Goal: Use online tool/utility: Utilize a website feature to perform a specific function

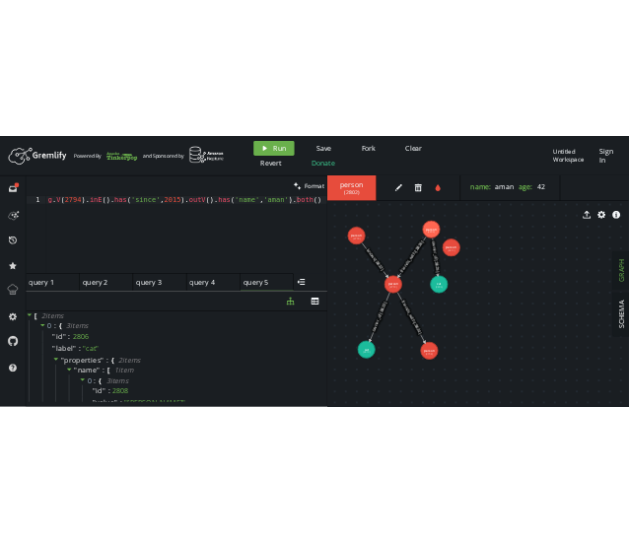
scroll to position [0, 2]
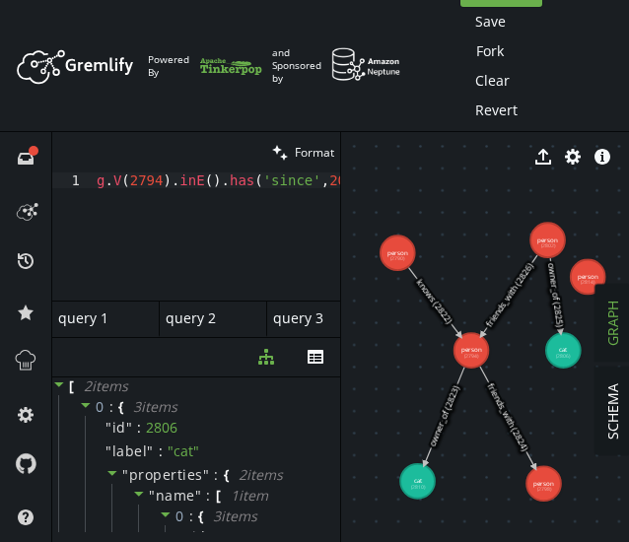
scroll to position [0, 260]
click at [228, 190] on div "g . V ( 2794 ) . inE ( ) . has ( 'since' , 2015 ) . outV ( ) . has ( 'name' , '…" at bounding box center [85, 245] width 509 height 144
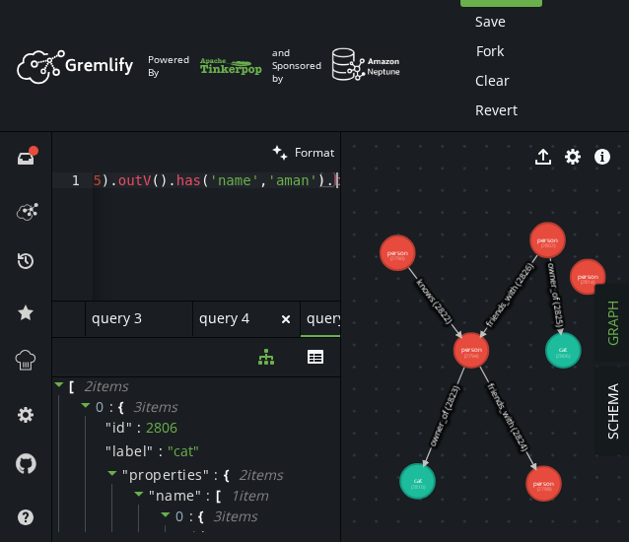
scroll to position [0, 277]
click at [320, 317] on icon "menu-closed" at bounding box center [328, 319] width 16 height 16
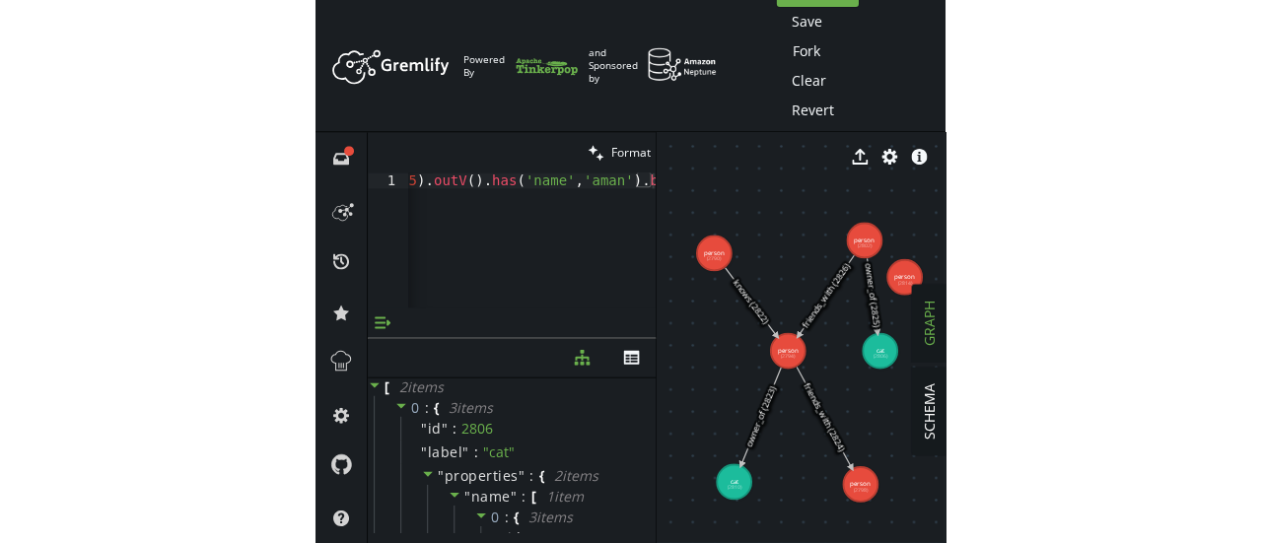
scroll to position [0, 0]
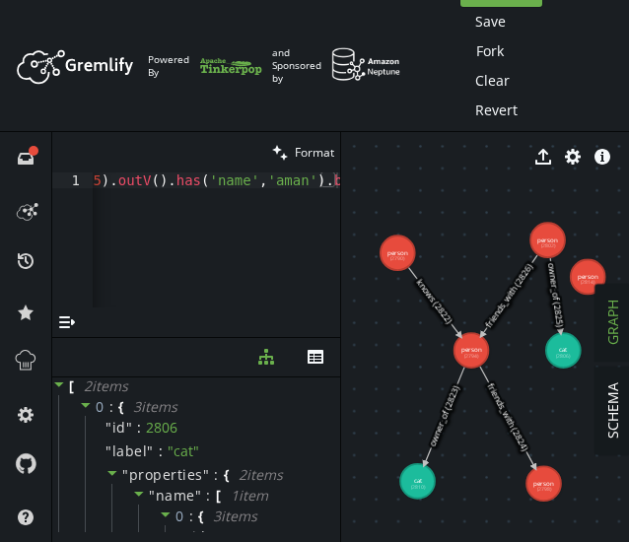
click at [254, 311] on div "menu-open" at bounding box center [196, 323] width 288 height 30
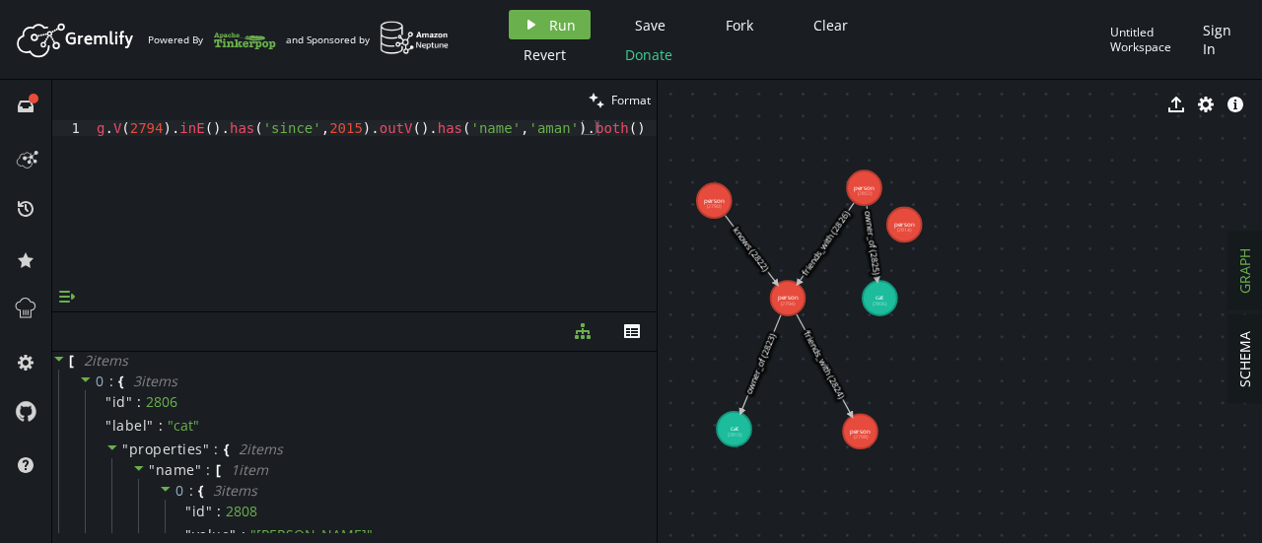
click at [71, 299] on icon "button" at bounding box center [67, 296] width 16 height 12
click at [88, 294] on div "query 1 query 1" at bounding box center [100, 293] width 84 height 18
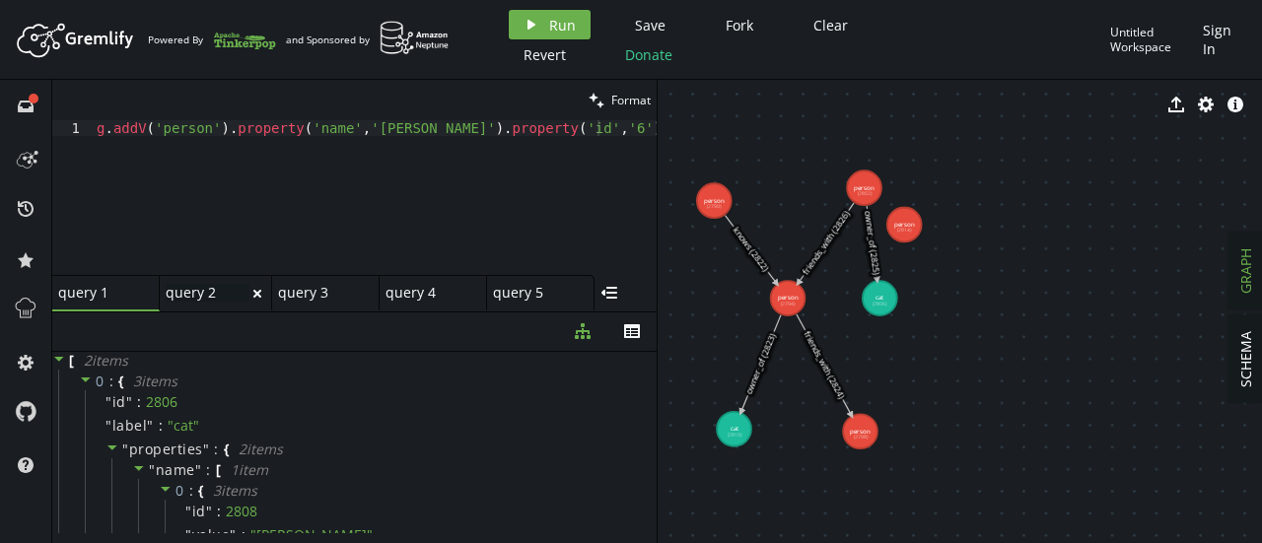
click at [183, 297] on div "query 2 query 2" at bounding box center [208, 293] width 84 height 18
click at [402, 128] on div "g . V ( '2779' ) . addE ( 'friends_with' ) . to ( __ . V ( '2784' )) . property…" at bounding box center [378, 209] width 570 height 178
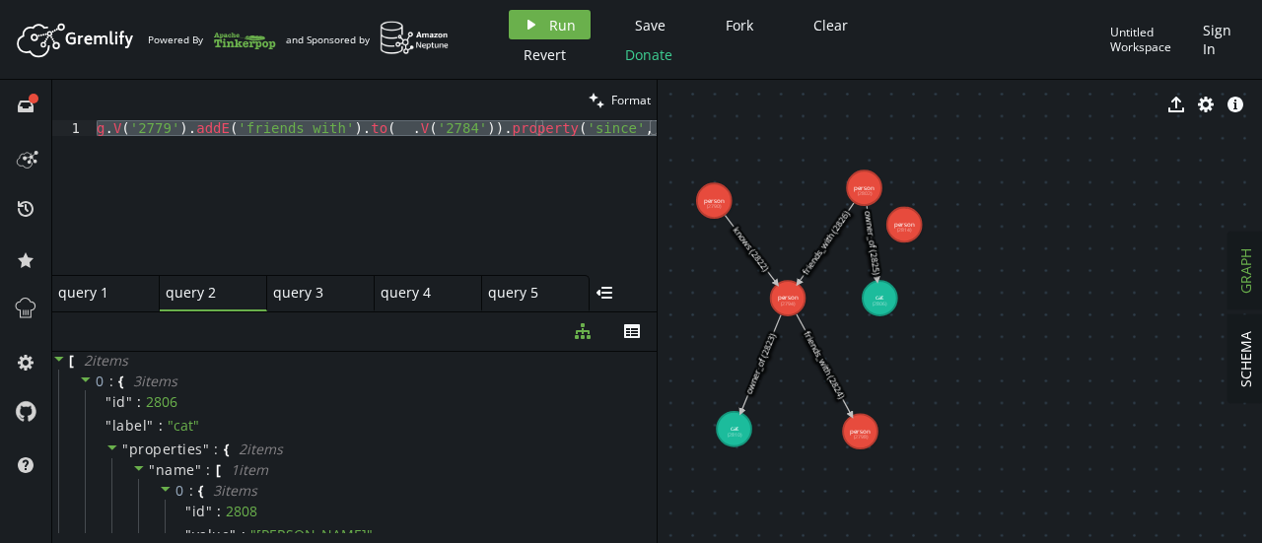
click at [103, 310] on div "query 1 small-cross" at bounding box center [105, 293] width 107 height 36
type textarea "g.addV('person').property('name','[PERSON_NAME]').property('id','6').property('…"
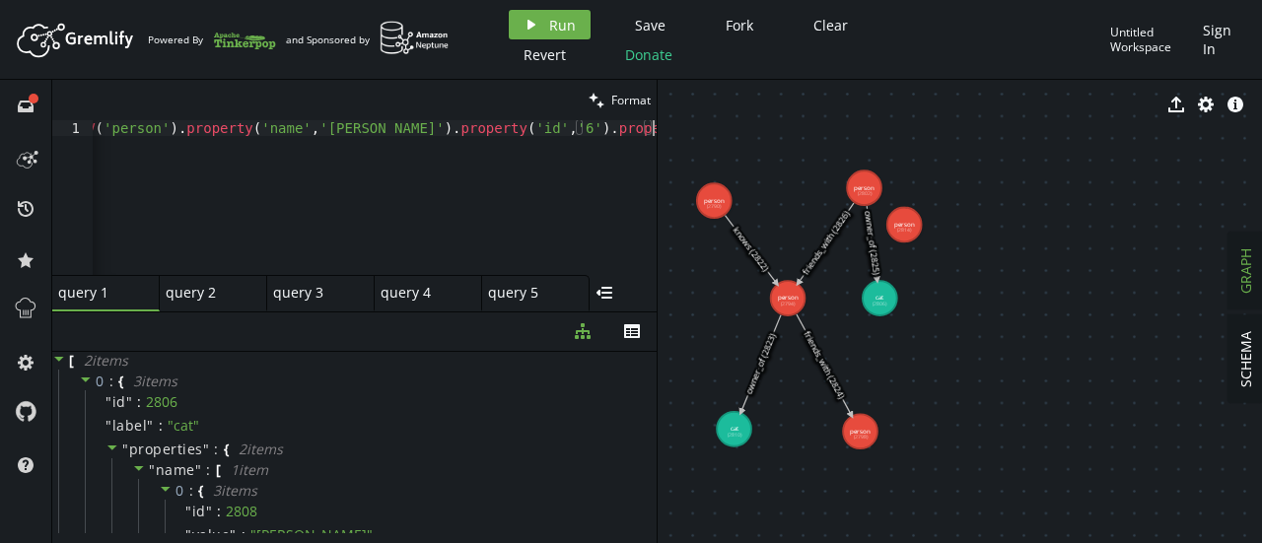
click at [187, 166] on div "g . addV ( 'person' ) . property ( 'name' , '[PERSON_NAME]' ) . property ( 'id'…" at bounding box center [348, 209] width 615 height 178
paste textarea "g.V('2779').addE('friends_with').to(__.V('2784')).property('since','2015')"
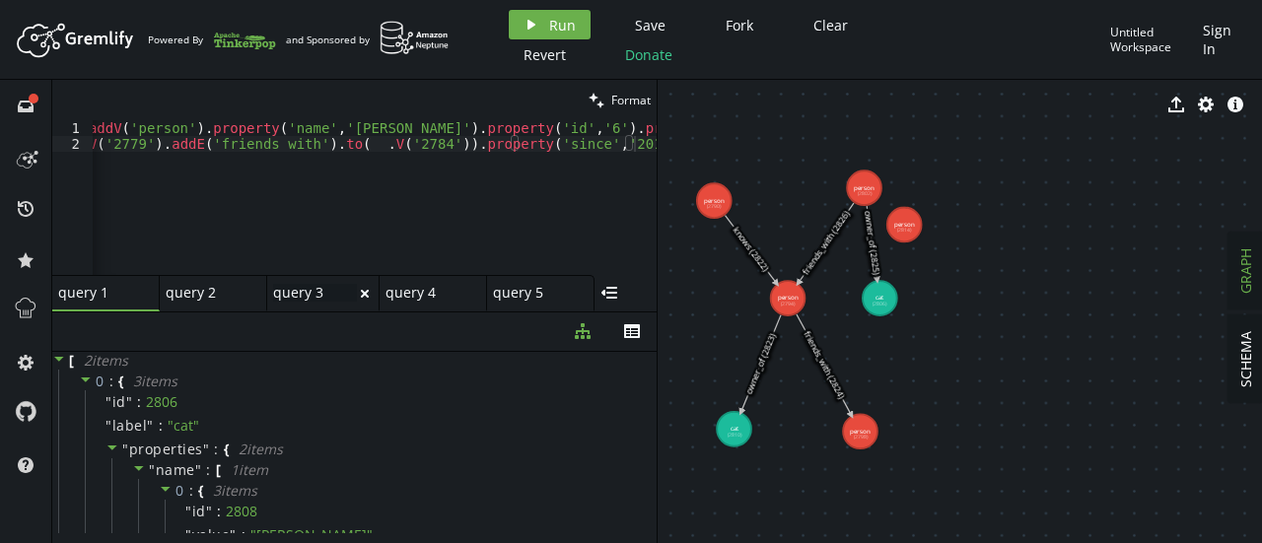
click at [309, 289] on div "query 3 query 3" at bounding box center [315, 293] width 84 height 18
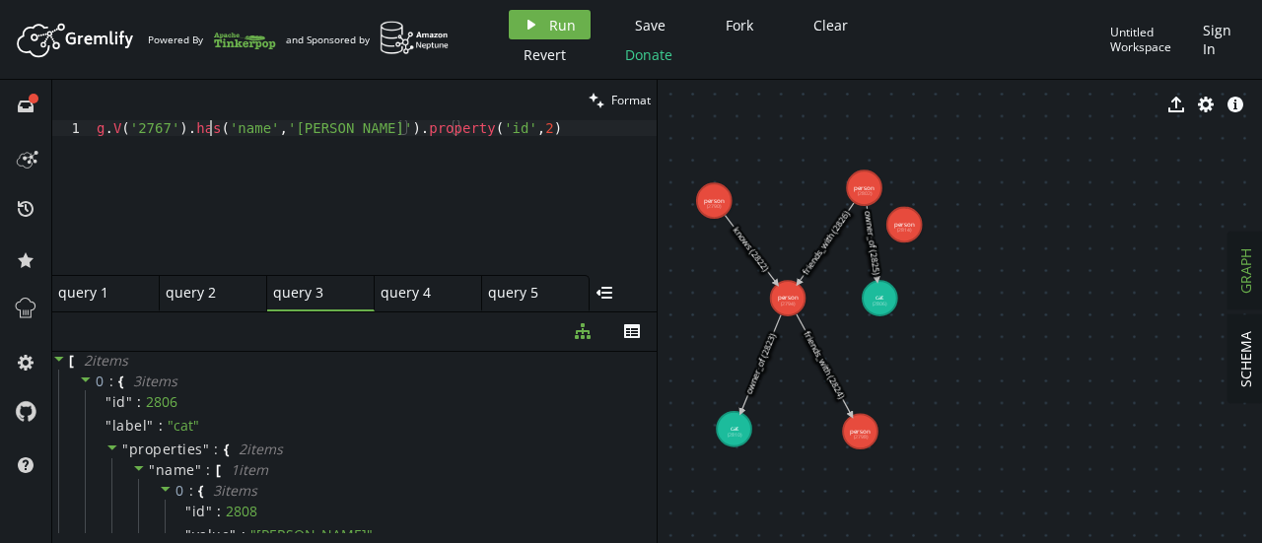
click at [212, 127] on div "g . V ( '2767' ) . has ( 'name' , '[PERSON_NAME]' ) . property ( 'id' , 2 )" at bounding box center [375, 213] width 564 height 186
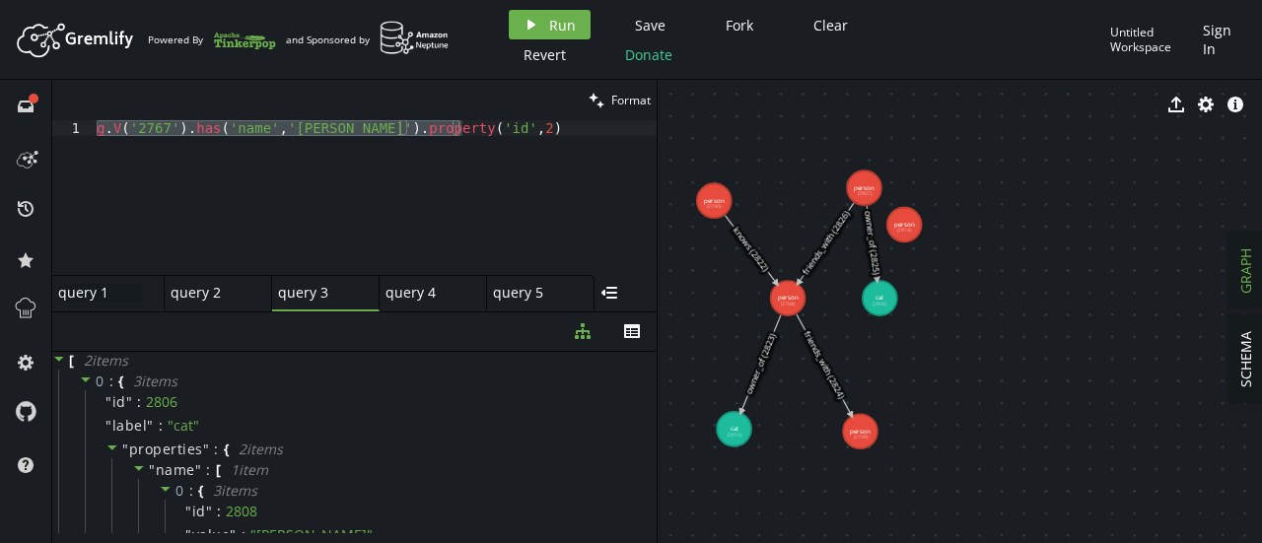
click at [105, 288] on div "query 1 query 1" at bounding box center [100, 293] width 84 height 18
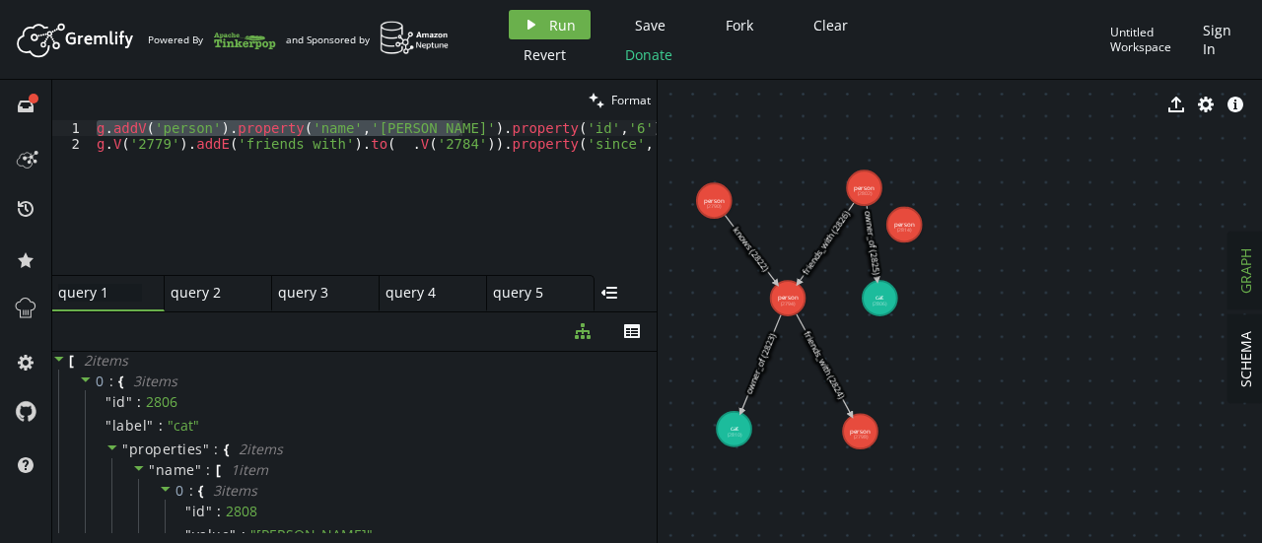
type textarea "g.V('2779').addE('friends_with').to(__.V('2784')).property('since','2015')"
click at [448, 149] on div "g . addV ( 'person' ) . property ( 'name' , '[PERSON_NAME]' ) . property ( 'id'…" at bounding box center [400, 209] width 615 height 178
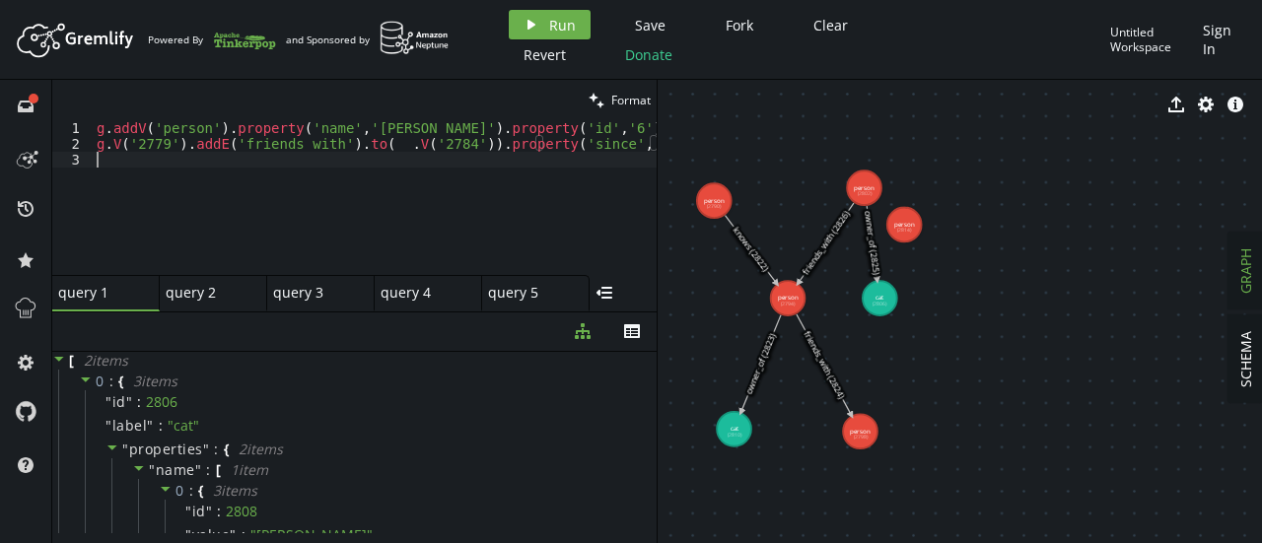
scroll to position [0, 0]
paste textarea "g.V('2767').has('name','[PERSON_NAME]').property('id',2)"
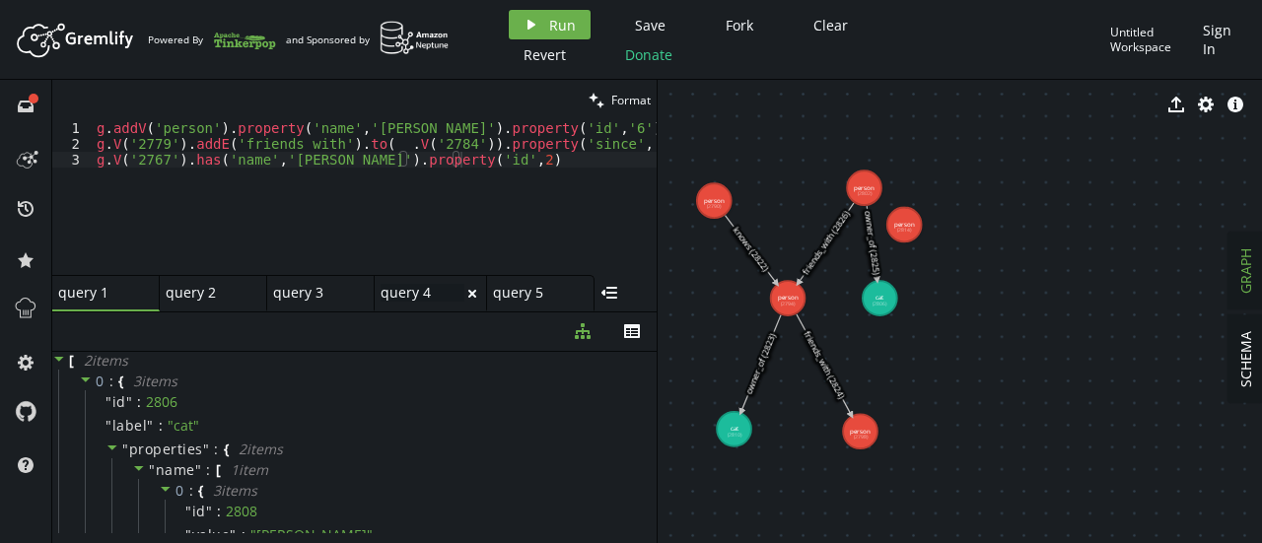
click at [396, 295] on div "query 4 query 4" at bounding box center [423, 293] width 84 height 18
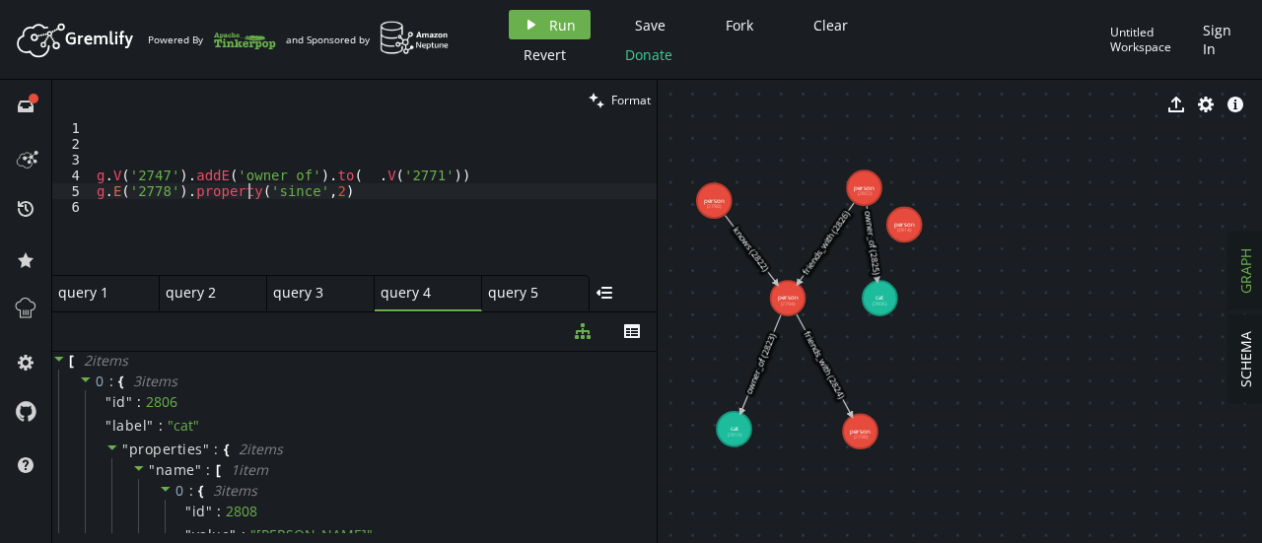
click at [245, 198] on div "g . V ( '2747' ) . addE ( 'owner_of' ) . to ( __ . V ( '2771' )) g . E ( '2778'…" at bounding box center [375, 213] width 564 height 186
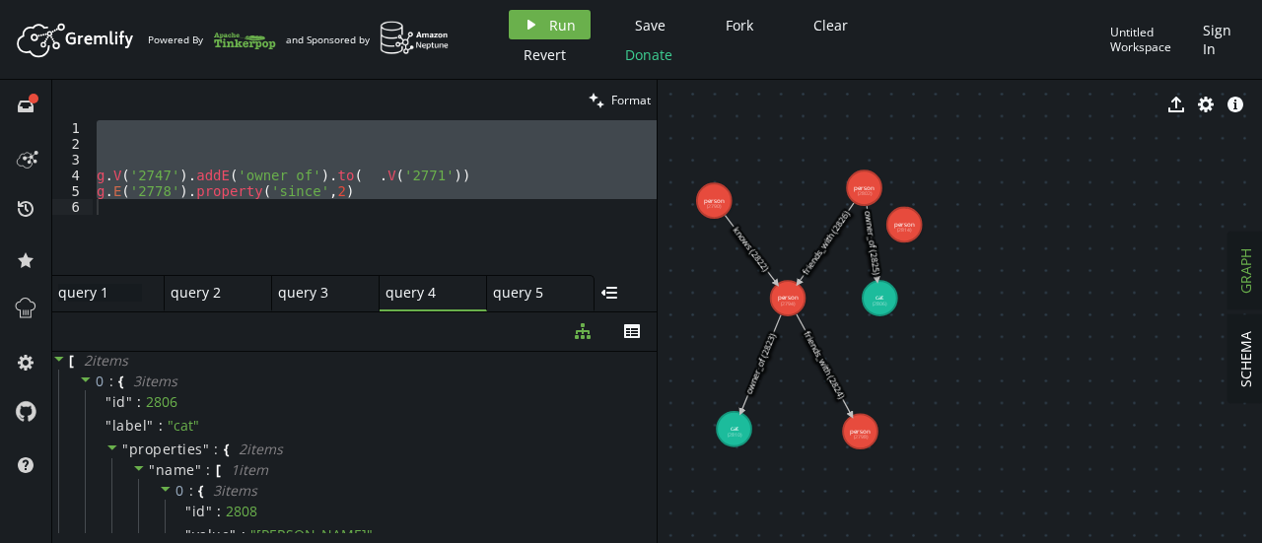
click at [93, 295] on div "query 1 query 1" at bounding box center [100, 293] width 84 height 18
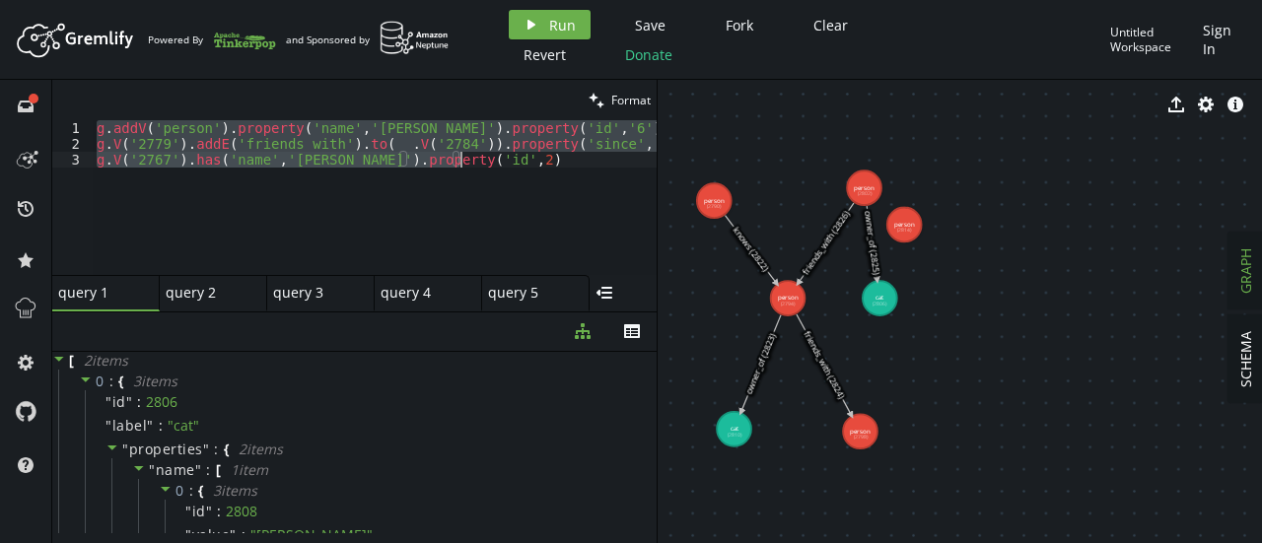
click at [471, 159] on div "g . addV ( 'person' ) . property ( 'name' , '[PERSON_NAME]' ) . property ( 'id'…" at bounding box center [375, 197] width 564 height 155
type textarea "g.V('2767').has('name','[PERSON_NAME]').property('id',2)"
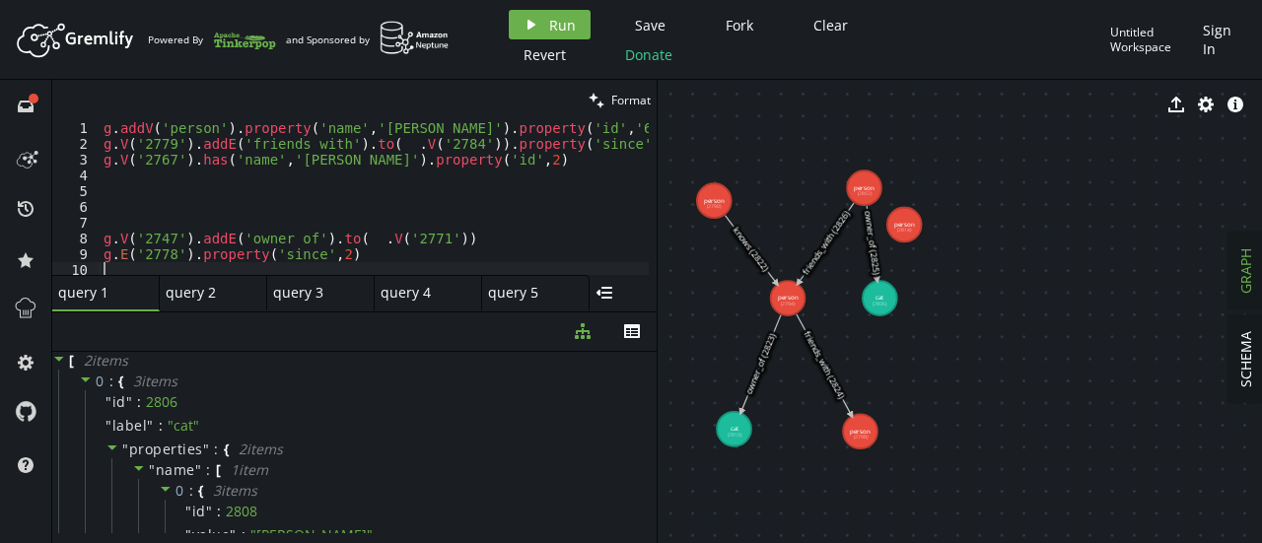
click at [167, 212] on div "g . addV ( 'person' ) . property ( 'name' , '[PERSON_NAME]' ) . property ( 'id'…" at bounding box center [407, 209] width 615 height 178
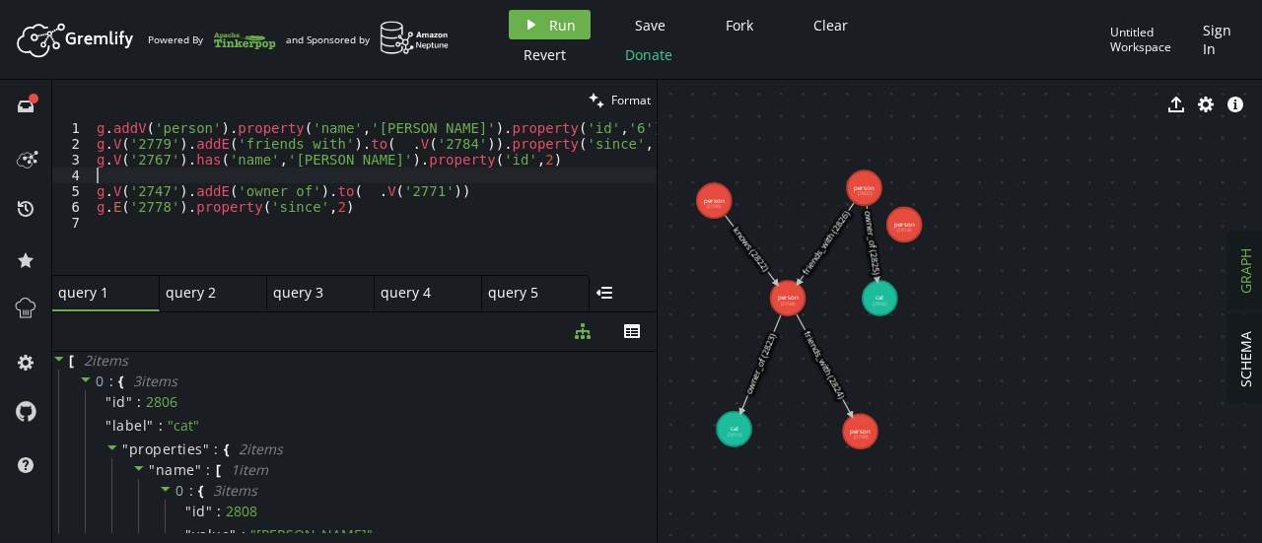
type textarea "g.V('2767').has('name','[PERSON_NAME]').property('id',2)"
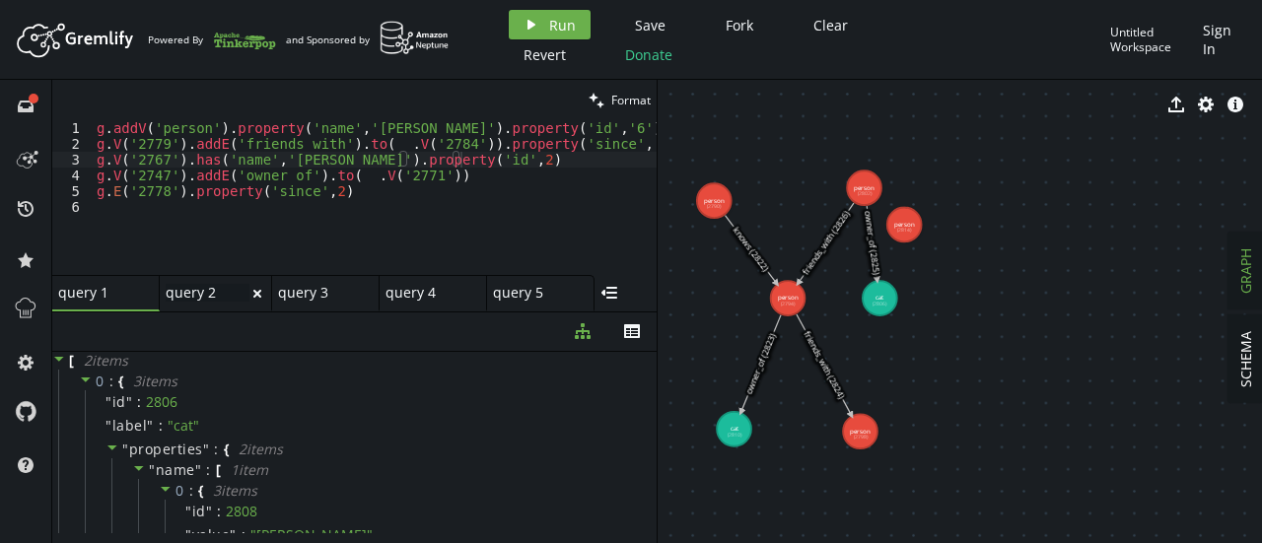
click at [224, 284] on div "query 2 query 2" at bounding box center [208, 293] width 84 height 18
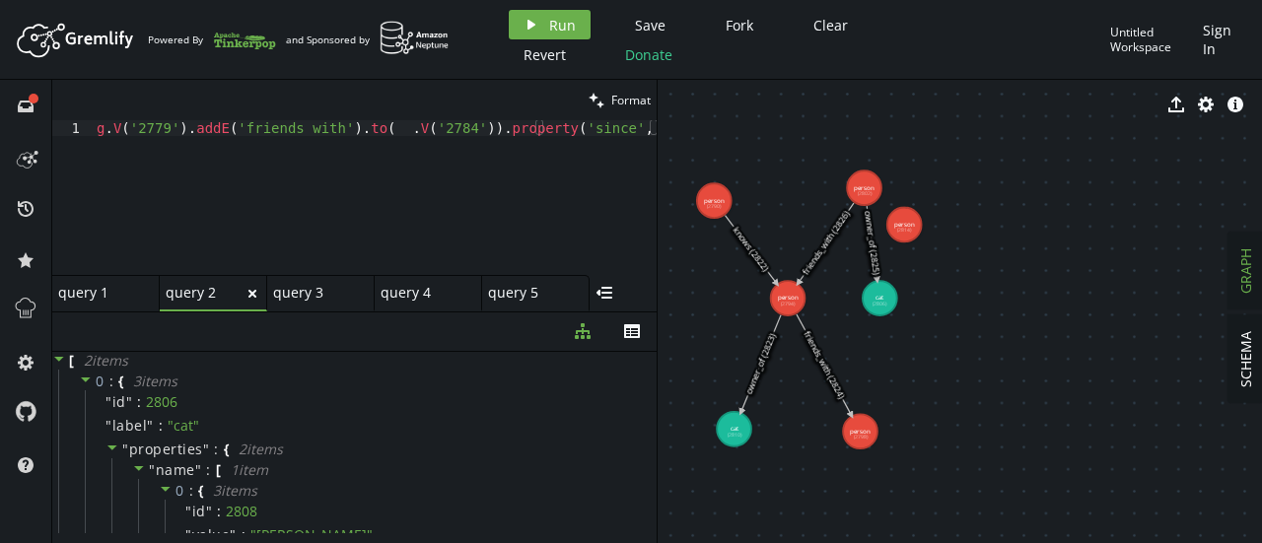
click at [262, 299] on div "query 2 small-cross" at bounding box center [213, 293] width 107 height 36
click at [252, 290] on icon "small-cross" at bounding box center [253, 294] width 16 height 16
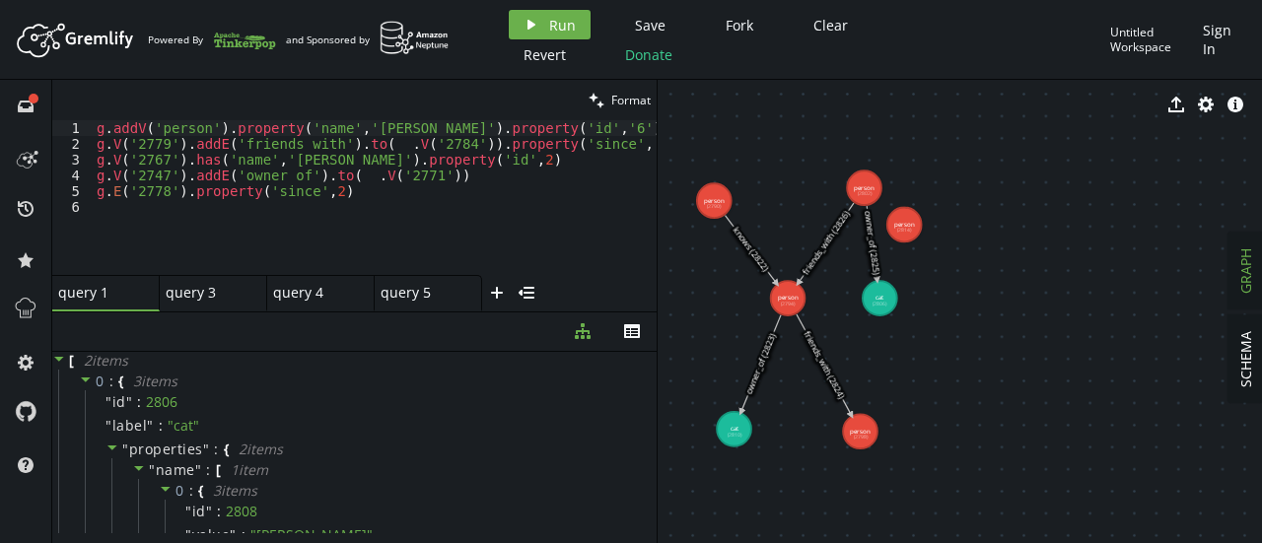
click at [252, 290] on icon "small-cross" at bounding box center [253, 294] width 16 height 16
click at [172, 298] on icon "plus" at bounding box center [175, 293] width 16 height 16
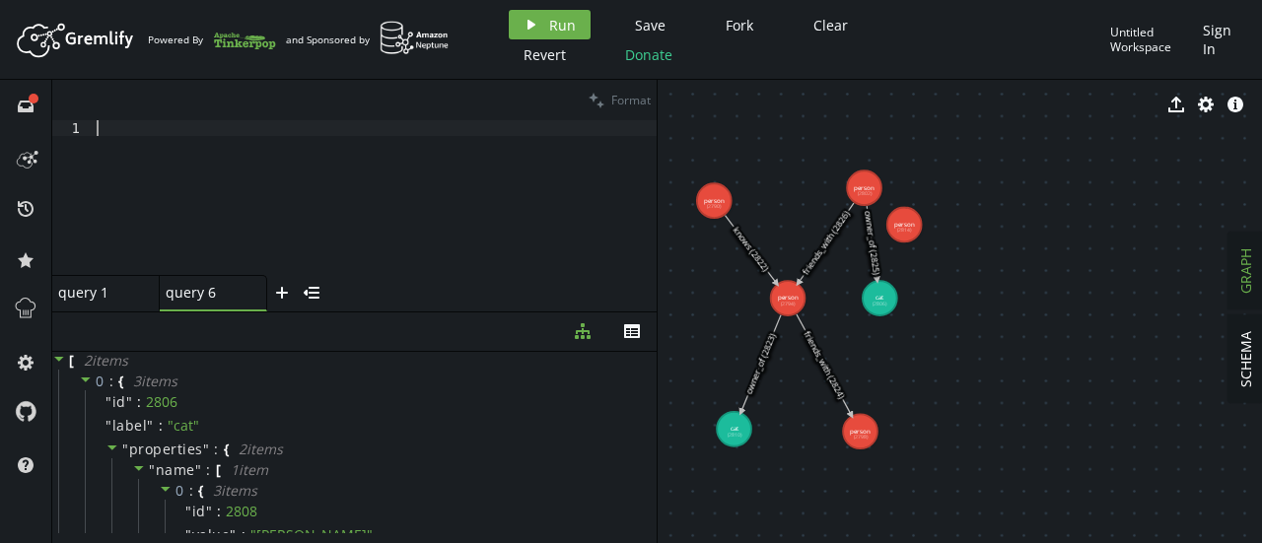
click at [272, 151] on div at bounding box center [375, 213] width 564 height 186
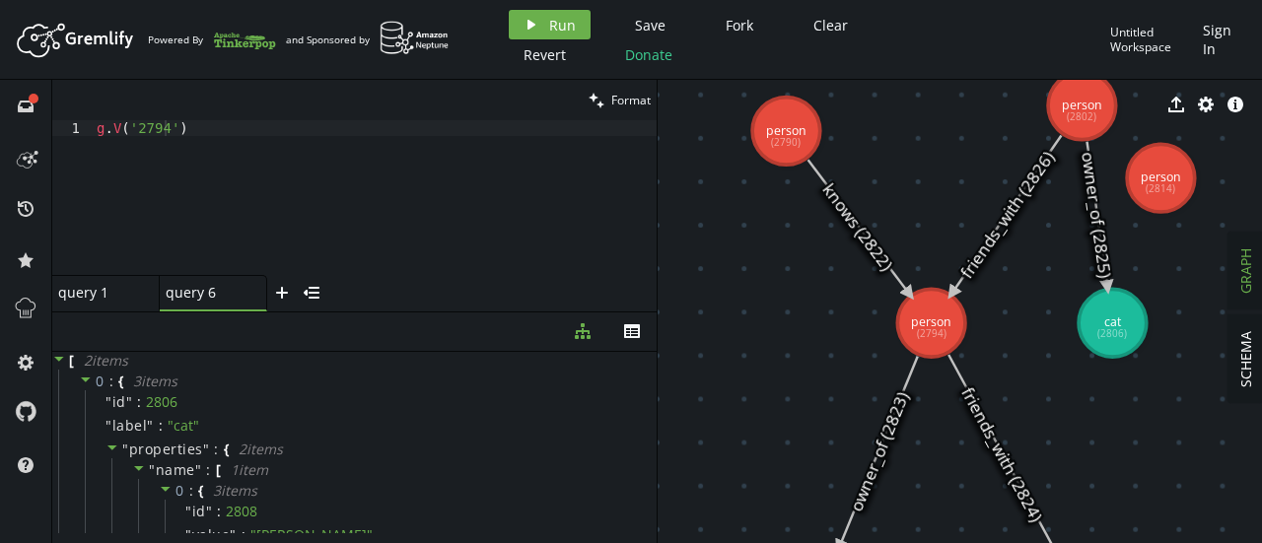
drag, startPoint x: 794, startPoint y: 296, endPoint x: 1024, endPoint y: 346, distance: 235.2
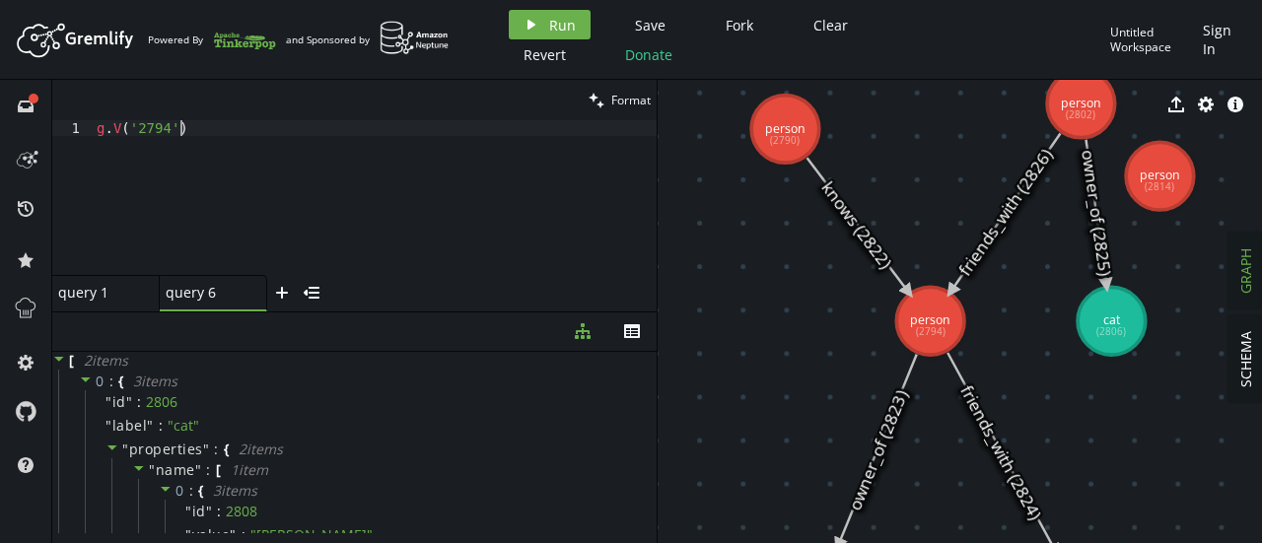
click at [199, 129] on div "g . V ( '2794' )" at bounding box center [375, 213] width 564 height 186
click at [540, 17] on button "play Run" at bounding box center [550, 25] width 82 height 30
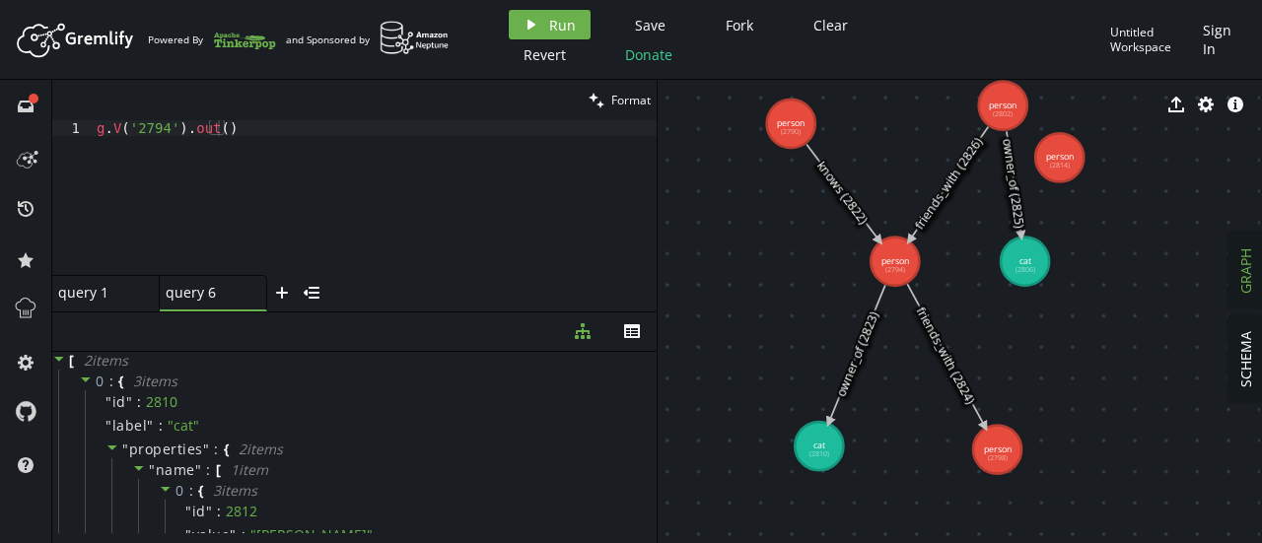
drag, startPoint x: 934, startPoint y: 425, endPoint x: 901, endPoint y: 348, distance: 83.5
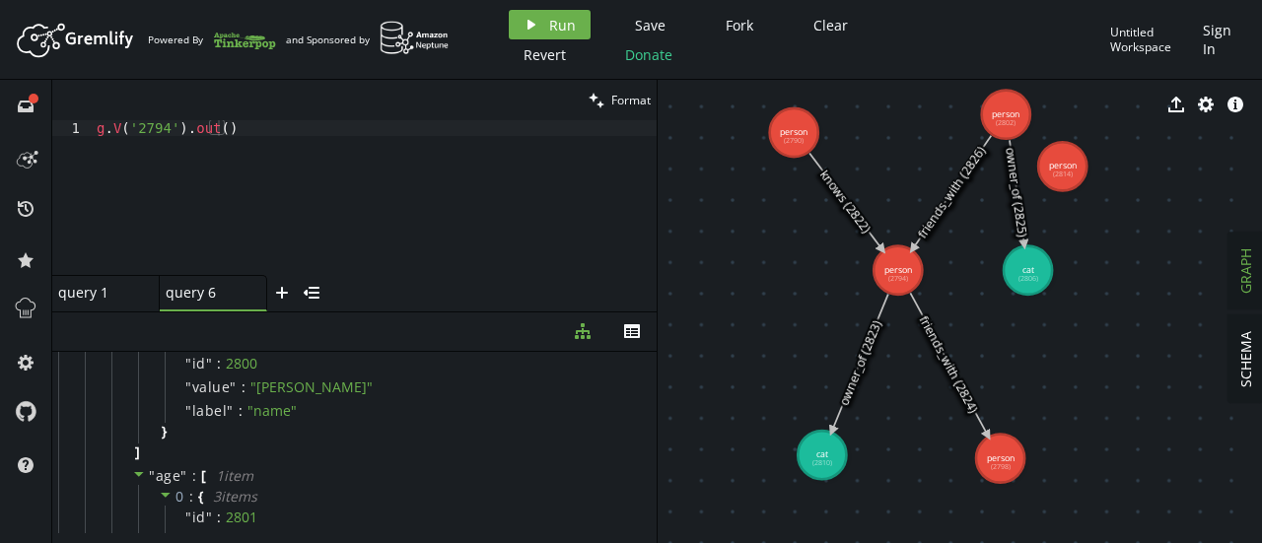
scroll to position [729, 0]
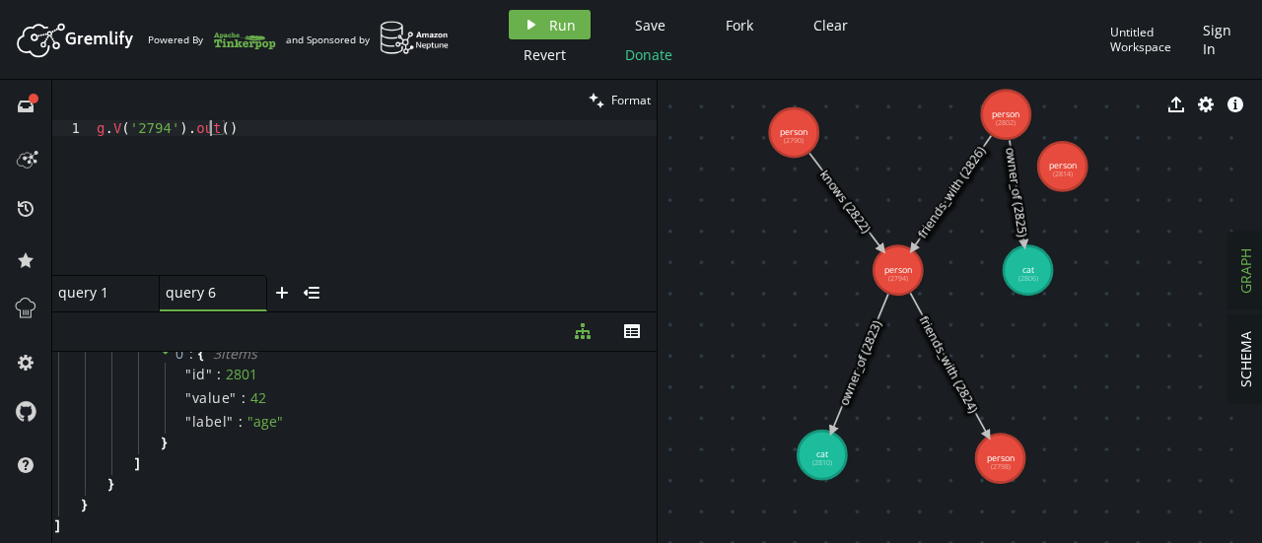
click at [208, 127] on div "g . V ( '2794' ) . out ( )" at bounding box center [375, 213] width 564 height 186
click at [544, 25] on button "play Run" at bounding box center [550, 25] width 82 height 30
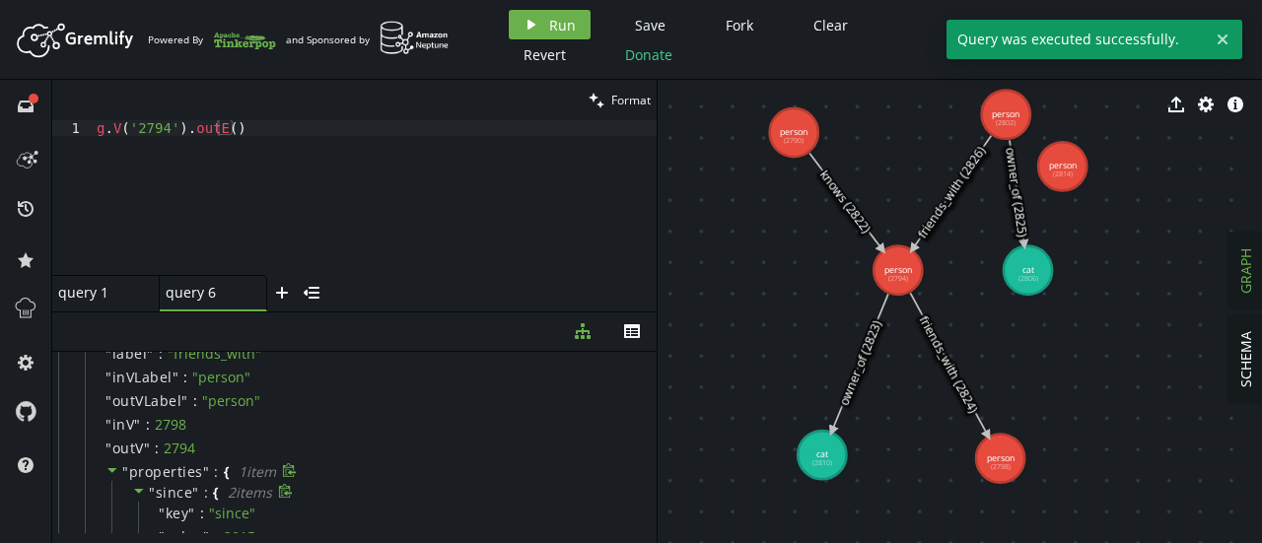
scroll to position [480, 0]
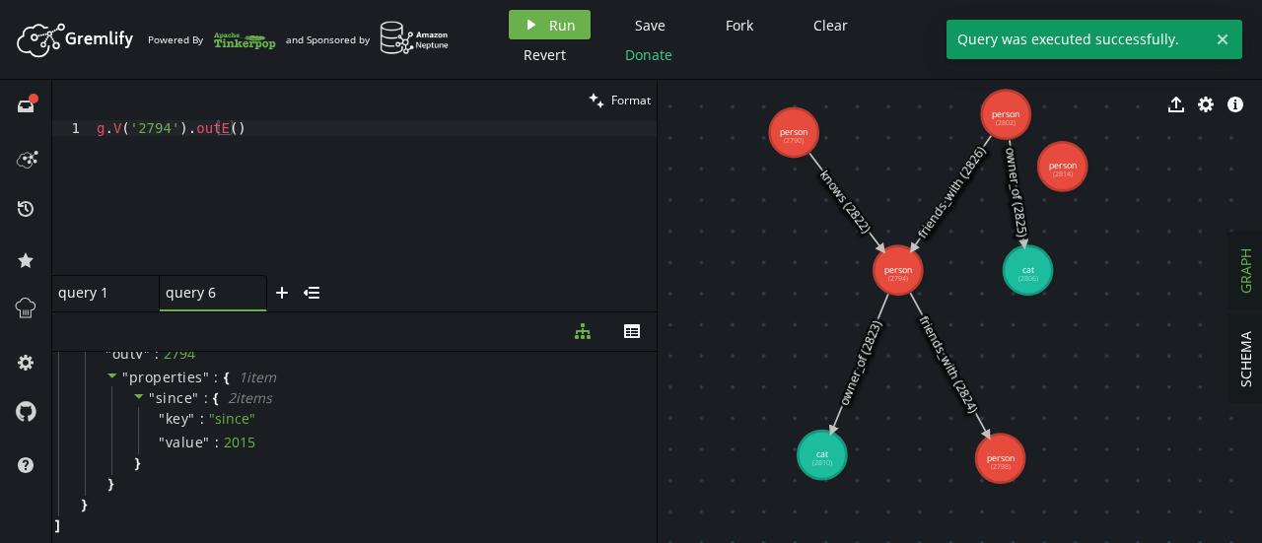
click at [215, 127] on div "g . V ( '2794' ) . outE ( )" at bounding box center [375, 213] width 564 height 186
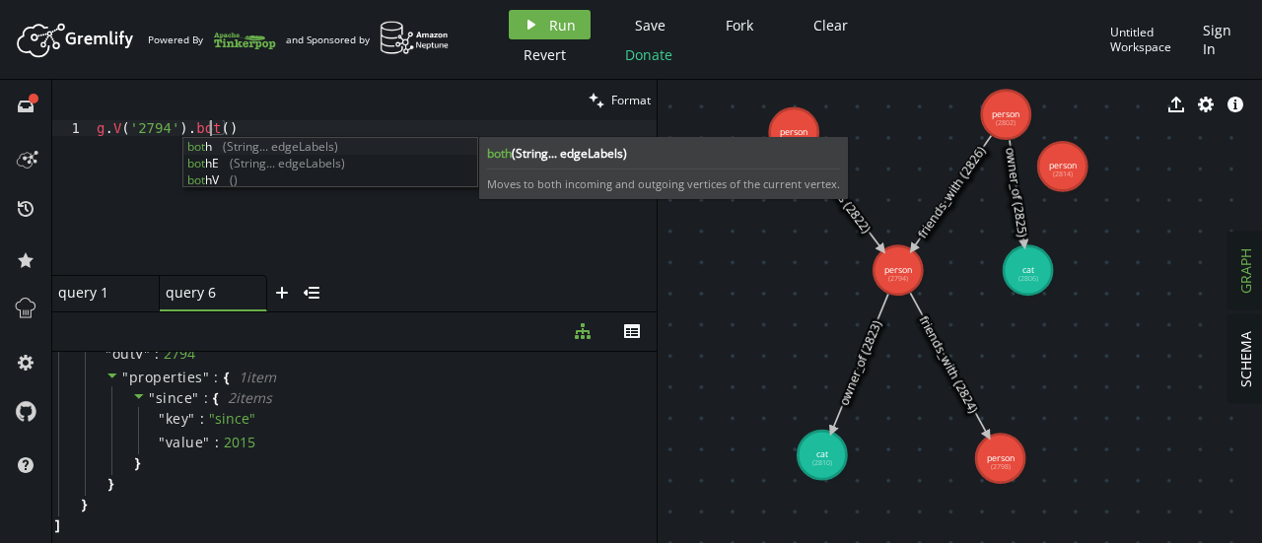
scroll to position [0, 121]
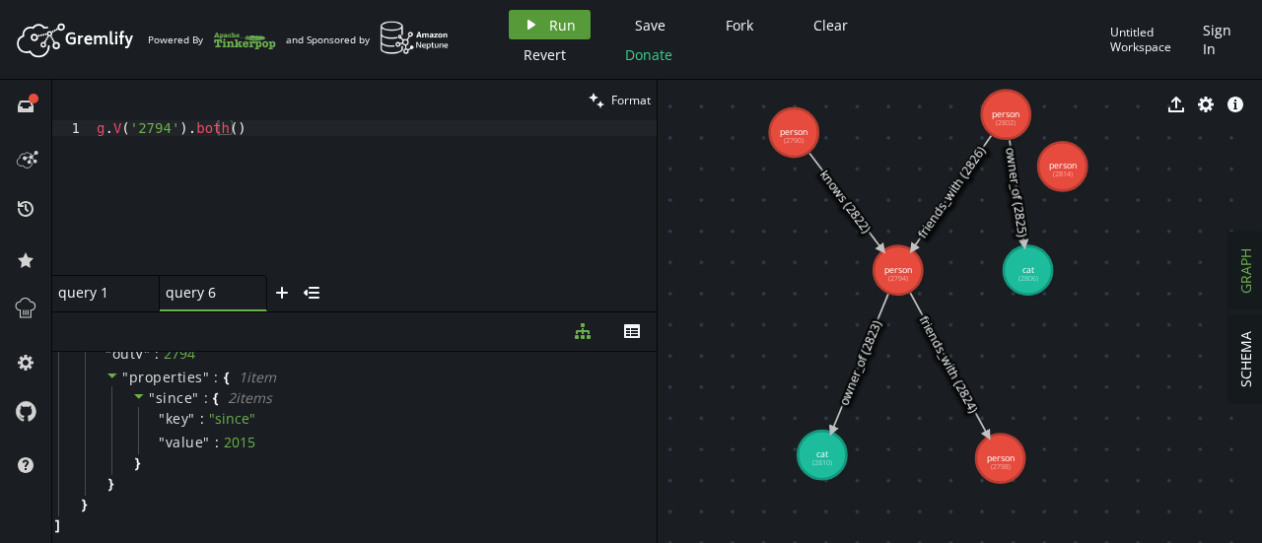
click at [528, 27] on icon "button" at bounding box center [532, 25] width 8 height 10
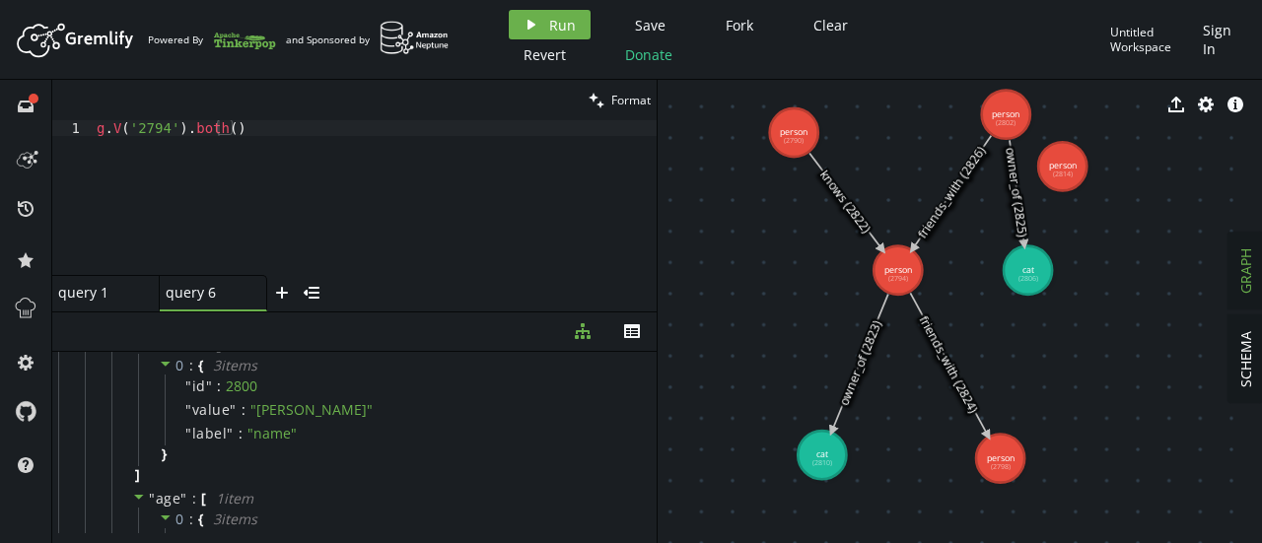
scroll to position [146, 0]
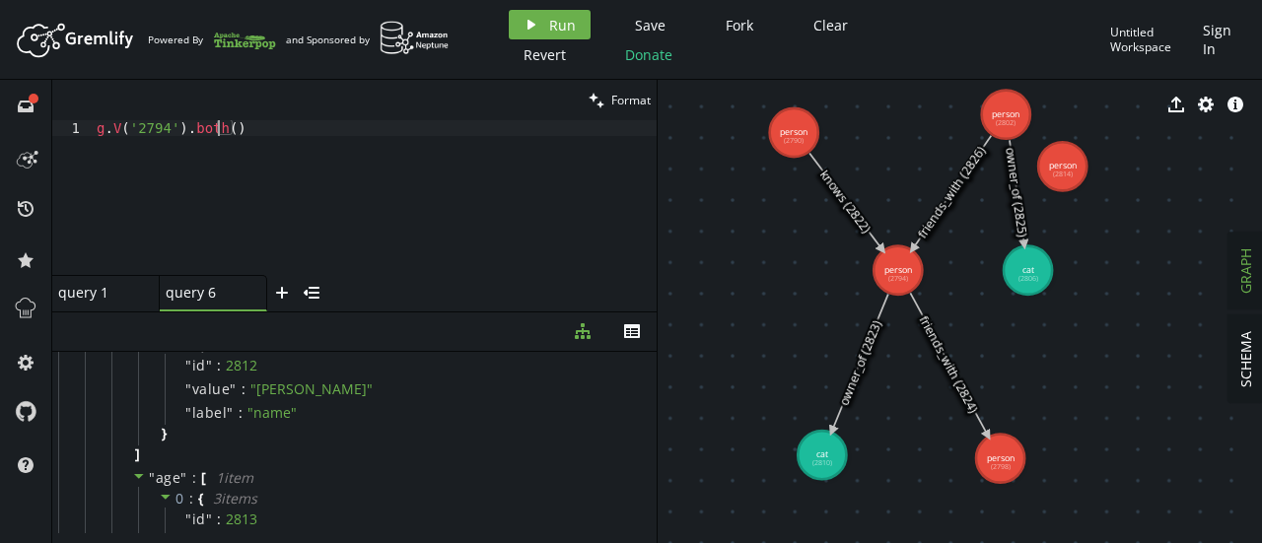
click at [216, 128] on div "g . V ( '2794' ) . both ( )" at bounding box center [375, 213] width 564 height 186
click at [546, 11] on button "play Run" at bounding box center [550, 25] width 82 height 30
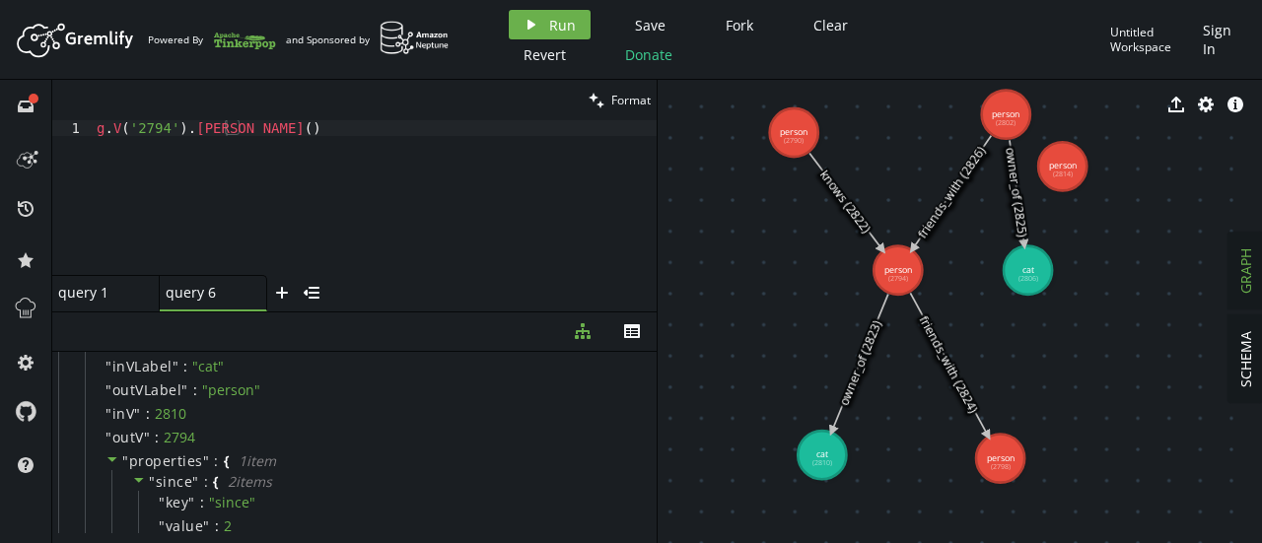
scroll to position [0, 0]
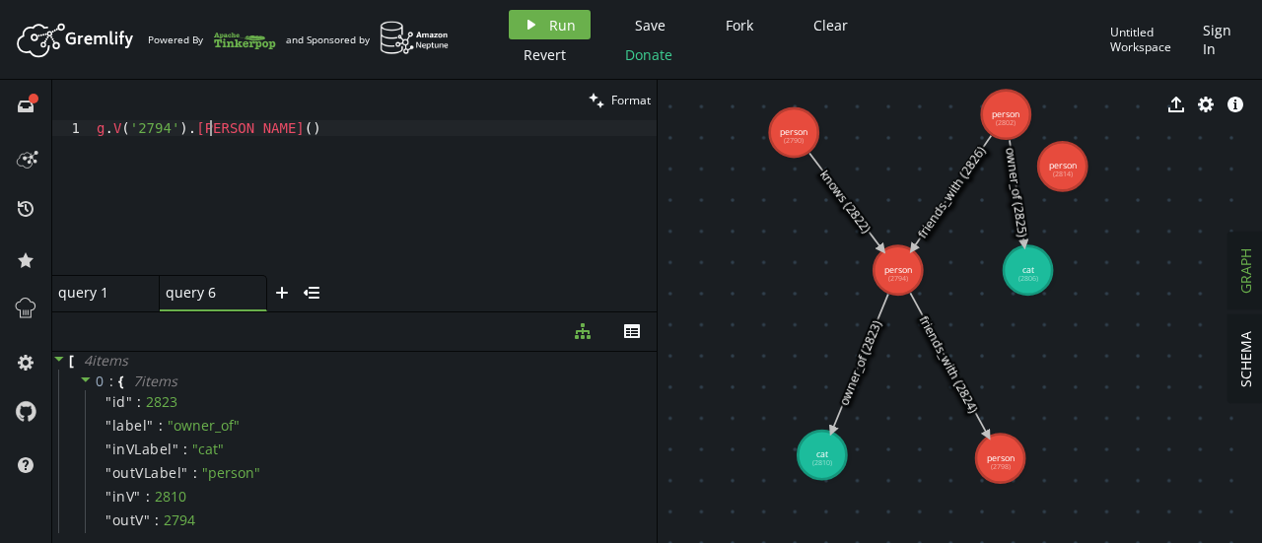
click at [209, 127] on div "g . V ( '2794' ) . [PERSON_NAME] ( )" at bounding box center [375, 213] width 564 height 186
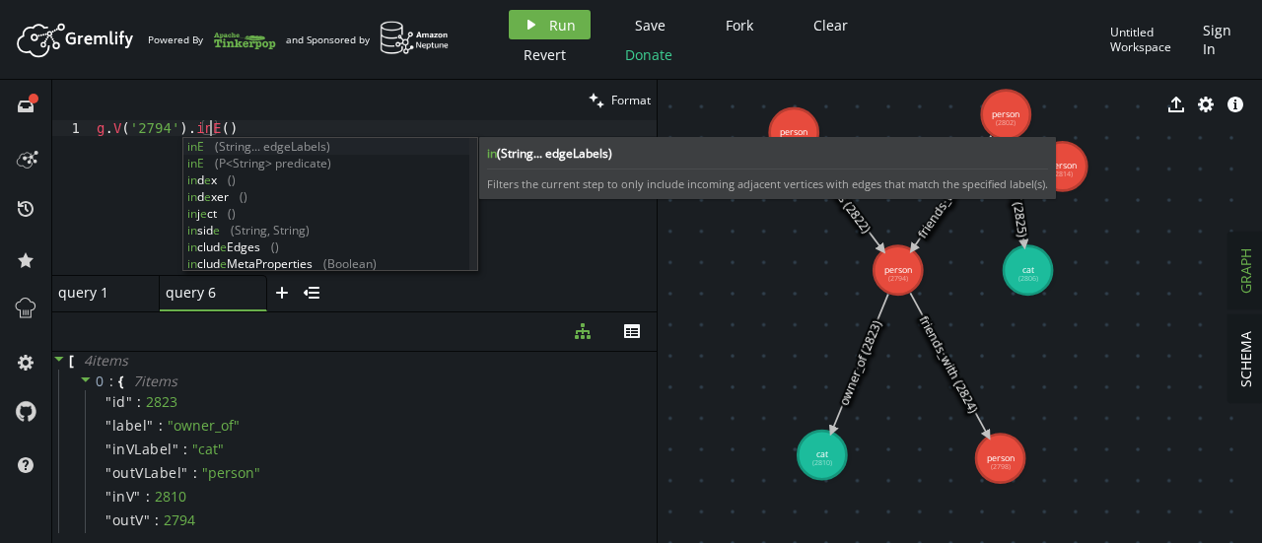
scroll to position [0, 113]
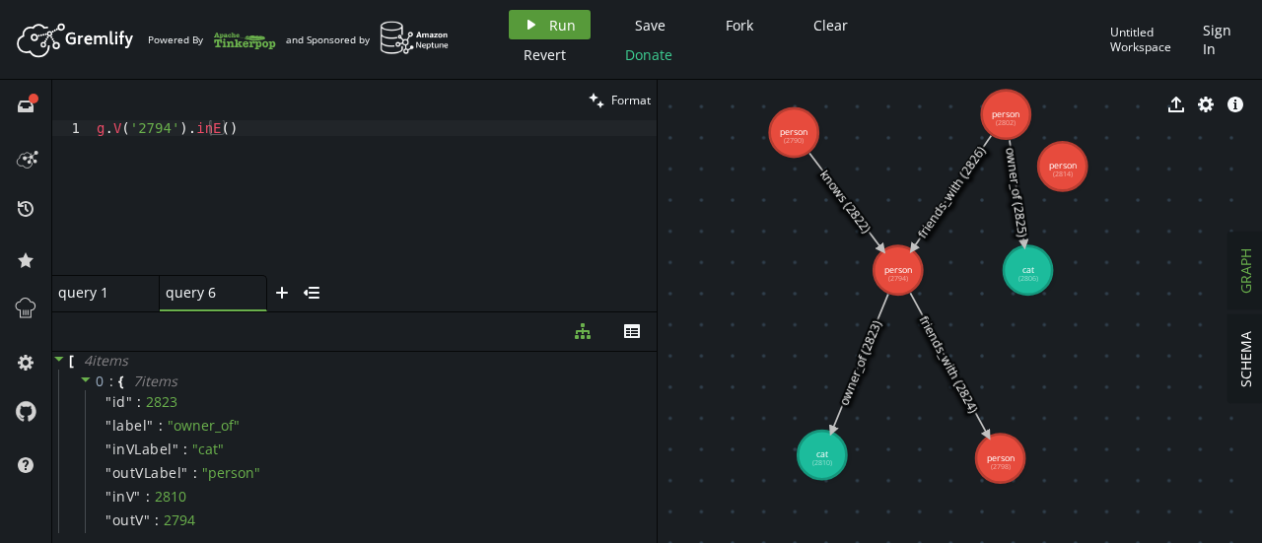
click at [553, 27] on span "Run" at bounding box center [562, 25] width 27 height 19
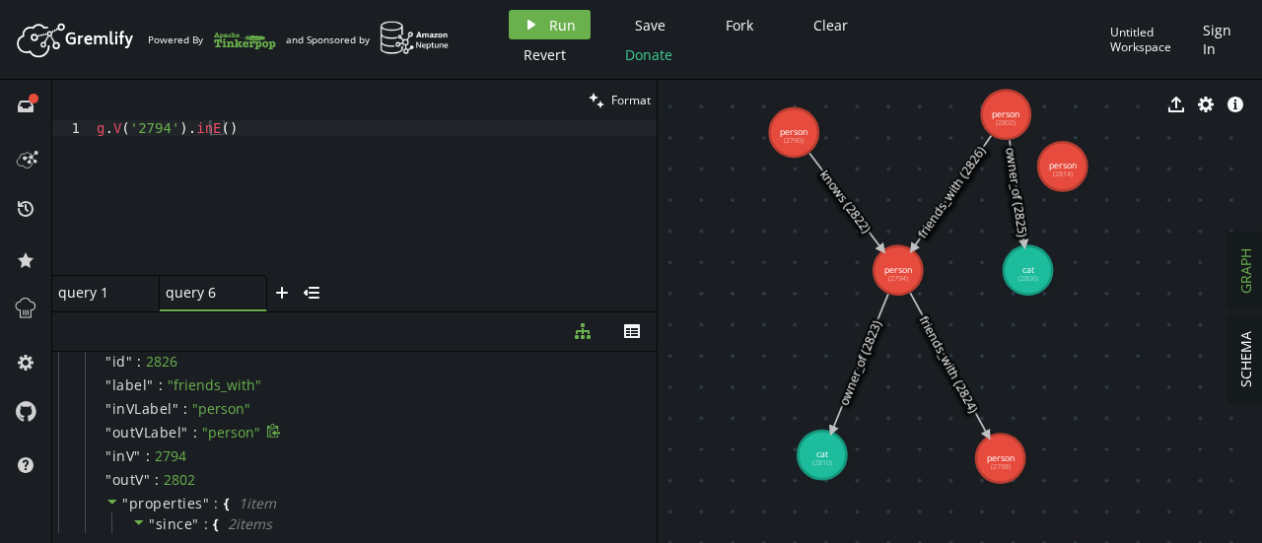
scroll to position [0, 0]
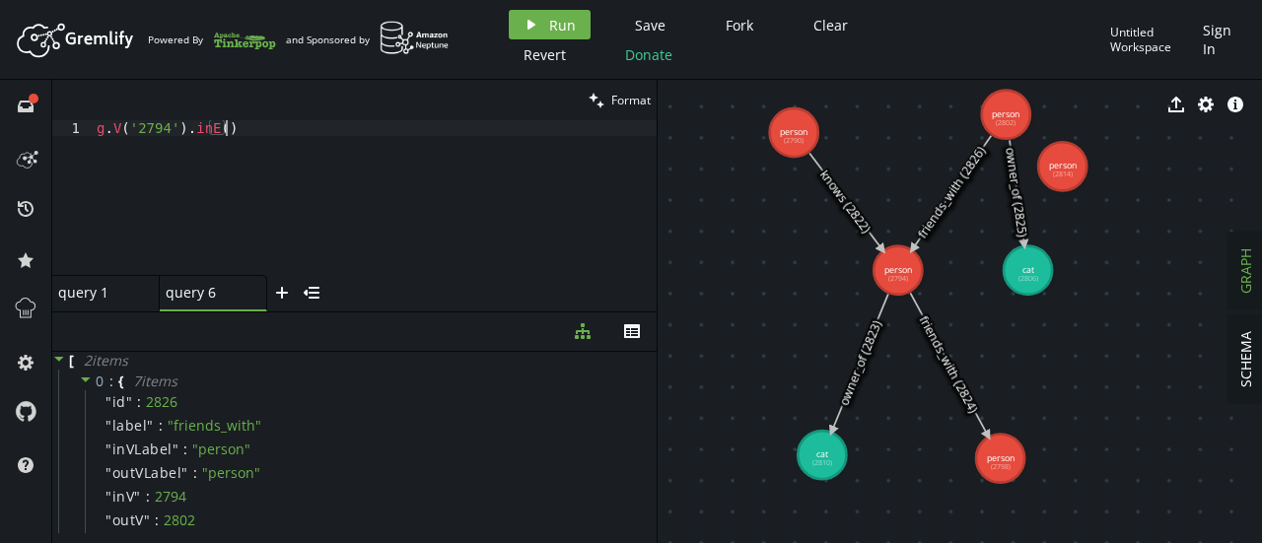
click at [327, 143] on div "g . V ( '2794' ) . inE ( )" at bounding box center [375, 213] width 564 height 186
drag, startPoint x: 231, startPoint y: 126, endPoint x: 129, endPoint y: 126, distance: 101.6
click at [129, 126] on div "g . V ( '2794' ) . inE ( )" at bounding box center [375, 213] width 564 height 186
click at [549, 30] on span "Run" at bounding box center [562, 25] width 27 height 19
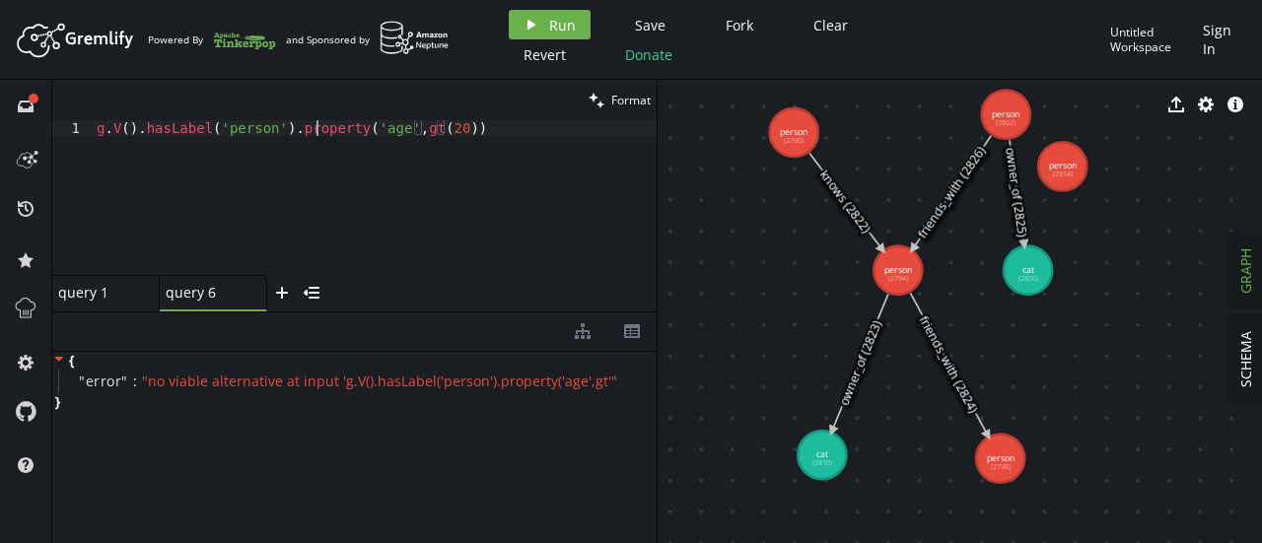
click at [313, 127] on div "g . V ( ) . hasLabel ( 'person' ) . property ( 'age' , gt ( 20 ))" at bounding box center [375, 213] width 564 height 186
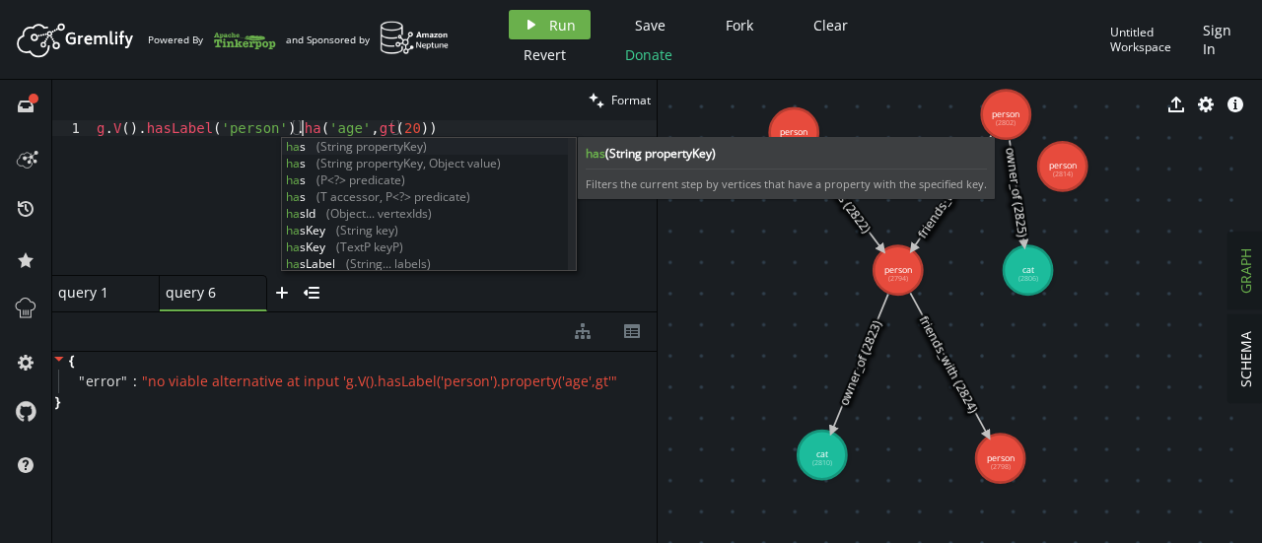
scroll to position [0, 212]
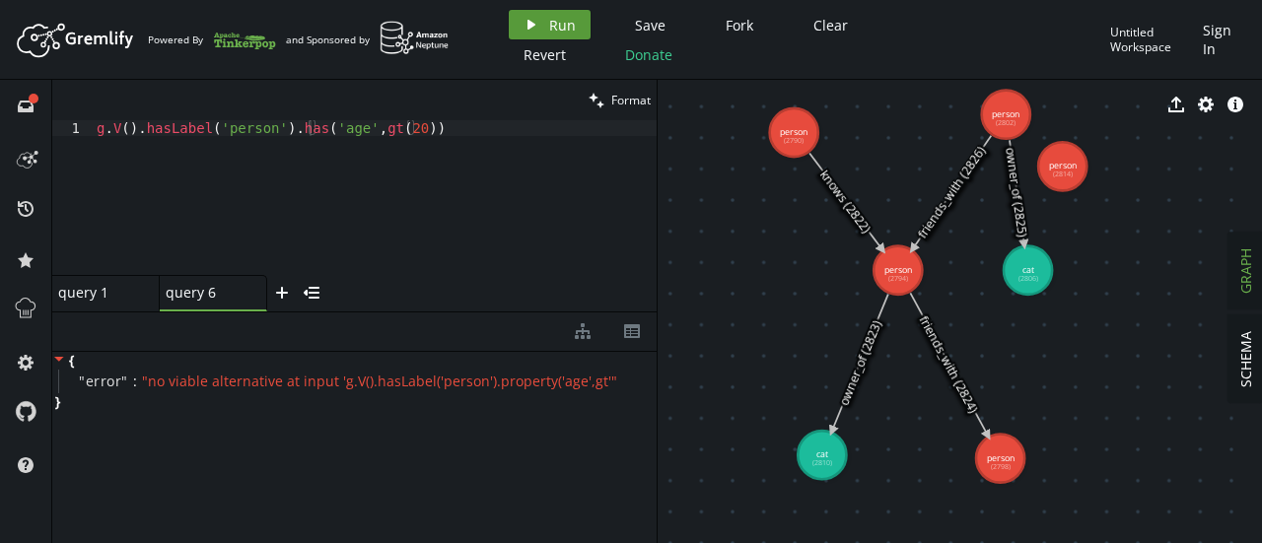
click at [538, 26] on button "play Run" at bounding box center [550, 25] width 82 height 30
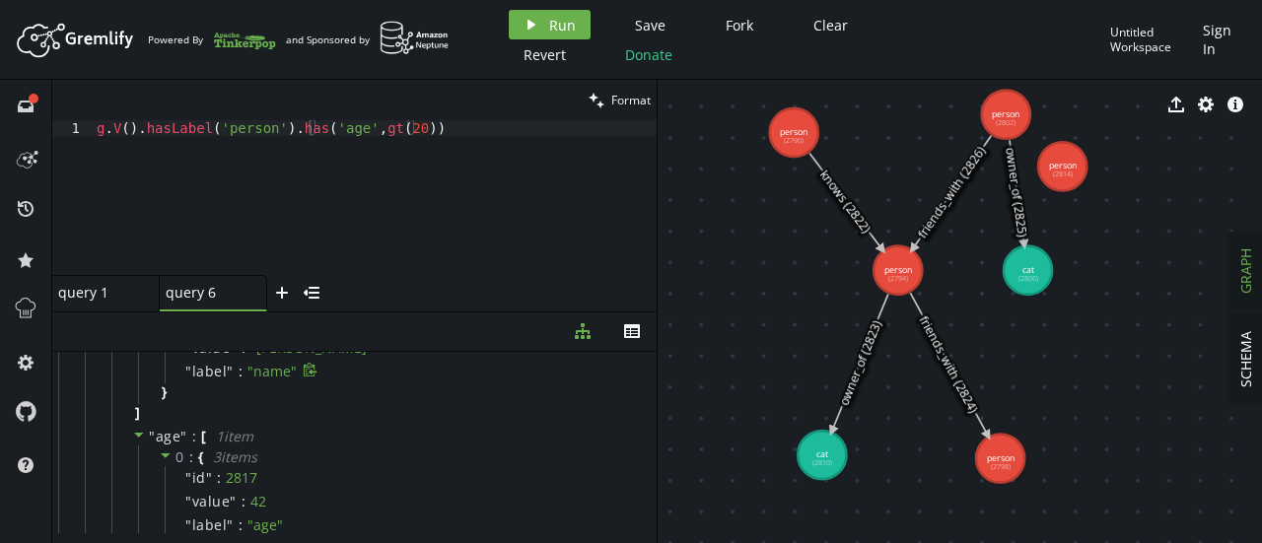
scroll to position [1947, 0]
click at [422, 135] on div "g . V ( ) . hasLabel ( 'person' ) . has ( 'age' , gt ( 20 ))" at bounding box center [375, 213] width 564 height 186
click at [528, 17] on icon "play" at bounding box center [532, 25] width 16 height 16
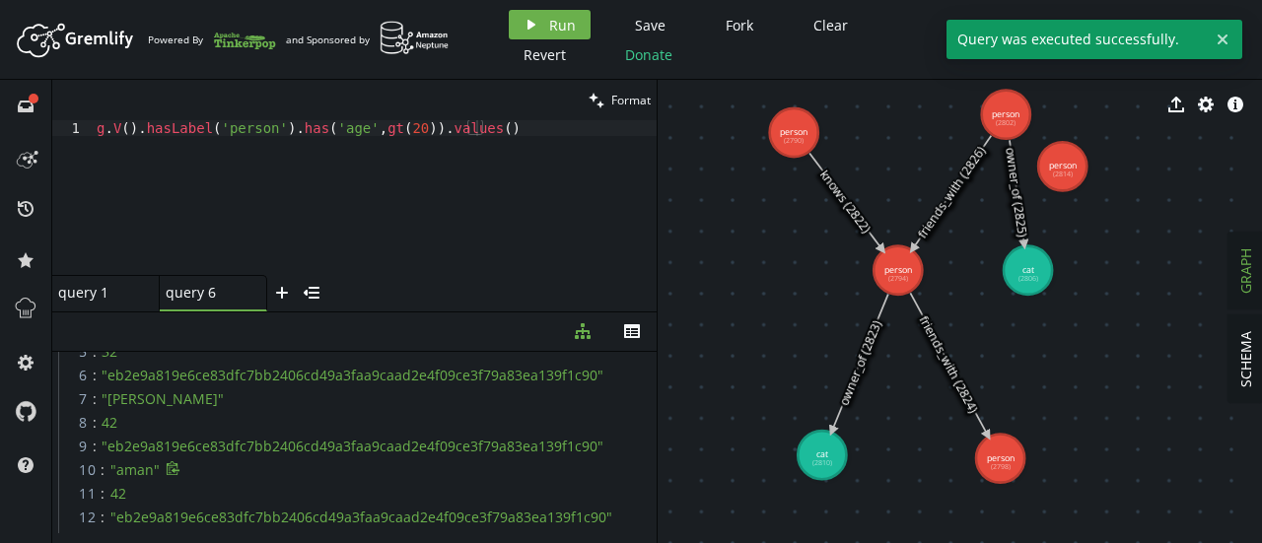
scroll to position [0, 0]
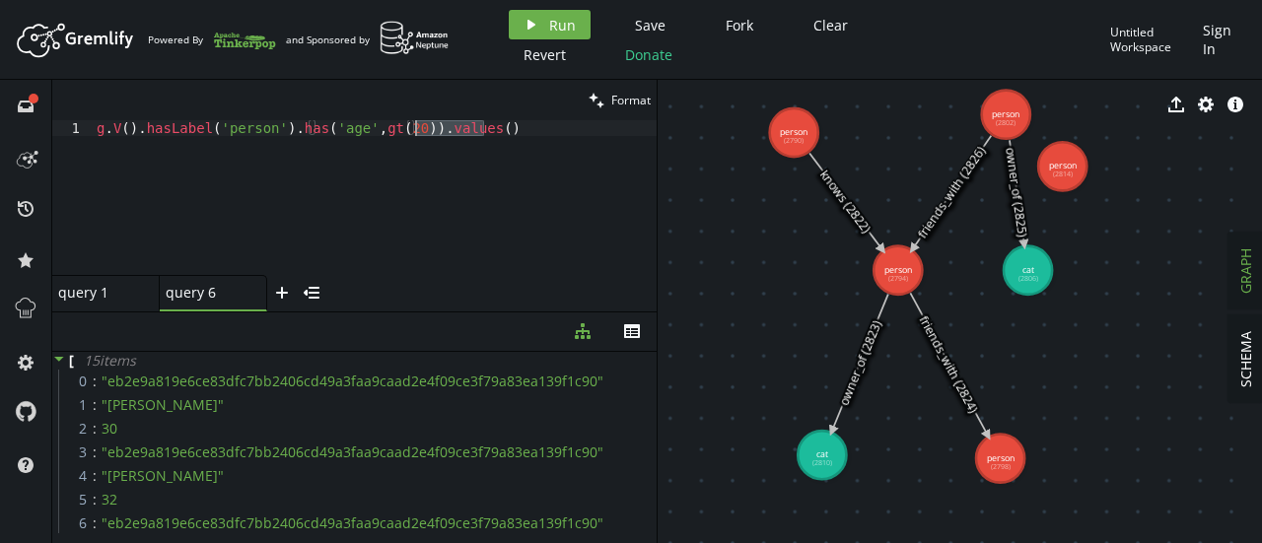
drag, startPoint x: 488, startPoint y: 129, endPoint x: 414, endPoint y: 126, distance: 74.0
click at [414, 126] on div "g . V ( ) . hasLabel ( 'person' ) . has ( 'age' , gt ( 20 )) . values ( )" at bounding box center [375, 213] width 564 height 186
type textarea "g.V().hasLabel('person').has('age',gt(20))"
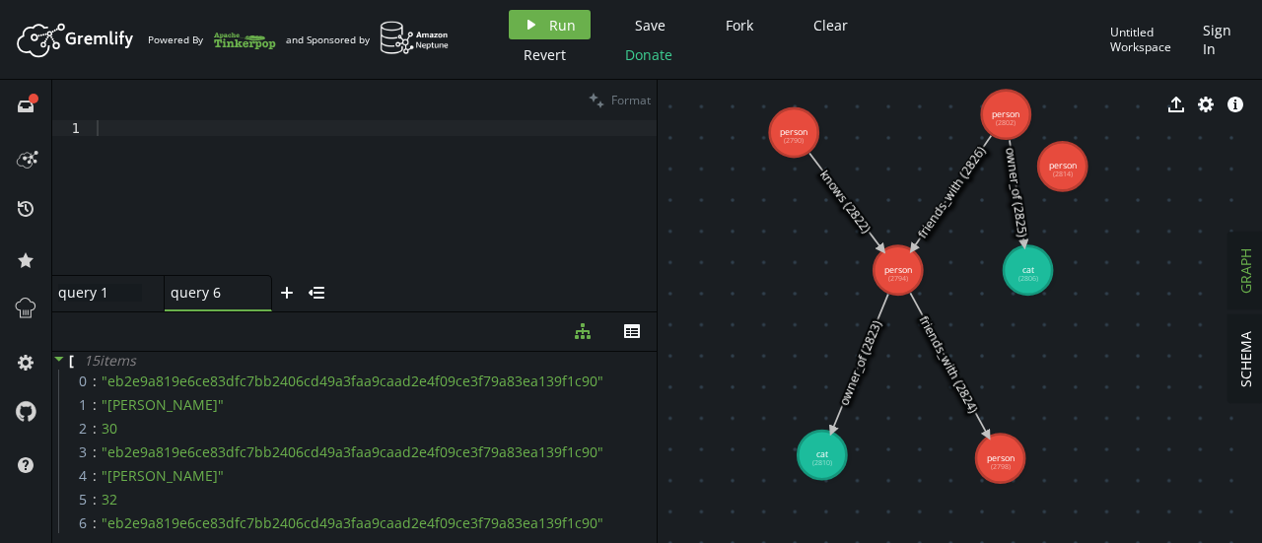
click at [97, 284] on div "query 1 query 1" at bounding box center [100, 293] width 84 height 18
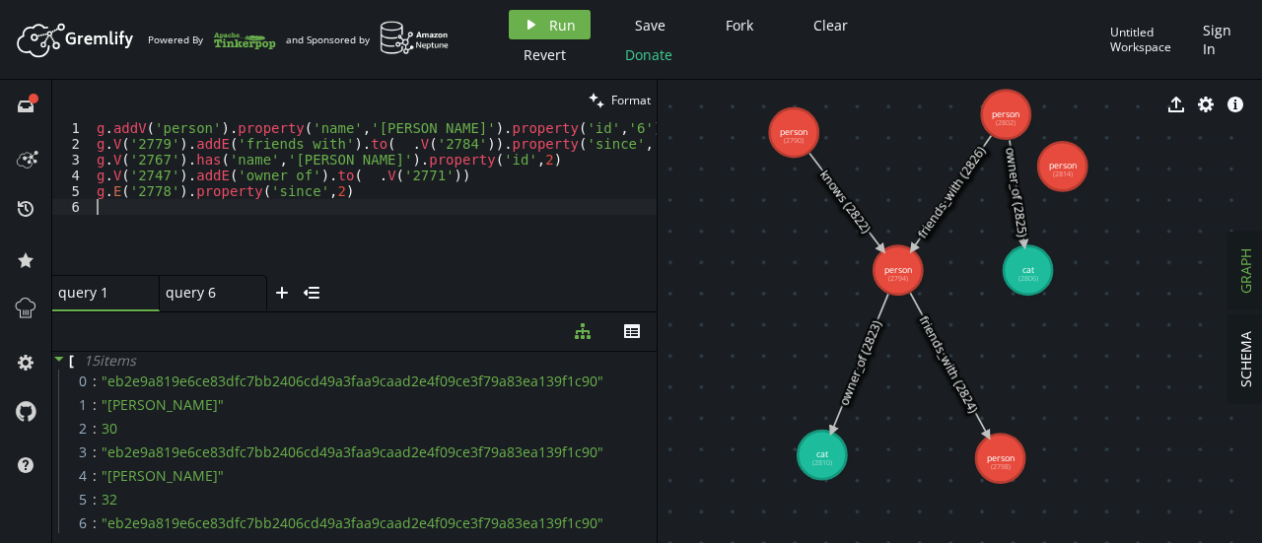
click at [355, 204] on div "g . addV ( 'person' ) . property ( 'name' , '[PERSON_NAME]' ) . property ( 'id'…" at bounding box center [400, 209] width 615 height 178
paste textarea "g.V().hasLabel('person').has('age',gt(20))"
type textarea "g.V().hasLabel('person').has('age',gt(20))"
click at [199, 297] on div "query 6 query 6" at bounding box center [208, 293] width 84 height 18
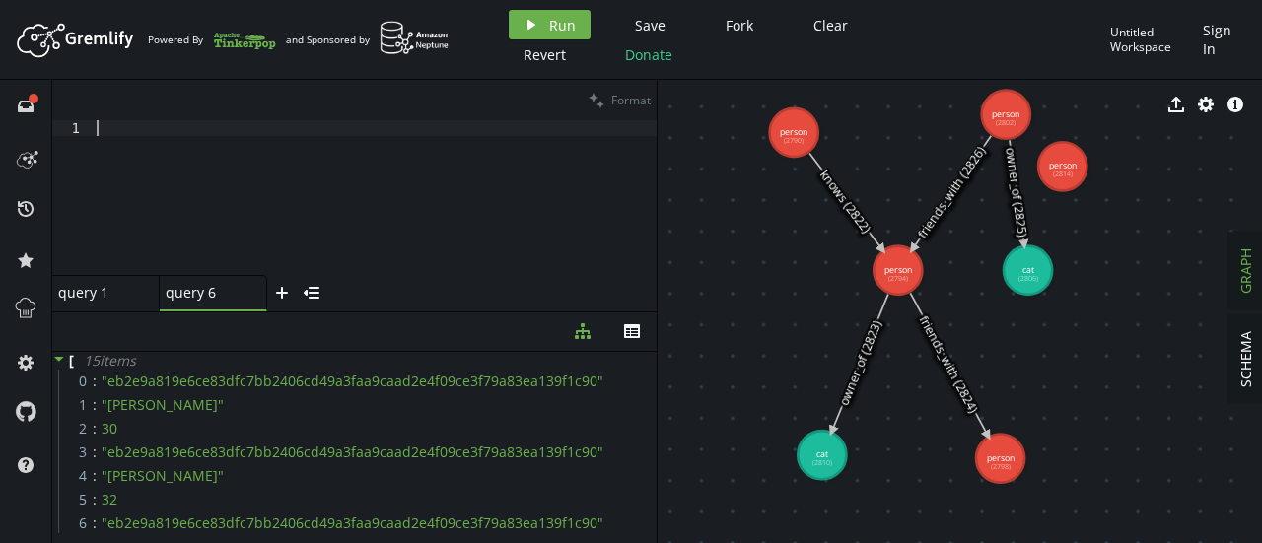
click at [196, 135] on div at bounding box center [375, 213] width 564 height 186
click at [519, 25] on button "play Run" at bounding box center [550, 25] width 82 height 30
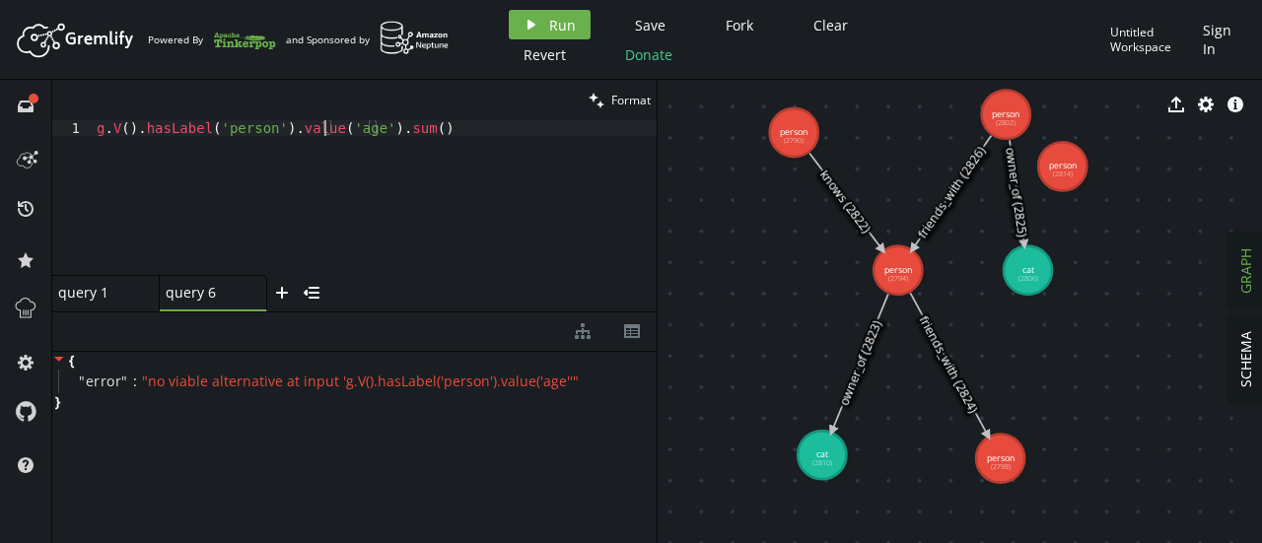
click at [324, 126] on div "g . V ( ) . hasLabel ( 'person' ) . value ( 'age' ) . sum ( )" at bounding box center [375, 213] width 564 height 186
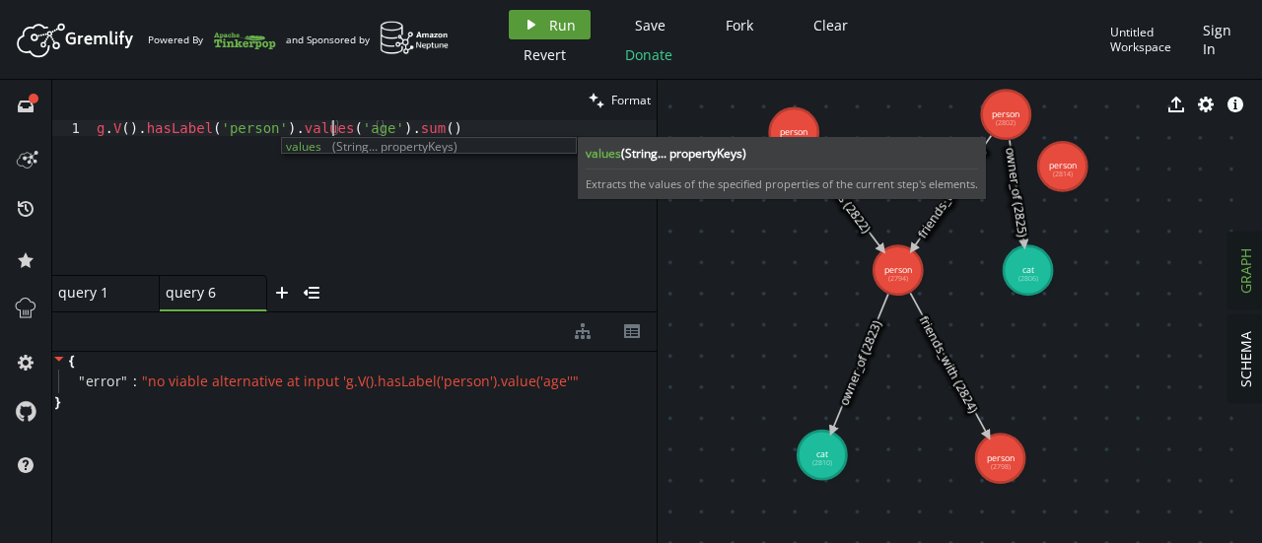
type textarea "g.V().hasLabel('person').values('age').sum()"
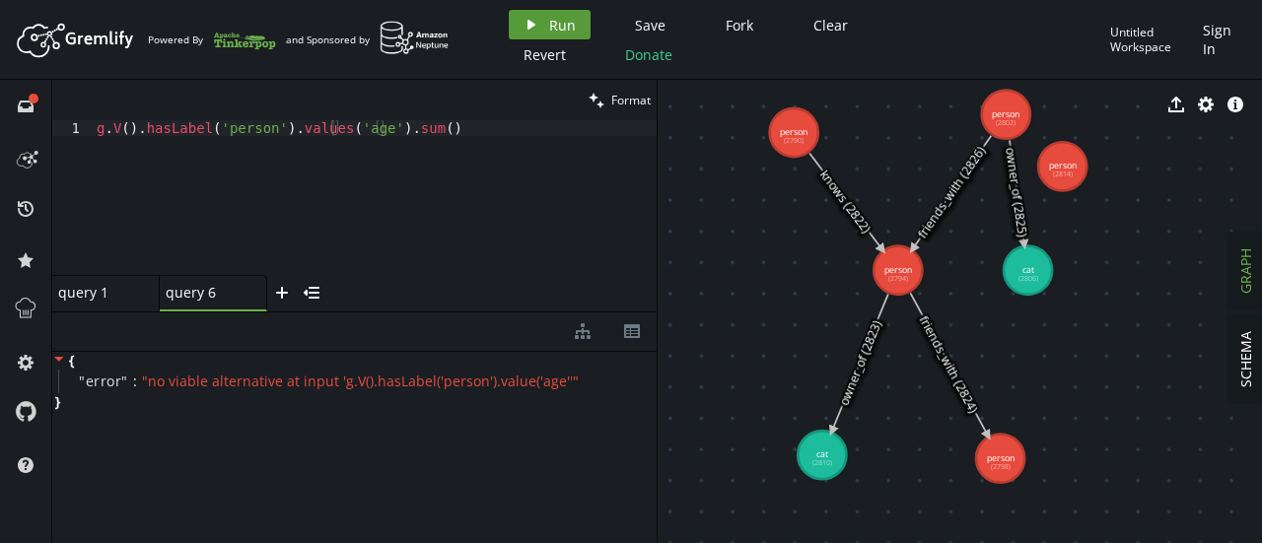
click at [562, 10] on button "play Run" at bounding box center [550, 25] width 82 height 30
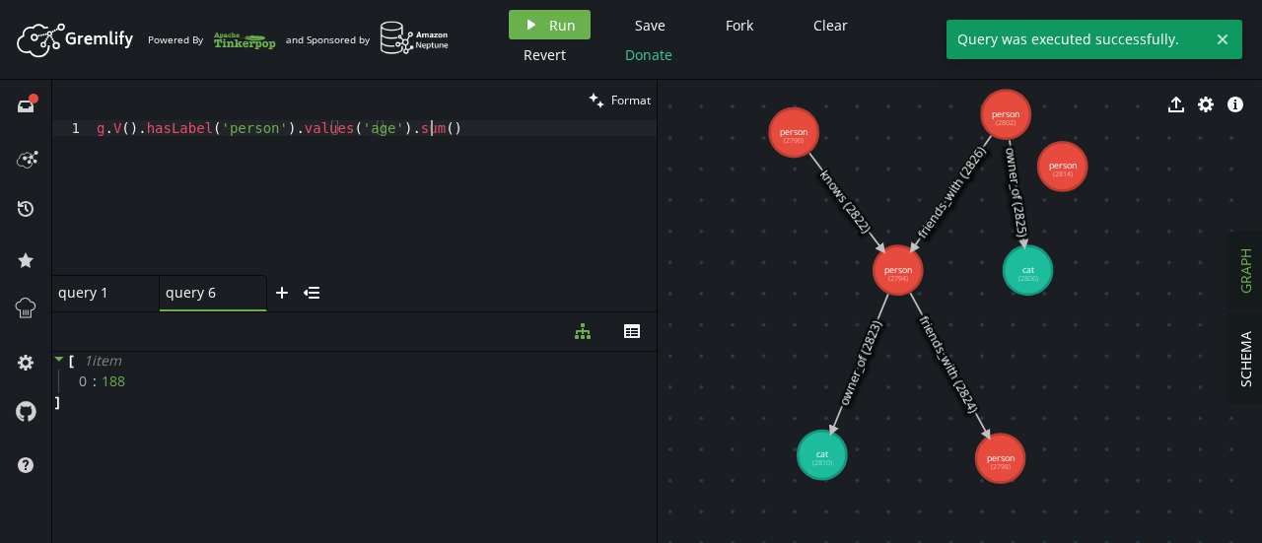
click at [431, 135] on div "g . V ( ) . hasLabel ( 'person' ) . values ( 'age' ) . sum ( )" at bounding box center [375, 213] width 564 height 186
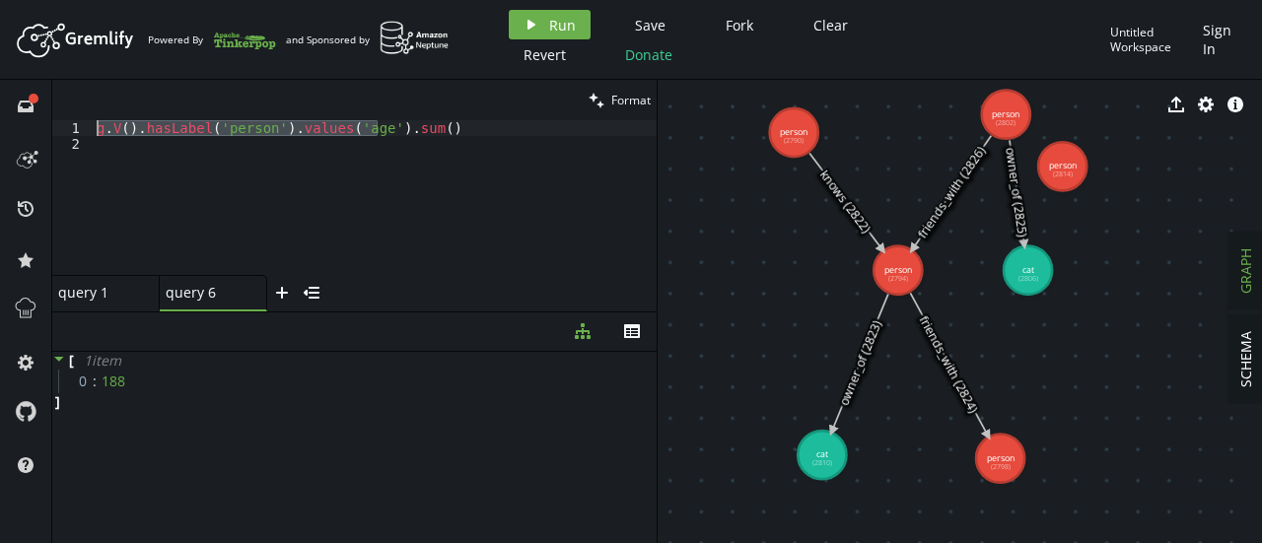
drag, startPoint x: 381, startPoint y: 130, endPoint x: 89, endPoint y: 131, distance: 291.9
click at [89, 131] on div "1 2 g . V ( ) . hasLabel ( 'person' ) . values ( 'age' ) . sum ( ) XXXXXXXXXXXX…" at bounding box center [354, 197] width 605 height 155
type textarea "g.V().hasLabel('person').values('age').sum()"
click at [103, 165] on div "g . V ( ) . hasLabel ( 'person' ) . values ( 'age' ) . sum ( )" at bounding box center [375, 213] width 564 height 186
paste textarea "g.V().hasLabel('person').values('age'"
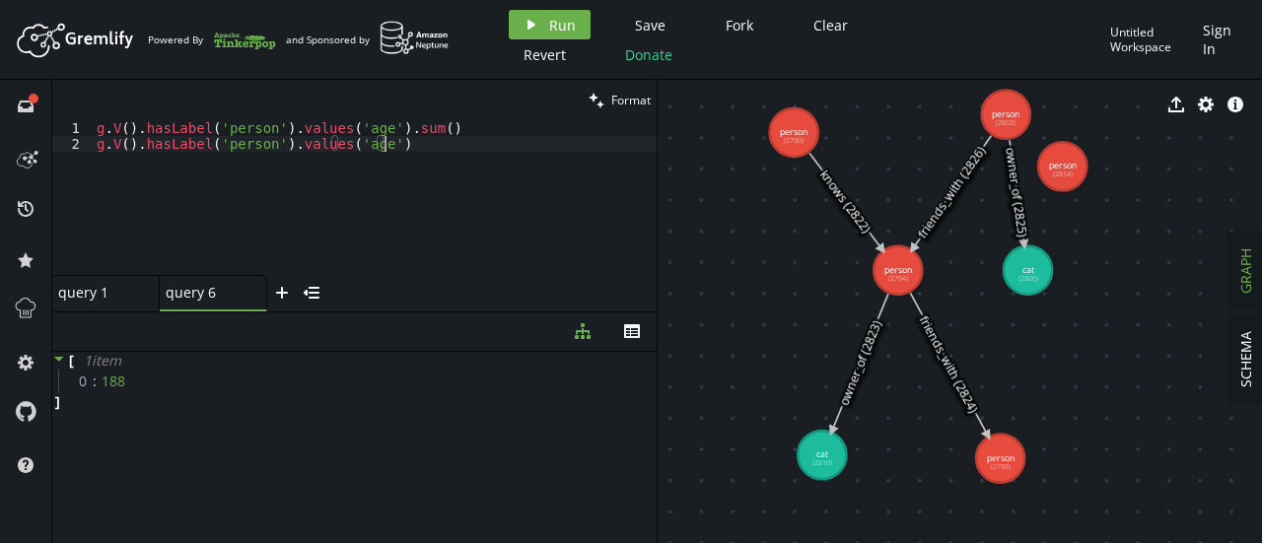
scroll to position [0, 287]
click at [517, 33] on button "play Run" at bounding box center [550, 25] width 82 height 30
type textarea "g.V().hasLabel('person').values('age').sum()"
drag, startPoint x: 440, startPoint y: 127, endPoint x: 91, endPoint y: 120, distance: 349.2
click at [91, 120] on div "g.V().hasLabel('person').values('age').sum() 1 2 g . V ( ) . hasLabel ( 'person…" at bounding box center [354, 197] width 605 height 155
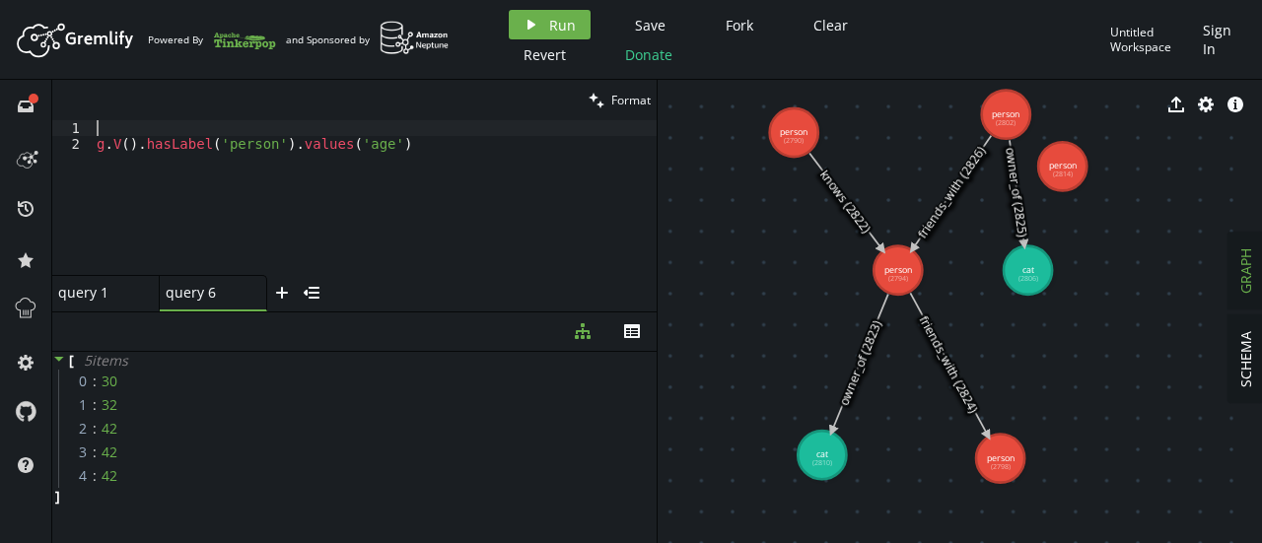
scroll to position [0, 0]
click at [77, 304] on div "query 1 small-cross" at bounding box center [105, 293] width 107 height 36
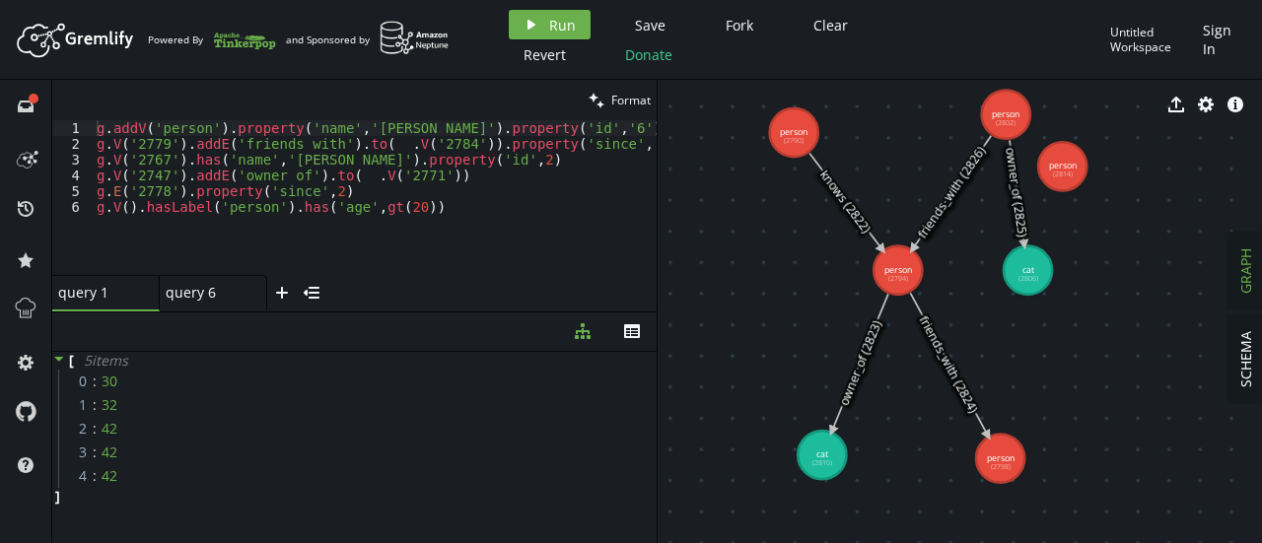
type textarea "g.V().hasLabel('person').has('age',gt(20))"
click at [439, 200] on div "g . addV ( 'person' ) . property ( 'name' , '[PERSON_NAME]' ) . property ( 'id'…" at bounding box center [400, 209] width 615 height 178
paste textarea "g.V().hasLabel('person').values('age').sum()"
click at [185, 305] on div "query 6 small-cross" at bounding box center [213, 293] width 107 height 36
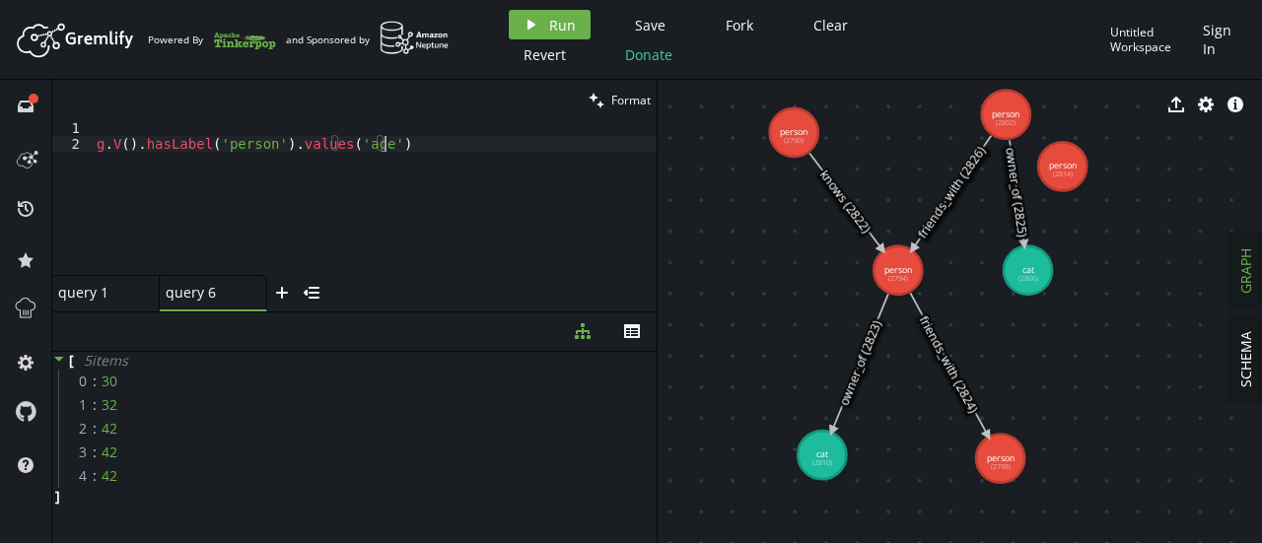
click at [414, 149] on div "g . V ( ) . hasLabel ( 'person' ) . values ( 'age' )" at bounding box center [375, 213] width 564 height 186
type textarea "g.V().hasLabel('person').values('age')"
paste textarea "g.V().hasLabel('person').has('age', gt(25)).values('name')"
type textarea "g.V().hasLabel('person').has('age', gt(25)).values('name')"
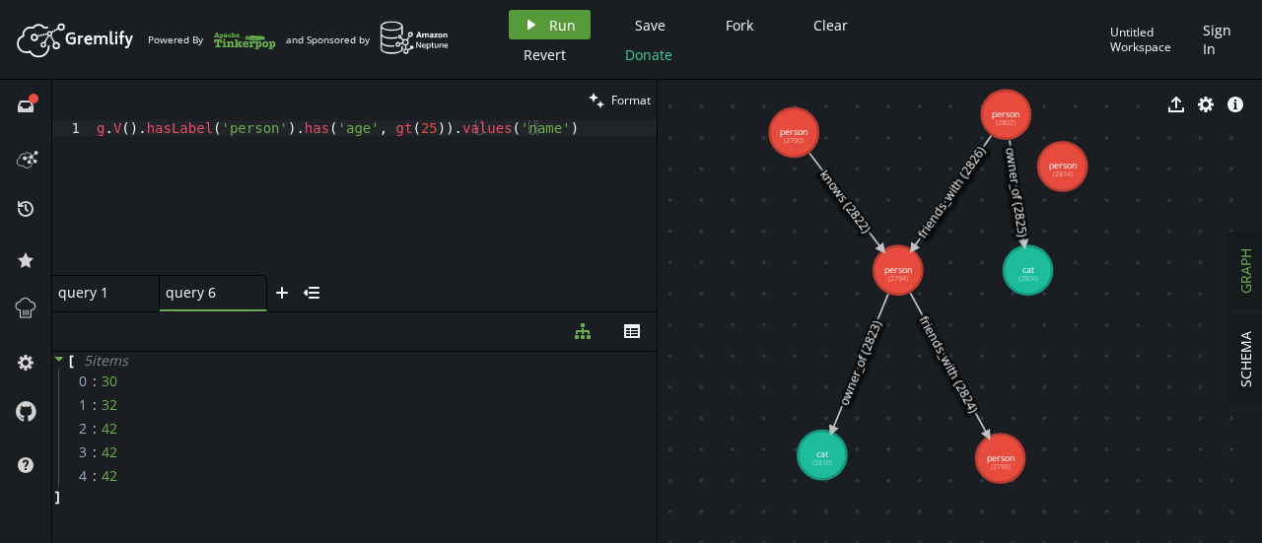
click at [556, 23] on span "Run" at bounding box center [562, 25] width 27 height 19
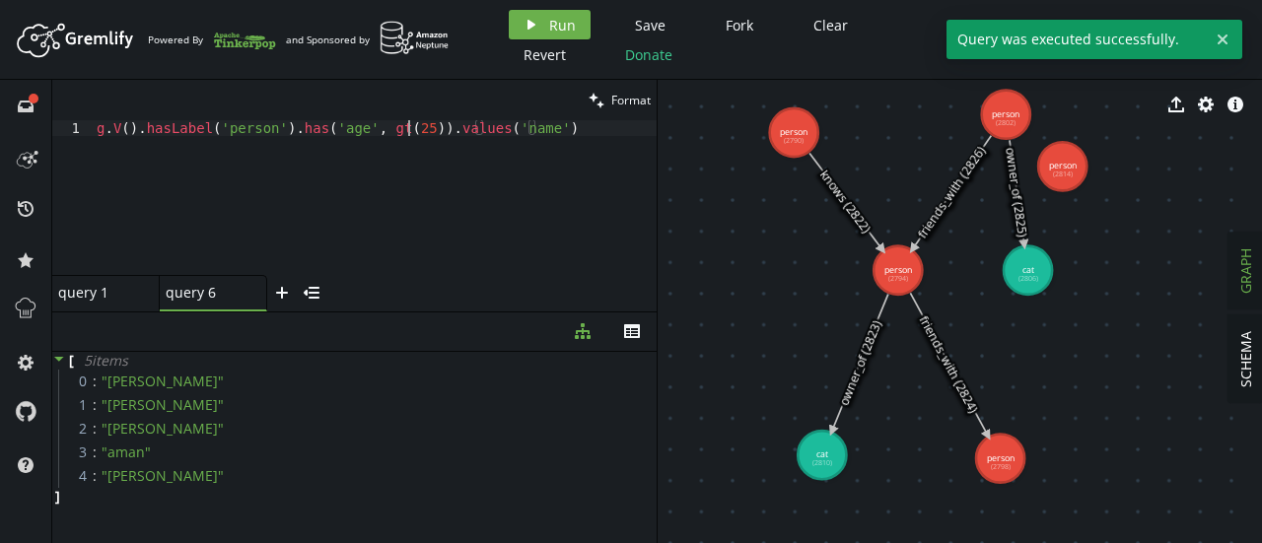
click at [407, 128] on div "g . V ( ) . hasLabel ( 'person' ) . has ( 'age' , gt ( 25 )) . values ( 'name' )" at bounding box center [375, 213] width 564 height 186
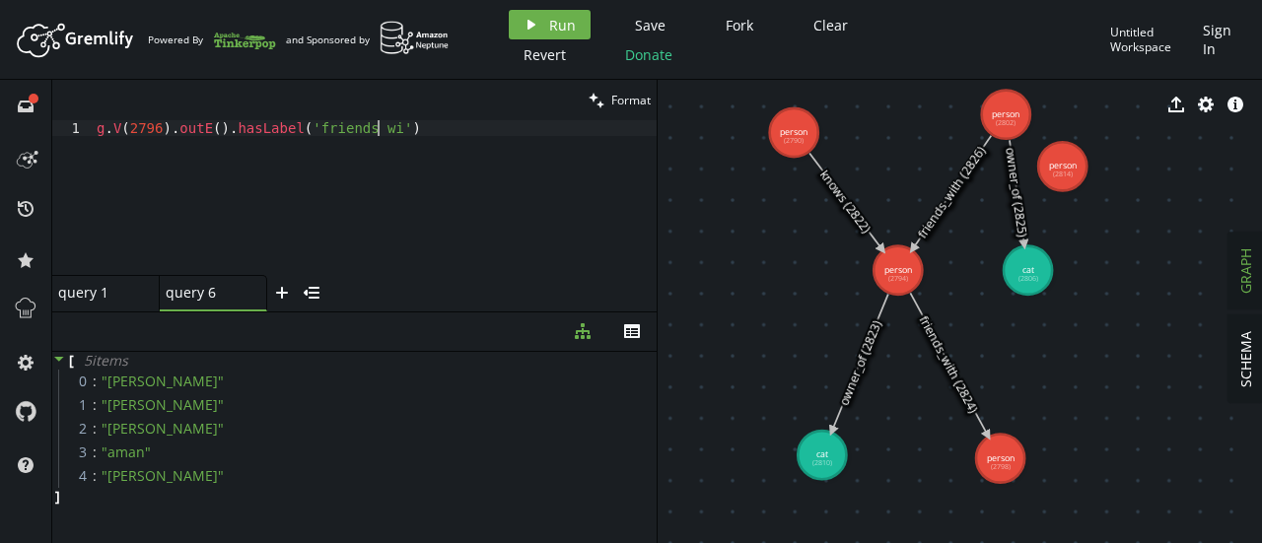
scroll to position [0, 296]
click at [529, 27] on icon "button" at bounding box center [532, 25] width 8 height 10
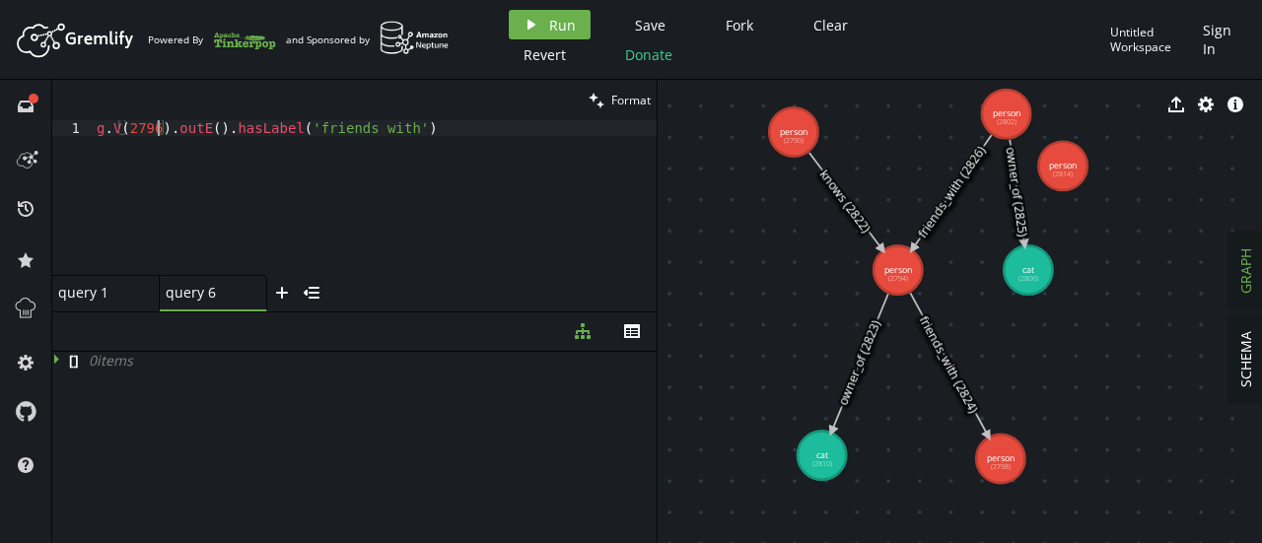
click at [156, 126] on div "g . V ( 2796 ) . outE ( ) . hasLabel ( 'friends_with' )" at bounding box center [375, 213] width 564 height 186
type textarea "g.V(2794).outE().hasLabel('friends_with')"
click at [556, 21] on span "Run" at bounding box center [562, 25] width 27 height 19
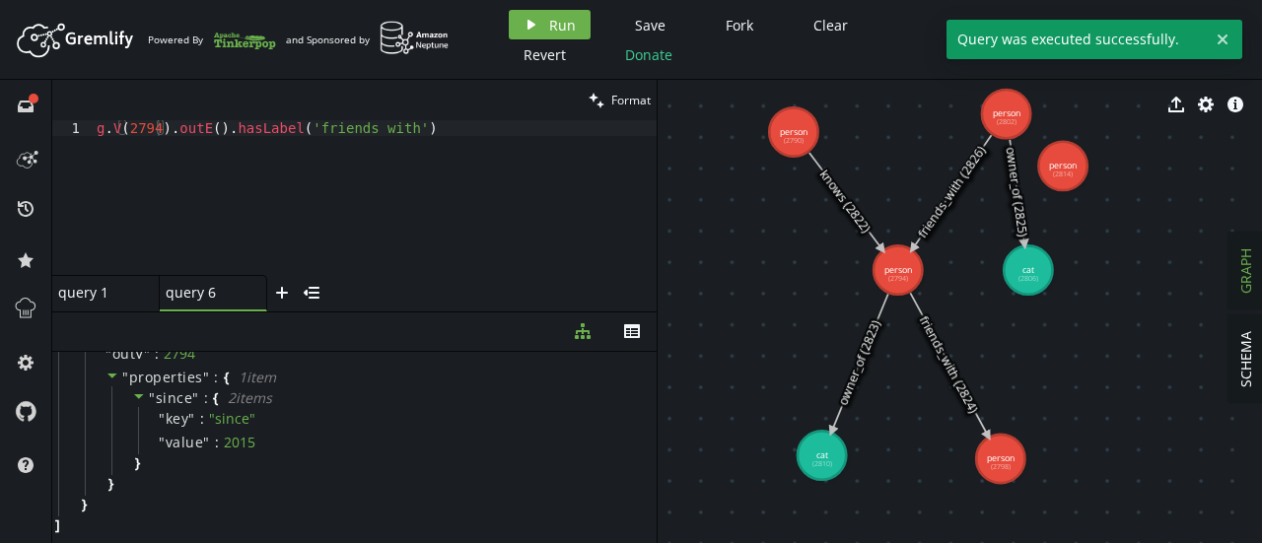
scroll to position [0, 0]
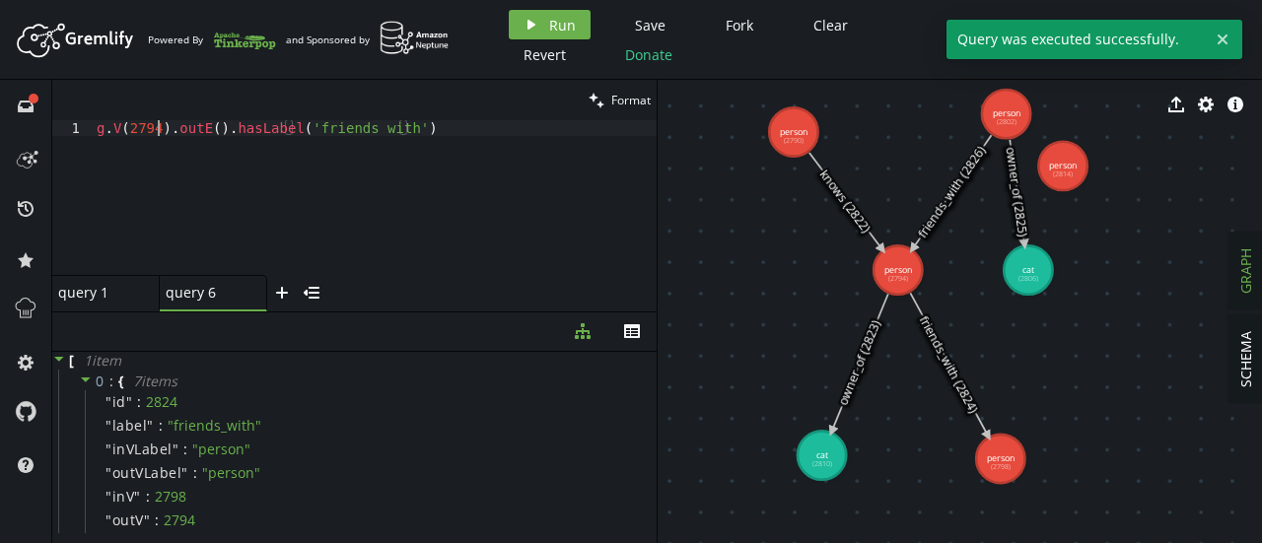
click at [262, 137] on div "g . V ( 2794 ) . outE ( ) . hasLabel ( 'friends_with' )" at bounding box center [375, 213] width 564 height 186
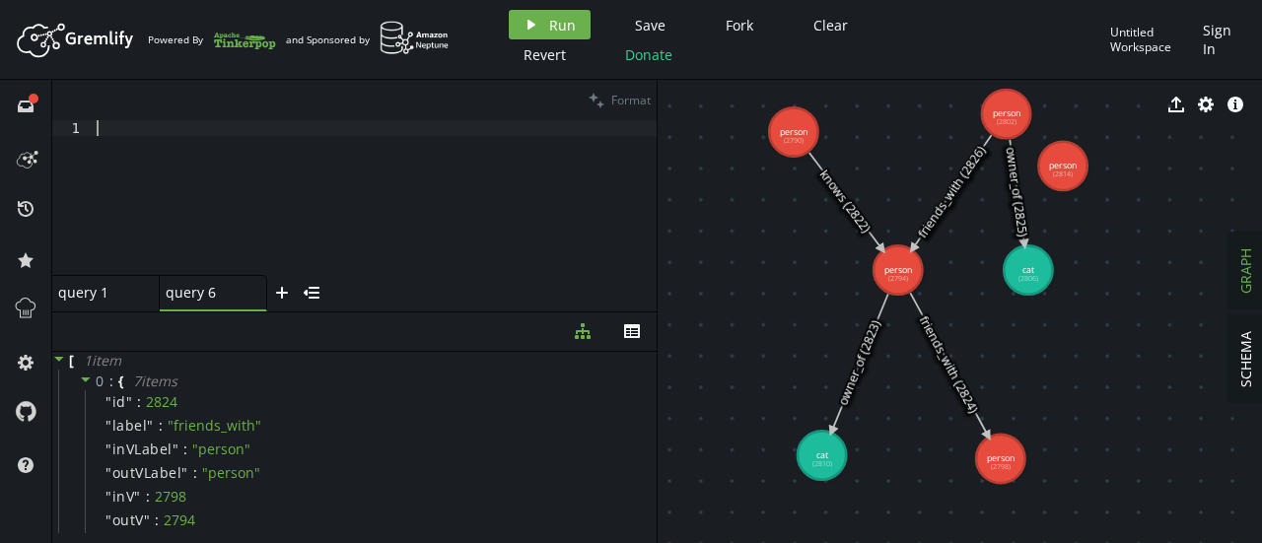
click at [100, 315] on div "diagram-tree th" at bounding box center [354, 332] width 605 height 39
click at [99, 299] on div "query 1 query 1" at bounding box center [100, 293] width 84 height 18
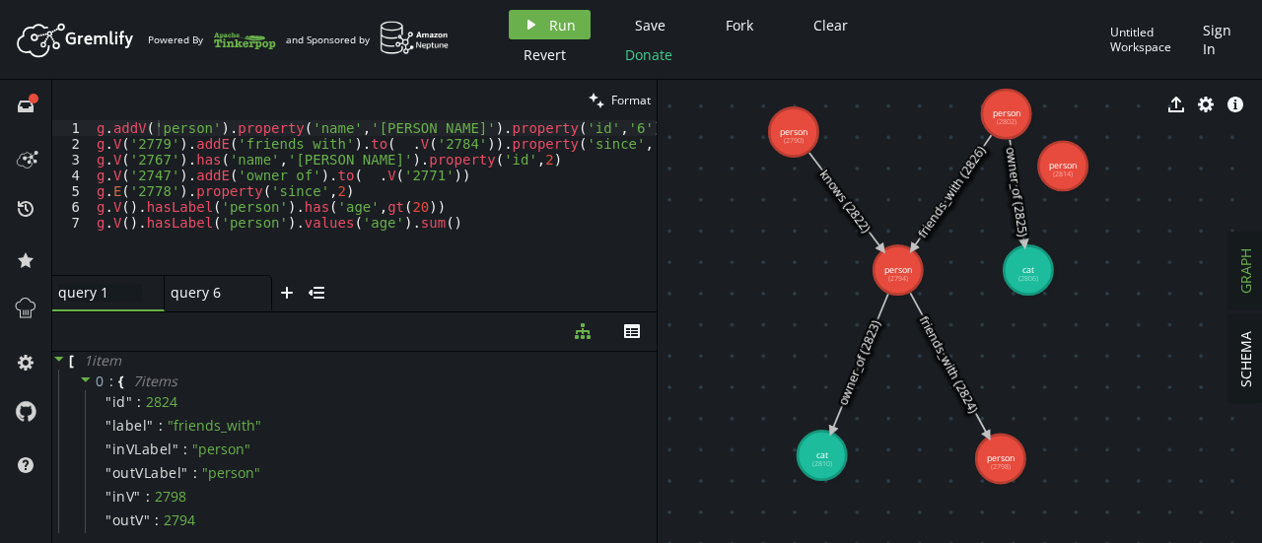
type textarea "g.V().hasLabel('person').values('age').sum()"
click at [436, 226] on div "g . addV ( 'person' ) . property ( 'name' , '[PERSON_NAME]' ) . property ( 'id'…" at bounding box center [400, 209] width 615 height 178
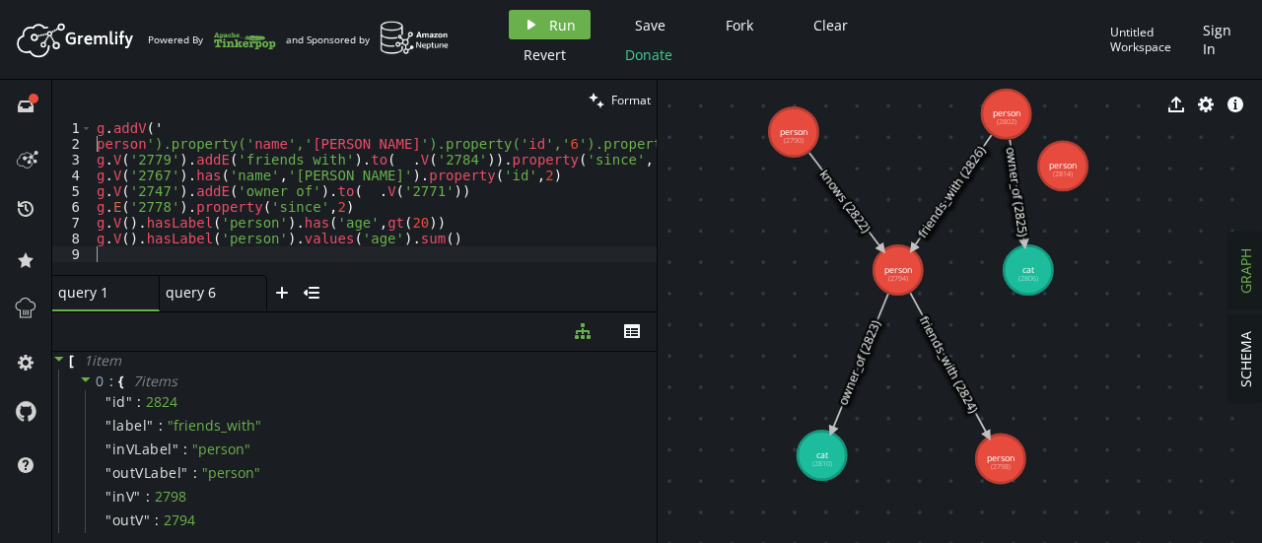
paste textarea "g.V(2794).outE().hasLabel('friends_with')"
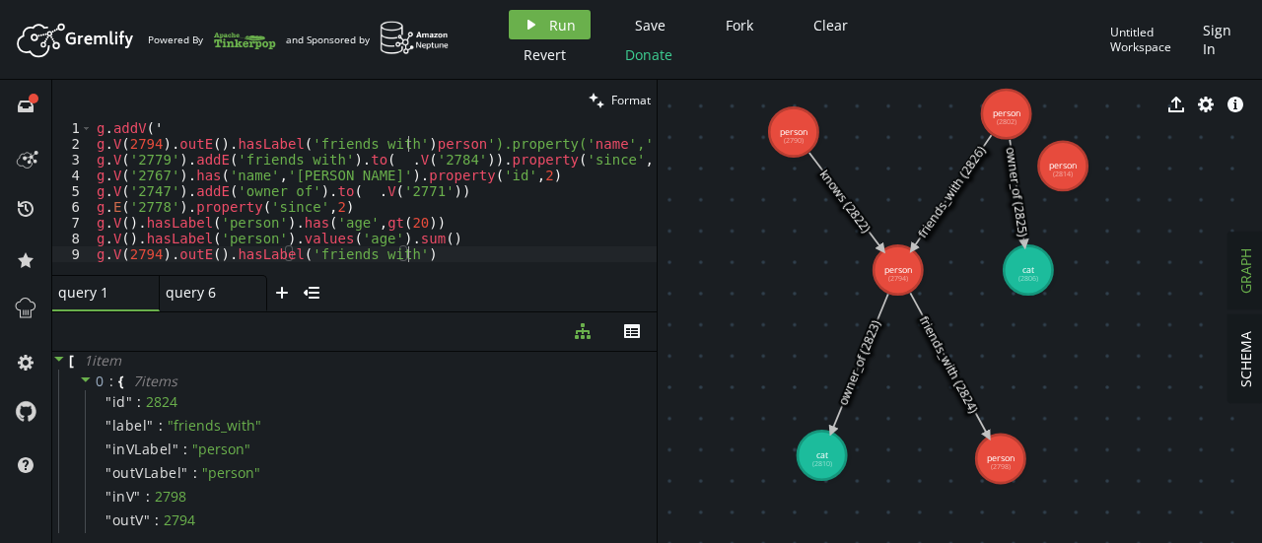
type textarea "g.V(2794).outE().hasLabel('friends_with')"
click at [201, 297] on div "query 6 query 6" at bounding box center [208, 293] width 84 height 18
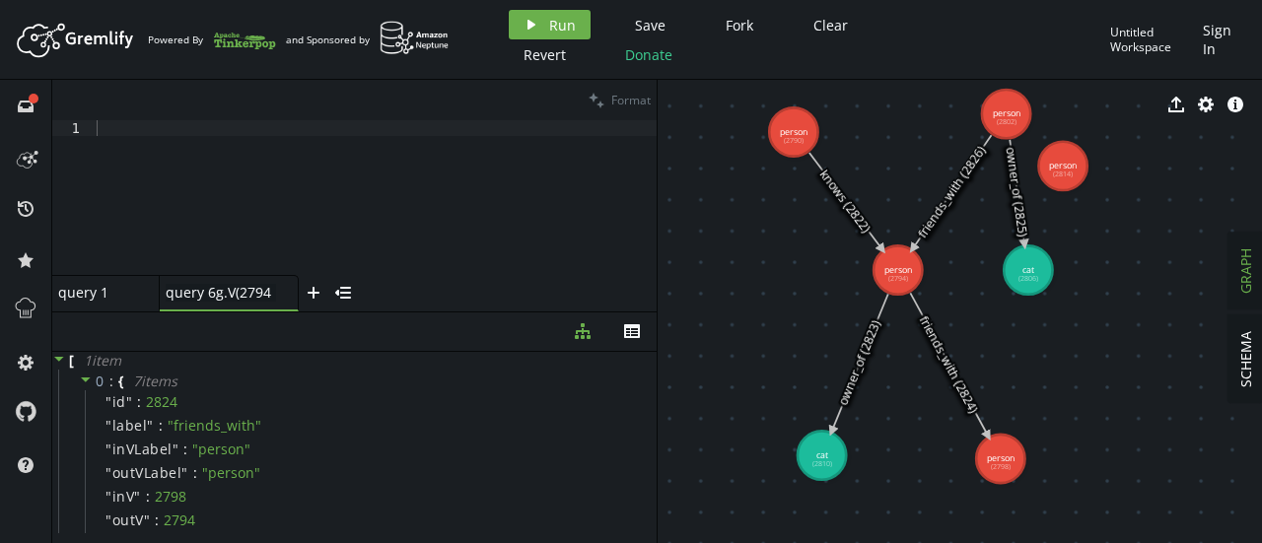
type input "query 6"
click at [122, 131] on div at bounding box center [375, 213] width 564 height 186
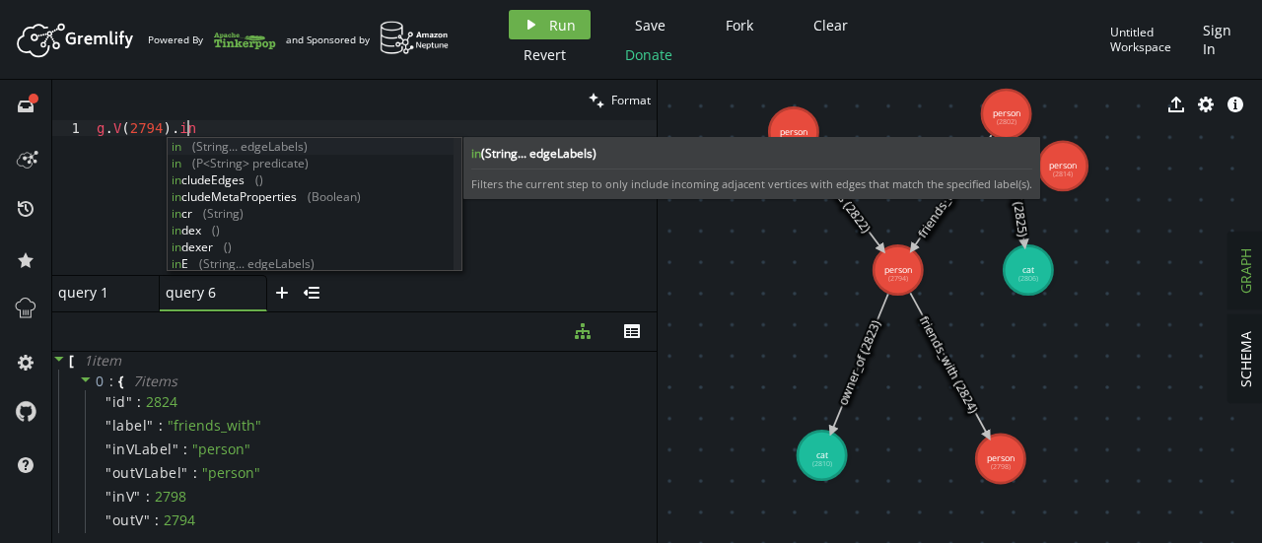
scroll to position [0, 97]
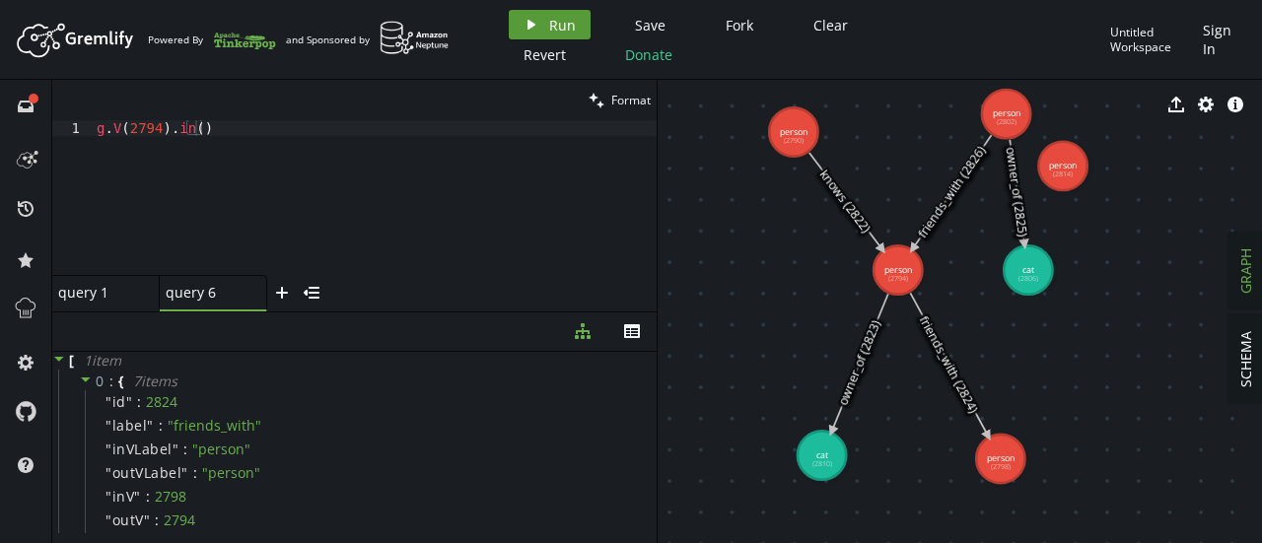
click at [526, 23] on icon "play" at bounding box center [532, 25] width 16 height 16
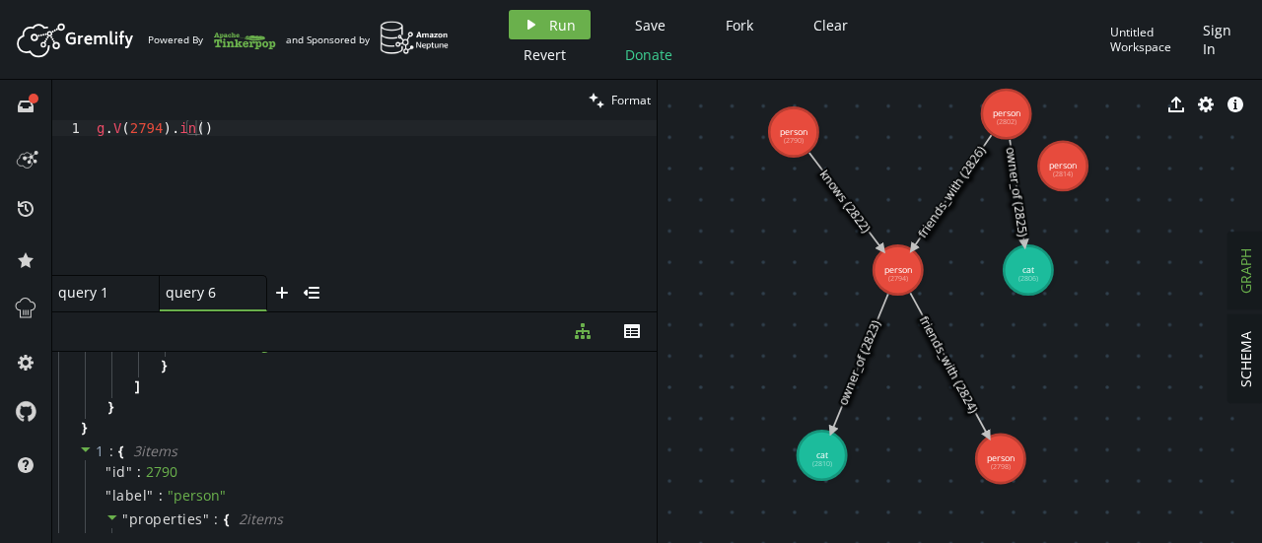
scroll to position [372, 0]
click at [242, 127] on div "g . V ( 2794 ) . in ( )" at bounding box center [375, 213] width 564 height 186
click at [87, 302] on div "query 1 small-cross" at bounding box center [105, 293] width 107 height 36
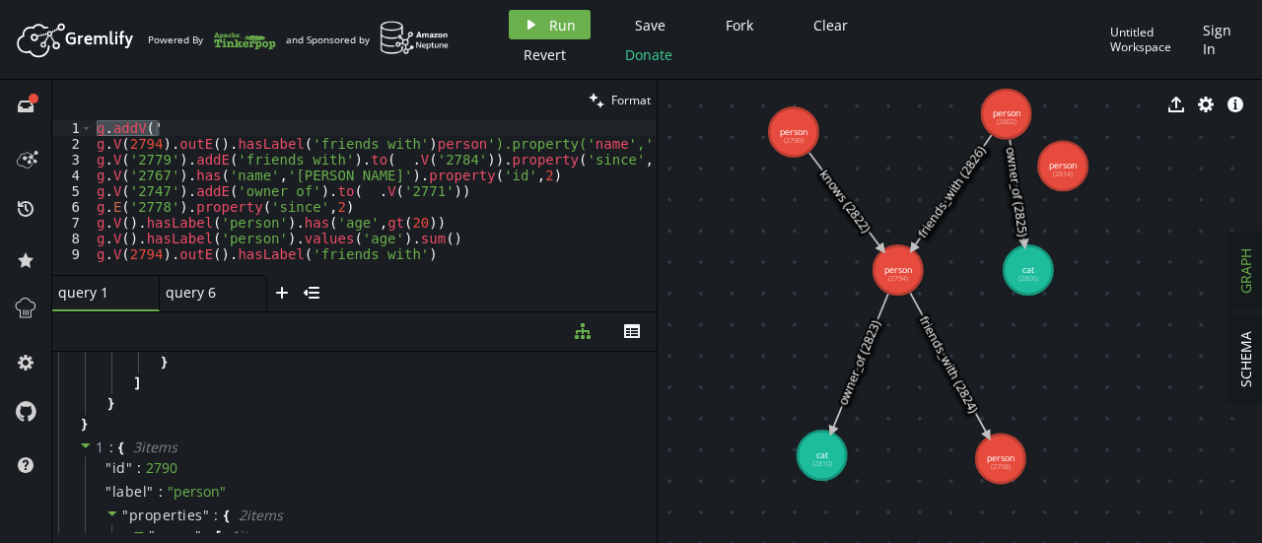
type textarea "g.V(2794).outE().hasLabel('friends_with')"
click at [412, 255] on div "g . addV ( ' g . V ( 2794 ) . outE ( ) . hasLabel ( 'friends_with' ) person ').…" at bounding box center [526, 209] width 866 height 178
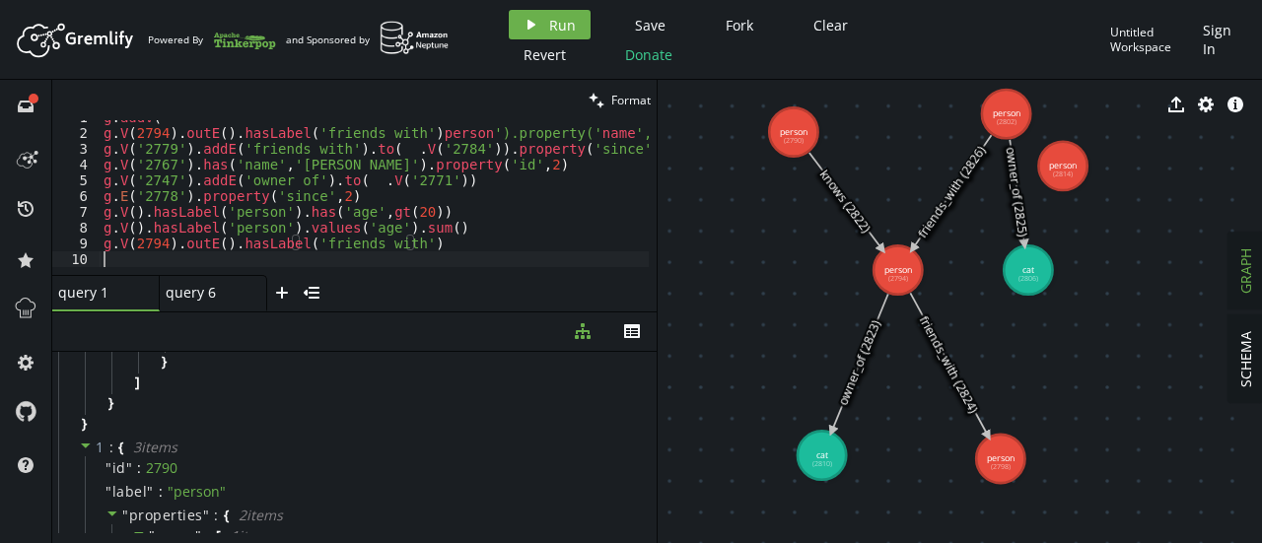
scroll to position [10, 0]
paste textarea "g.V(2794).in()"
click at [188, 285] on div "query 6" at bounding box center [205, 293] width 79 height 18
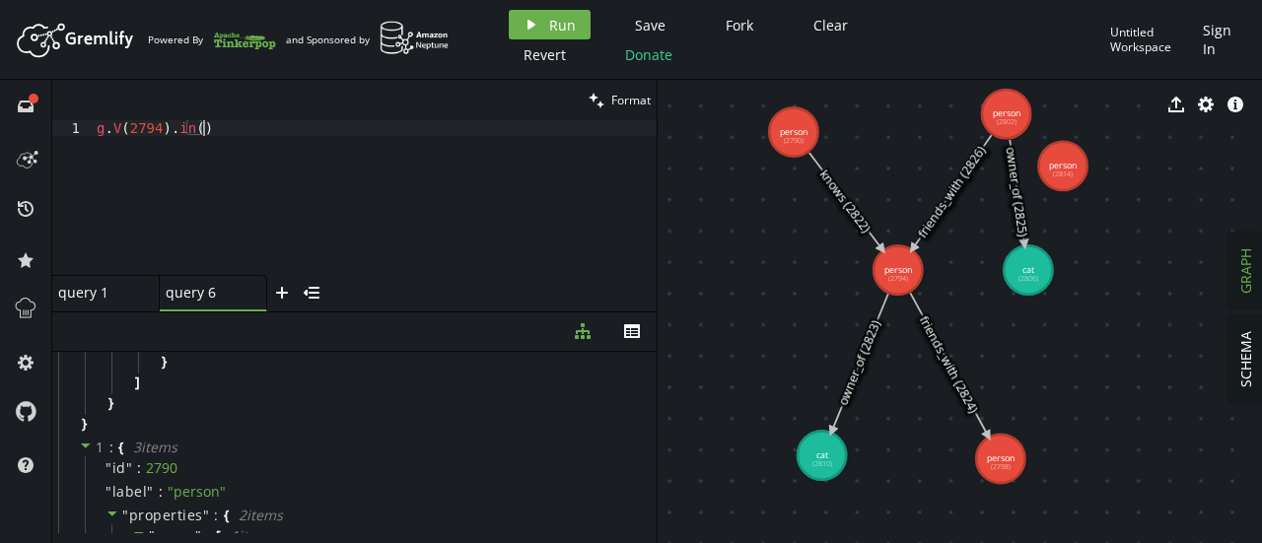
click at [217, 131] on div "g . V ( 2794 ) . in ( )" at bounding box center [375, 213] width 564 height 186
click at [134, 129] on div "g . V ( 2794 ) . in ( )" at bounding box center [375, 213] width 564 height 186
click at [189, 129] on div "g . V ( 2802 ) . ouE ( ) . hasLabel ( 'friends_with' ) ." at bounding box center [375, 213] width 564 height 186
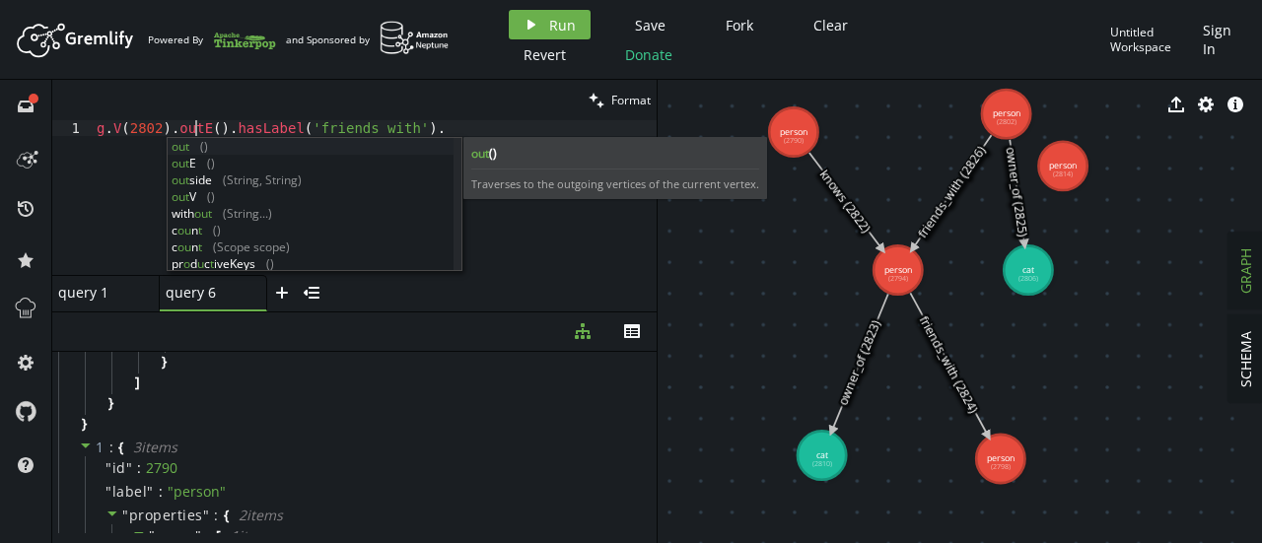
scroll to position [0, 99]
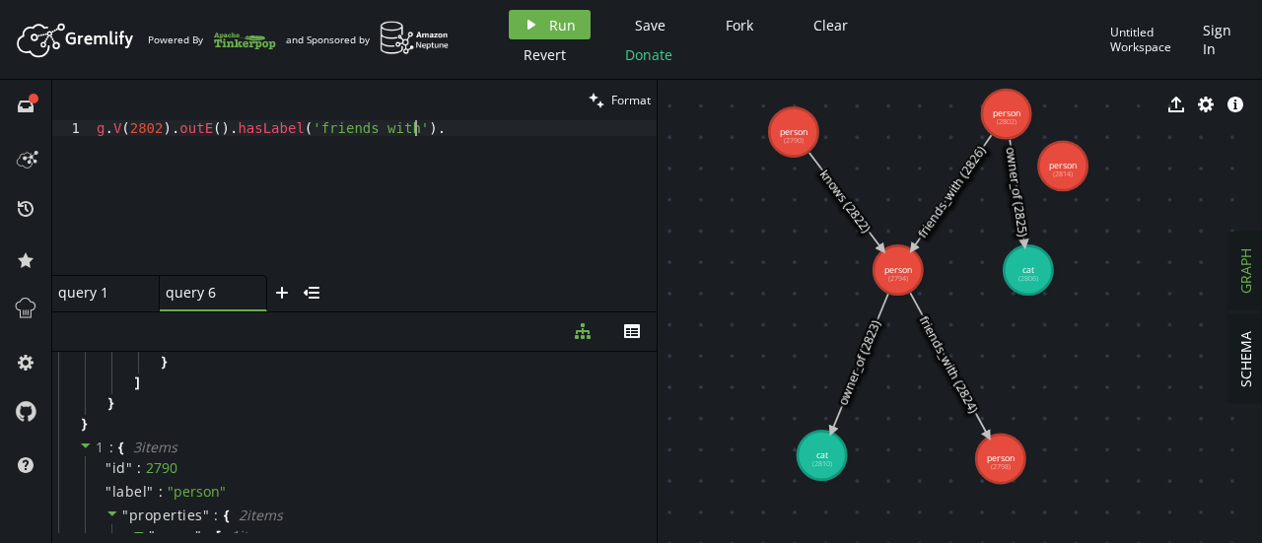
click at [422, 128] on div "g . V ( 2802 ) . outE ( ) . hasLabel ( 'friends_with' ) ." at bounding box center [375, 213] width 564 height 186
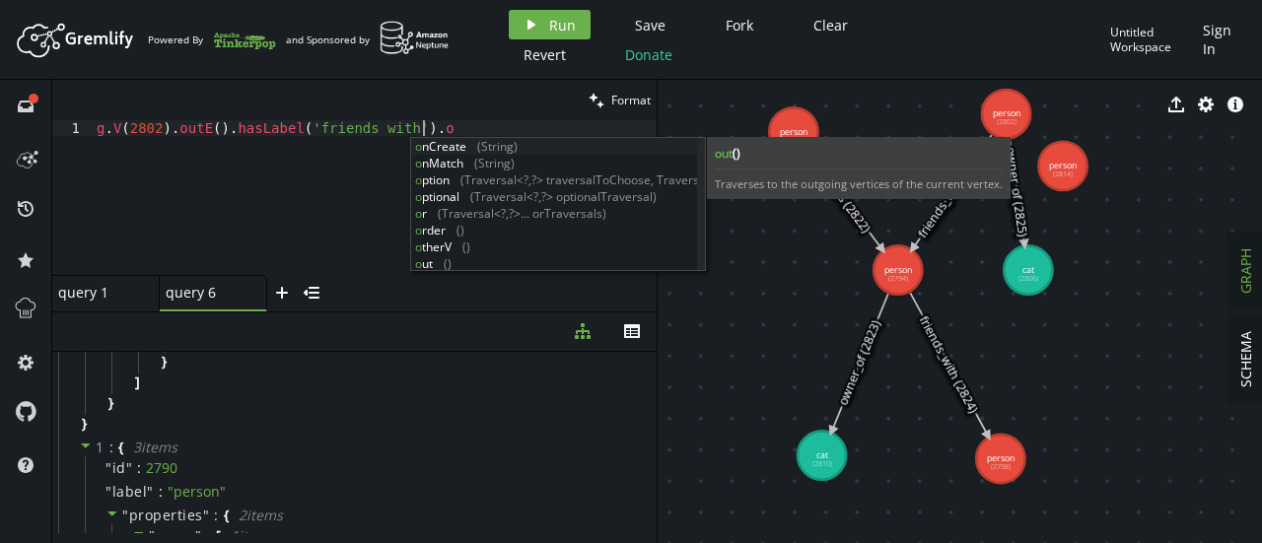
scroll to position [0, 318]
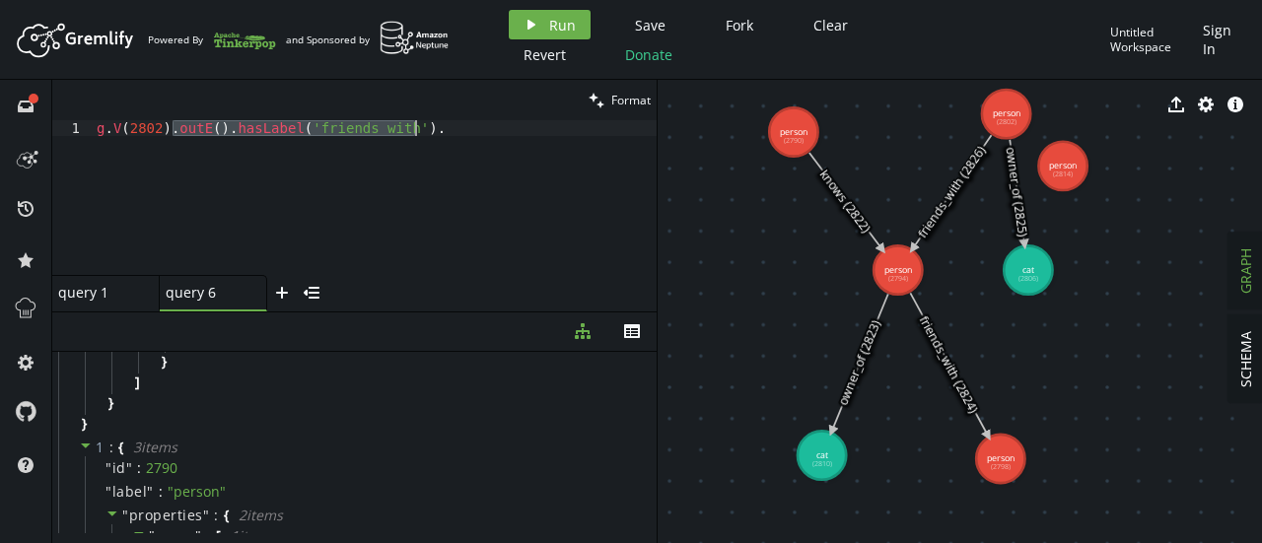
drag, startPoint x: 172, startPoint y: 130, endPoint x: 413, endPoint y: 130, distance: 241.6
click at [413, 130] on div "g . V ( 2802 ) . outE ( ) . hasLabel ( 'friends_with' ) ." at bounding box center [375, 213] width 564 height 186
paste textarea "g.V(2794).in()"
click at [421, 131] on div "g . V ( 2802 ) . outE ( ) . hasLabel ( 'friends_with' ) ." at bounding box center [375, 197] width 564 height 155
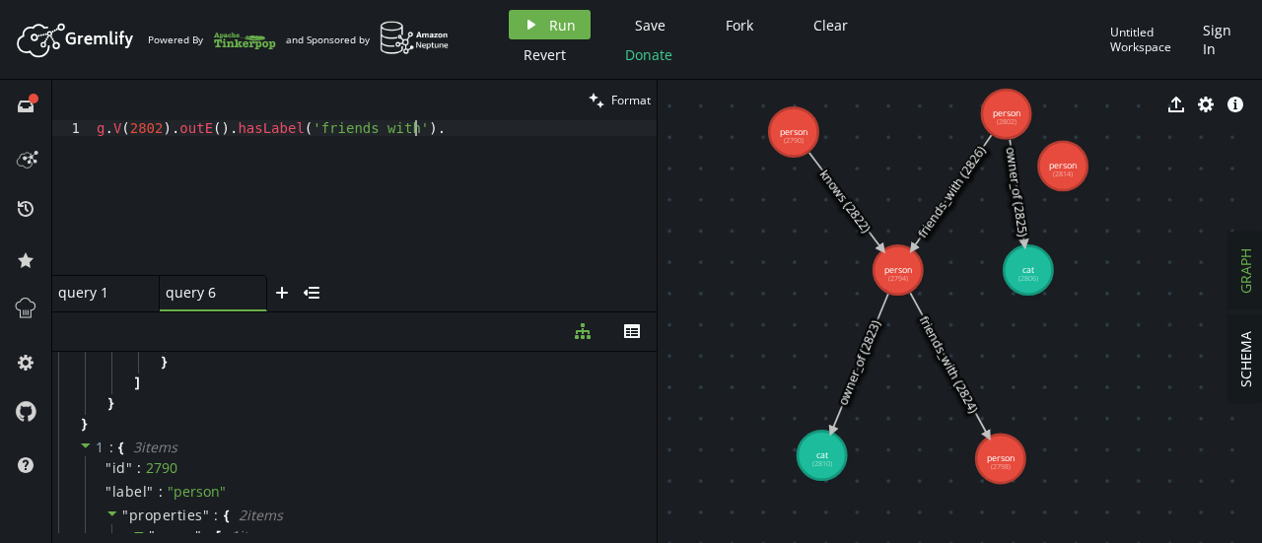
paste textarea "outE().hasLabel('friends_with')."
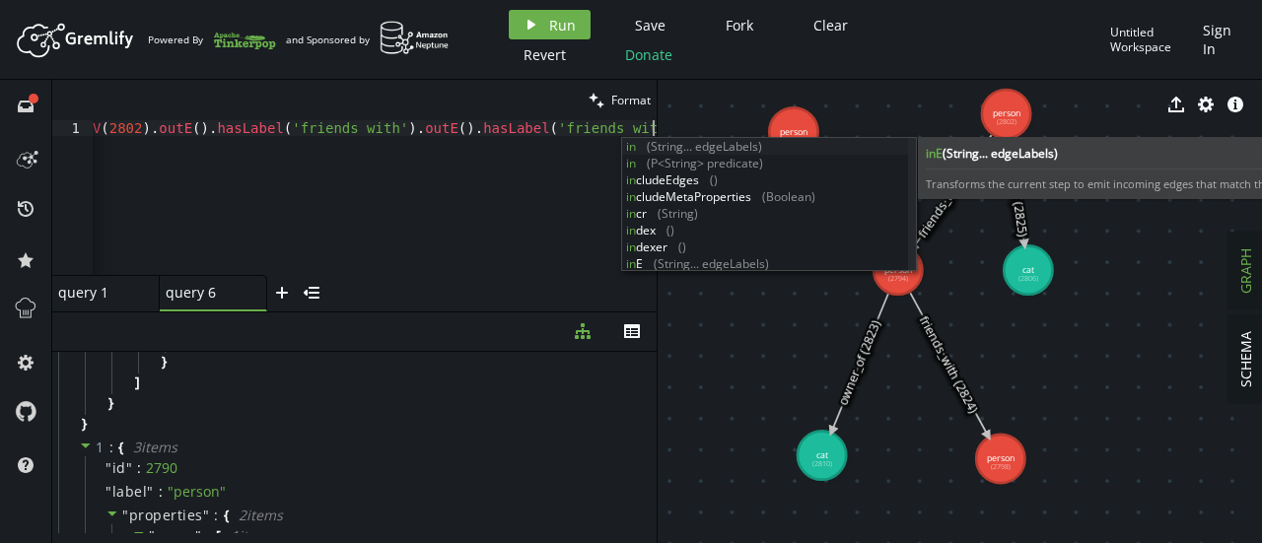
scroll to position [0, 36]
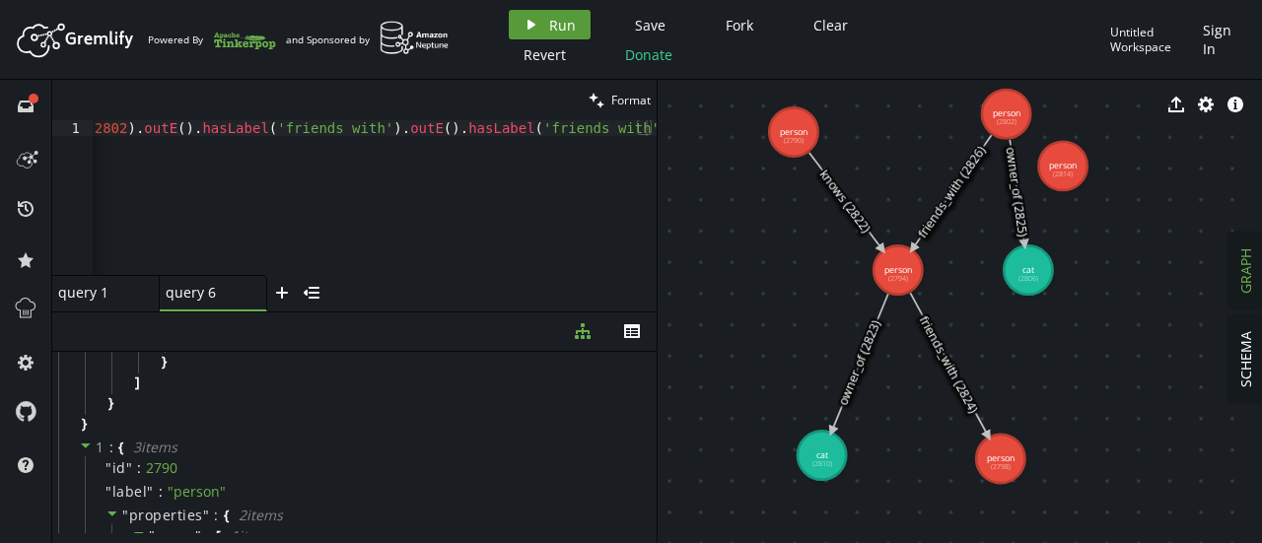
click at [526, 17] on icon "play" at bounding box center [532, 25] width 16 height 16
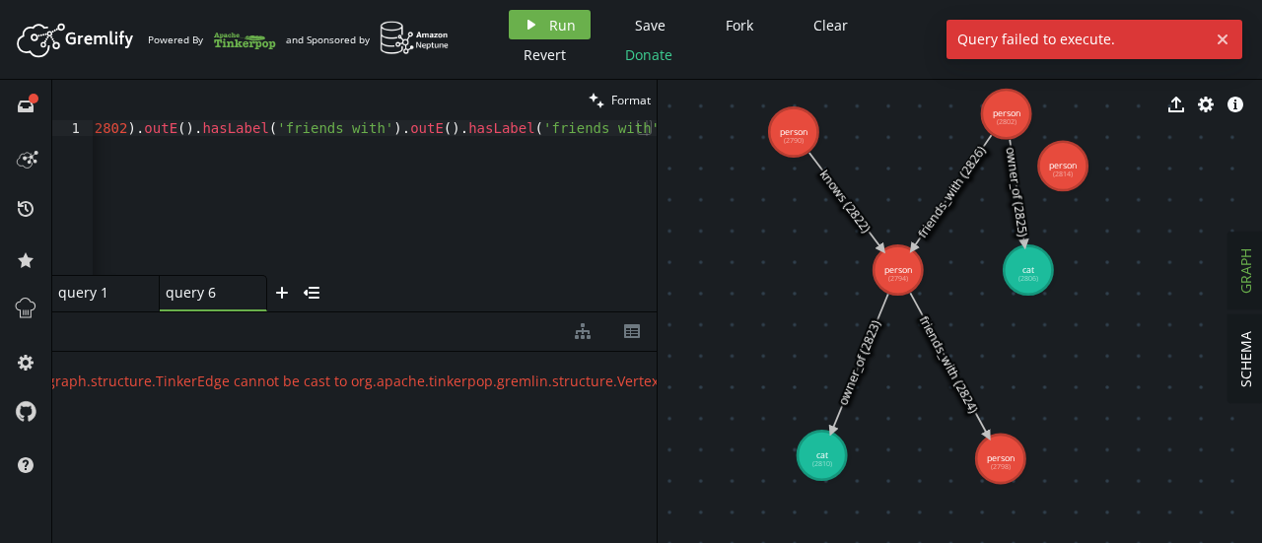
scroll to position [0, 0]
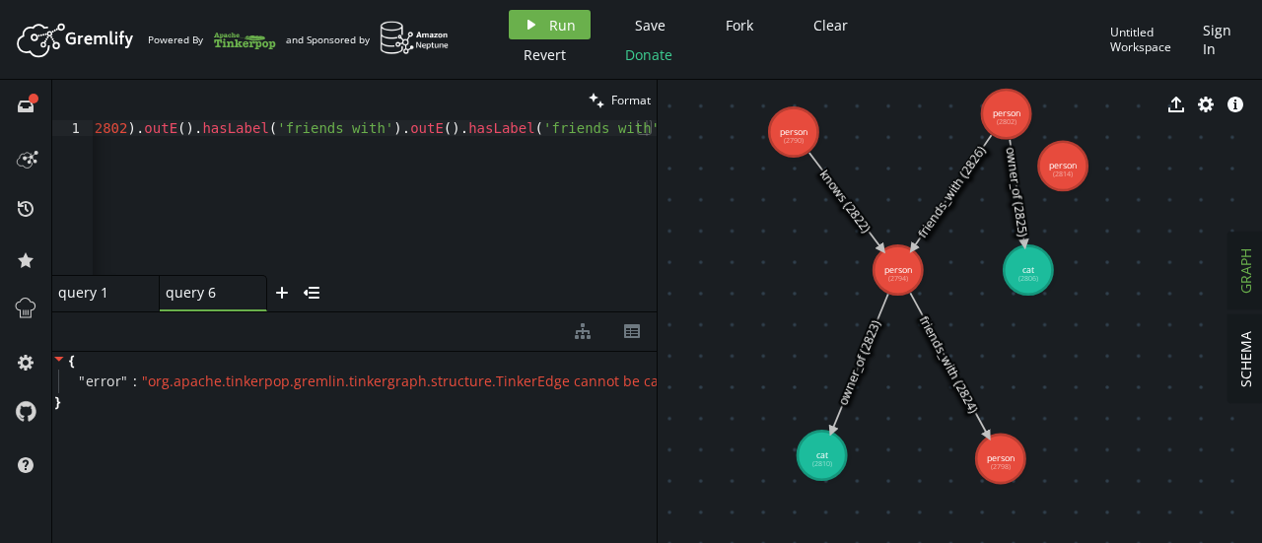
click at [625, 125] on div "g . V ( 2802 ) . outE ( ) . hasLabel ( 'friends_with' ) . outE ( ) . hasLabel (…" at bounding box center [357, 209] width 600 height 178
click at [539, 27] on button "play Run" at bounding box center [550, 25] width 82 height 30
click at [412, 136] on div "g . V ( 2802 ) . outE ( ) . hasLabel ( 'friends_with' ) . outE ( ) . hasLabel (…" at bounding box center [375, 213] width 564 height 186
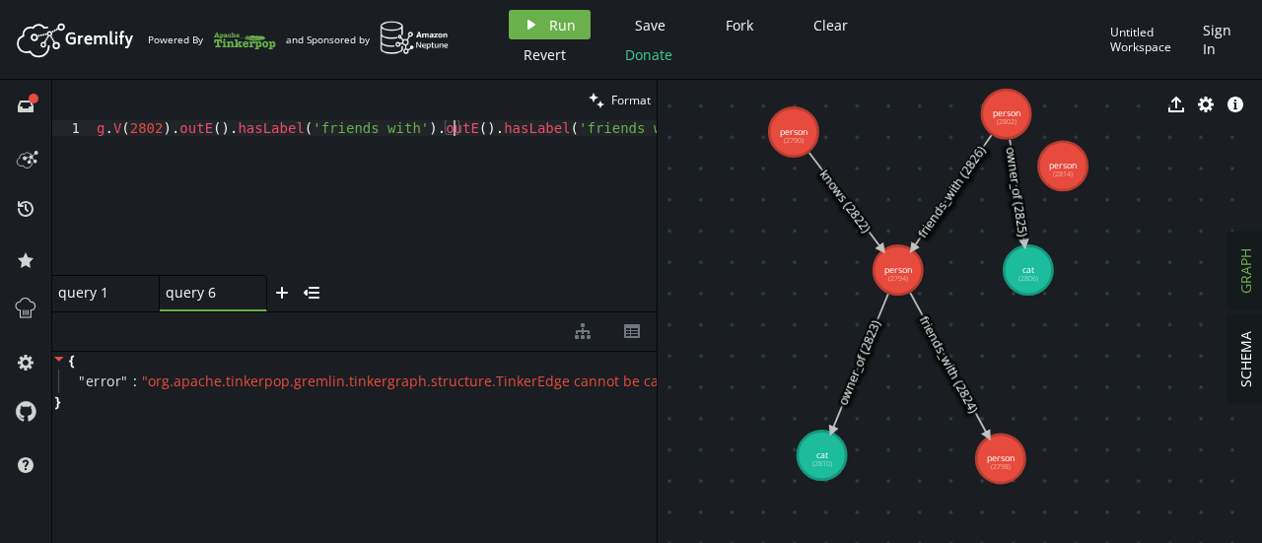
click at [452, 132] on div "g . V ( 2802 ) . outE ( ) . hasLabel ( 'friends_with' ) . outE ( ) . hasLabel (…" at bounding box center [375, 213] width 564 height 186
click at [413, 134] on div "g . V ( 2802 ) . outE ( ) . hasLabel ( 'friends_with' ) . outE ( ) . hasLabel (…" at bounding box center [375, 213] width 564 height 186
click at [531, 17] on icon "play" at bounding box center [532, 25] width 16 height 16
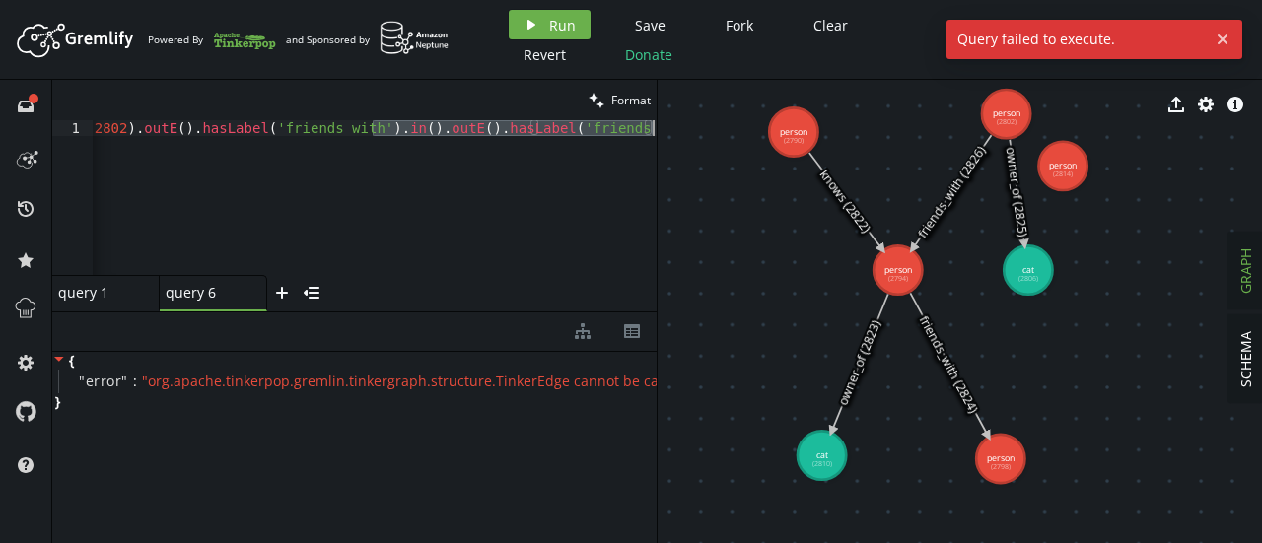
drag, startPoint x: 371, startPoint y: 129, endPoint x: 671, endPoint y: 129, distance: 299.8
click at [671, 129] on div "clean Format g.V(2802).outE().hasLabel('friends_with').in().outE().hasLabel('fr…" at bounding box center [657, 312] width 1210 height 464
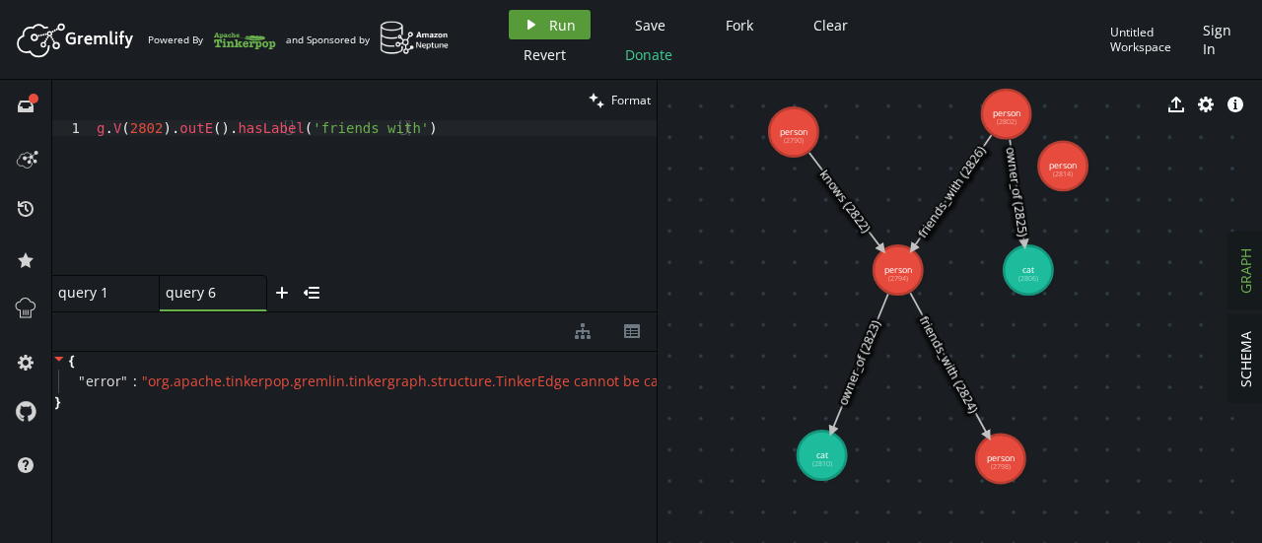
click at [549, 25] on span "Run" at bounding box center [562, 25] width 27 height 19
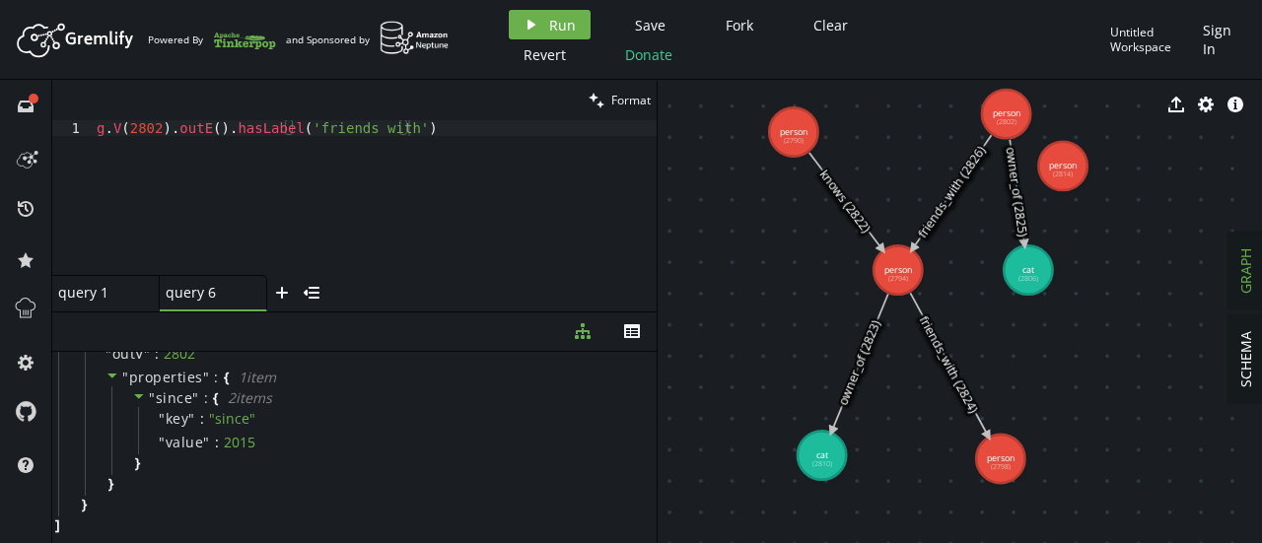
scroll to position [0, 0]
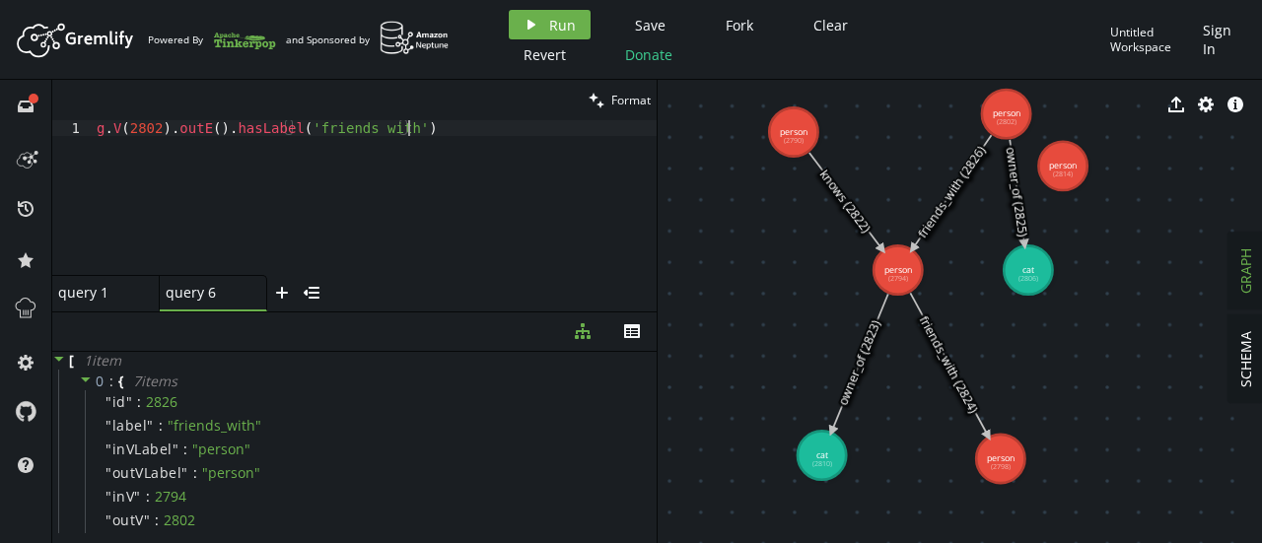
click at [410, 129] on div "g . V ( 2802 ) . outE ( ) . hasLabel ( 'friends_with' )" at bounding box center [375, 209] width 564 height 178
click at [550, 23] on span "Run" at bounding box center [562, 25] width 27 height 19
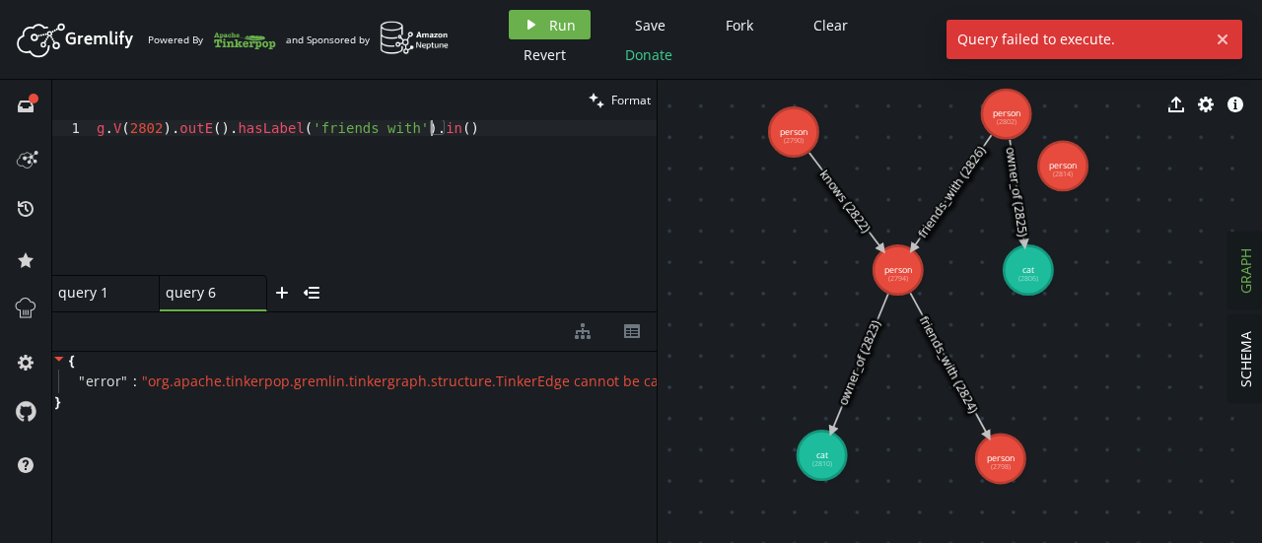
click at [431, 129] on div "g . V ( 2802 ) . outE ( ) . hasLabel ( 'friends_with' ) . in ( )" at bounding box center [375, 213] width 564 height 186
click at [558, 25] on span "Run" at bounding box center [562, 25] width 27 height 19
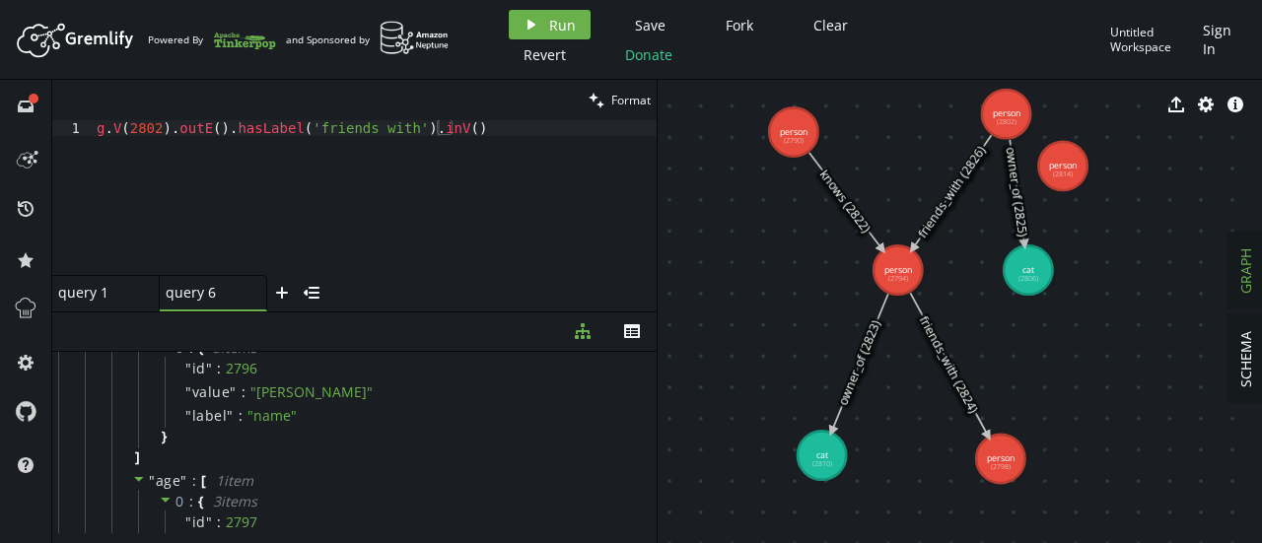
scroll to position [0, 0]
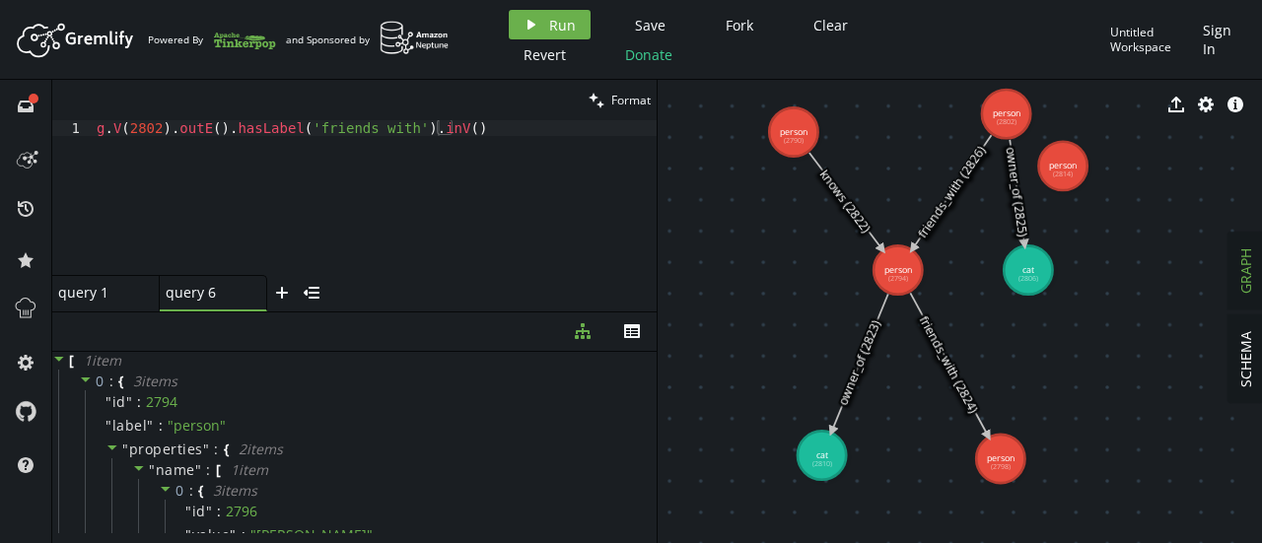
click at [299, 262] on div "g . V ( 2802 ) . outE ( ) . hasLabel ( 'friends_with' ) . inV ( )" at bounding box center [375, 213] width 564 height 186
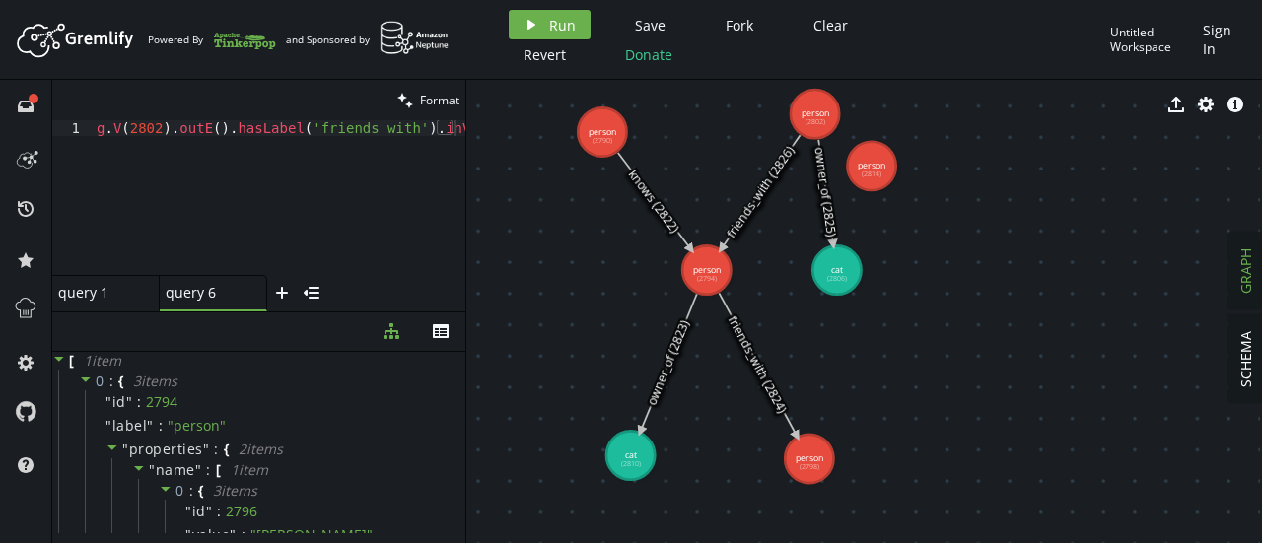
drag, startPoint x: 656, startPoint y: 303, endPoint x: 464, endPoint y: 315, distance: 191.7
click at [465, 315] on div at bounding box center [465, 312] width 1 height 464
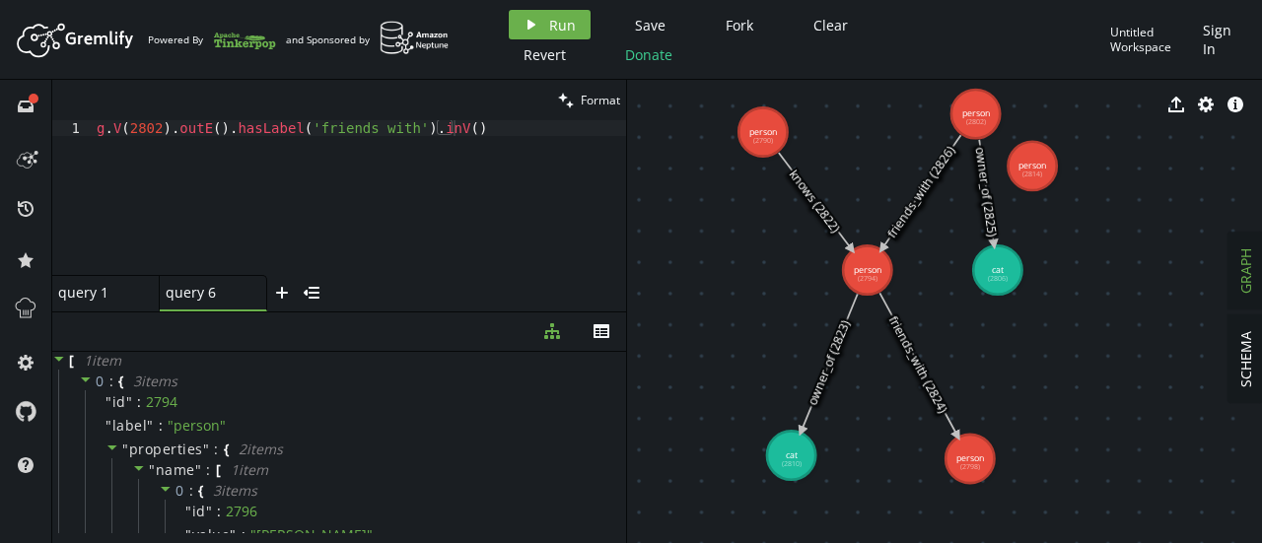
drag, startPoint x: 464, startPoint y: 315, endPoint x: 625, endPoint y: 326, distance: 161.2
click at [625, 326] on div "clean Format g.V(2802).outE().hasLabel('friends_with').inV() 1 g . V ( 2802 ) .…" at bounding box center [657, 312] width 1210 height 464
drag, startPoint x: 625, startPoint y: 336, endPoint x: 617, endPoint y: 348, distance: 14.2
click at [617, 348] on button "th" at bounding box center [601, 332] width 49 height 38
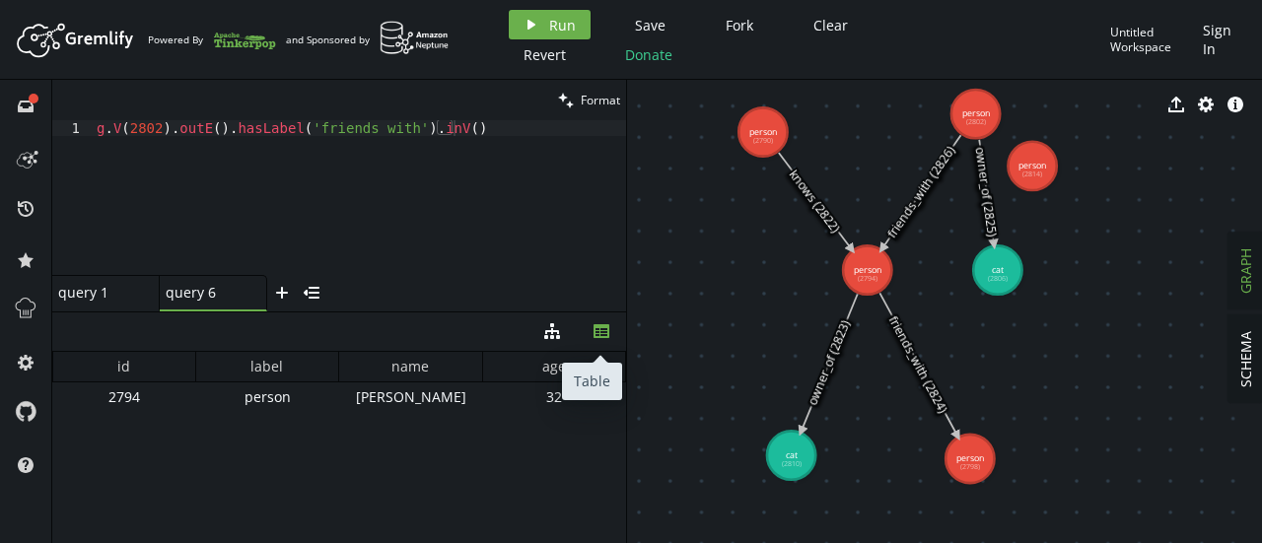
click at [610, 338] on button "th" at bounding box center [601, 332] width 49 height 38
click at [565, 330] on button "diagram-tree" at bounding box center [552, 332] width 49 height 38
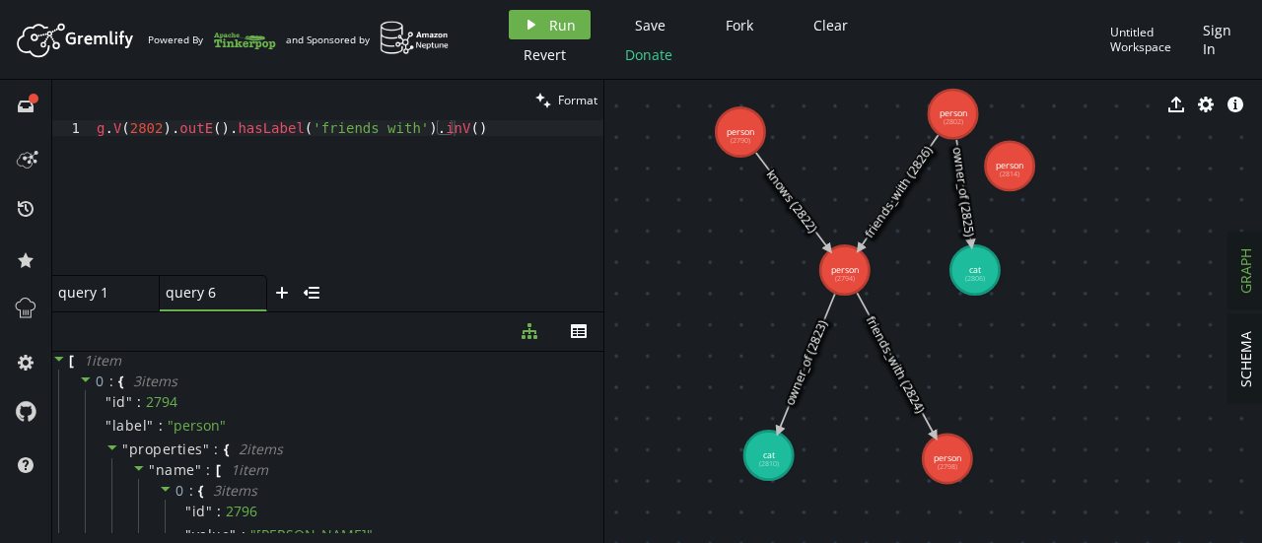
drag, startPoint x: 633, startPoint y: 293, endPoint x: 603, endPoint y: 283, distance: 32.1
click at [603, 283] on div "clean Format g.V(2802).outE().hasLabel('friends_with').inV() 1 g . V ( 2802 ) .…" at bounding box center [657, 312] width 1210 height 464
click at [541, 19] on button "play Run" at bounding box center [550, 25] width 82 height 30
click at [462, 137] on div "g . V ( 2802 ) . outE ( ) . hasLabel ( 'friends_with' ) . inV ( )" at bounding box center [348, 213] width 511 height 186
click at [549, 28] on span "Run" at bounding box center [562, 25] width 27 height 19
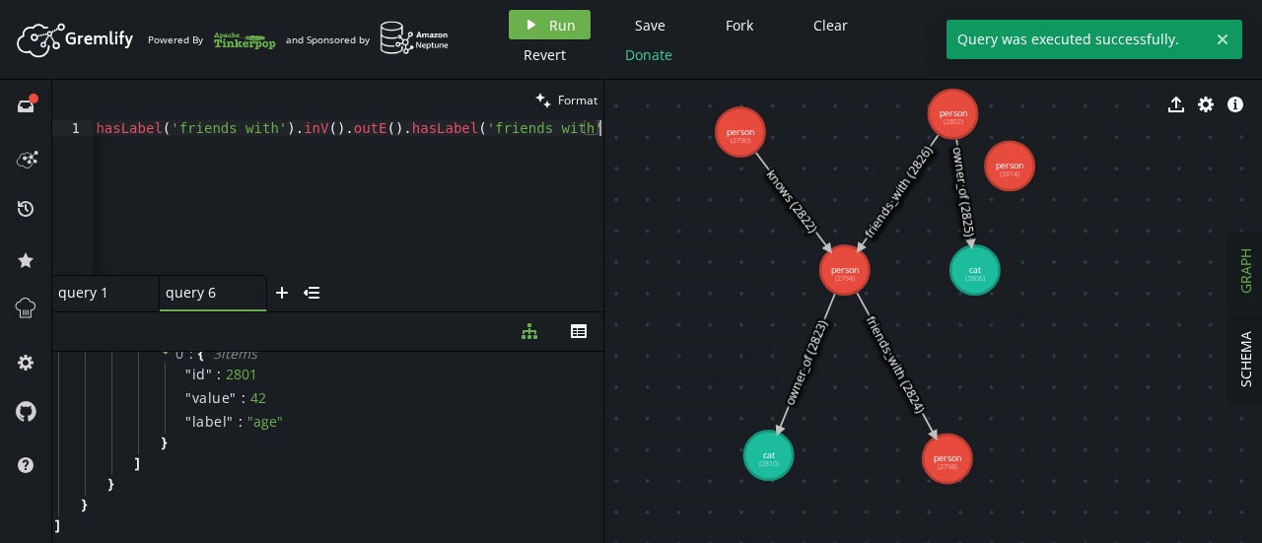
click at [347, 138] on div "g . V ( 2802 ) . outE ( ) . hasLabel ( 'friends_with' ) . inV ( ) . outE ( ) . …" at bounding box center [277, 209] width 653 height 178
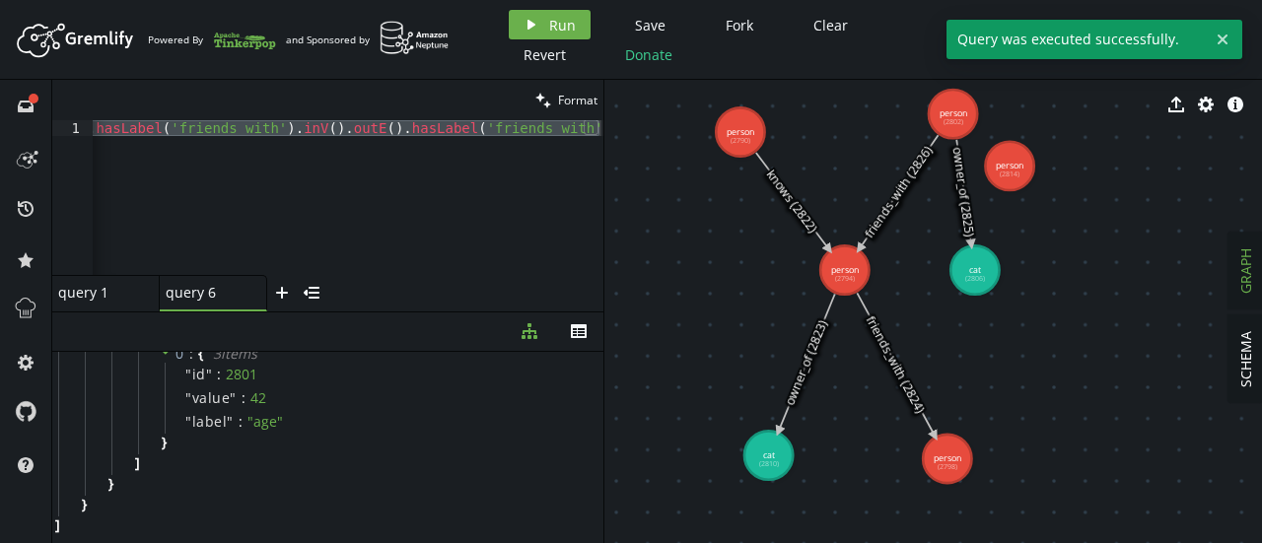
click at [89, 307] on div "query 1 small-cross" at bounding box center [105, 293] width 107 height 36
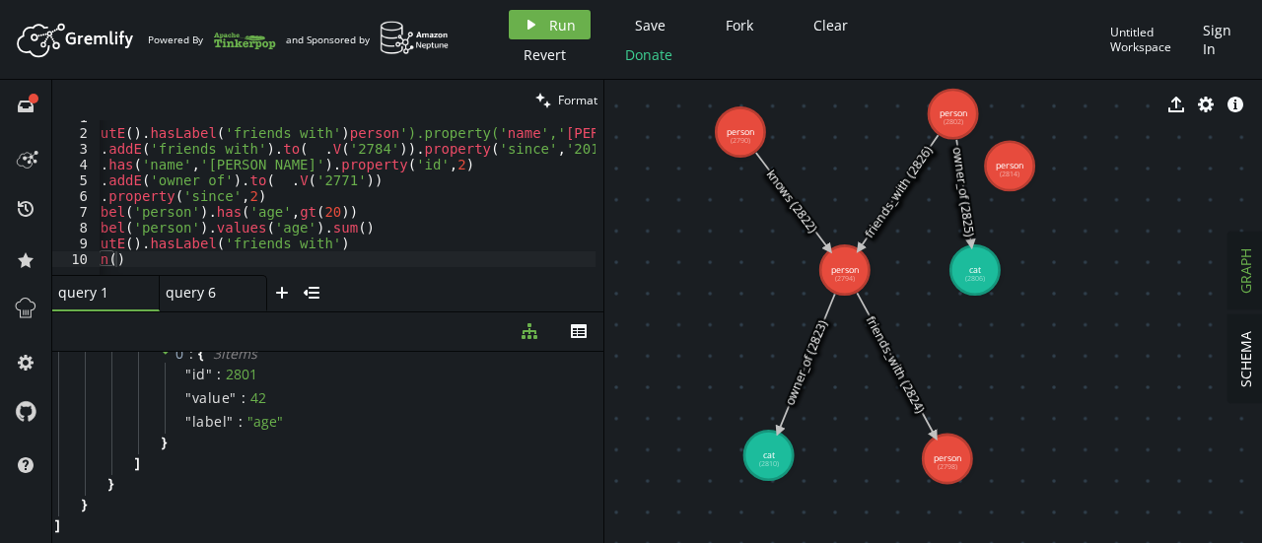
click at [273, 263] on div at bounding box center [438, 268] width 866 height 13
type textarea "g.V(2794).in()"
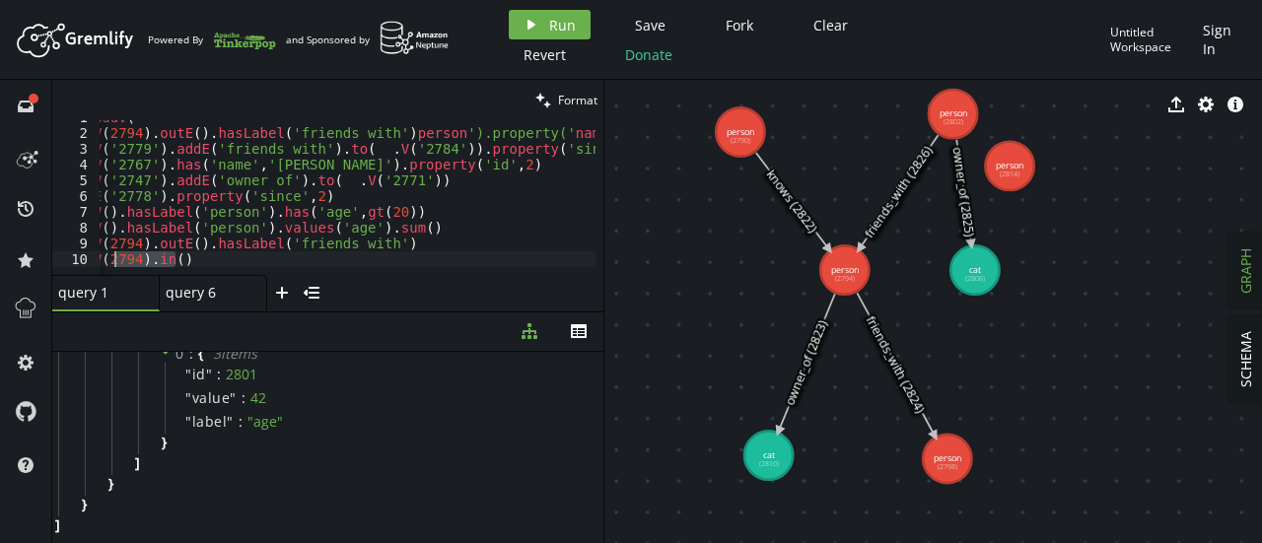
click at [107, 258] on div "g . addV ( ' g . V ( 2794 ) . outE ( ) . hasLabel ( 'friends_with' ) person ').…" at bounding box center [506, 198] width 866 height 178
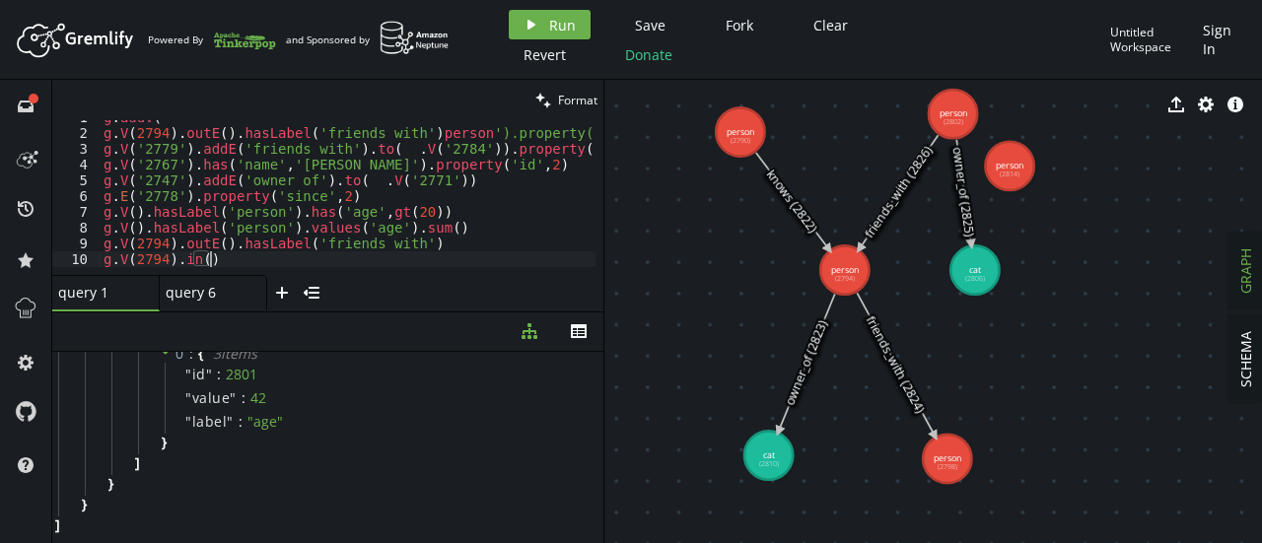
click at [221, 259] on div "g . addV ( ' g . V ( 2794 ) . outE ( ) . hasLabel ( 'friends_with' ) person ').…" at bounding box center [533, 198] width 866 height 178
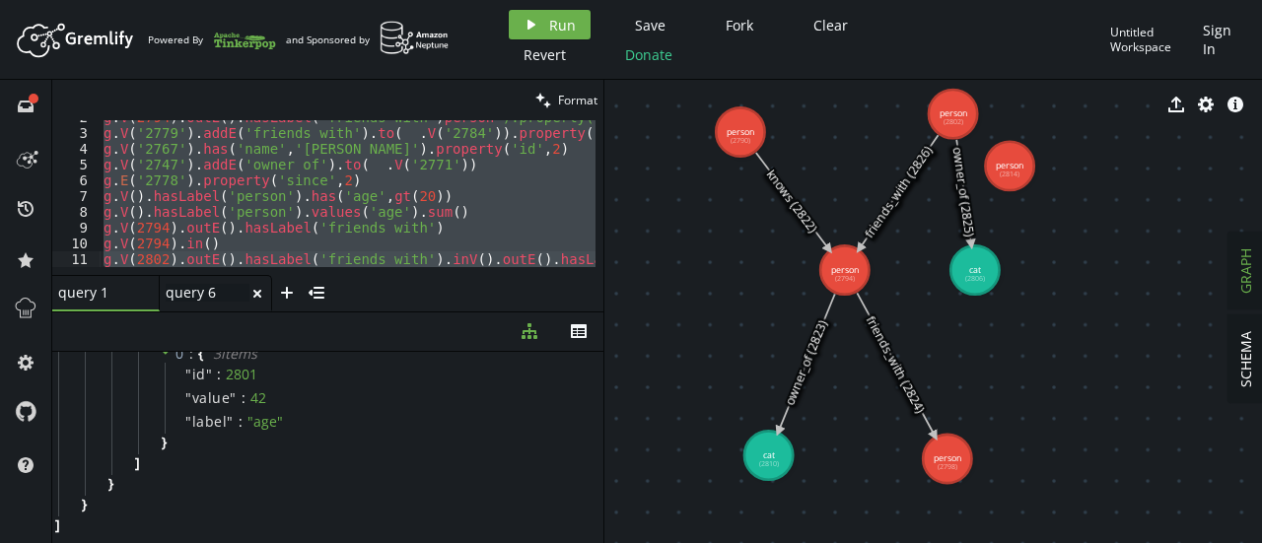
click at [207, 293] on div "query 6 query 6" at bounding box center [208, 293] width 84 height 18
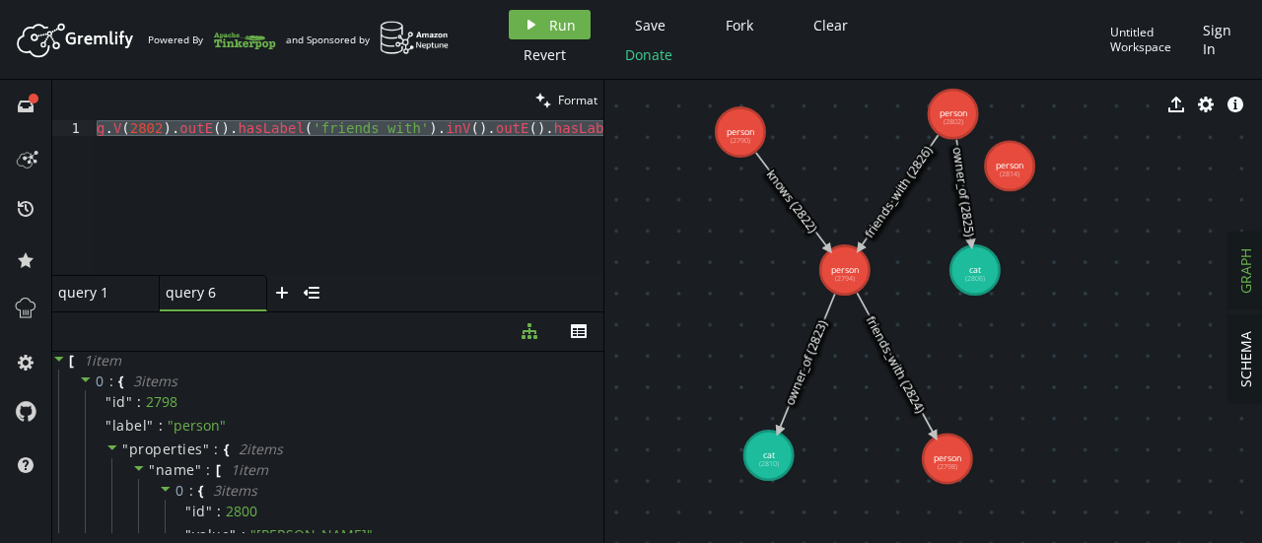
click at [428, 147] on div "g . V ( 2802 ) . outE ( ) . hasLabel ( 'friends_with' ) . inV ( ) . outE ( ) . …" at bounding box center [348, 197] width 511 height 155
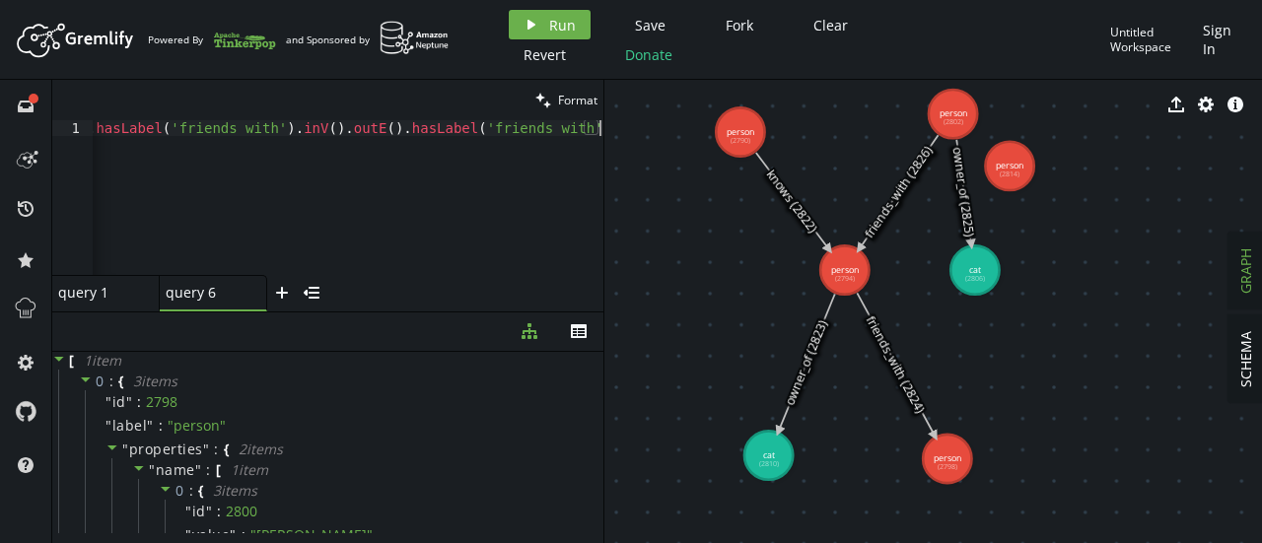
click at [379, 178] on div "g . V ( 2802 ) . outE ( ) . hasLabel ( 'friends_with' ) . inV ( ) . outE ( ) . …" at bounding box center [277, 209] width 653 height 178
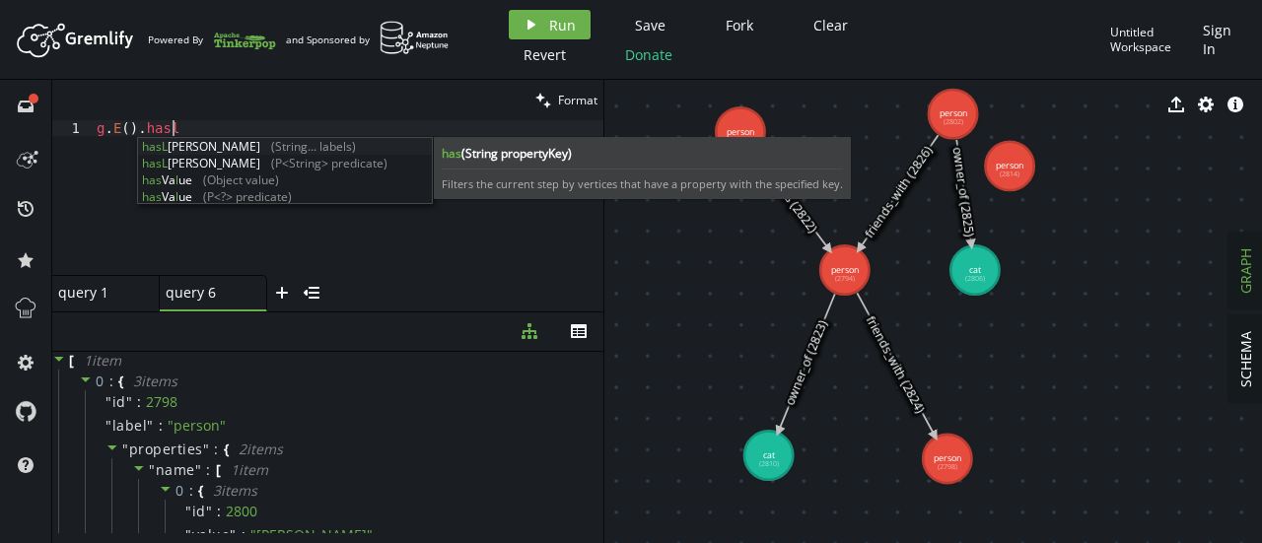
scroll to position [0, 75]
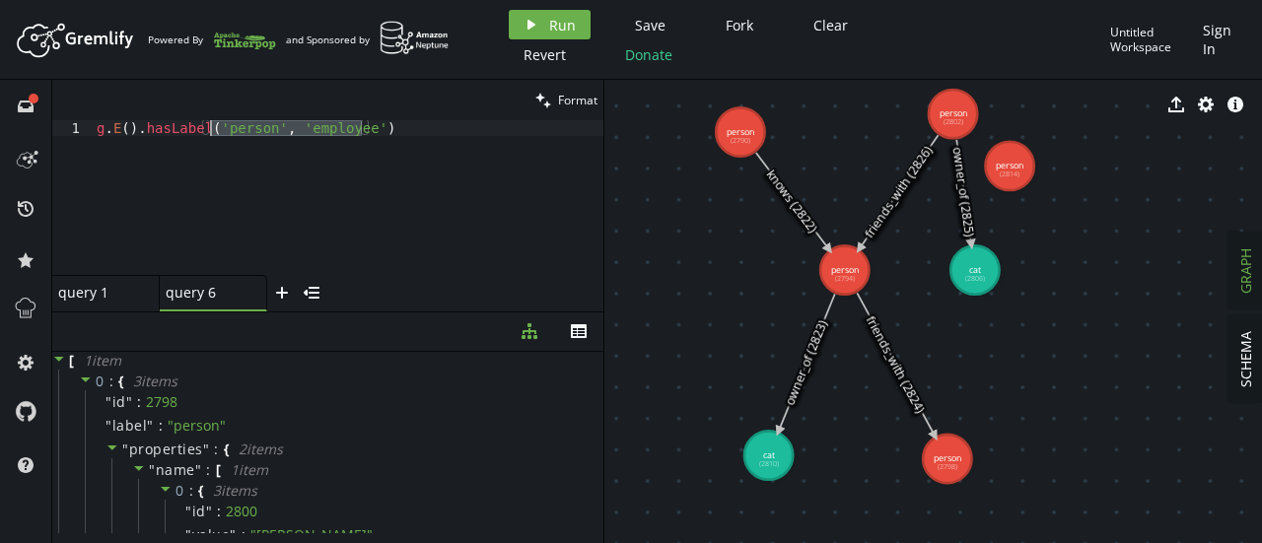
drag, startPoint x: 362, startPoint y: 125, endPoint x: 211, endPoint y: 127, distance: 150.9
click at [211, 127] on div "g . E ( ) . hasLabel ( 'person' , 'employee' )" at bounding box center [348, 213] width 511 height 186
click at [550, 27] on span "Run" at bounding box center [562, 25] width 27 height 19
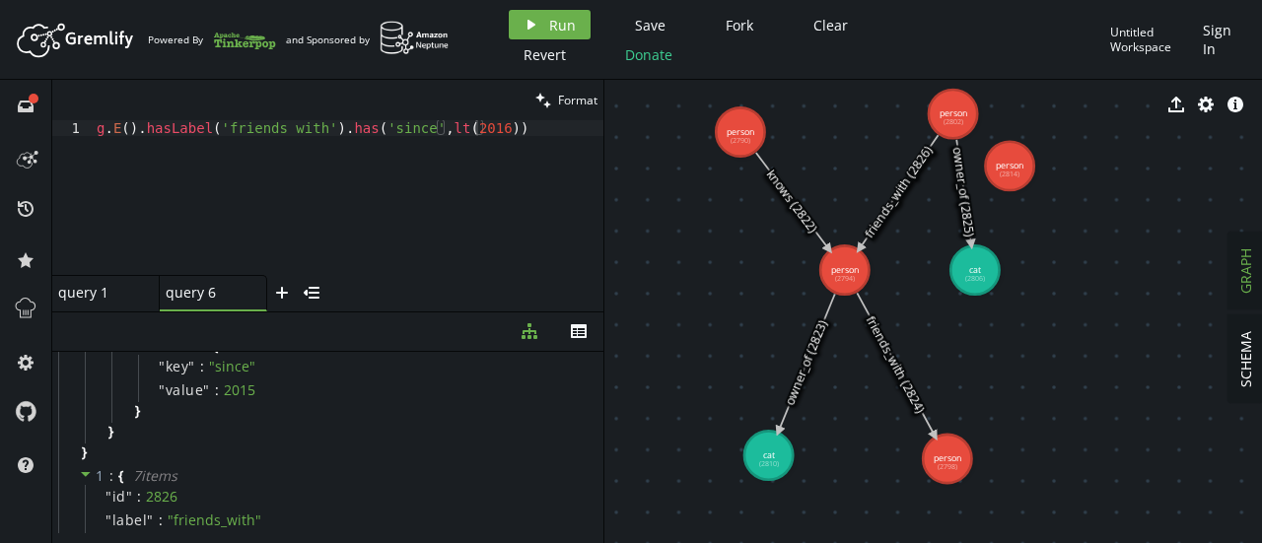
scroll to position [214, 0]
click at [283, 136] on div "g . E ( ) . hasLabel ( 'friends_with' ) . has ( 'since' , lt ( 2016 ))" at bounding box center [348, 213] width 511 height 186
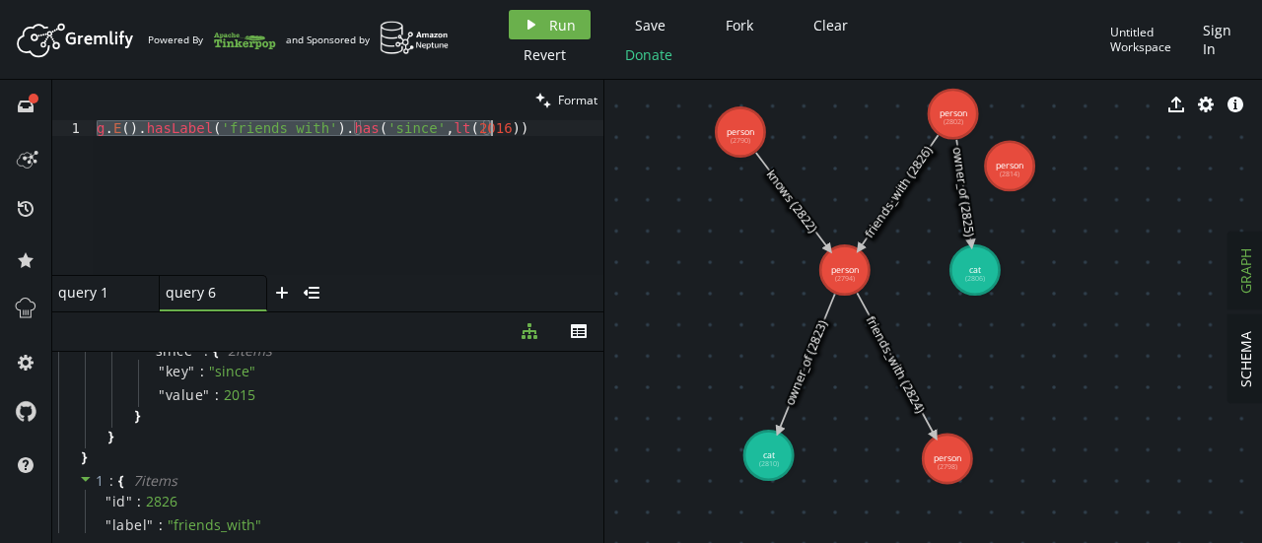
click at [355, 158] on div "g . E ( ) . hasLabel ( 'friends_with' ) . has ( 'since' , lt ( 2016 ))" at bounding box center [348, 197] width 511 height 155
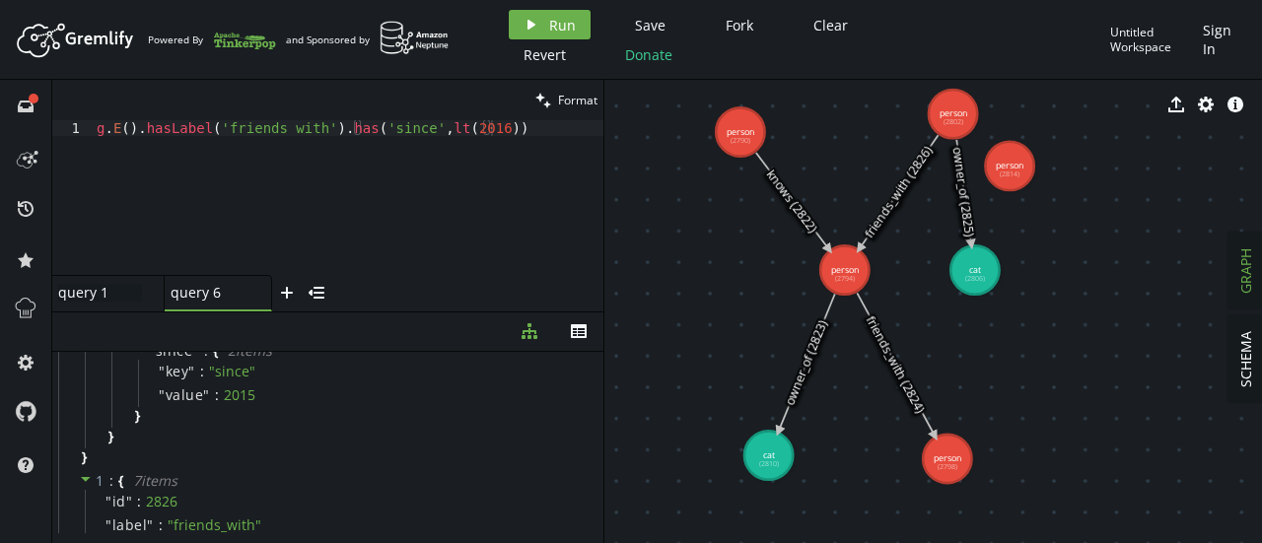
click at [107, 294] on div "query 1 query 1" at bounding box center [100, 293] width 84 height 18
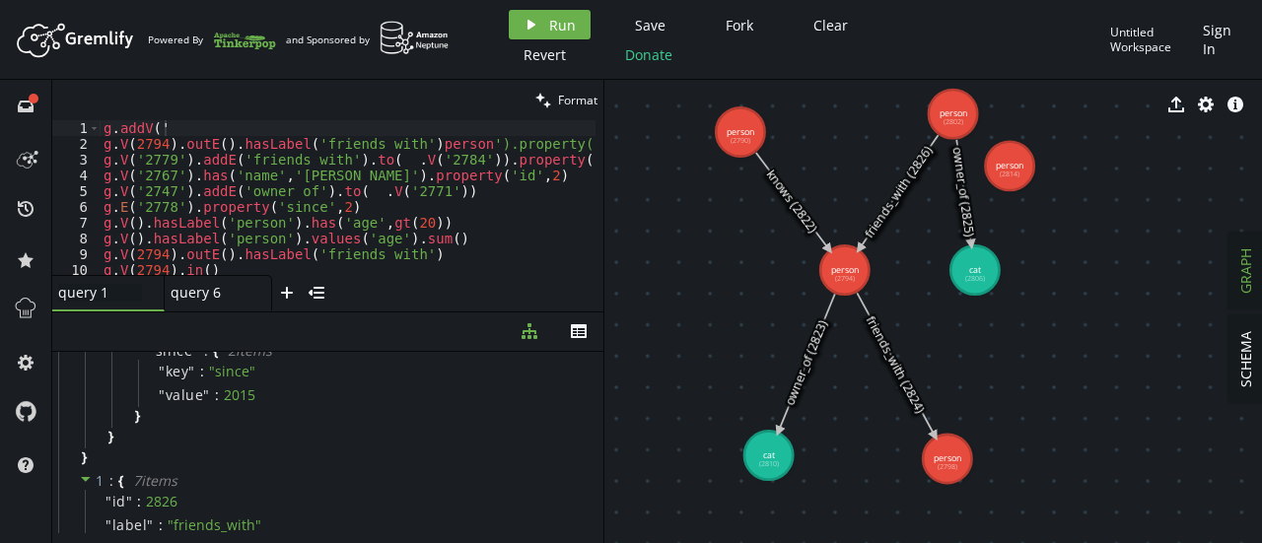
scroll to position [26, 0]
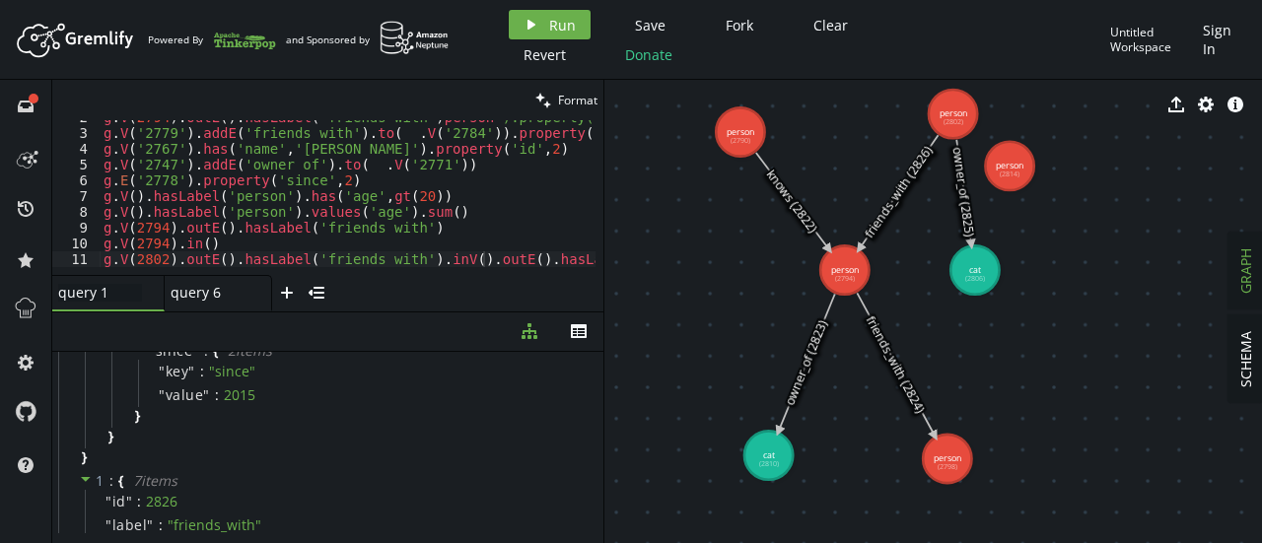
click at [482, 264] on div at bounding box center [391, 268] width 866 height 13
click at [485, 245] on div "g . V ( 2794 ) . outE ( ) . hasLabel ( 'friends_with' ) person ').property(' na…" at bounding box center [533, 198] width 866 height 178
click at [507, 260] on div "g . V ( 2794 ) . outE ( ) . hasLabel ( 'friends_with' ) person ').property(' na…" at bounding box center [533, 198] width 866 height 178
type textarea "g.V(2802).outE().hasLabel('friends_with').inV().outE().hasLabel('friends_with')…"
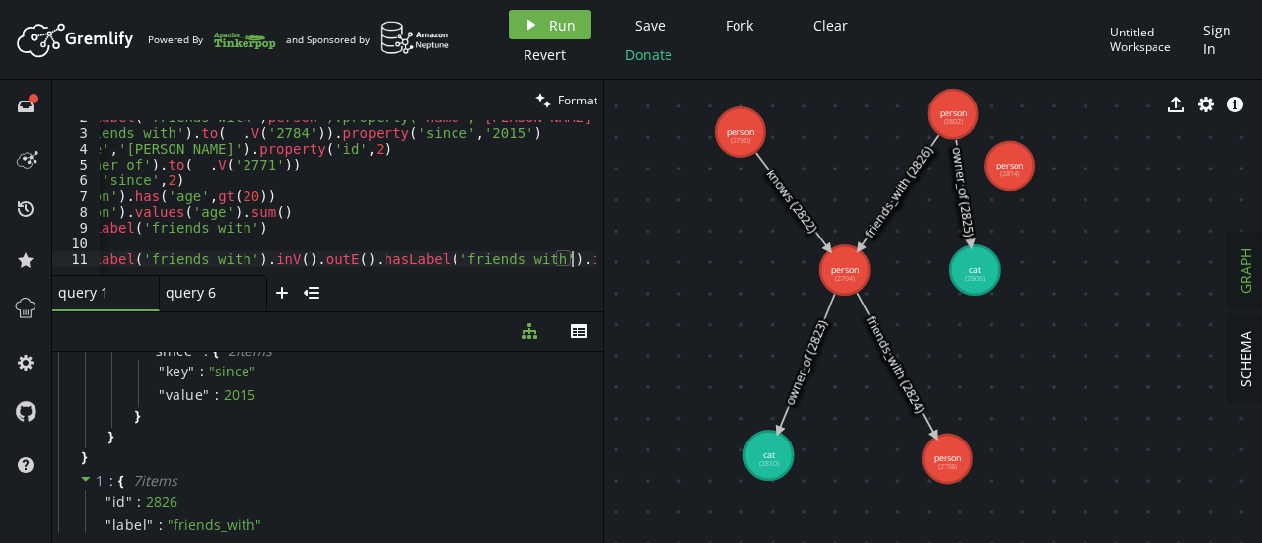
scroll to position [0, 0]
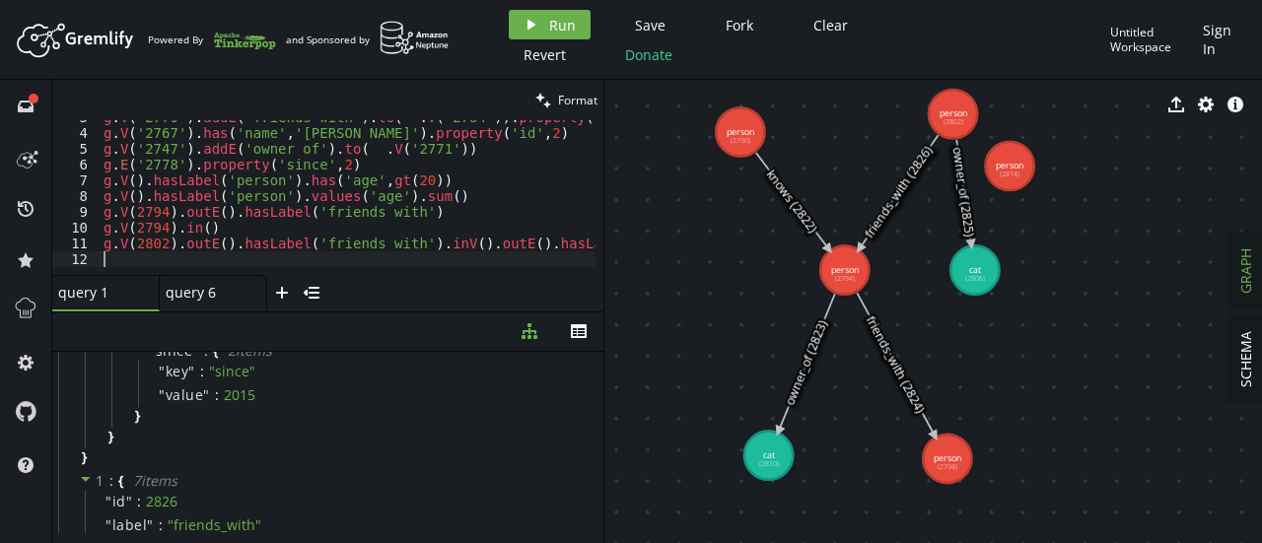
paste textarea "g.E().hasLabel('friends_with').has('since',lt(2016))"
click at [178, 299] on div "query 6" at bounding box center [205, 293] width 79 height 18
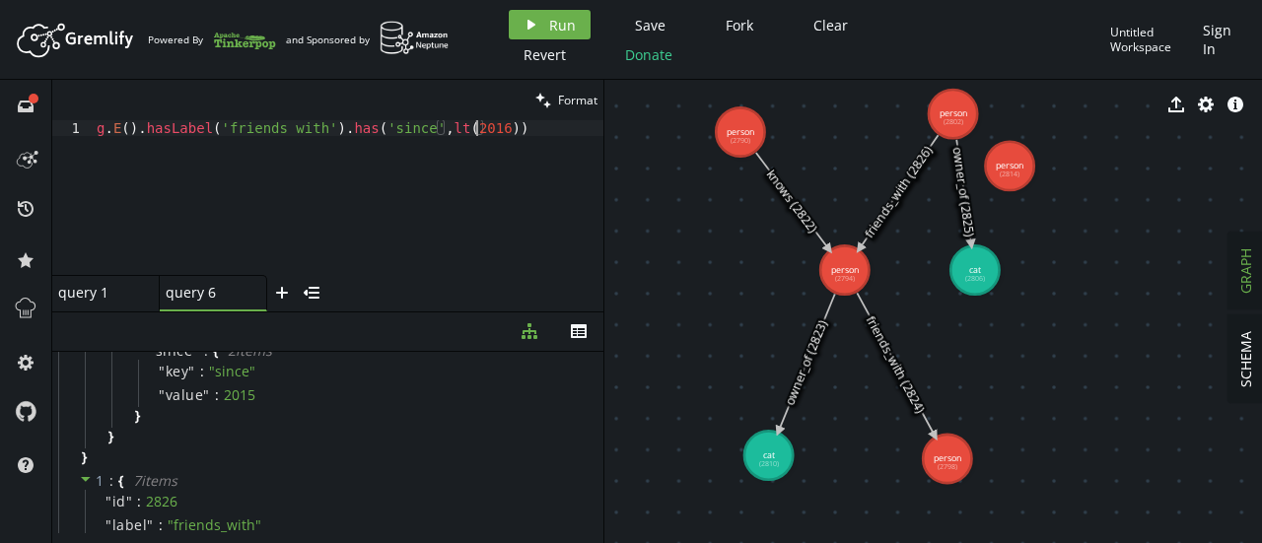
click at [477, 135] on div "g . E ( ) . hasLabel ( 'friends_with' ) . has ( 'since' , lt ( 2016 ))" at bounding box center [348, 213] width 511 height 186
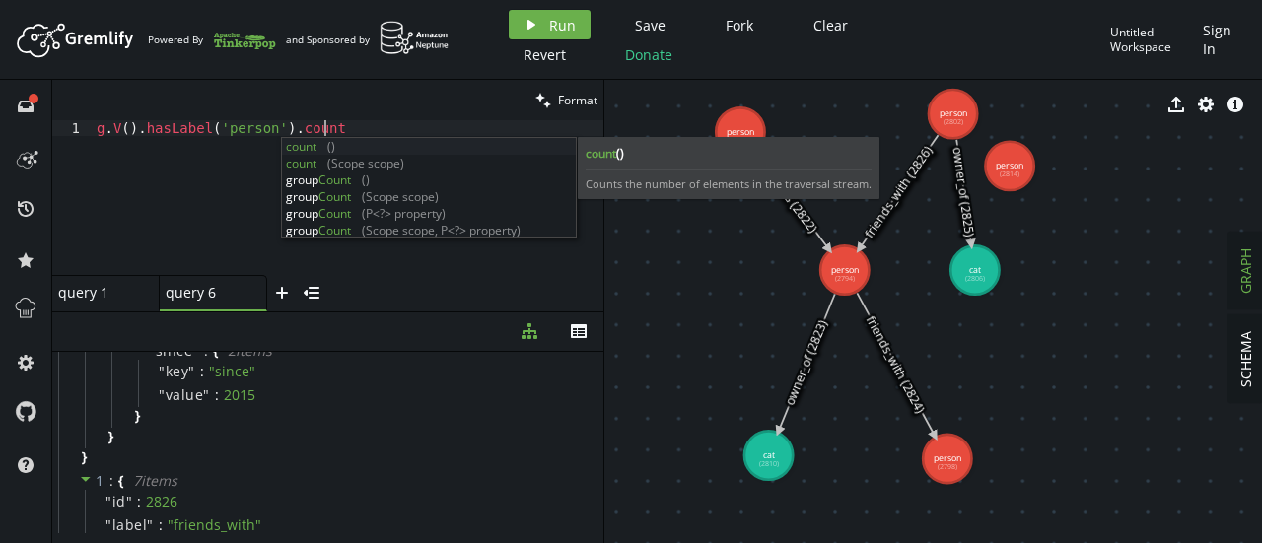
scroll to position [0, 234]
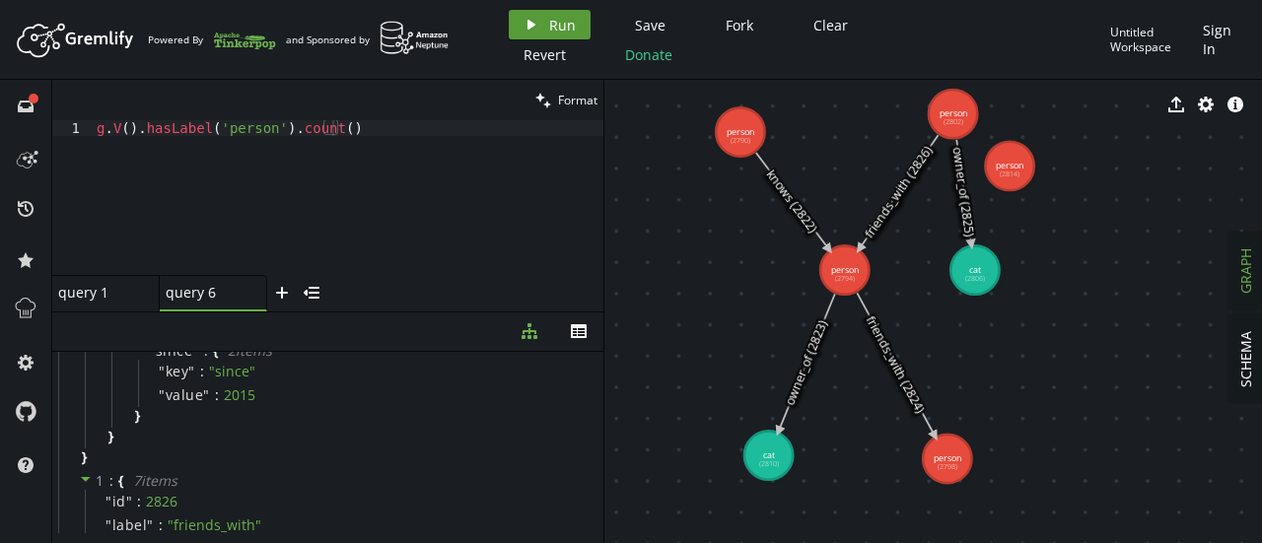
click at [542, 18] on button "play Run" at bounding box center [550, 25] width 82 height 30
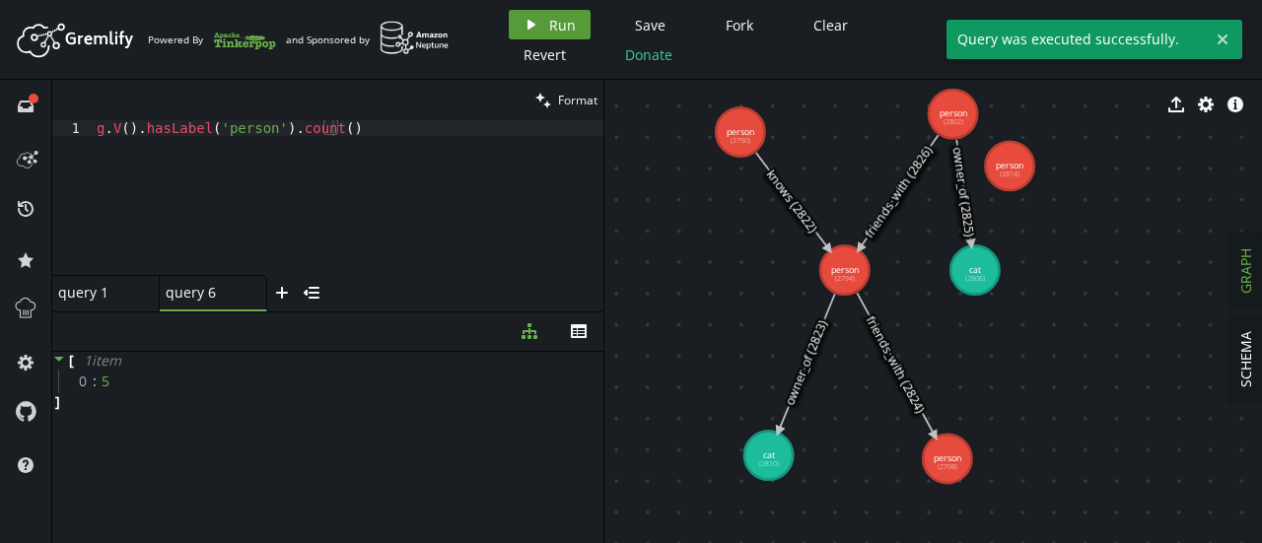
scroll to position [0, 0]
click at [226, 133] on div "g . V ( ) . hasLabel ( 'person' ) . count ( )" at bounding box center [348, 213] width 511 height 186
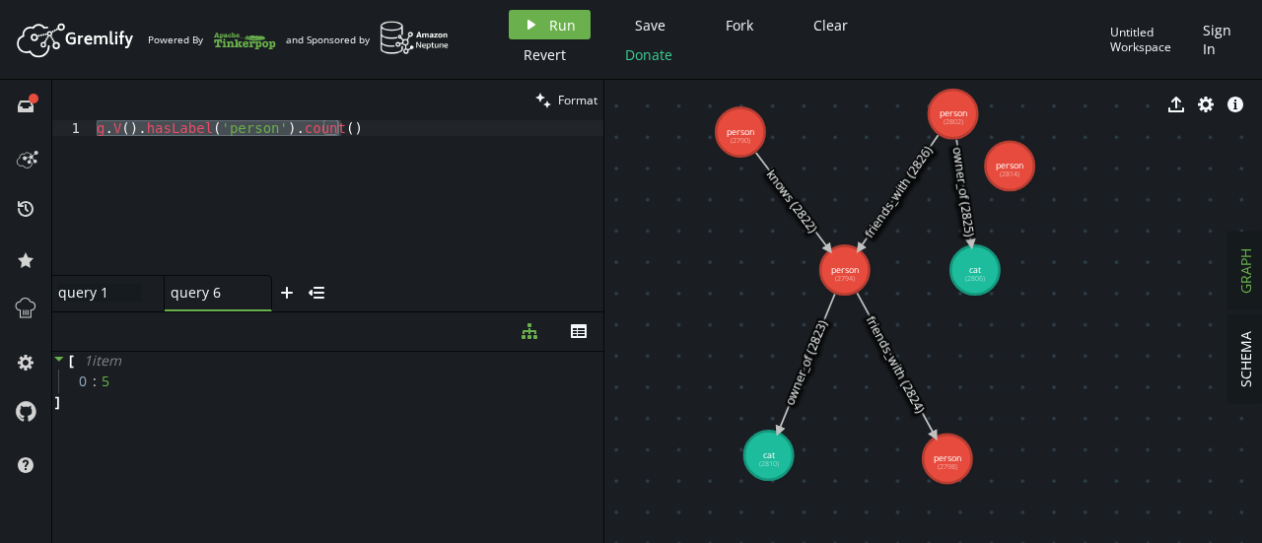
click at [102, 299] on div "query 1 query 1" at bounding box center [100, 293] width 84 height 18
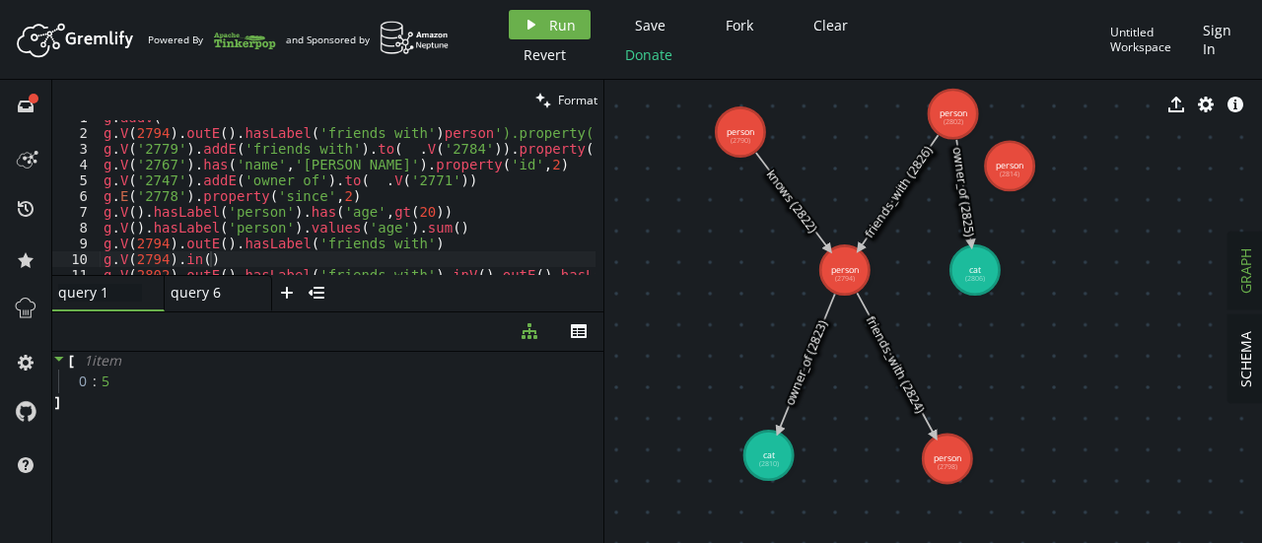
click at [331, 264] on div at bounding box center [533, 268] width 866 height 13
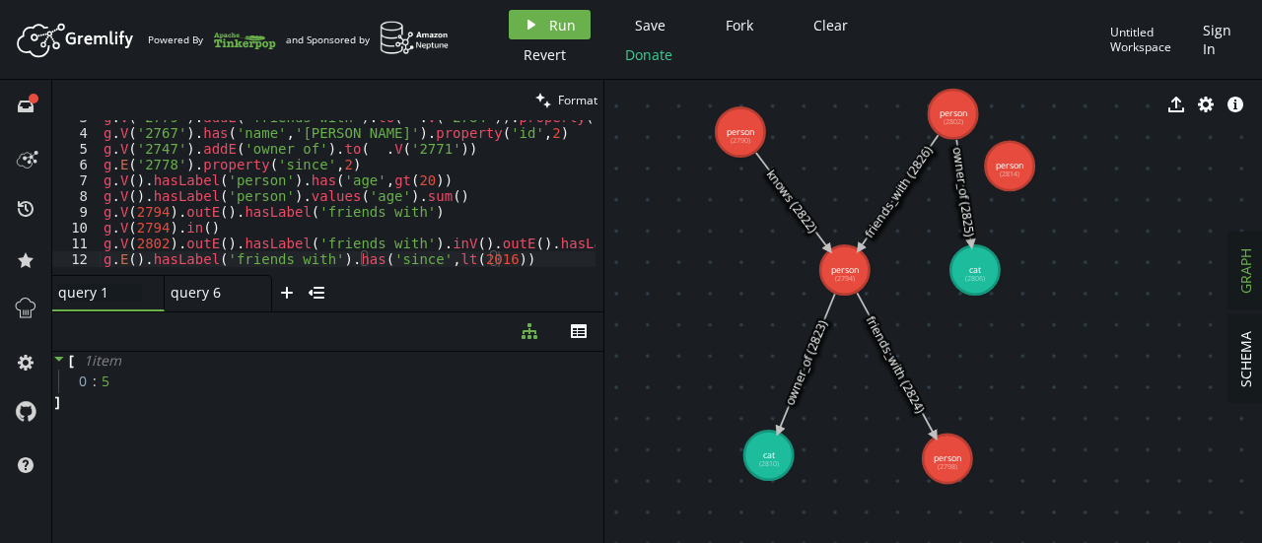
click at [511, 265] on div at bounding box center [533, 268] width 866 height 13
type textarea "g.E().hasLabel('friends_with').has('since',lt(2016))"
click at [503, 257] on div "g . V ( '2779' ) . addE ( 'friends_with' ) . to ( __ . V ( '2784' )) . property…" at bounding box center [533, 198] width 866 height 178
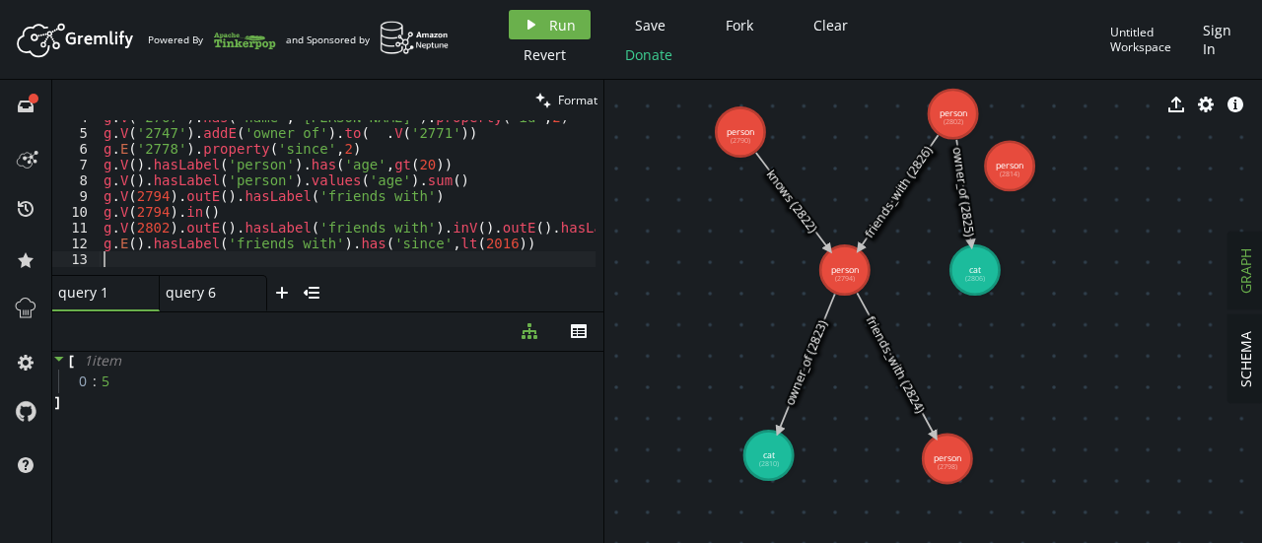
paste textarea "g.V().hasLabel('person').count()"
click at [189, 300] on div "query 6" at bounding box center [205, 293] width 79 height 18
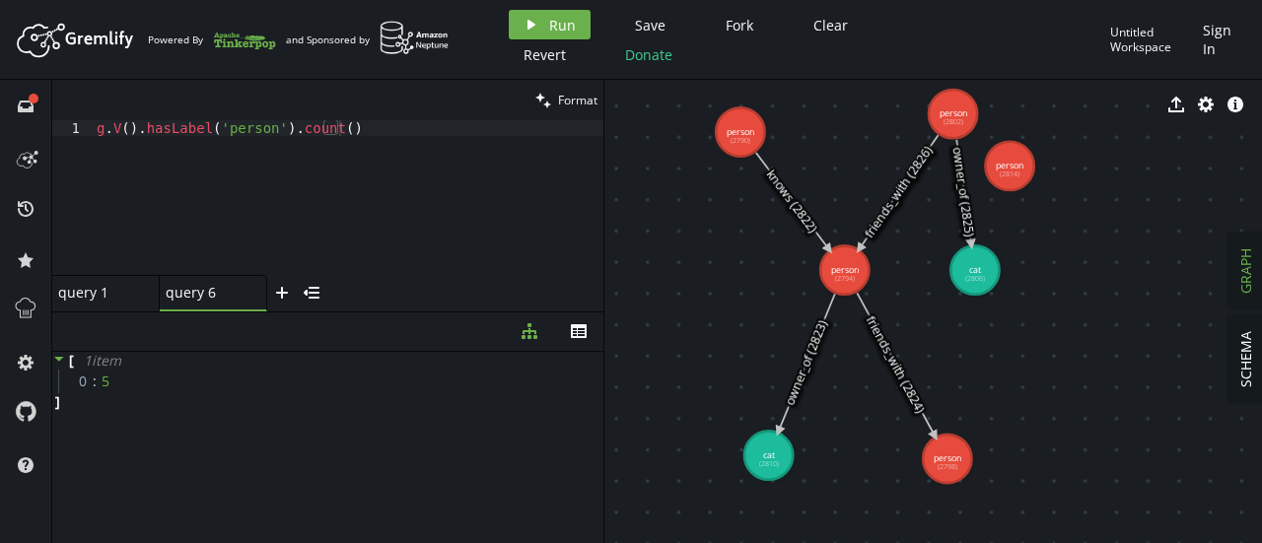
click at [274, 107] on div "clean Format" at bounding box center [327, 100] width 551 height 40
drag, startPoint x: 346, startPoint y: 125, endPoint x: 289, endPoint y: 131, distance: 57.5
click at [289, 131] on div "g . V ( ) . hasLabel ( 'person' ) . count ( )" at bounding box center [348, 213] width 511 height 186
click at [343, 139] on div "g . V ( ) . hasLabel ( 'person' ) . outE ( )" at bounding box center [348, 213] width 511 height 186
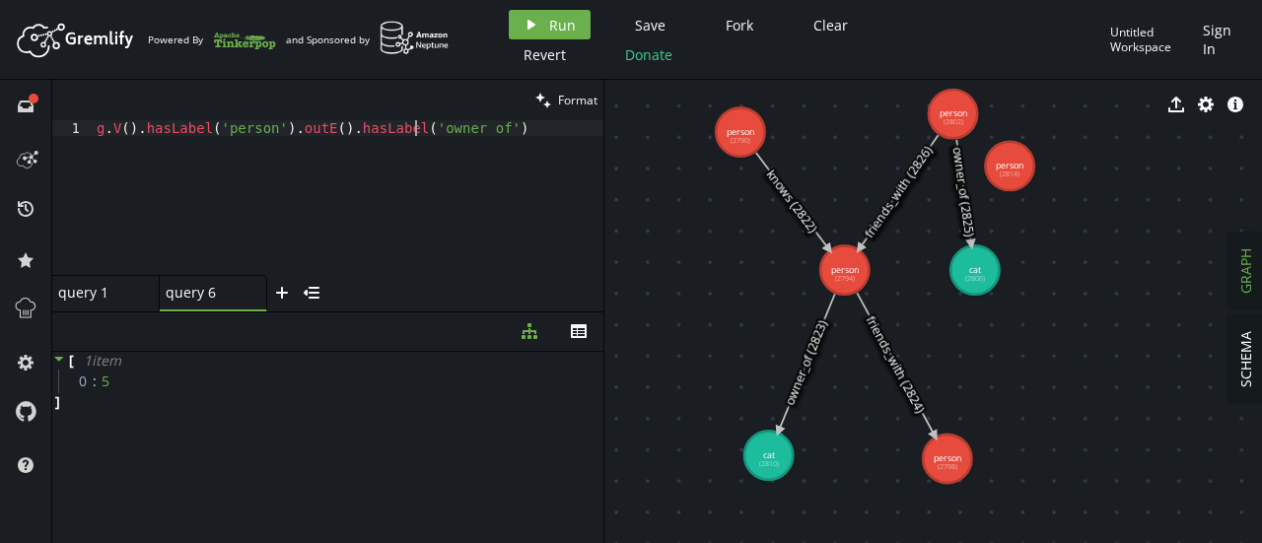
scroll to position [0, 320]
click at [538, 25] on button "play Run" at bounding box center [550, 25] width 82 height 30
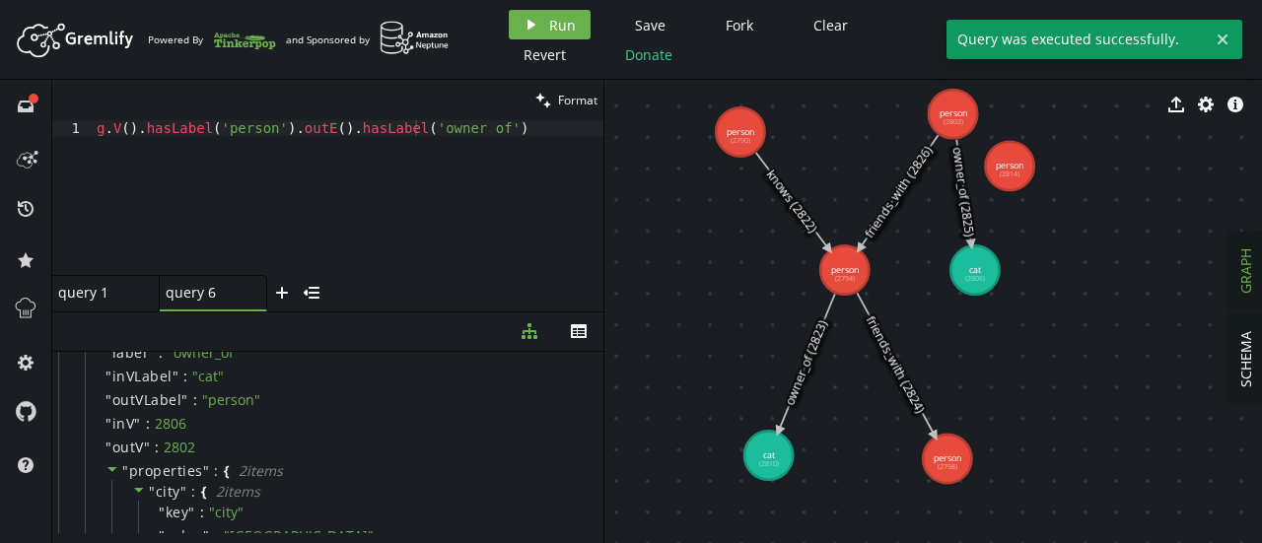
scroll to position [569, 0]
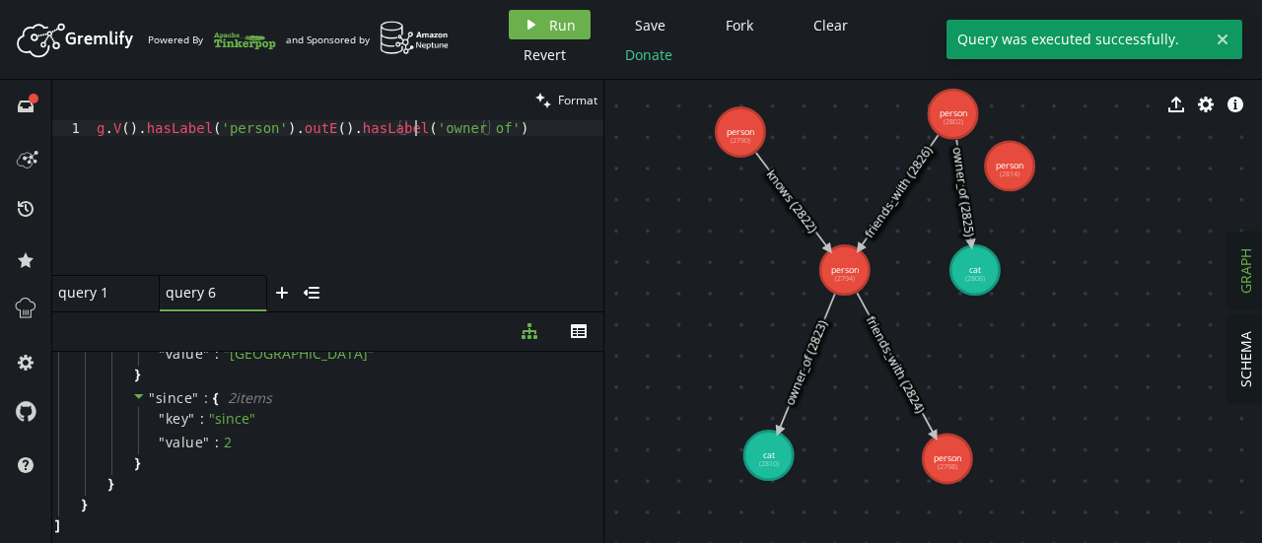
click at [294, 136] on div "g . V ( ) . hasLabel ( 'person' ) . outE ( ) . hasLabel ( 'owner_of' )" at bounding box center [348, 213] width 511 height 186
click at [87, 301] on div "query 1 small-cross" at bounding box center [105, 293] width 107 height 36
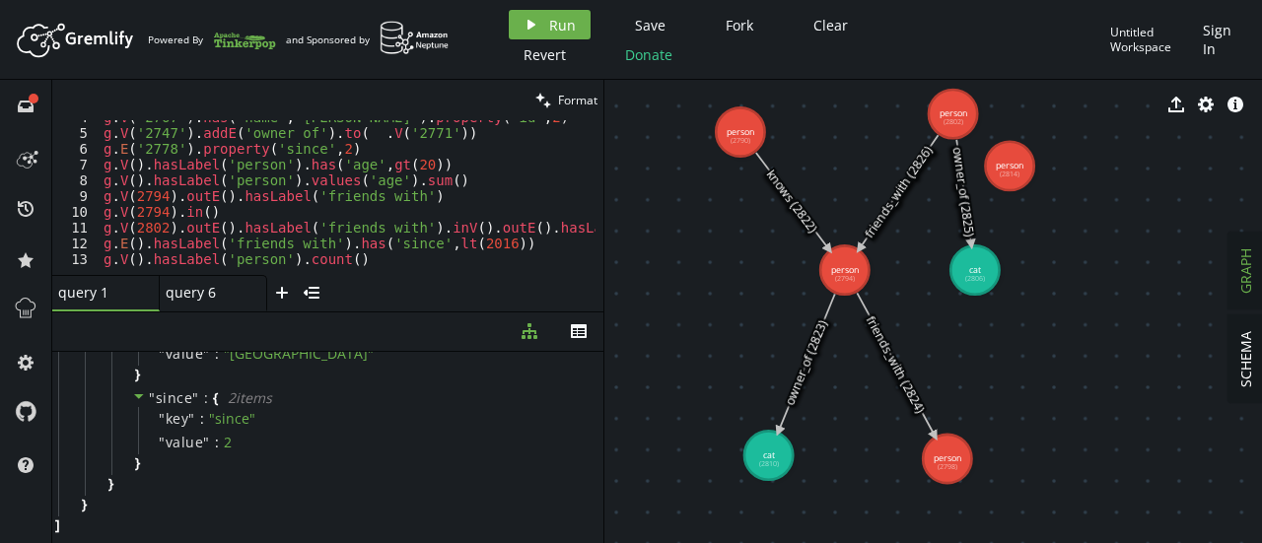
scroll to position [57, 0]
type textarea "g.V().hasLabel('person').count()"
click at [377, 261] on div "g . V ( '2767' ) . has ( 'name' , '[PERSON_NAME]' ) . property ( 'id' , 2 ) g .…" at bounding box center [533, 198] width 866 height 178
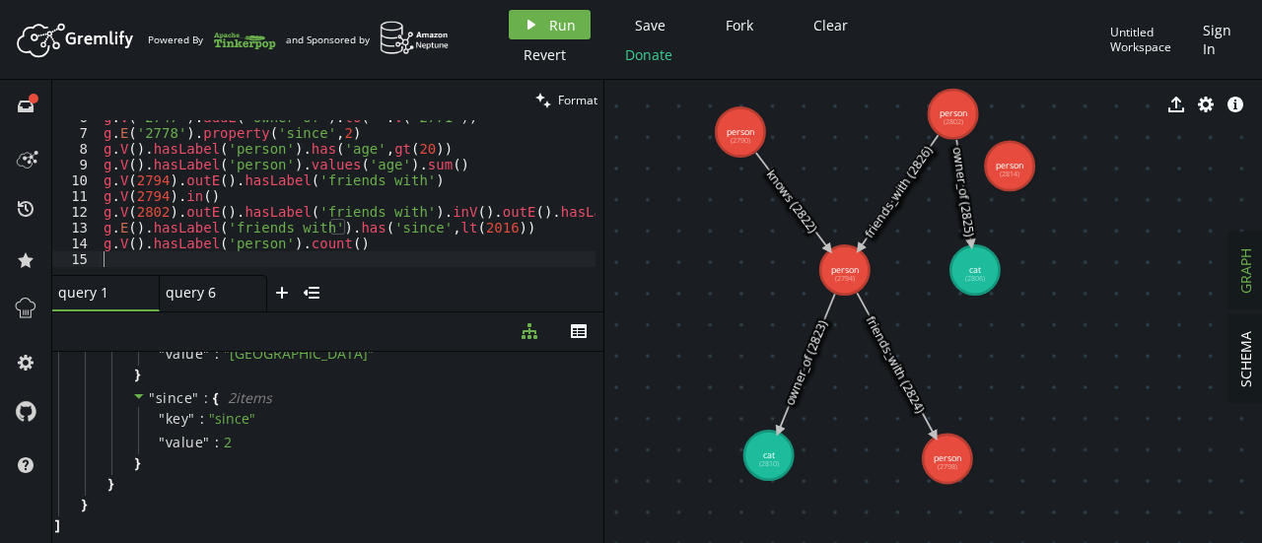
scroll to position [89, 0]
paste textarea "g.V().hasLabel('person').outE().hasLabel('owner_of')"
type textarea "g.V().hasLabel('person').outE().hasLabel('owner_of')"
click at [508, 258] on div "g . V ( '2747' ) . addE ( 'owner_of' ) . to ( __ . V ( '2771' )) g . E ( '2778'…" at bounding box center [533, 198] width 866 height 178
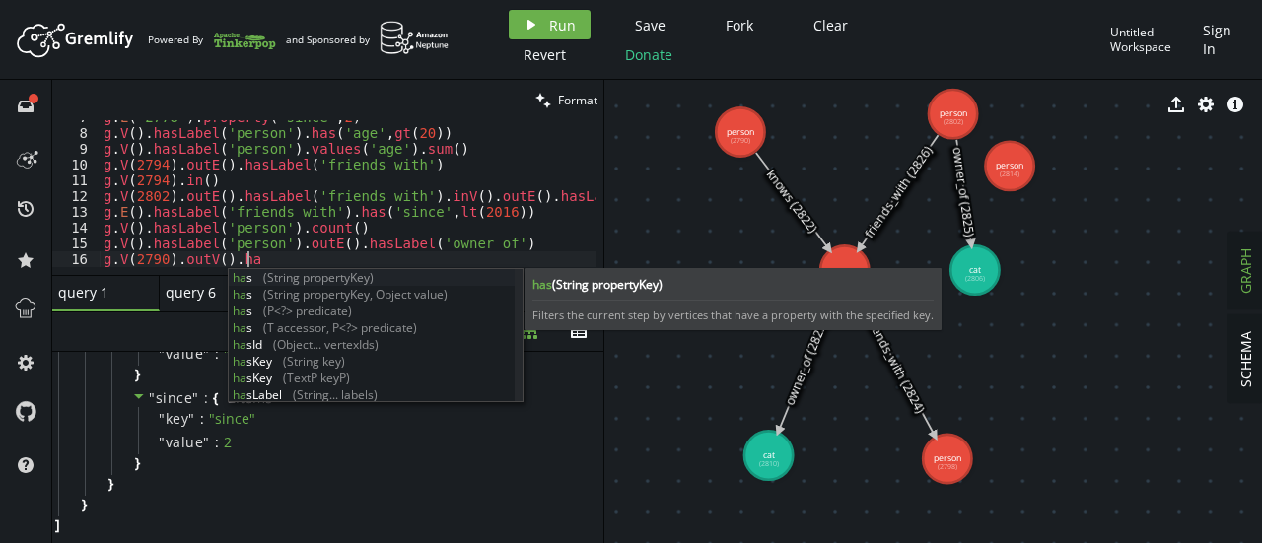
scroll to position [0, 150]
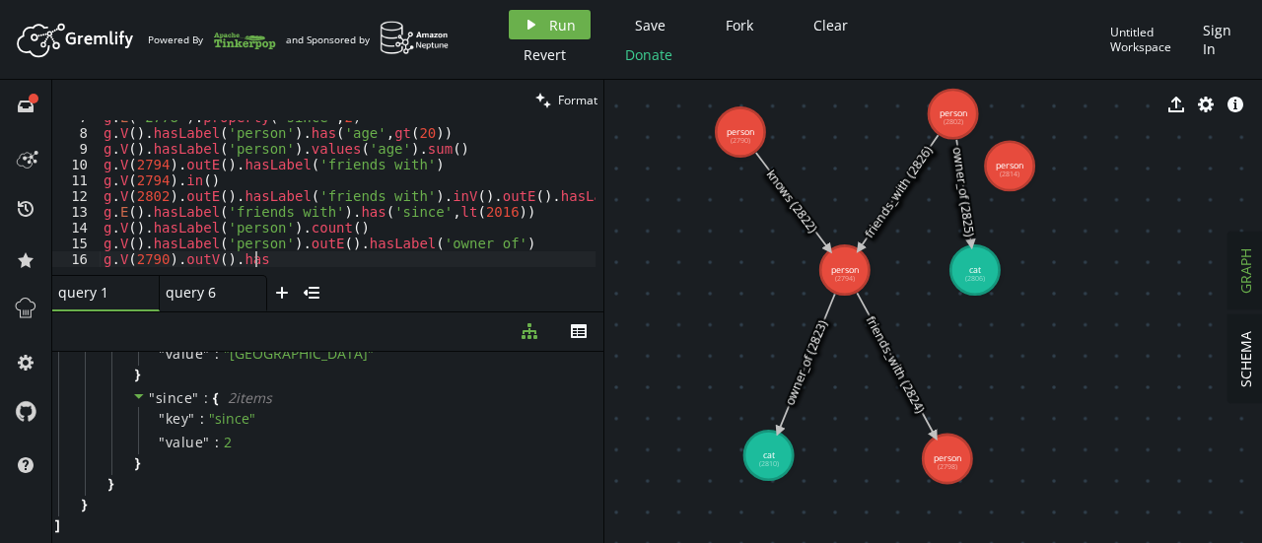
click at [309, 259] on div "g . E ( '2778' ) . property ( 'since' , 2 ) g . V ( ) . hasLabel ( 'person' ) .…" at bounding box center [533, 198] width 866 height 178
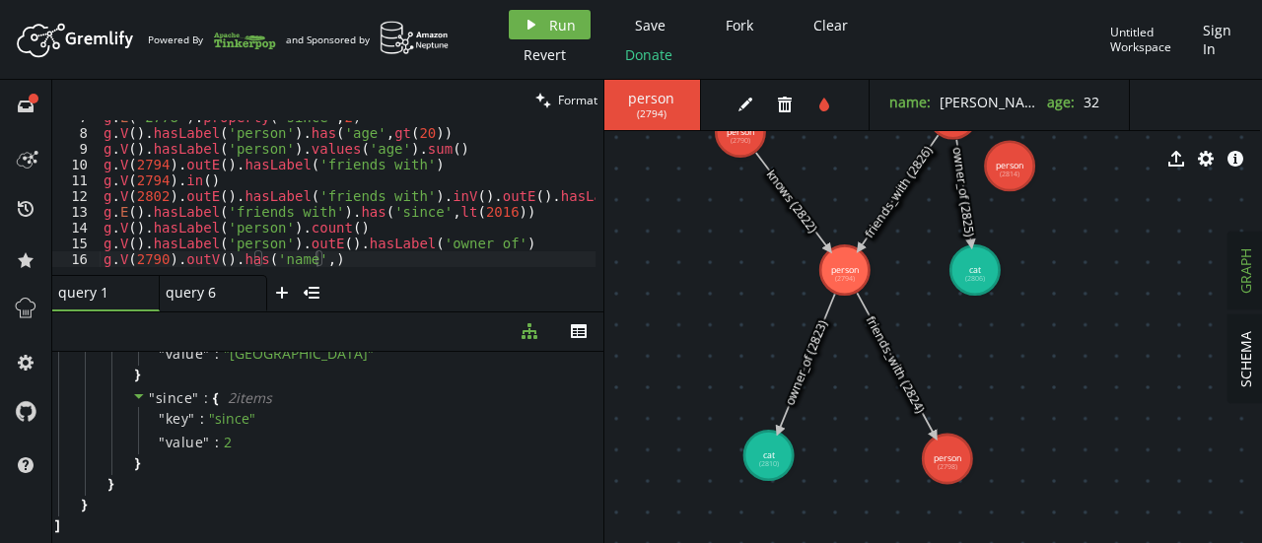
click at [320, 265] on div at bounding box center [533, 268] width 866 height 13
click at [312, 258] on div "g . E ( '2778' ) . property ( 'since' , 2 ) g . V ( ) . hasLabel ( 'person' ) .…" at bounding box center [533, 198] width 866 height 178
click at [460, 260] on div "g . E ( '2778' ) . property ( 'since' , 2 ) g . V ( ) . hasLabel ( 'person' ) .…" at bounding box center [533, 198] width 866 height 178
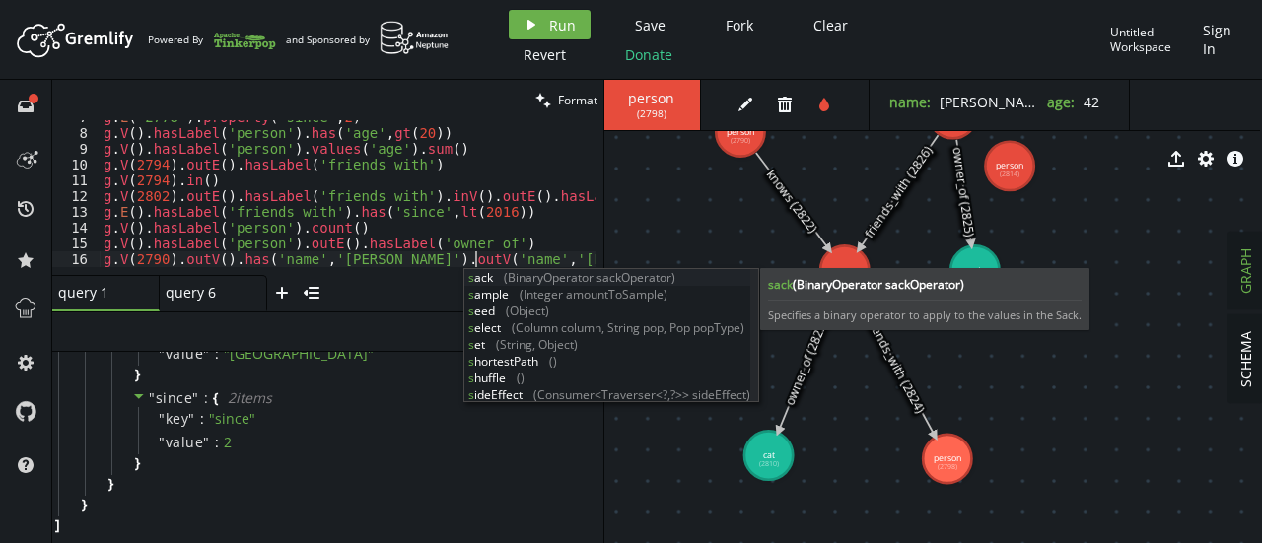
scroll to position [0, 372]
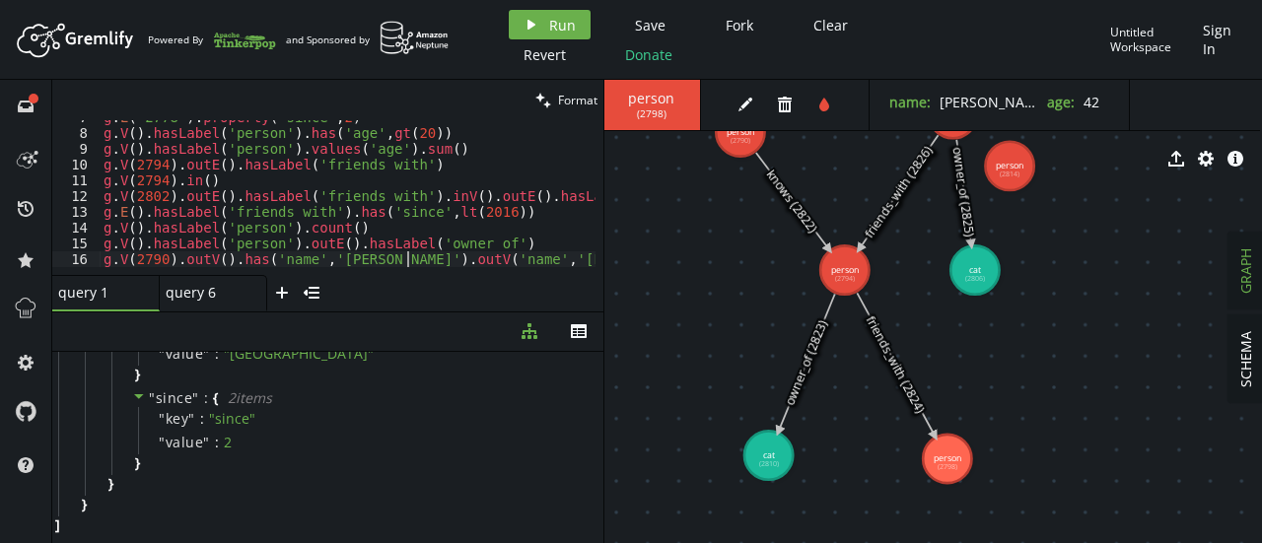
click at [404, 259] on div "g . E ( '2778' ) . property ( 'since' , 2 ) g . V ( ) . hasLabel ( 'person' ) .…" at bounding box center [533, 198] width 866 height 178
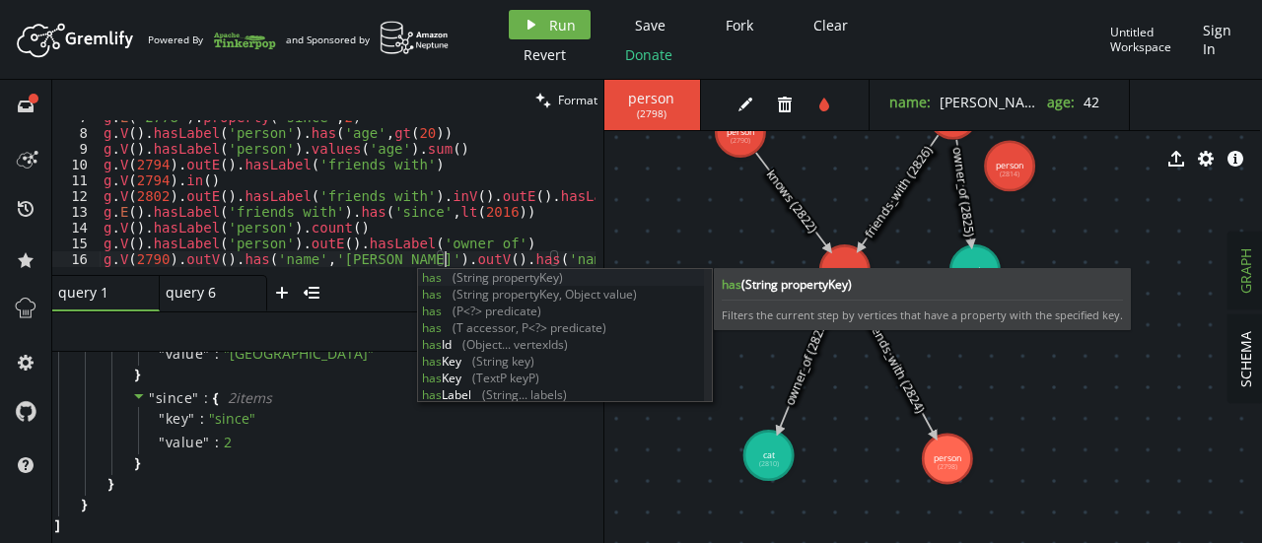
scroll to position [0, 341]
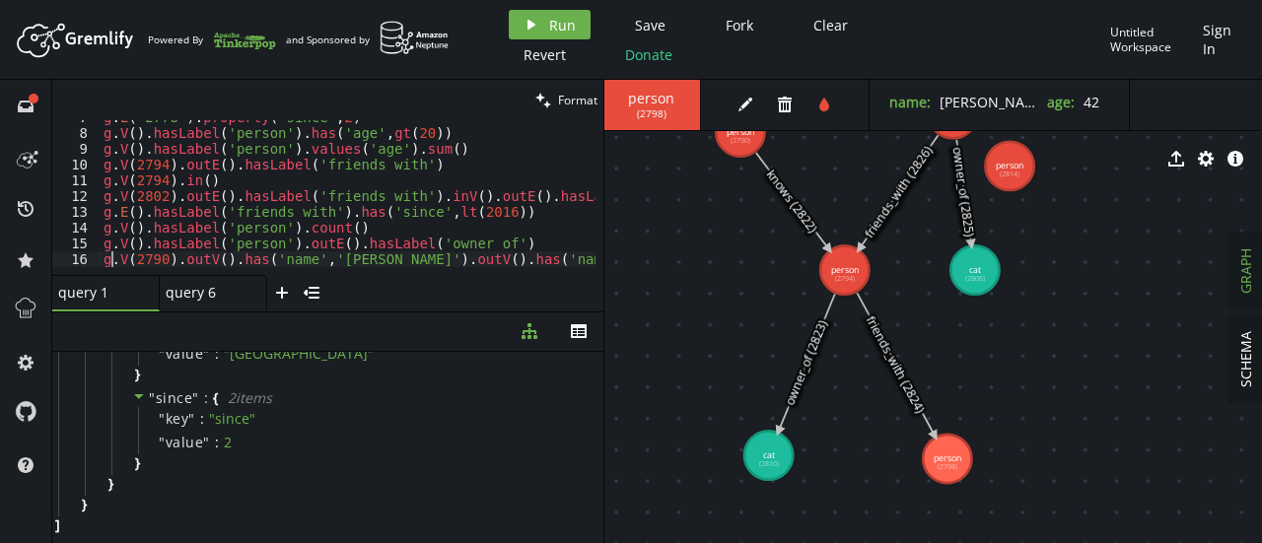
click at [112, 257] on div "g . E ( '2778' ) . property ( 'since' , 2 ) g . V ( ) . hasLabel ( 'person' ) .…" at bounding box center [533, 198] width 866 height 178
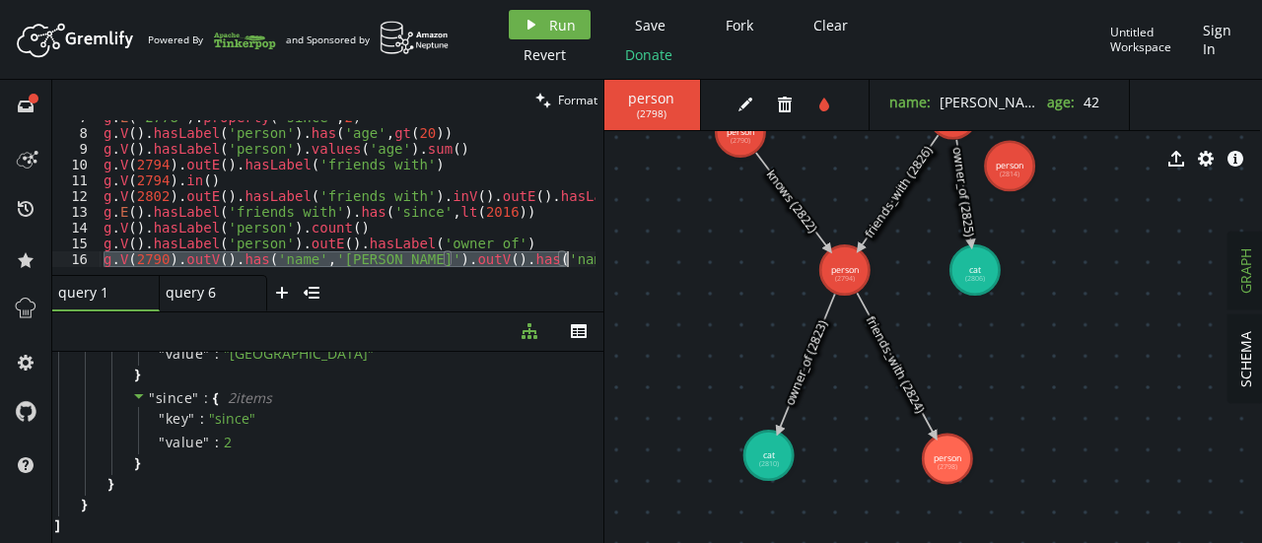
drag, startPoint x: 105, startPoint y: 257, endPoint x: 586, endPoint y: 261, distance: 481.3
click at [586, 261] on div "g . E ( '2778' ) . property ( 'since' , 2 ) g . V ( ) . hasLabel ( 'person' ) .…" at bounding box center [533, 198] width 866 height 178
click at [207, 291] on div "query 6 query 6" at bounding box center [208, 293] width 84 height 18
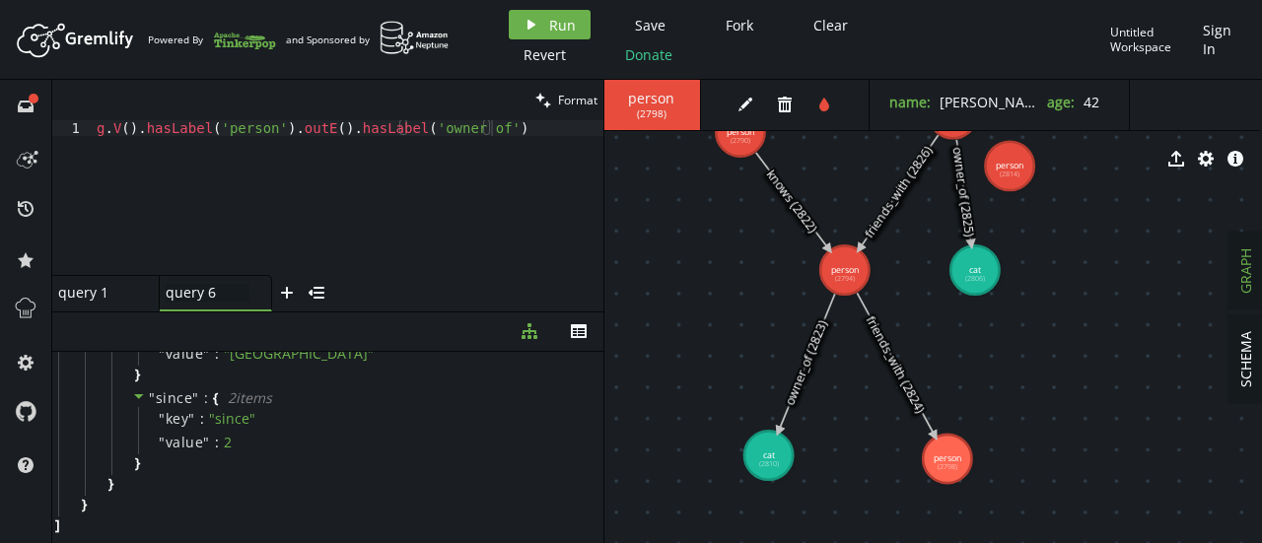
type textarea "g.V().hasLabel('person').outE().hasLabel('owner_of')"
click at [205, 146] on div "g . V ( ) . hasLabel ( 'person' ) . outE ( ) . hasLabel ( 'owner_of' )" at bounding box center [348, 213] width 511 height 186
click at [510, 132] on div "g . V ( ) . hasLabel ( 'person' ) . outE ( ) . hasLabel ( 'owner_of' )" at bounding box center [348, 213] width 511 height 186
paste textarea "g.V(2790).outV().has('name','[PERSON_NAME]').outV().has('name','[PERSON_NAME]')"
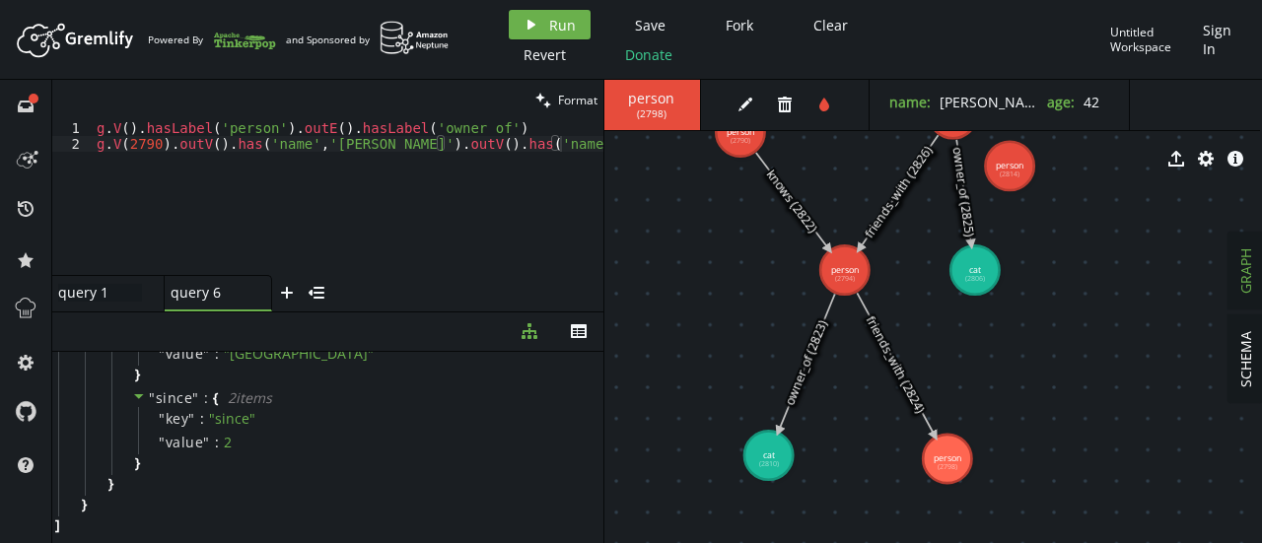
click at [89, 298] on div "query 1 query 1" at bounding box center [100, 293] width 84 height 18
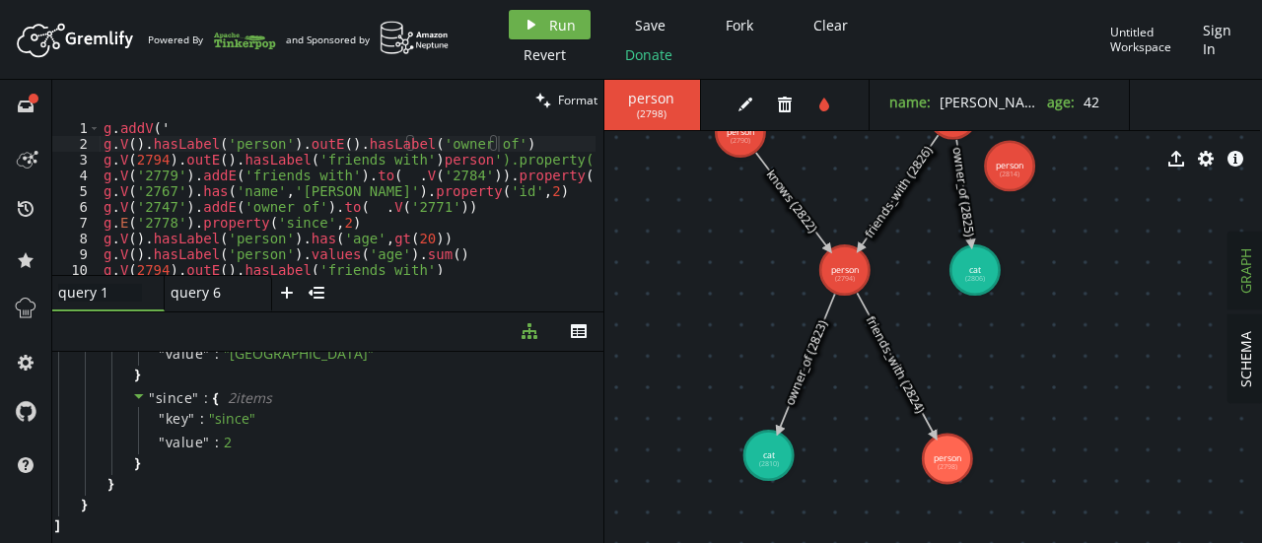
scroll to position [105, 0]
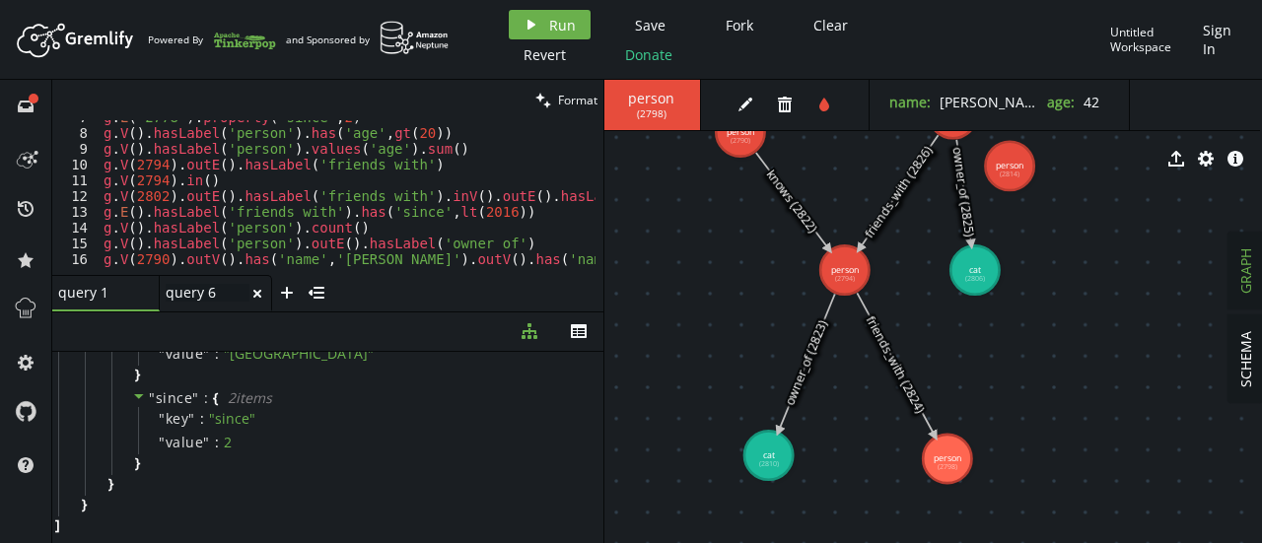
click at [220, 295] on div "query 6 query 6" at bounding box center [208, 293] width 84 height 18
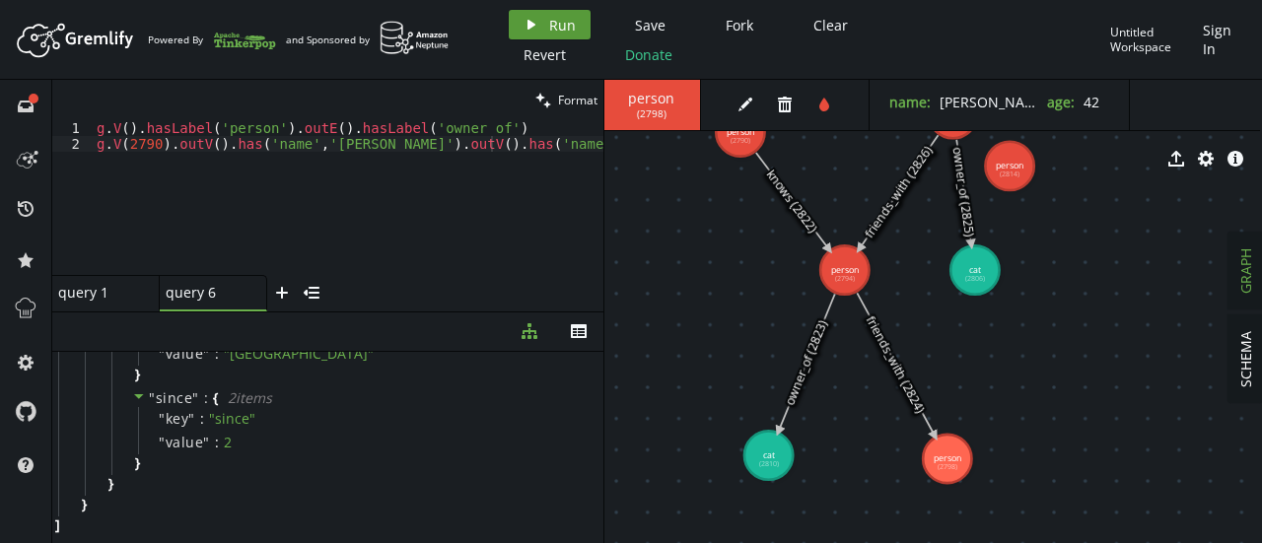
click at [562, 23] on span "Run" at bounding box center [562, 25] width 27 height 19
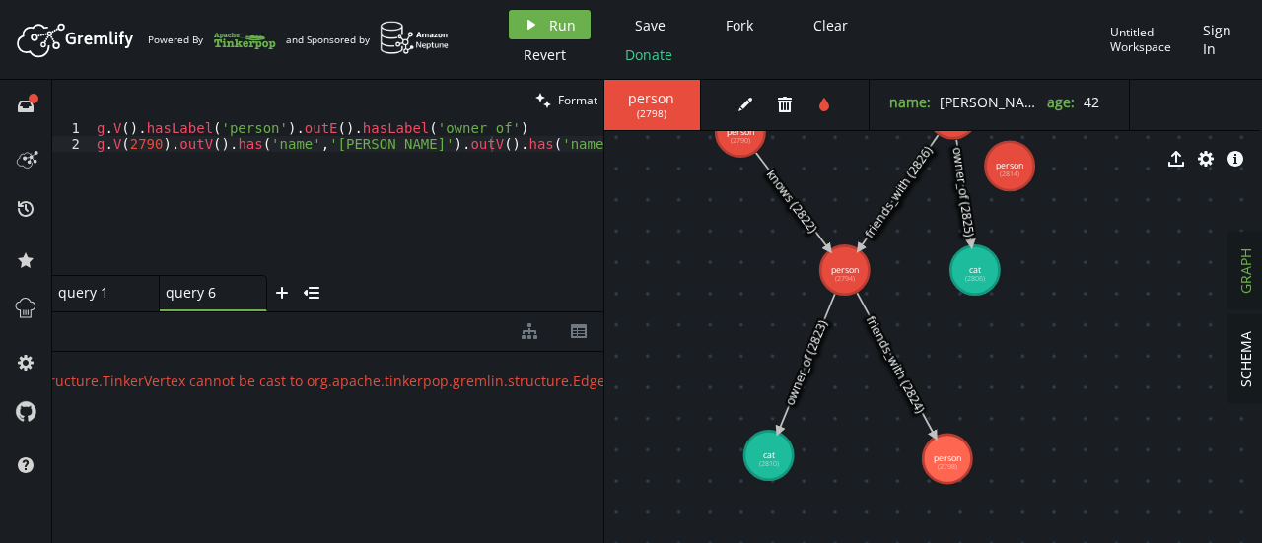
scroll to position [0, 0]
drag, startPoint x: 351, startPoint y: 141, endPoint x: 580, endPoint y: 139, distance: 228.8
click at [580, 139] on div "g . V ( ) . hasLabel ( 'person' ) . outE ( ) . hasLabel ( 'owner_of' ) [PERSON_…" at bounding box center [348, 213] width 511 height 186
click at [558, 35] on button "play Run" at bounding box center [550, 25] width 82 height 30
click at [160, 145] on div "g . V ( ) . hasLabel ( 'person' ) . outE ( ) . hasLabel ( 'owner_of' ) [PERSON_…" at bounding box center [348, 213] width 511 height 186
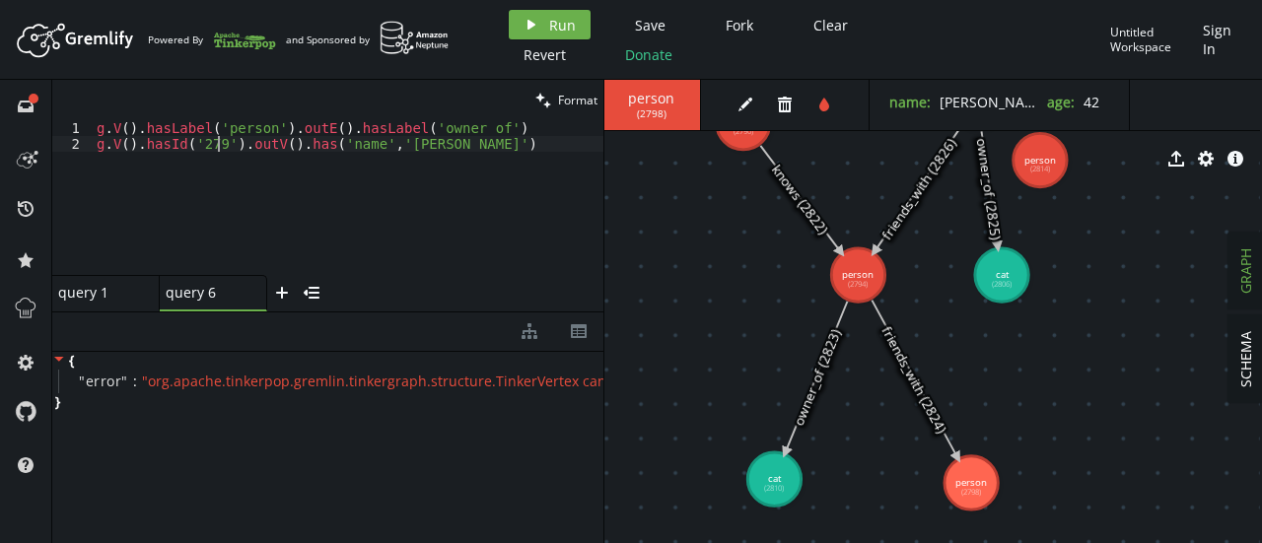
scroll to position [0, 129]
click at [249, 149] on div "g . V ( ) . hasLabel ( 'person' ) . outE ( ) . hasLabel ( 'owner_of' ) [PERSON_…" at bounding box center [348, 213] width 511 height 186
click at [551, 28] on span "Run" at bounding box center [562, 25] width 27 height 19
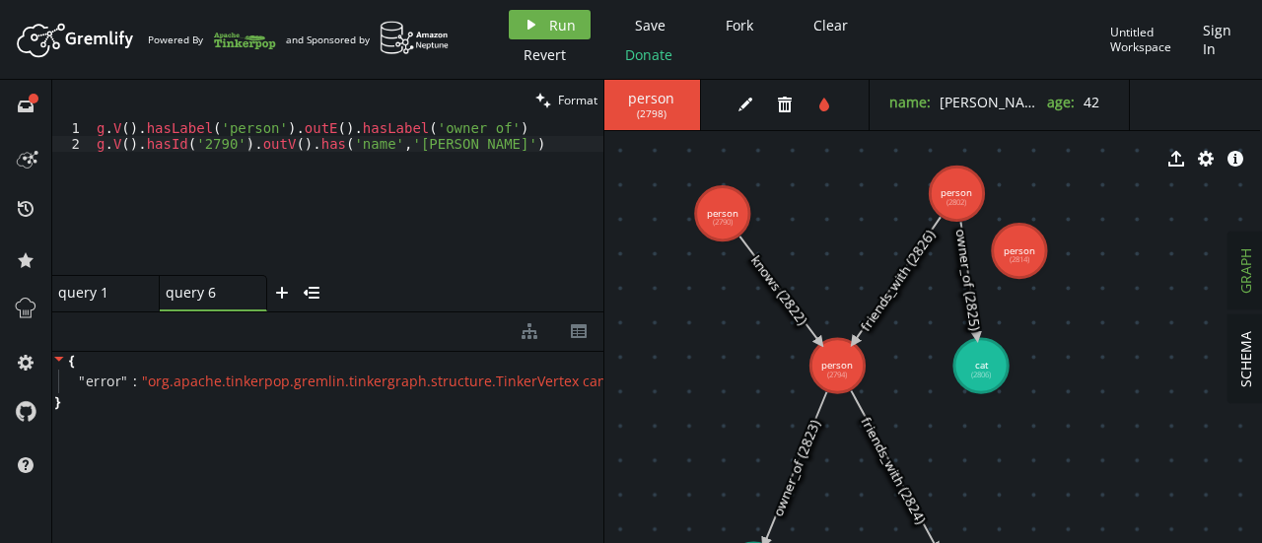
drag, startPoint x: 785, startPoint y: 273, endPoint x: 764, endPoint y: 364, distance: 93.1
click at [227, 141] on div "g . V ( ) . hasLabel ( 'person' ) . outE ( ) . hasLabel ( 'owner_of' ) [PERSON_…" at bounding box center [348, 213] width 511 height 186
click at [534, 31] on icon "play" at bounding box center [532, 25] width 16 height 16
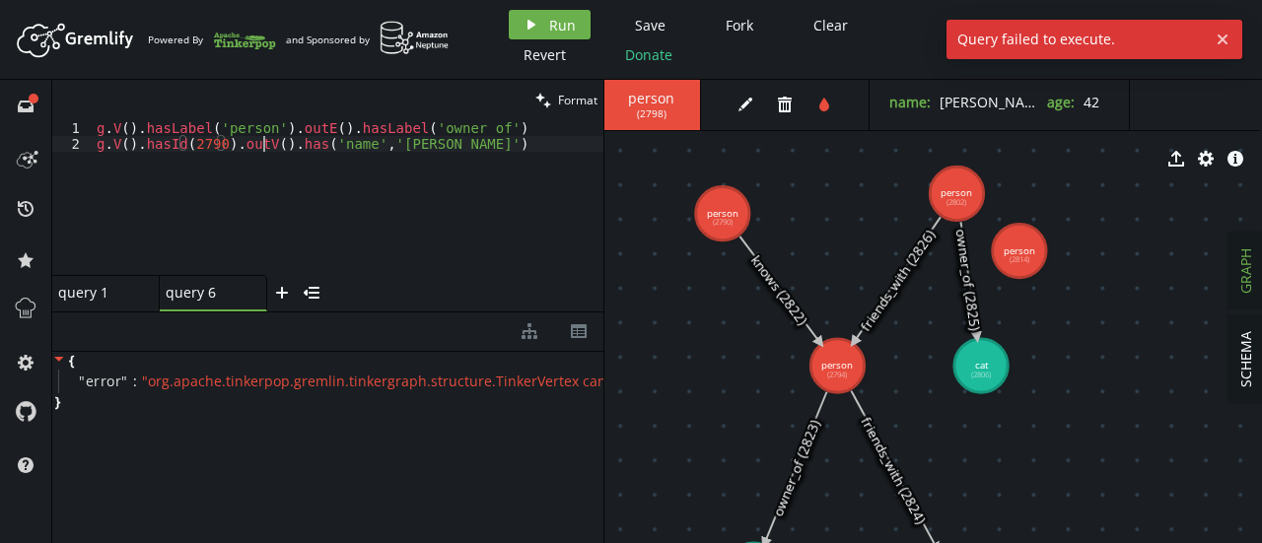
click at [260, 143] on div "g . V ( ) . hasLabel ( 'person' ) . outE ( ) . hasLabel ( 'owner_of' ) [PERSON_…" at bounding box center [348, 213] width 511 height 186
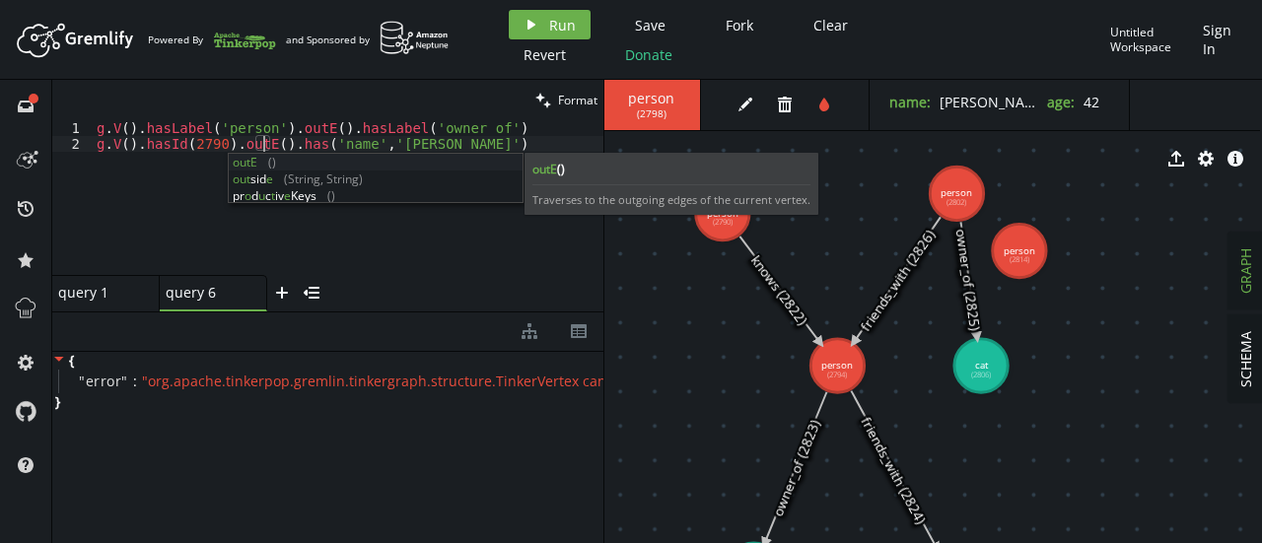
scroll to position [0, 167]
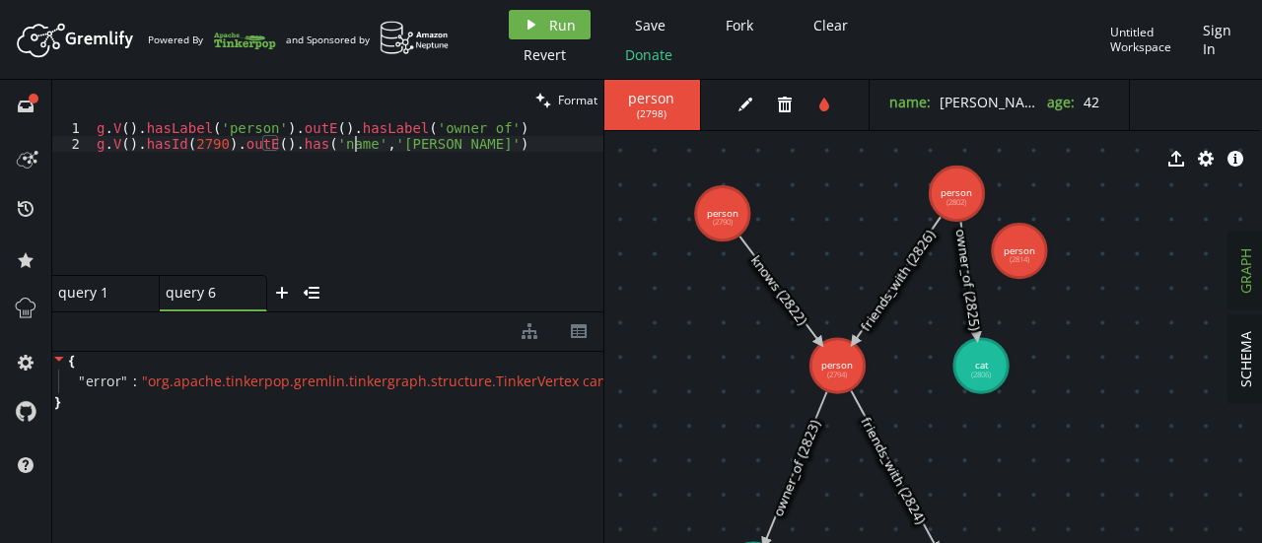
click at [357, 143] on div "g . V ( ) . hasLabel ( 'person' ) . outE ( ) . hasLabel ( 'owner_of' ) [PERSON_…" at bounding box center [348, 213] width 511 height 186
click at [307, 147] on div "g . V ( ) . hasLabel ( 'person' ) . outE ( ) . hasLabel ( 'owner_of' ) [PERSON_…" at bounding box center [348, 213] width 511 height 186
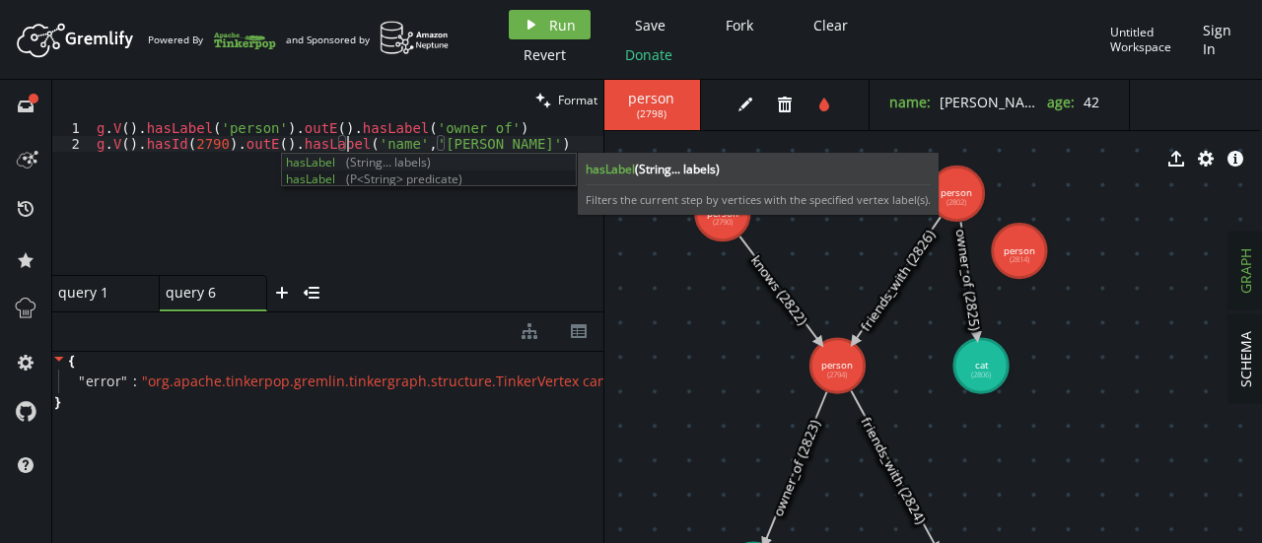
scroll to position [0, 250]
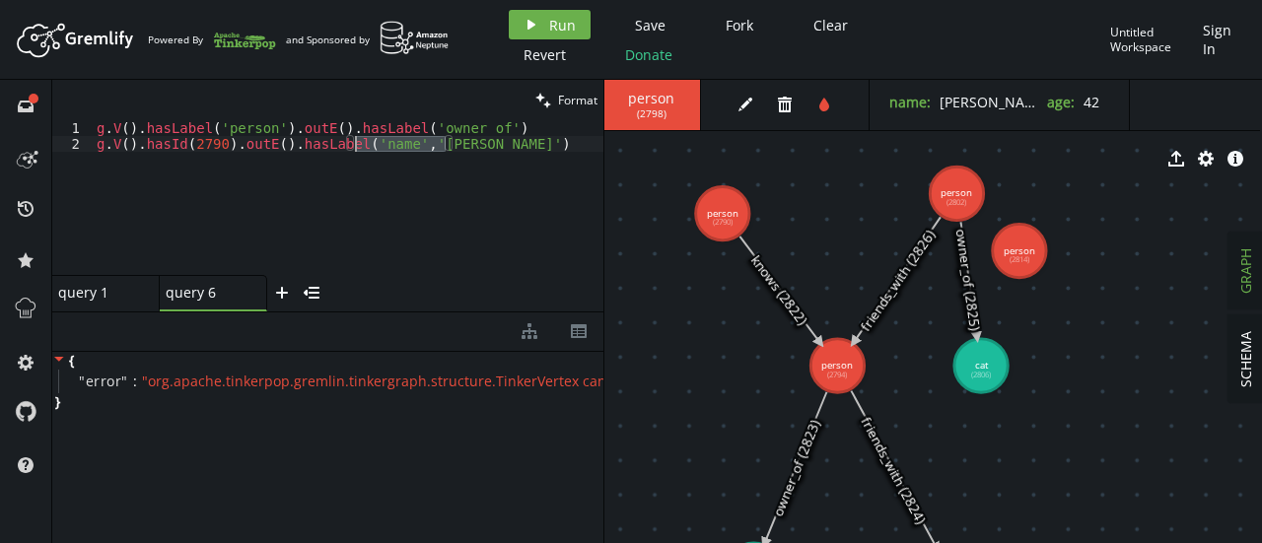
drag, startPoint x: 444, startPoint y: 141, endPoint x: 357, endPoint y: 139, distance: 86.8
click at [357, 139] on div "g . V ( ) . hasLabel ( 'person' ) . outE ( ) . hasLabel ( 'owner_of' ) [PERSON_…" at bounding box center [348, 213] width 511 height 186
click at [539, 27] on button "play Run" at bounding box center [550, 25] width 82 height 30
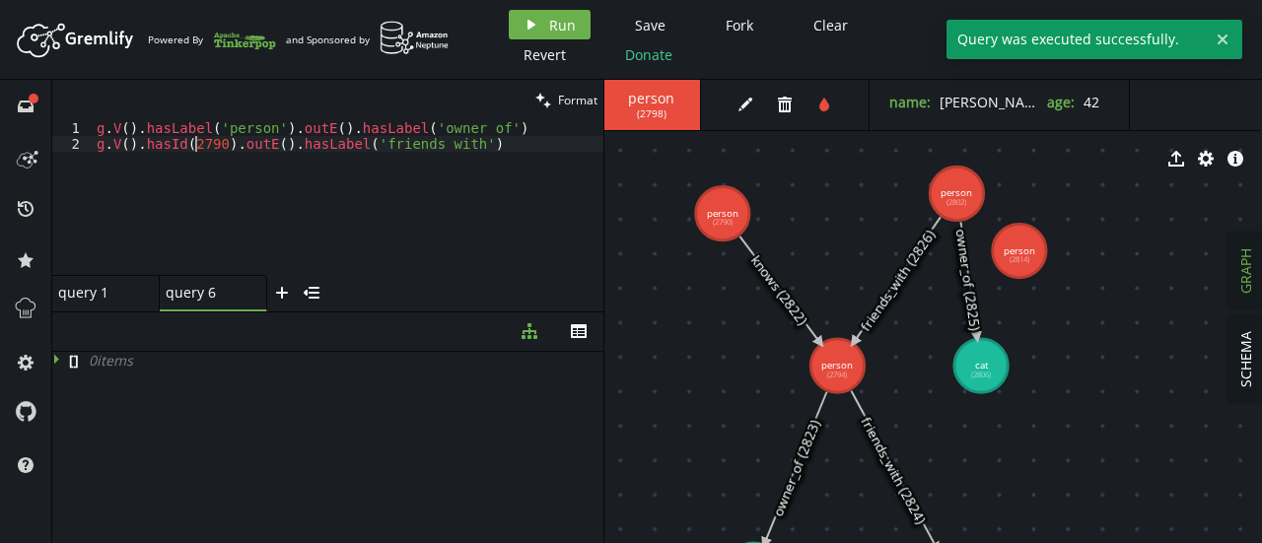
click at [191, 143] on div "g . V ( ) . hasLabel ( 'person' ) . outE ( ) . hasLabel ( 'owner_of' ) [PERSON_…" at bounding box center [348, 213] width 511 height 186
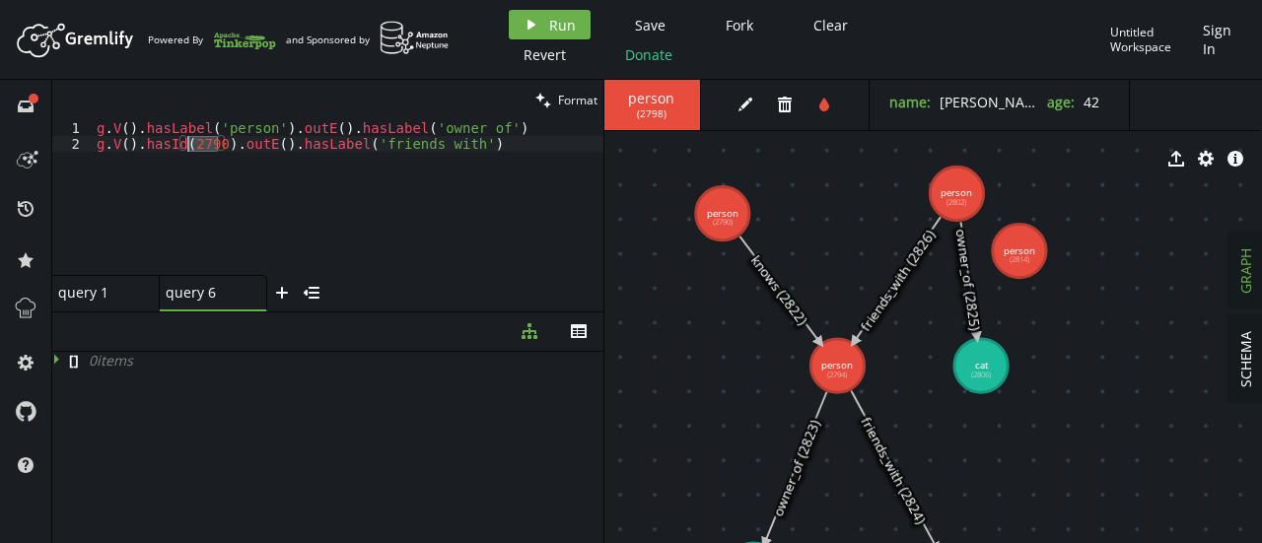
click at [191, 143] on div "g . V ( ) . hasLabel ( 'person' ) . outE ( ) . hasLabel ( 'owner_of' ) [PERSON_…" at bounding box center [348, 213] width 511 height 186
drag, startPoint x: 224, startPoint y: 139, endPoint x: 141, endPoint y: 143, distance: 82.9
click at [141, 143] on div "g . V ( ) . hasLabel ( 'person' ) . outE ( ) . hasLabel ( 'owner_of' ) [PERSON_…" at bounding box center [348, 213] width 511 height 186
click at [124, 145] on div "g . V ( ) . hasLabel ( 'person' ) . outE ( ) . hasLabel ( 'owner_of' ) [PERSON_…" at bounding box center [348, 213] width 511 height 186
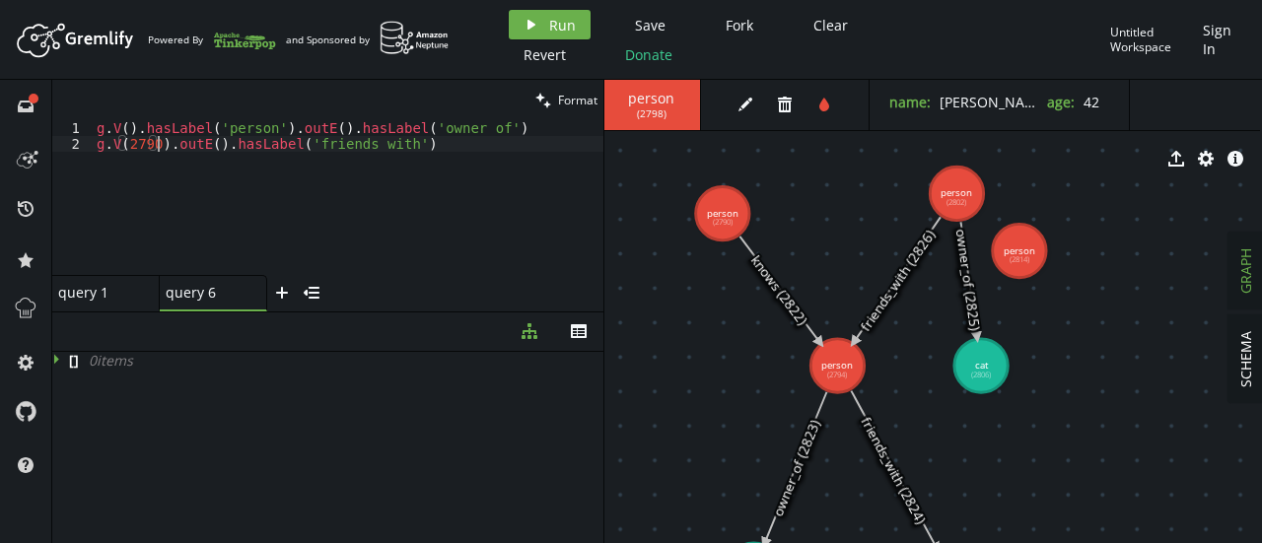
scroll to position [0, 60]
click at [343, 147] on div "g . V ( ) . hasLabel ( 'person' ) . outE ( ) . hasLabel ( 'owner_of' ) [PERSON_…" at bounding box center [348, 213] width 511 height 186
click at [538, 22] on button "play Run" at bounding box center [550, 25] width 82 height 30
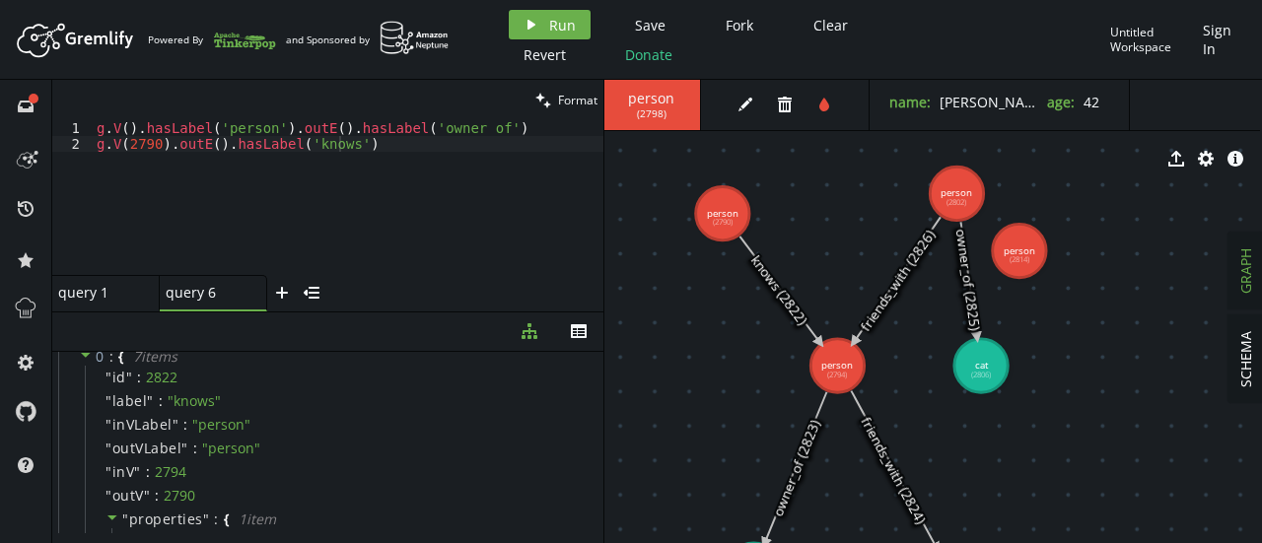
scroll to position [24, 0]
click at [368, 146] on div "g . V ( ) . hasLabel ( 'person' ) . outE ( ) . hasLabel ( 'owner_of' ) [PERSON_…" at bounding box center [348, 213] width 511 height 186
click at [398, 144] on div "g . V ( ) . hasLabel ( 'person' ) . outE ( ) . hasLabel ( 'owner_of' ) [PERSON_…" at bounding box center [348, 213] width 511 height 186
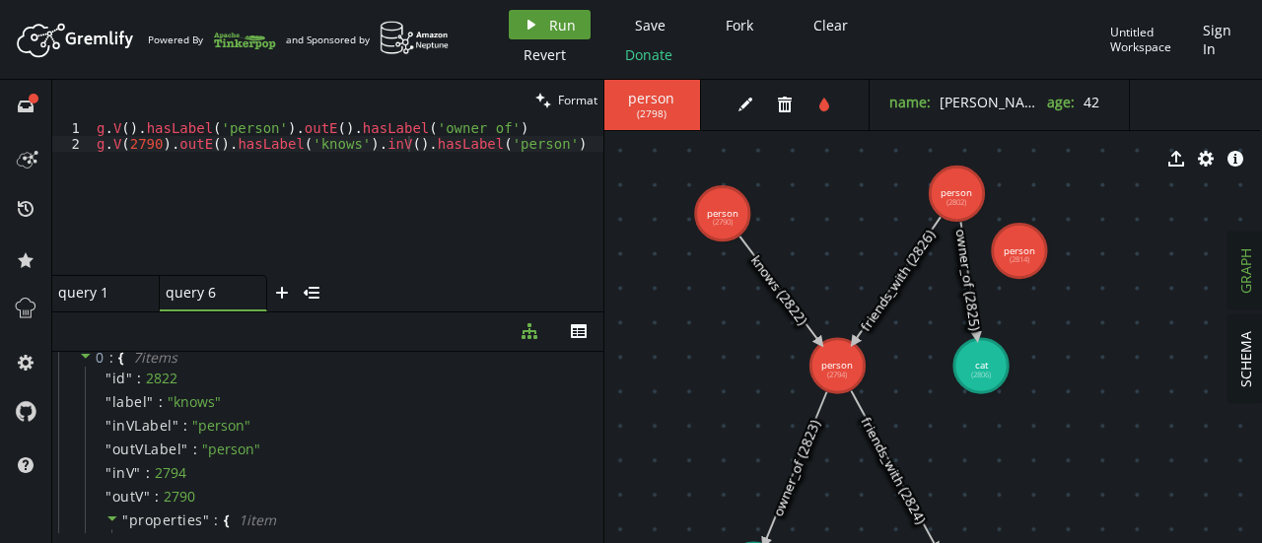
click at [535, 26] on icon "play" at bounding box center [532, 25] width 16 height 16
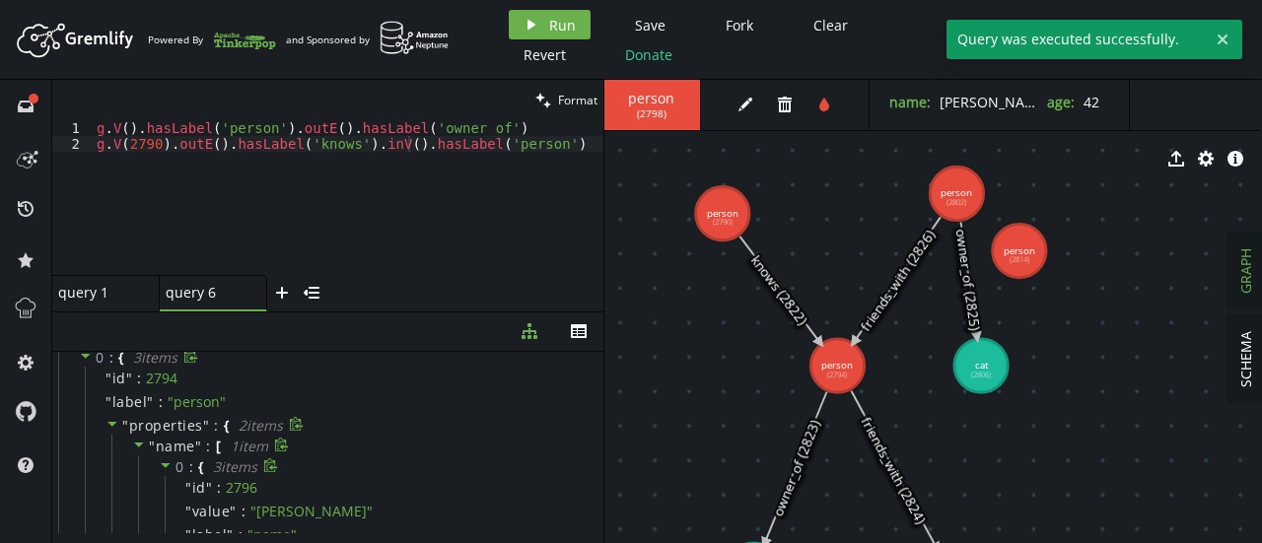
scroll to position [291, 0]
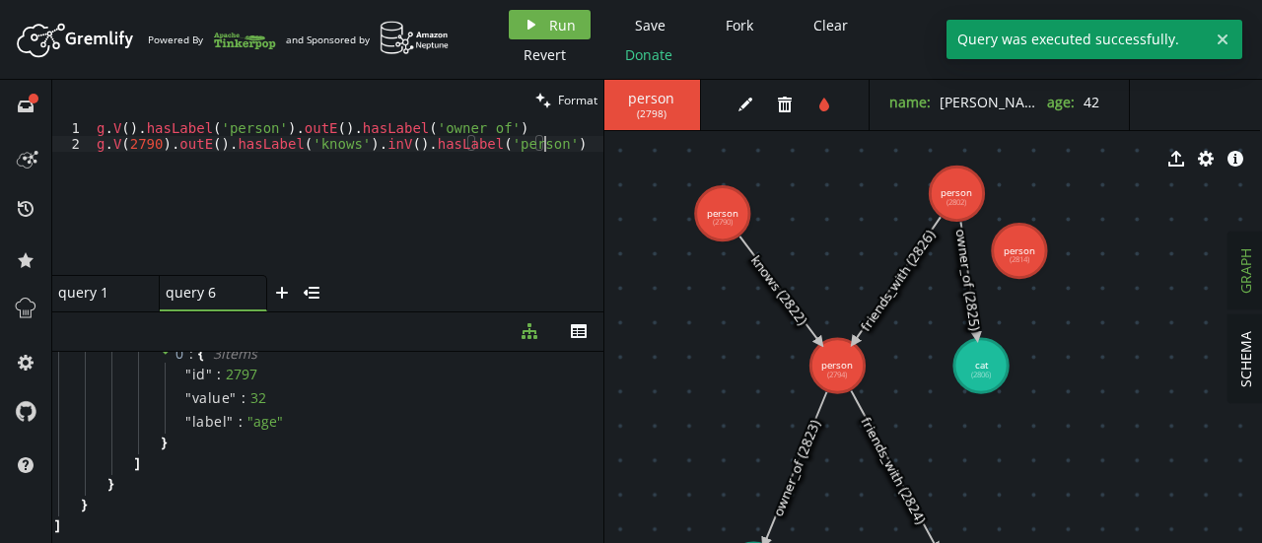
click at [559, 147] on div "g . V ( ) . hasLabel ( 'person' ) . outE ( ) . hasLabel ( 'owner_of' ) [PERSON_…" at bounding box center [348, 213] width 511 height 186
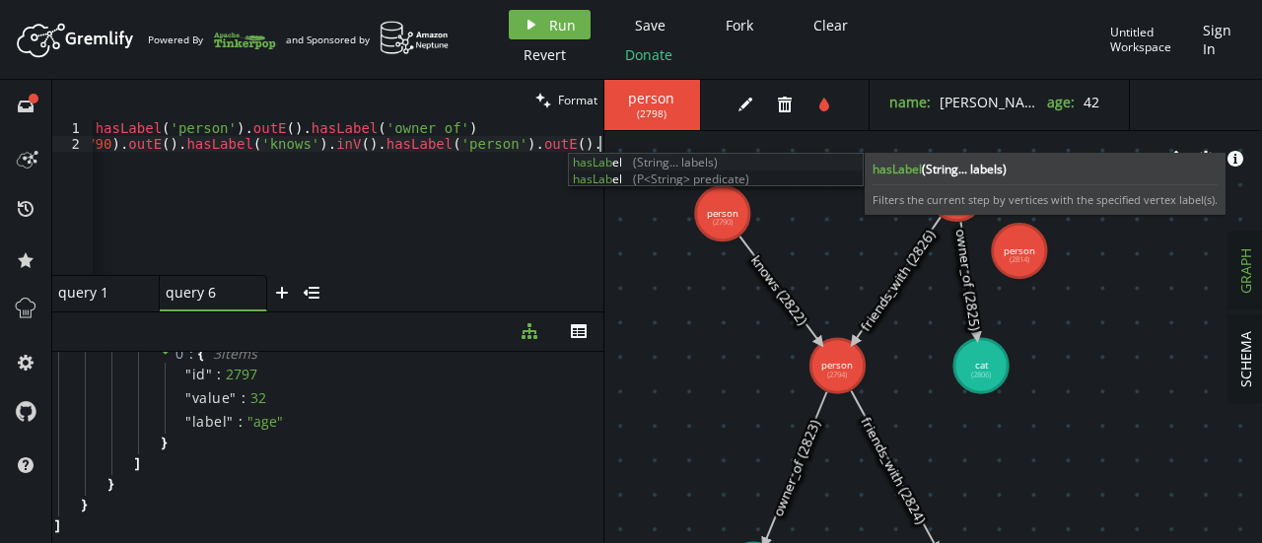
scroll to position [0, 51]
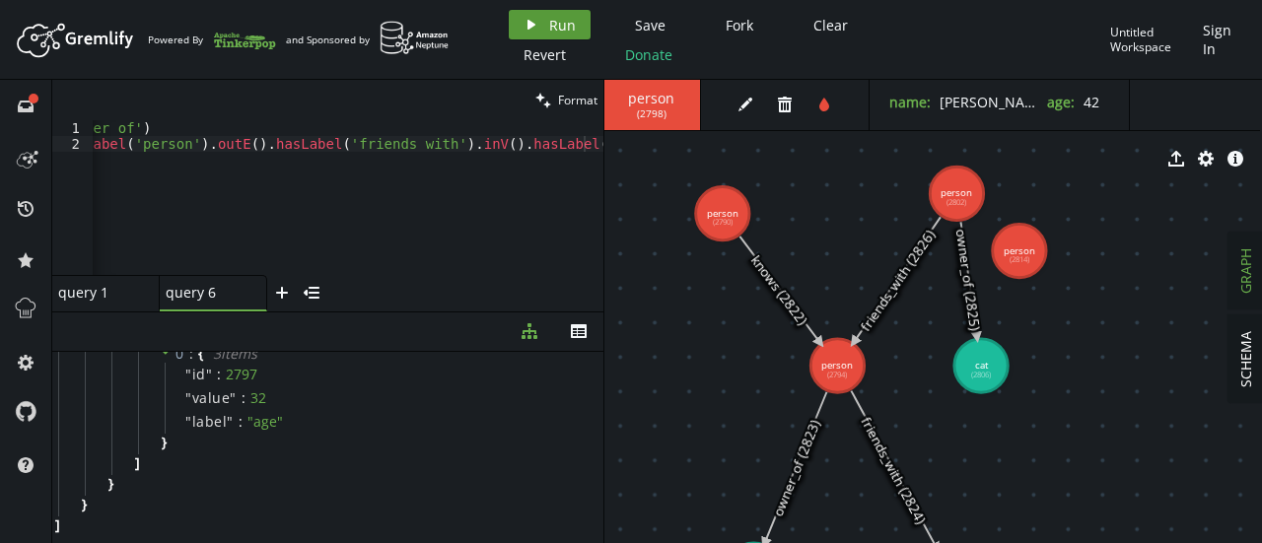
click at [543, 13] on button "play Run" at bounding box center [550, 25] width 82 height 30
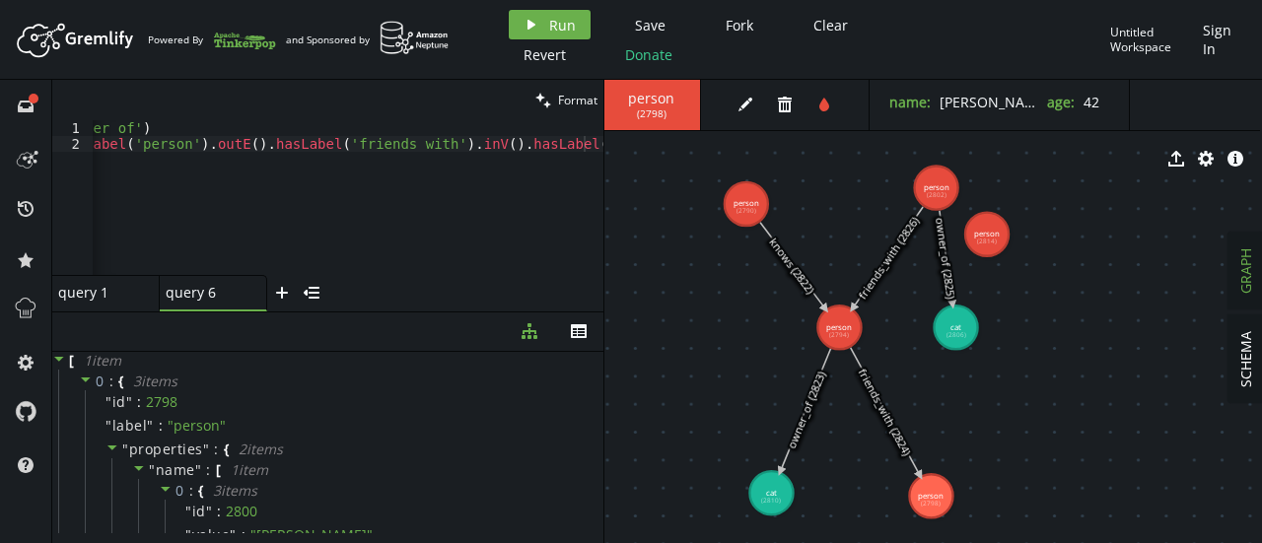
drag, startPoint x: 1029, startPoint y: 381, endPoint x: 1083, endPoint y: 330, distance: 74.0
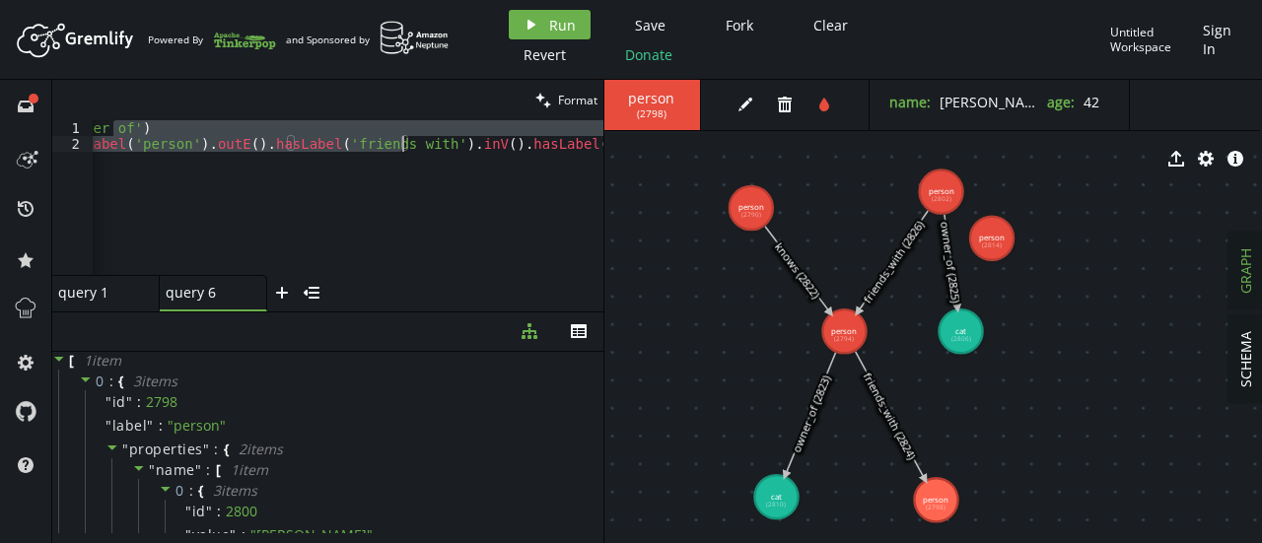
drag, startPoint x: 396, startPoint y: 128, endPoint x: 405, endPoint y: 141, distance: 15.6
click at [405, 141] on div "g . V ( ) . hasLabel ( 'person' ) . outE ( ) . hasLabel ( 'owner_of' ) [PERSON_…" at bounding box center [159, 209] width 889 height 178
click at [405, 141] on div "g . V ( ) . hasLabel ( 'person' ) . outE ( ) . hasLabel ( 'owner_of' ) [PERSON_…" at bounding box center [348, 197] width 511 height 155
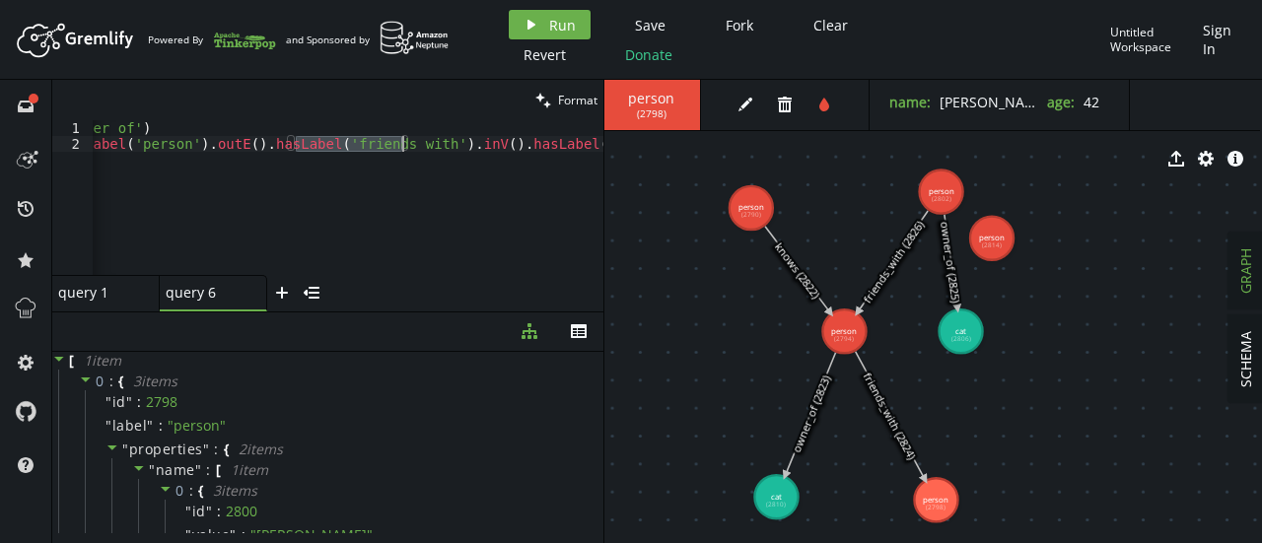
click at [405, 141] on div "g . V ( ) . hasLabel ( 'person' ) . outE ( ) . hasLabel ( 'owner_of' ) [PERSON_…" at bounding box center [159, 209] width 889 height 178
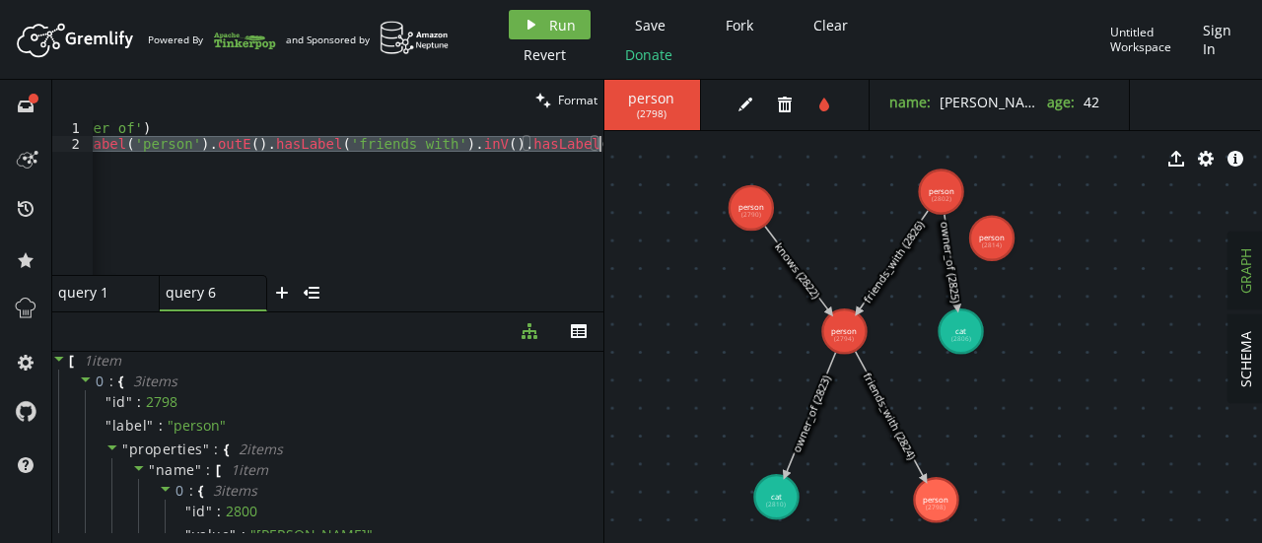
click at [405, 141] on div "g . V ( ) . hasLabel ( 'person' ) . outE ( ) . hasLabel ( 'owner_of' ) [PERSON_…" at bounding box center [159, 209] width 889 height 178
click at [109, 299] on div "query 1 query 1" at bounding box center [100, 293] width 84 height 18
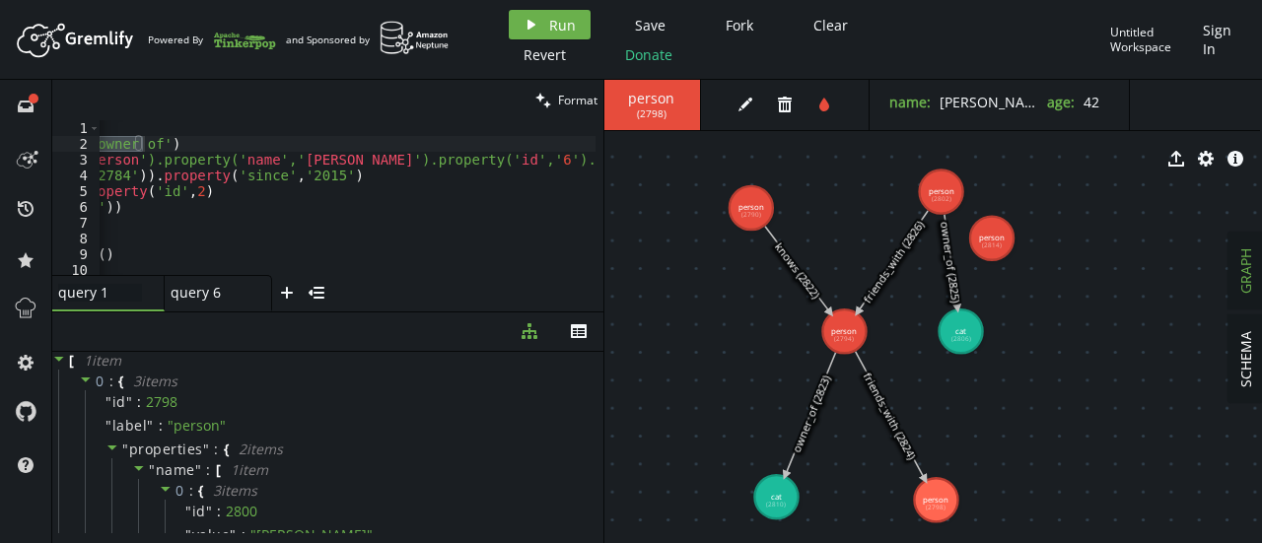
click at [113, 298] on input "query 1" at bounding box center [100, 293] width 84 height 18
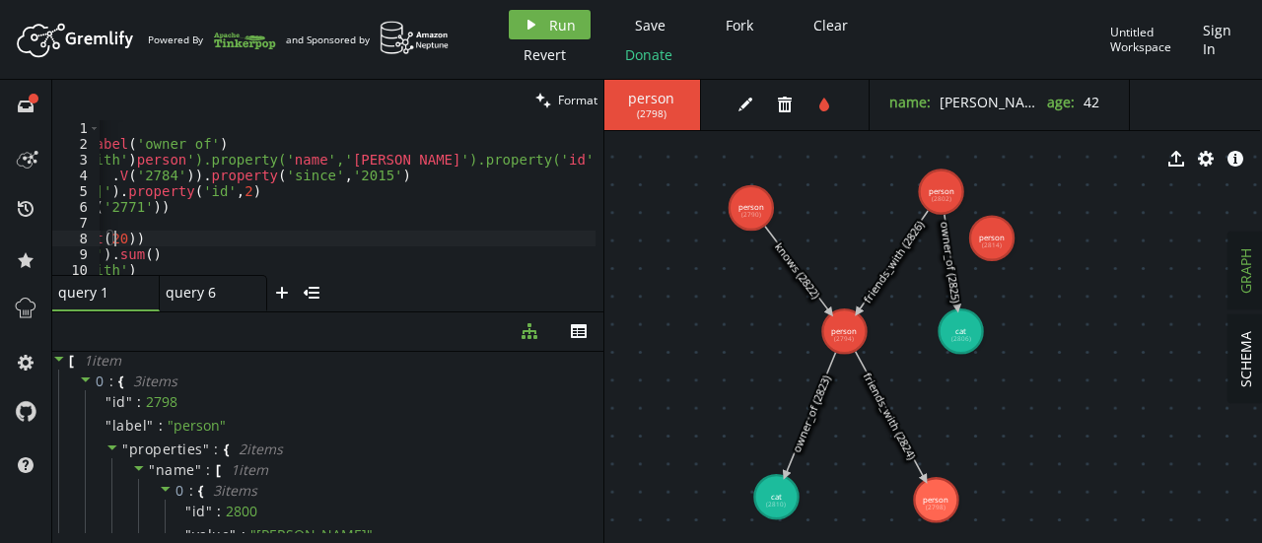
click at [254, 231] on div "g . addV ( ' g . V ( ) . hasLabel ( 'person' ) . outE ( ) . hasLabel ( 'owner_o…" at bounding box center [225, 209] width 866 height 178
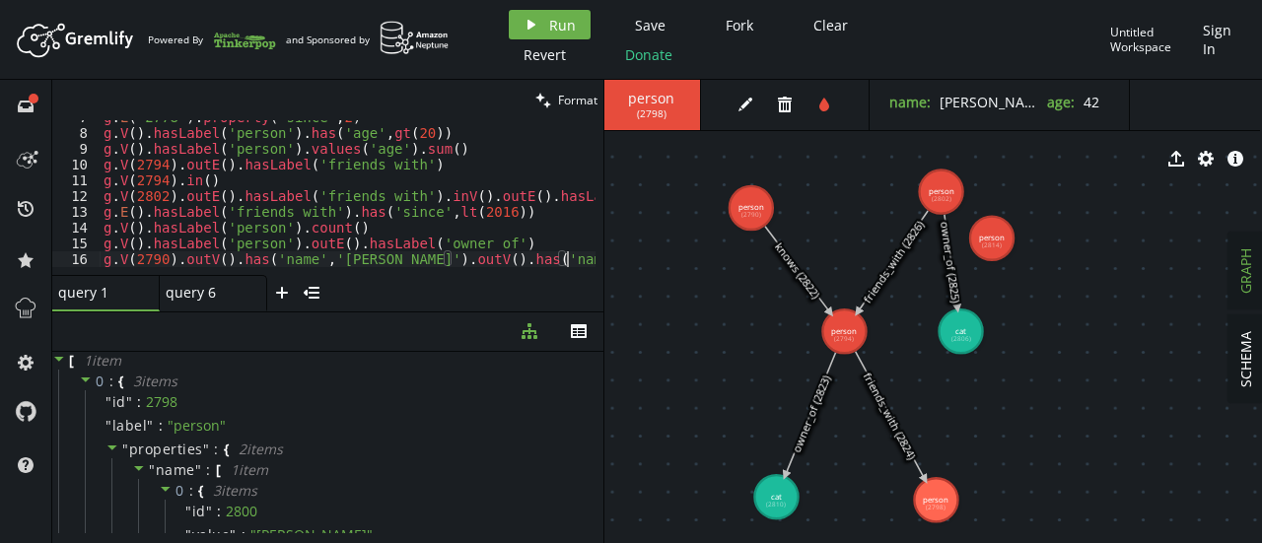
click at [583, 253] on div "g . E ( '2778' ) . property ( 'since' , 2 ) g . V ( ) . hasLabel ( 'person' ) .…" at bounding box center [533, 198] width 866 height 178
type textarea "g.V(2790).outV().has('name','[PERSON_NAME]').outV().has('name','[PERSON_NAME]')"
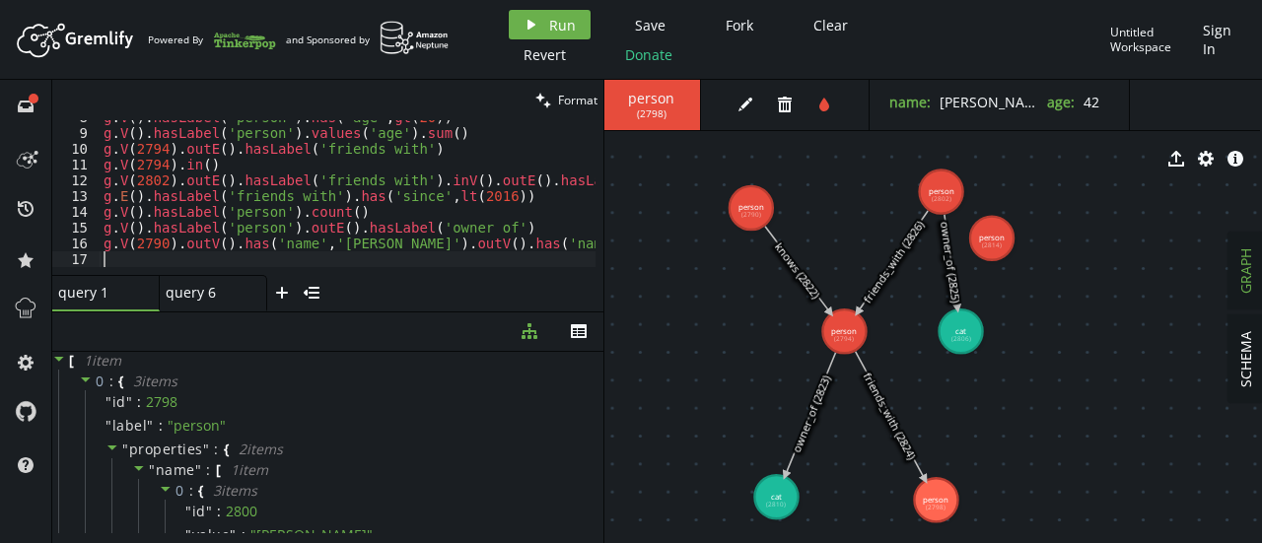
paste textarea "g.V(2790).outE().hasLabel('knows').inV().hasLabel('person').outE().hasLabel('fr…"
drag, startPoint x: 201, startPoint y: 259, endPoint x: 300, endPoint y: 261, distance: 98.6
click at [300, 261] on div "g . V ( ) . hasLabel ( 'person' ) . has ( 'age' , gt ( 20 )) g . V ( ) . hasLab…" at bounding box center [544, 198] width 889 height 178
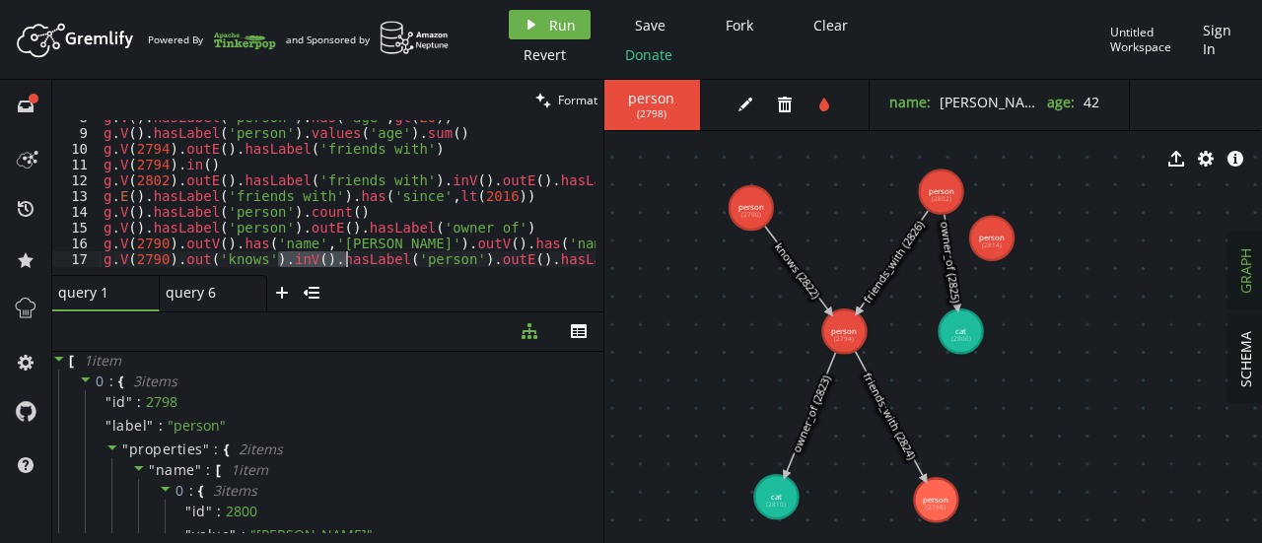
drag, startPoint x: 277, startPoint y: 260, endPoint x: 345, endPoint y: 258, distance: 68.1
click at [345, 258] on div "g . V ( ) . hasLabel ( 'person' ) . has ( 'age' , gt ( 20 )) g . V ( ) . hasLab…" at bounding box center [533, 198] width 866 height 178
click at [345, 258] on div "g . V ( ) . hasLabel ( 'person' ) . has ( 'age' , gt ( 20 )) g . V ( ) . hasLab…" at bounding box center [348, 197] width 496 height 155
drag, startPoint x: 273, startPoint y: 261, endPoint x: 321, endPoint y: 257, distance: 48.5
click at [321, 257] on div "g . V ( ) . hasLabel ( 'person' ) . has ( 'age' , gt ( 20 )) g . V ( ) . hasLab…" at bounding box center [533, 198] width 866 height 178
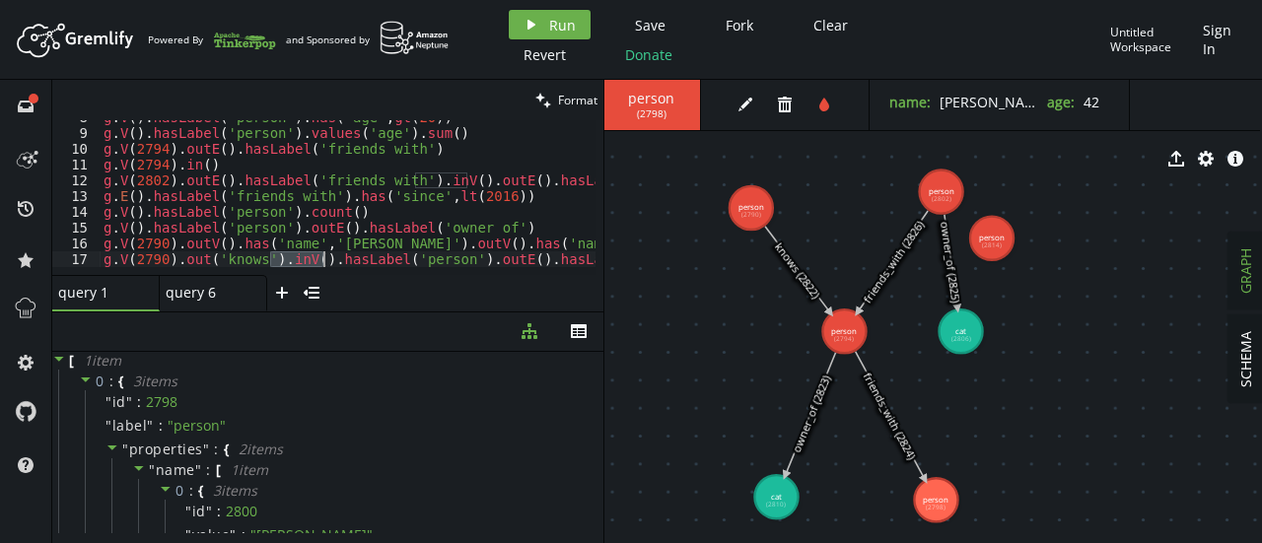
click at [321, 257] on div "g . V ( ) . hasLabel ( 'person' ) . has ( 'age' , gt ( 20 )) g . V ( ) . hasLab…" at bounding box center [348, 197] width 496 height 155
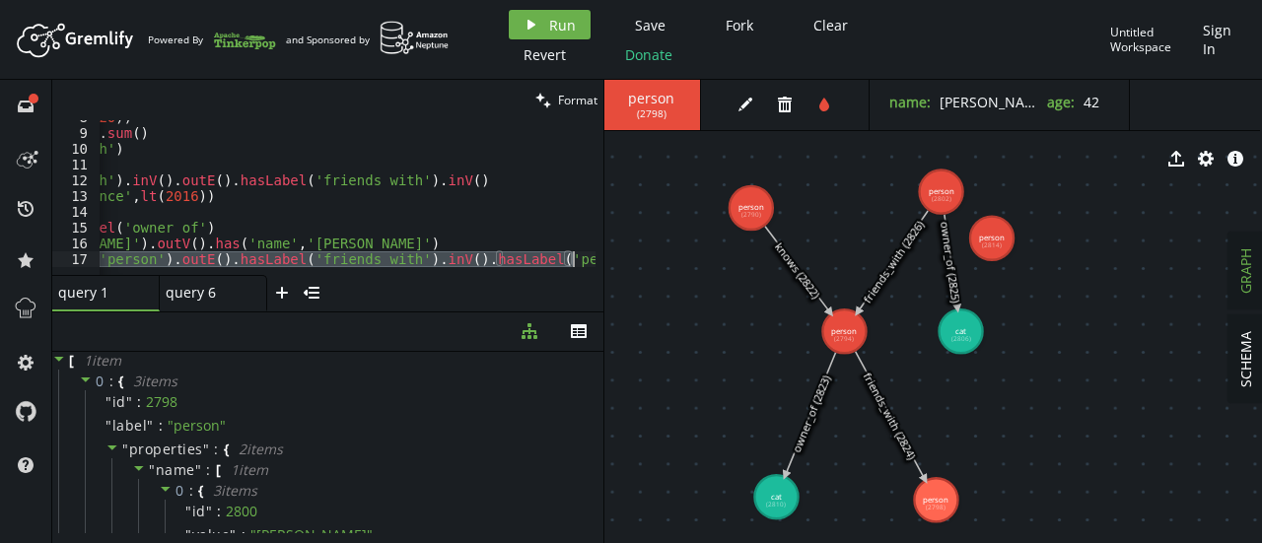
scroll to position [0, 321]
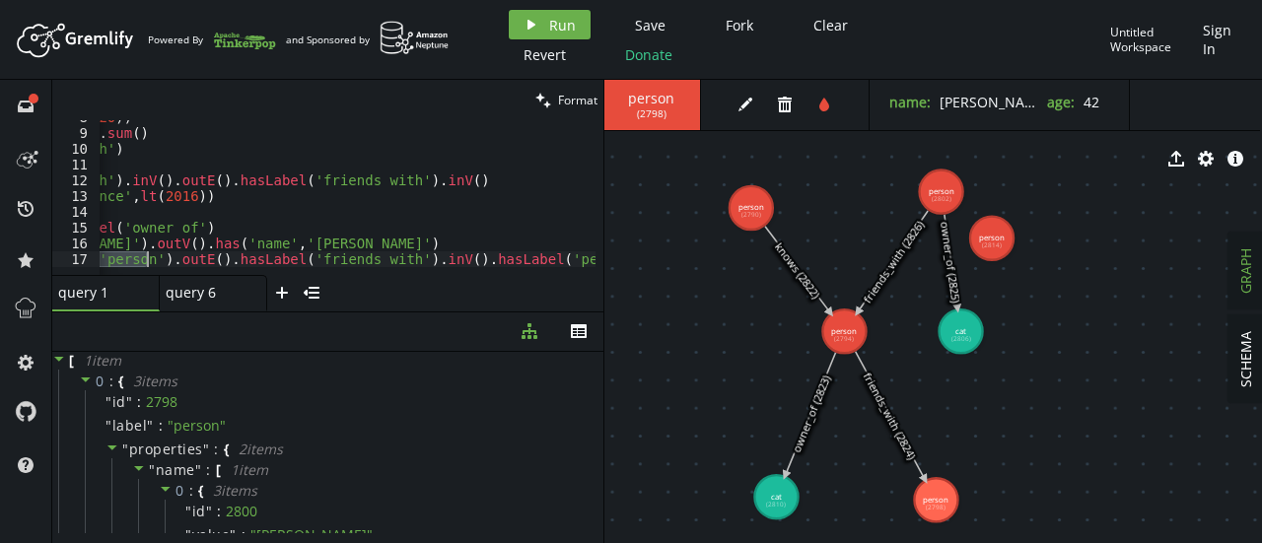
drag, startPoint x: 278, startPoint y: 259, endPoint x: 147, endPoint y: 259, distance: 131.2
click at [147, 259] on div "g . V ( ) . hasLabel ( 'person' ) . has ( 'age' , gt ( 20 )) g . V ( ) . hasLab…" at bounding box center [212, 198] width 866 height 178
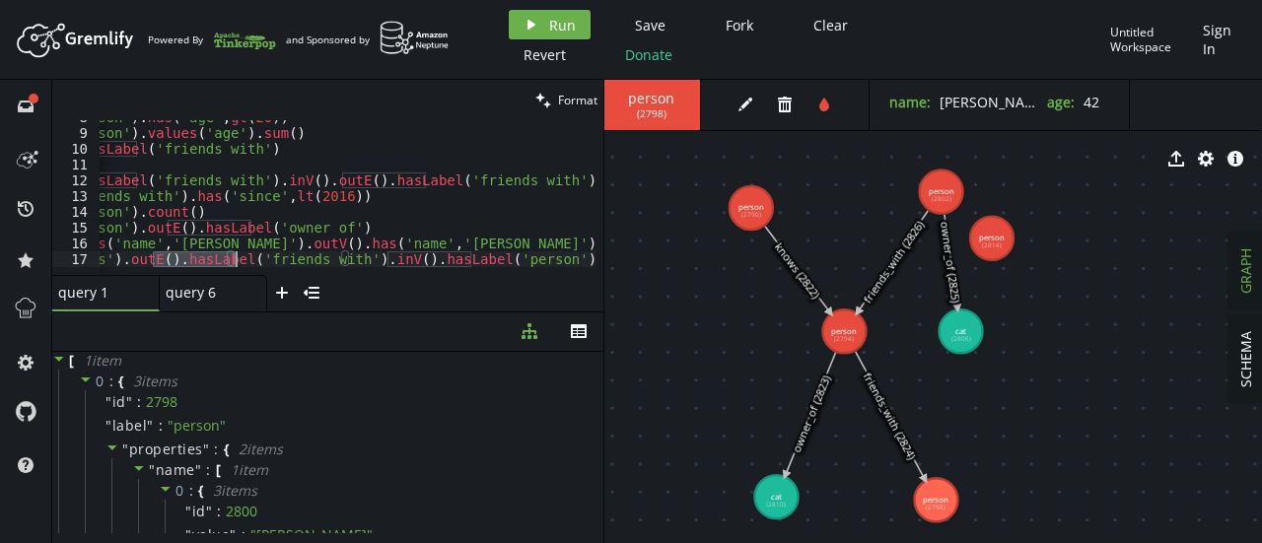
drag, startPoint x: 154, startPoint y: 257, endPoint x: 235, endPoint y: 257, distance: 80.9
click at [235, 257] on div "g . V ( ) . hasLabel ( 'person' ) . has ( 'age' , gt ( 20 )) g . V ( ) . hasLab…" at bounding box center [369, 198] width 866 height 178
drag, startPoint x: 276, startPoint y: 264, endPoint x: 320, endPoint y: 261, distance: 43.5
click at [320, 262] on div at bounding box center [370, 268] width 866 height 13
click at [145, 259] on div "g . V ( ) . hasLabel ( 'person' ) . has ( 'age' , gt ( 20 )) g . V ( ) . hasLab…" at bounding box center [369, 198] width 866 height 178
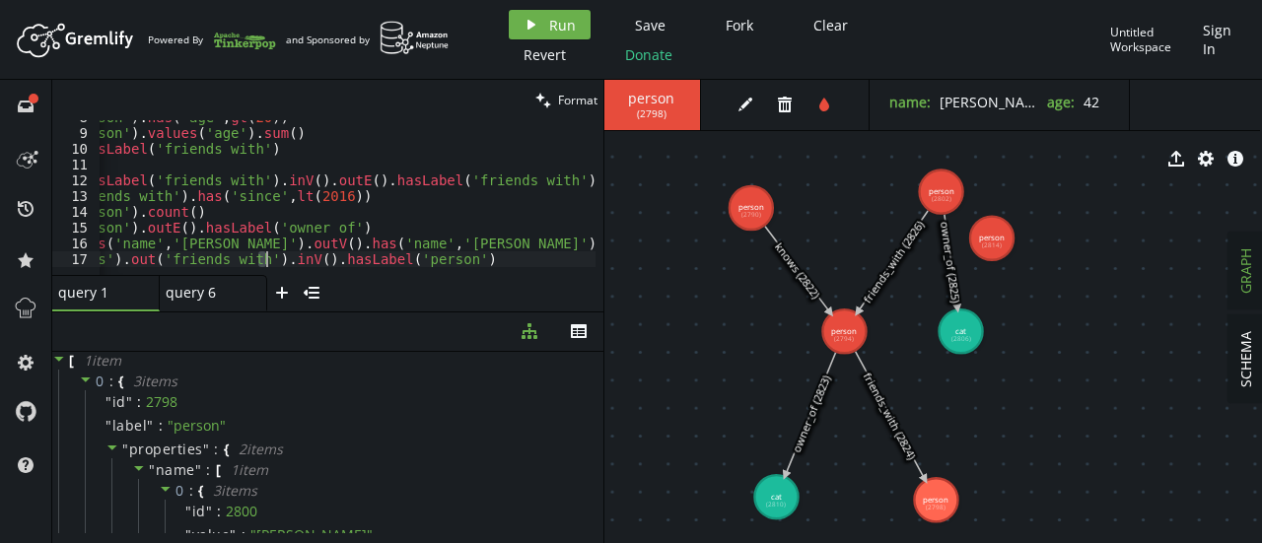
click at [270, 259] on div "g . V ( ) . hasLabel ( 'person' ) . has ( 'age' , gt ( 20 )) g . V ( ) . hasLab…" at bounding box center [369, 198] width 866 height 178
click at [255, 257] on div "g . V ( ) . hasLabel ( 'person' ) . has ( 'age' , gt ( 20 )) g . V ( ) . hasLab…" at bounding box center [369, 198] width 866 height 178
click at [262, 259] on div "g . V ( ) . hasLabel ( 'person' ) . has ( 'age' , gt ( 20 )) g . V ( ) . hasLab…" at bounding box center [348, 197] width 496 height 155
drag, startPoint x: 262, startPoint y: 259, endPoint x: 457, endPoint y: 256, distance: 194.3
click at [457, 256] on div "g . V ( ) . hasLabel ( 'person' ) . has ( 'age' , gt ( 20 )) g . V ( ) . hasLab…" at bounding box center [369, 198] width 866 height 178
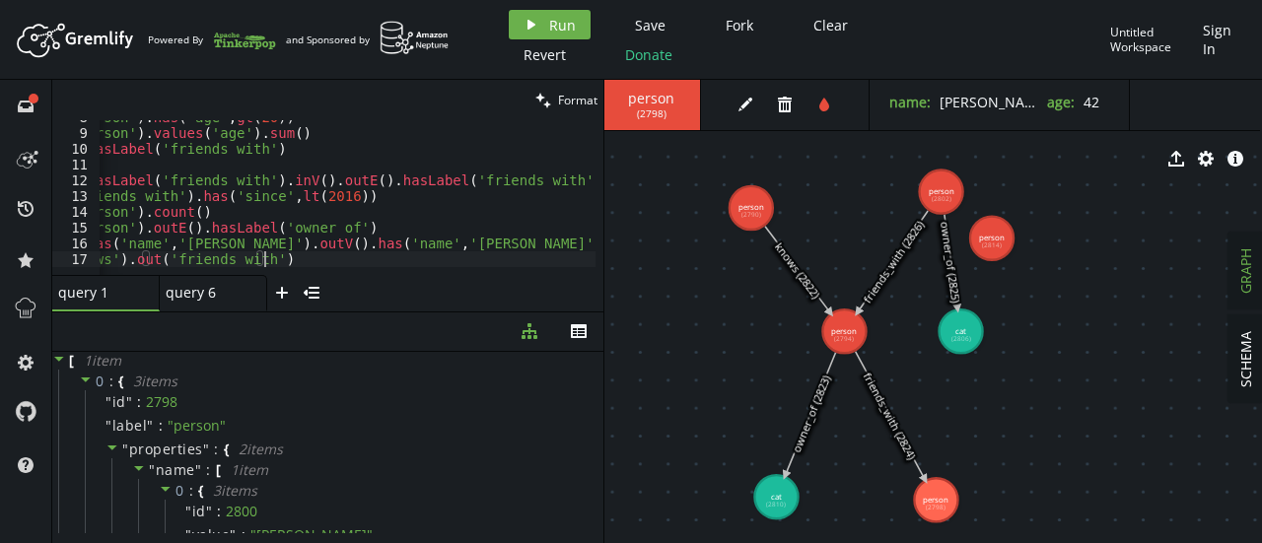
scroll to position [0, 0]
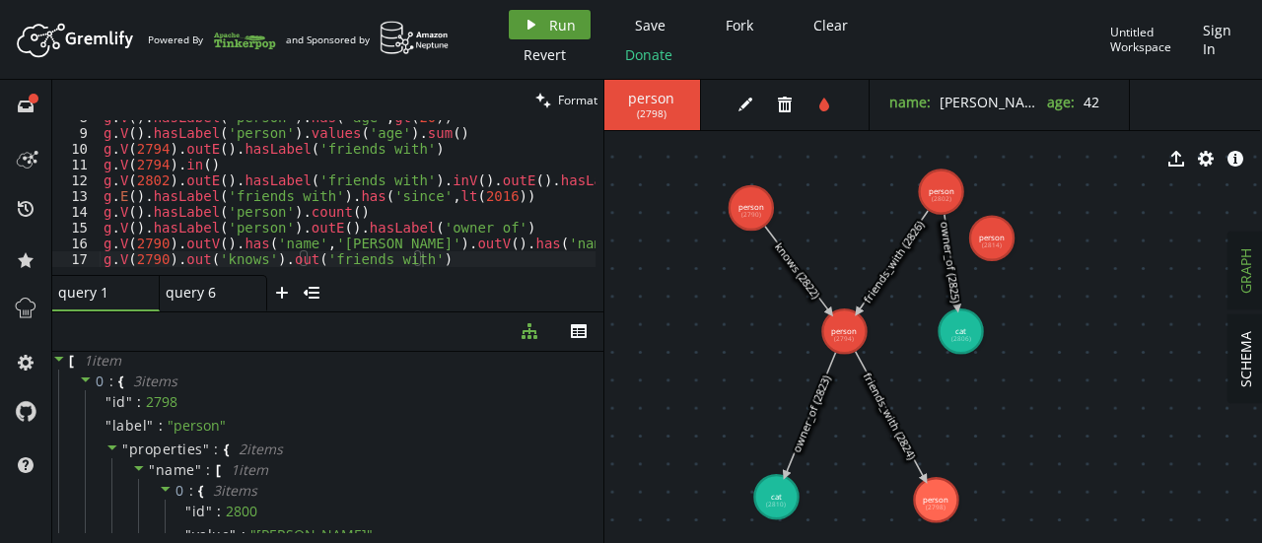
click at [544, 20] on button "play Run" at bounding box center [550, 25] width 82 height 30
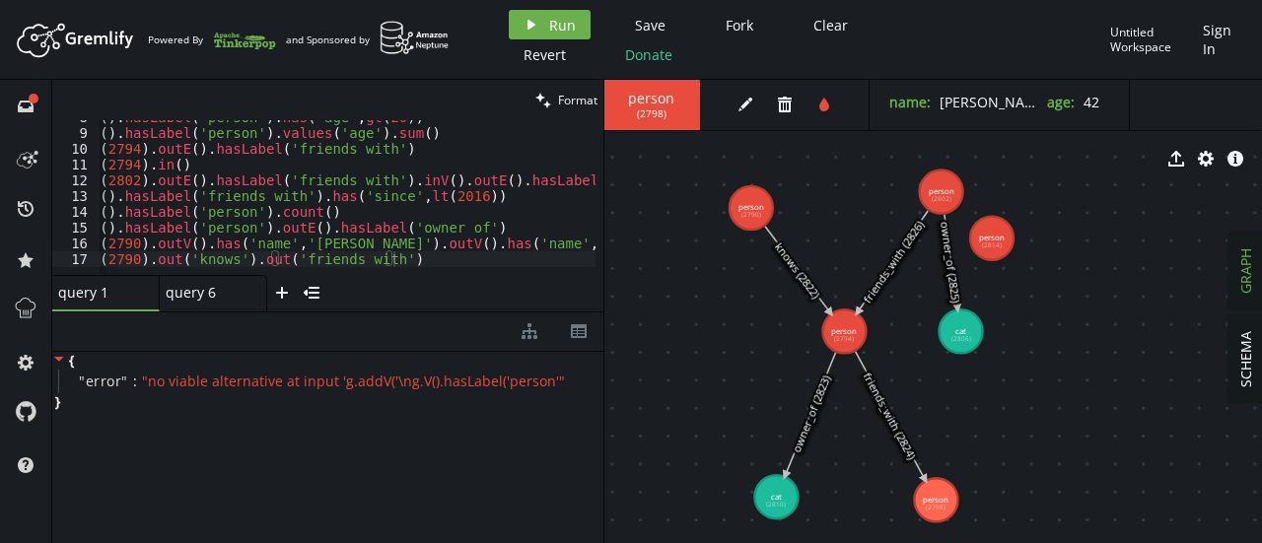
scroll to position [0, 30]
click at [434, 259] on div "g . V ( ) . hasLabel ( 'person' ) . has ( 'age' , gt ( 20 )) g . V ( ) . hasLab…" at bounding box center [503, 198] width 866 height 178
click at [542, 29] on button "play Run" at bounding box center [550, 25] width 82 height 30
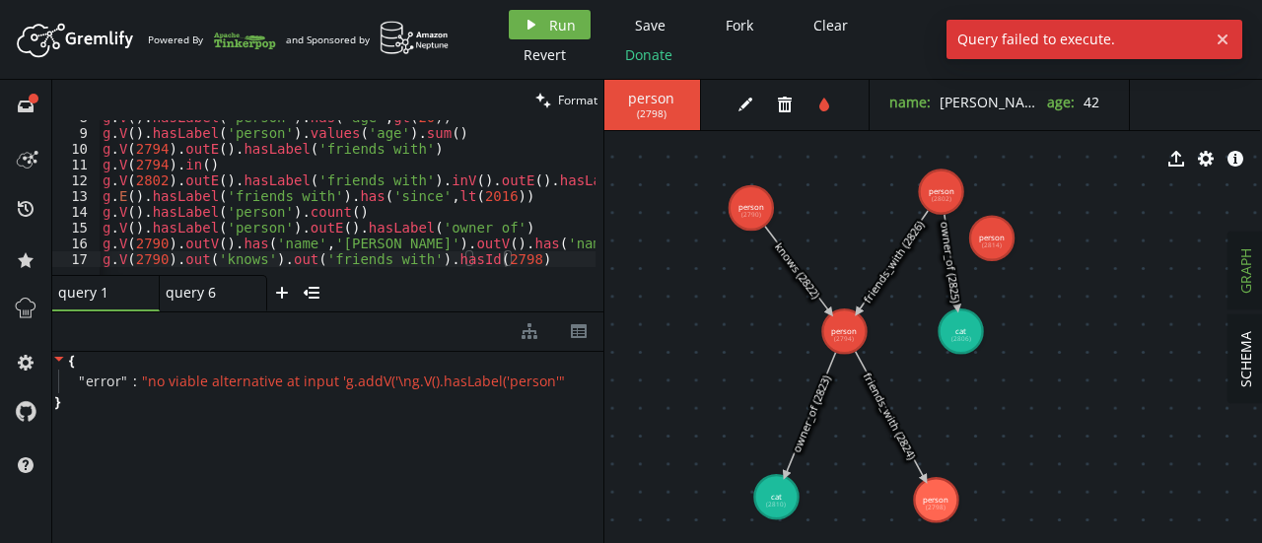
scroll to position [0, 0]
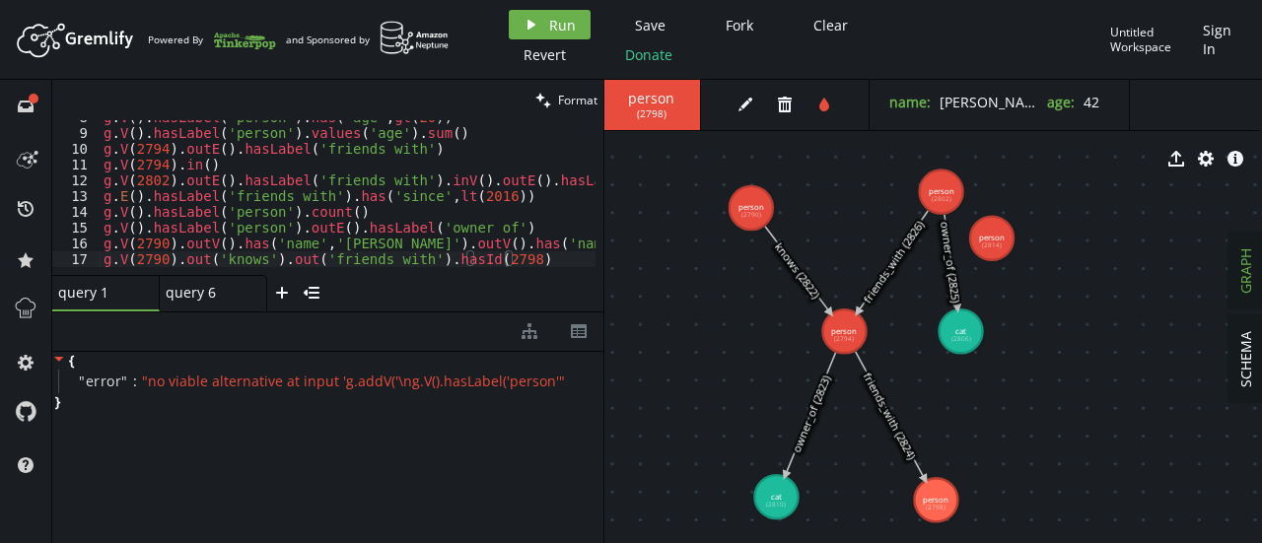
click at [187, 308] on div "query 6 small-cross" at bounding box center [213, 293] width 107 height 36
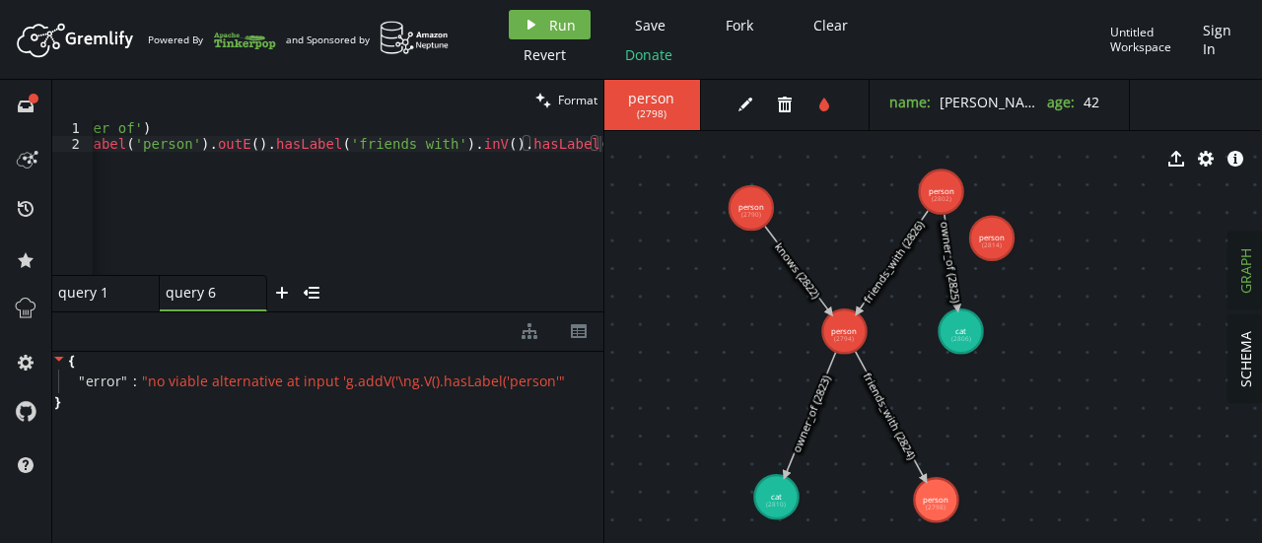
scroll to position [0, 377]
type textarea "g.V(2790).outE().hasLabel('knows').inV().hasLabel('person').outE().hasLabel('fr…"
click at [598, 142] on div "g . V ( ) . hasLabel ( 'person' ) . outE ( ) . hasLabel ( 'owner_of' ) [PERSON_…" at bounding box center [159, 209] width 889 height 178
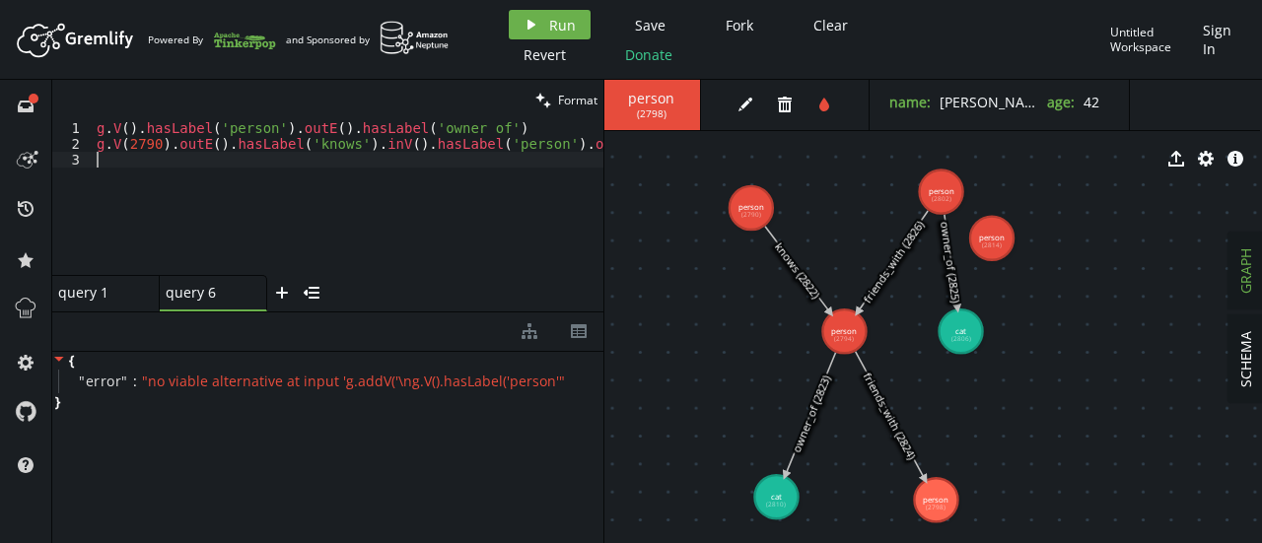
paste textarea "hasId(5)"
click at [135, 157] on div "g . V ( ) . hasLabel ( 'person' ) . outE ( ) . hasLabel ( 'owner_of' ) [PERSON_…" at bounding box center [537, 209] width 889 height 178
click at [164, 212] on div "g . V ( ) . hasLabel ( 'person' ) . outE ( ) . hasLabel ( 'owner_of' ) [PERSON_…" at bounding box center [537, 209] width 889 height 178
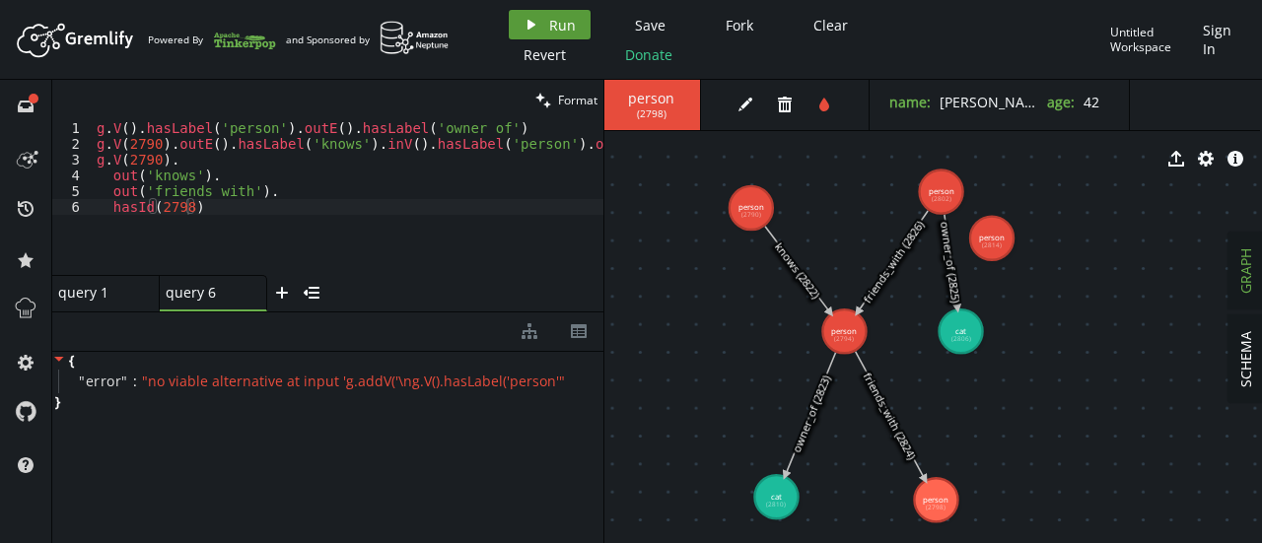
click at [531, 35] on button "play Run" at bounding box center [550, 25] width 82 height 30
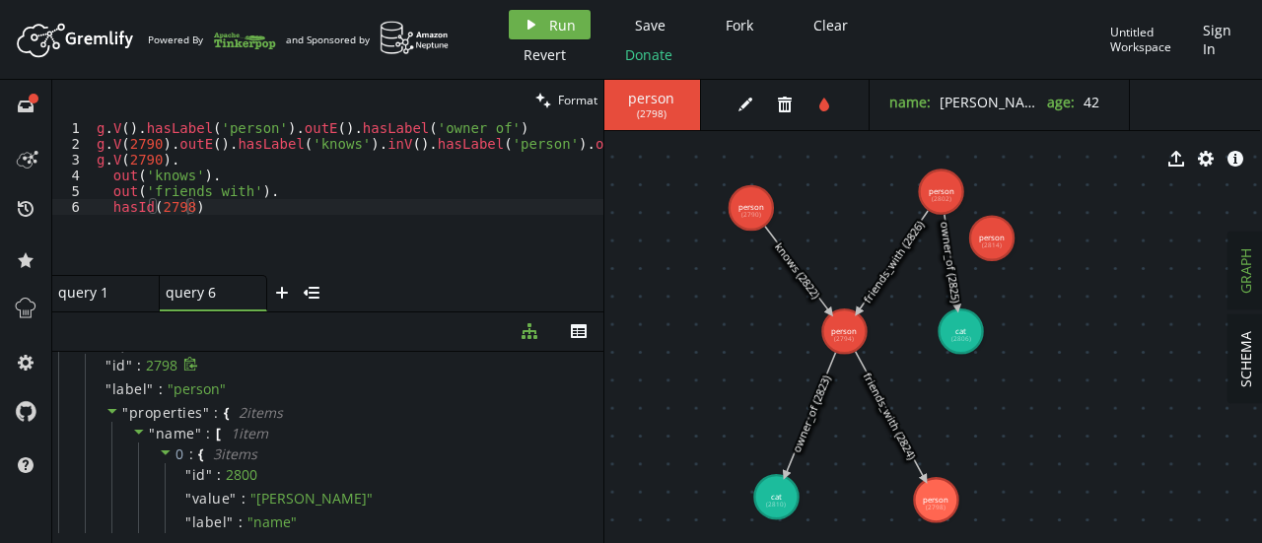
scroll to position [0, 0]
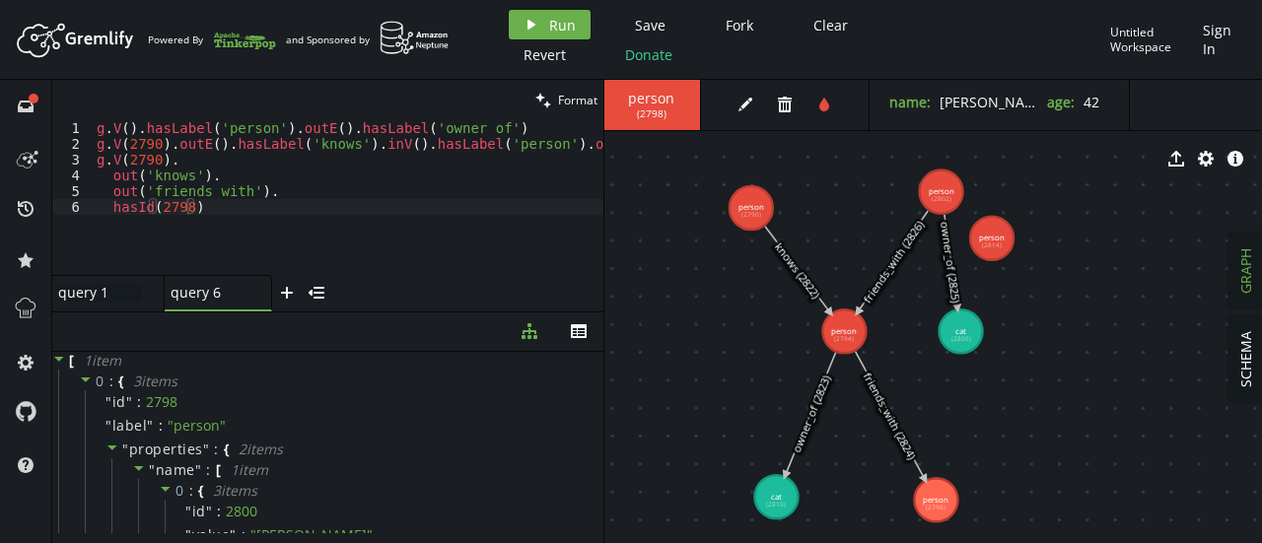
click at [104, 284] on div "query 1 query 1" at bounding box center [100, 293] width 84 height 18
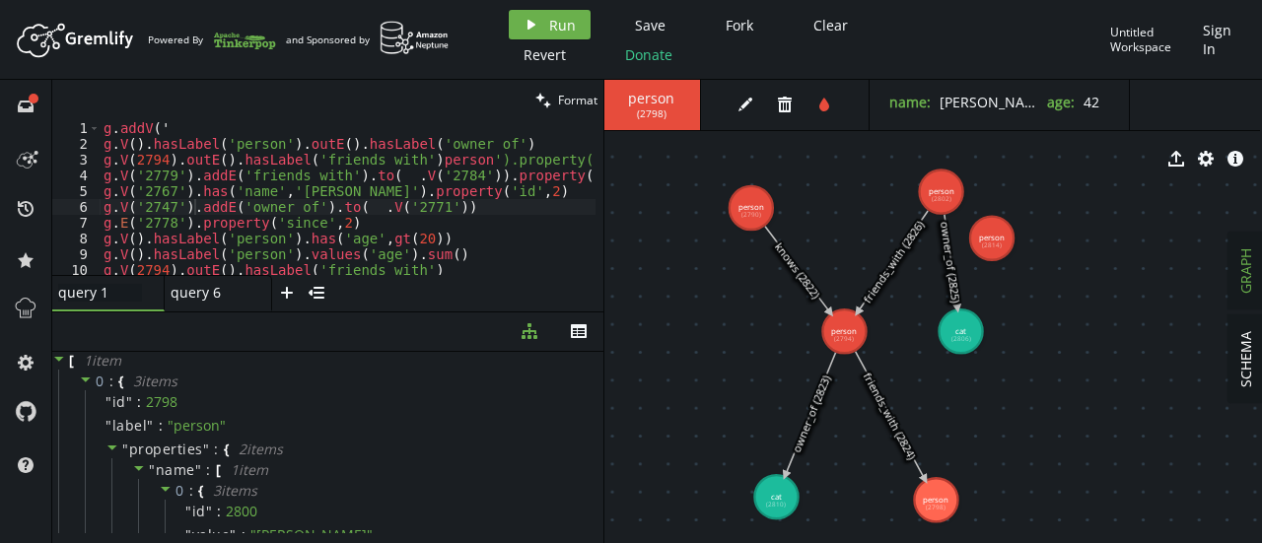
scroll to position [120, 0]
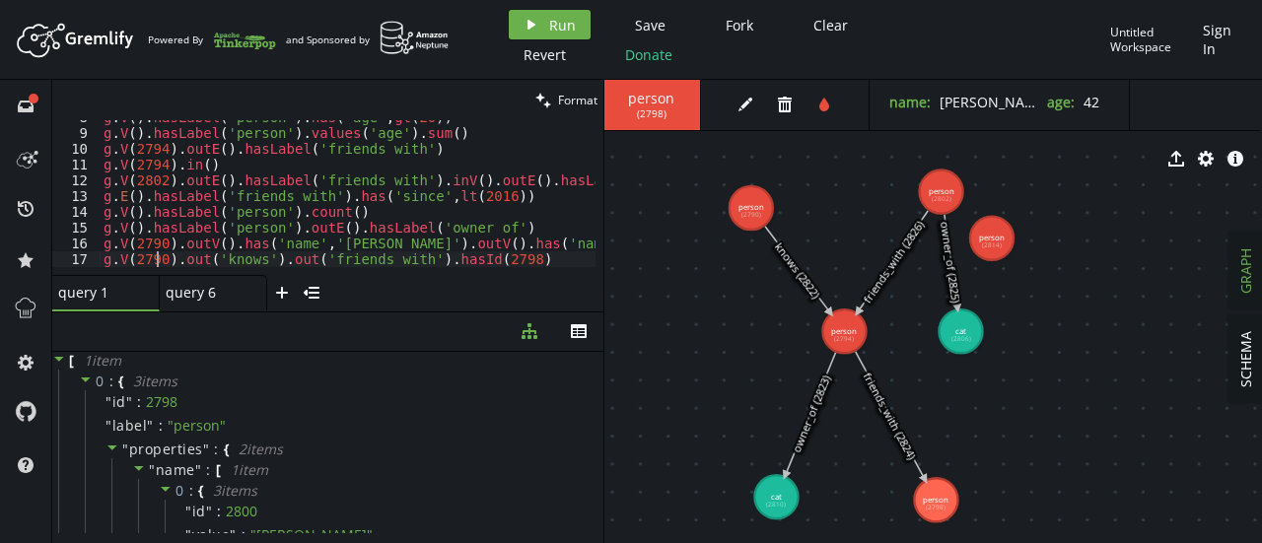
click at [160, 255] on div "g . V ( ) . hasLabel ( 'person' ) . has ( 'age' , gt ( 20 )) g . V ( ) . hasLab…" at bounding box center [533, 198] width 866 height 178
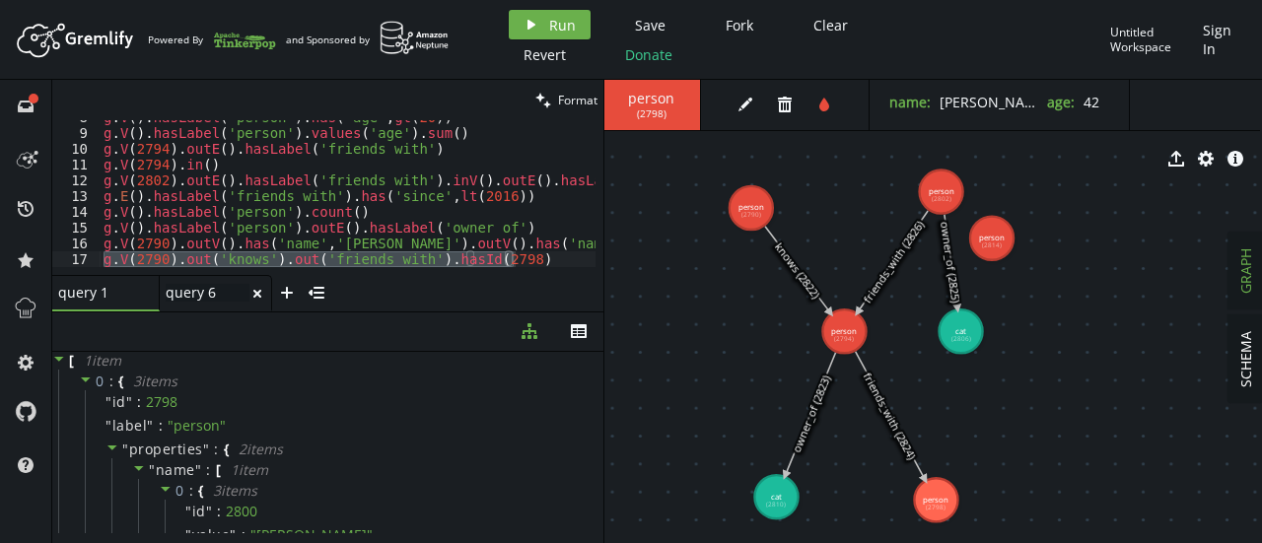
click at [221, 291] on div "query 6 query 6" at bounding box center [208, 293] width 84 height 18
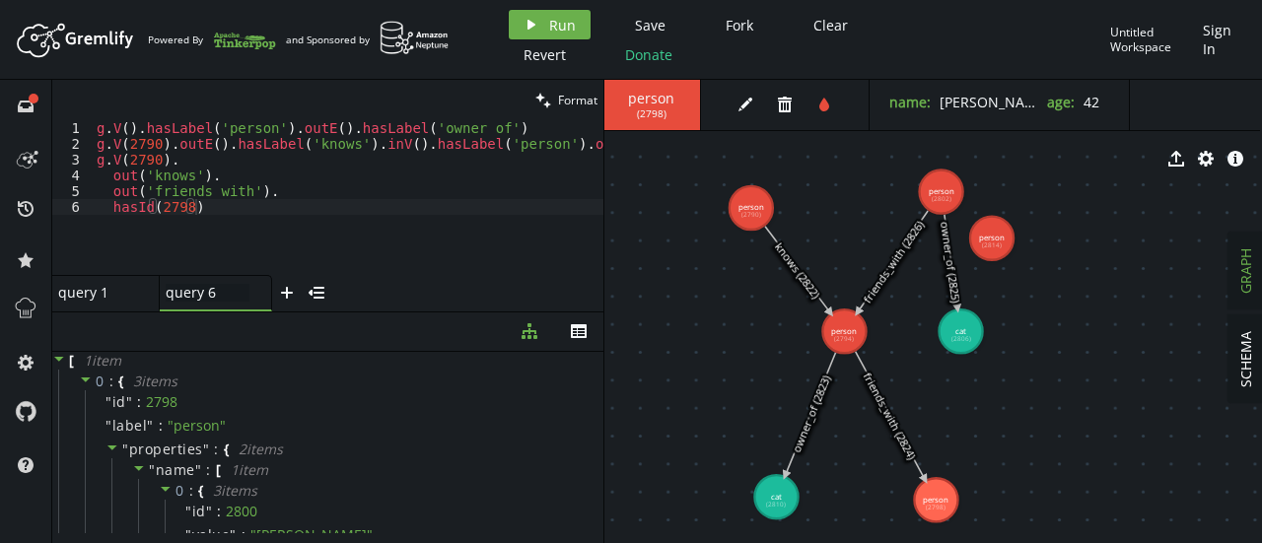
type textarea "hasId(2798)"
click at [225, 237] on div "g . V ( ) . hasLabel ( 'person' ) . outE ( ) . hasLabel ( 'owner_of' ) [PERSON_…" at bounding box center [537, 209] width 889 height 178
paste textarea "g.V(2790).out('knows').out('friends_with').hasId(2798)"
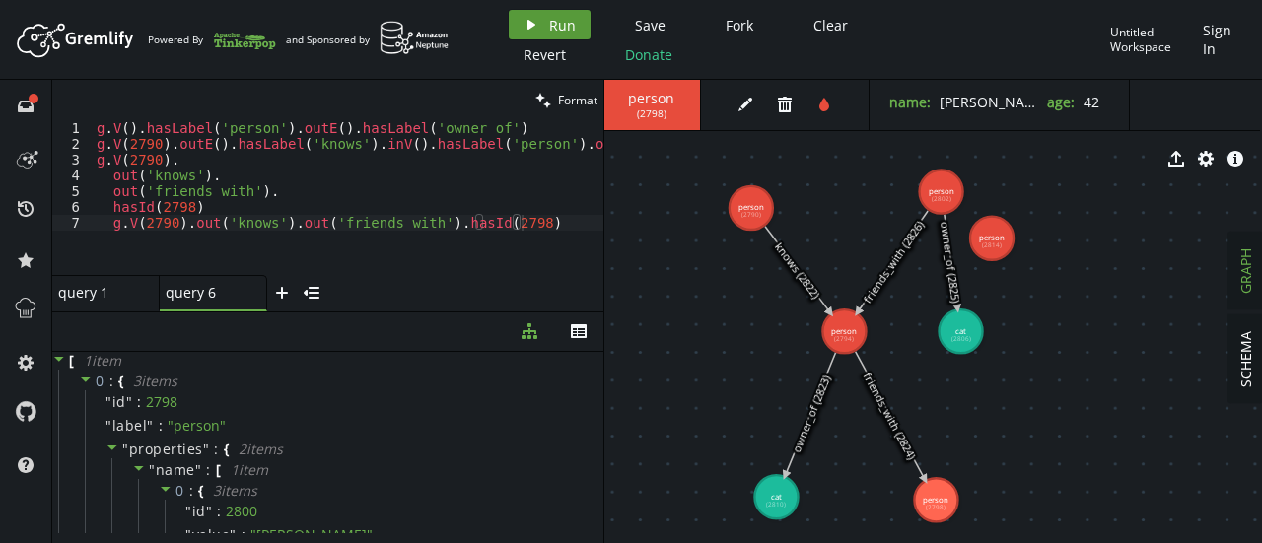
click at [554, 27] on span "Run" at bounding box center [562, 25] width 27 height 19
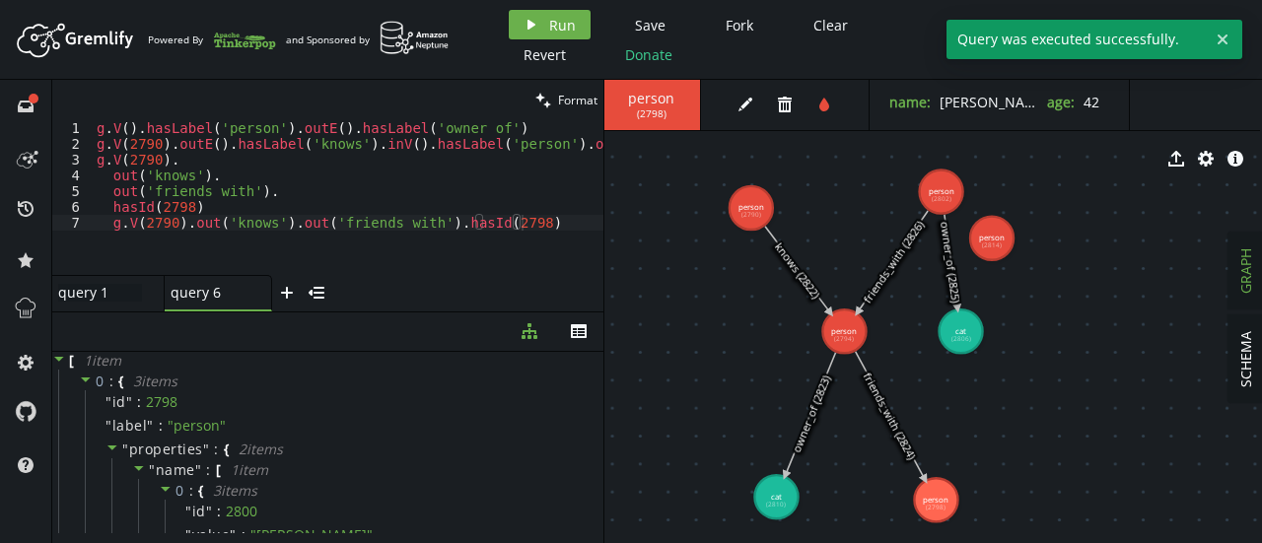
click at [85, 288] on div "query 1 query 1" at bounding box center [100, 293] width 84 height 18
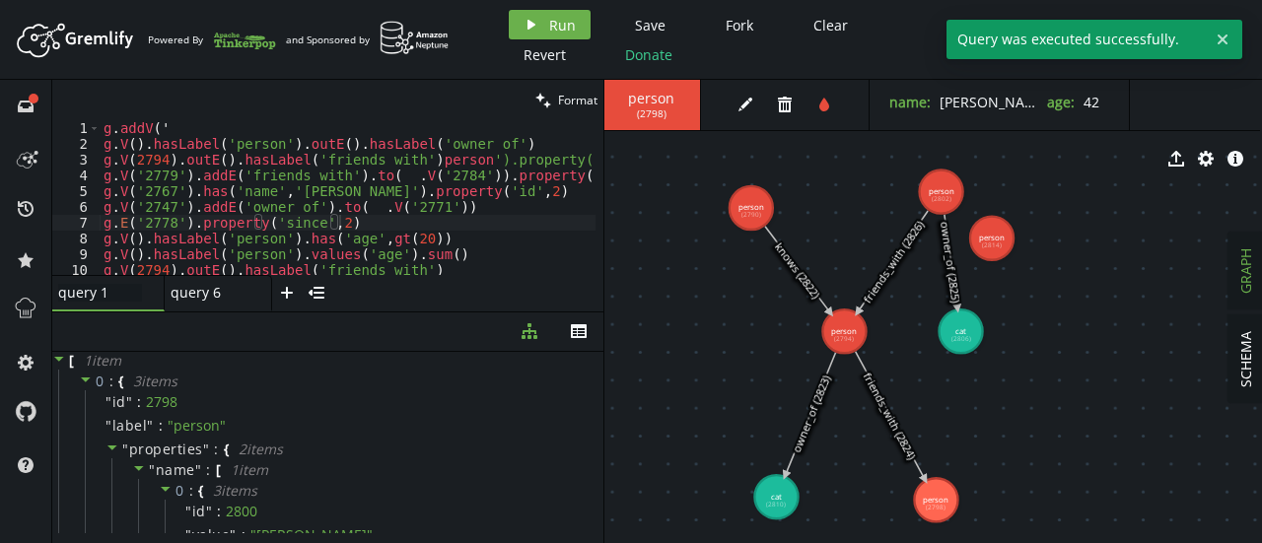
scroll to position [120, 0]
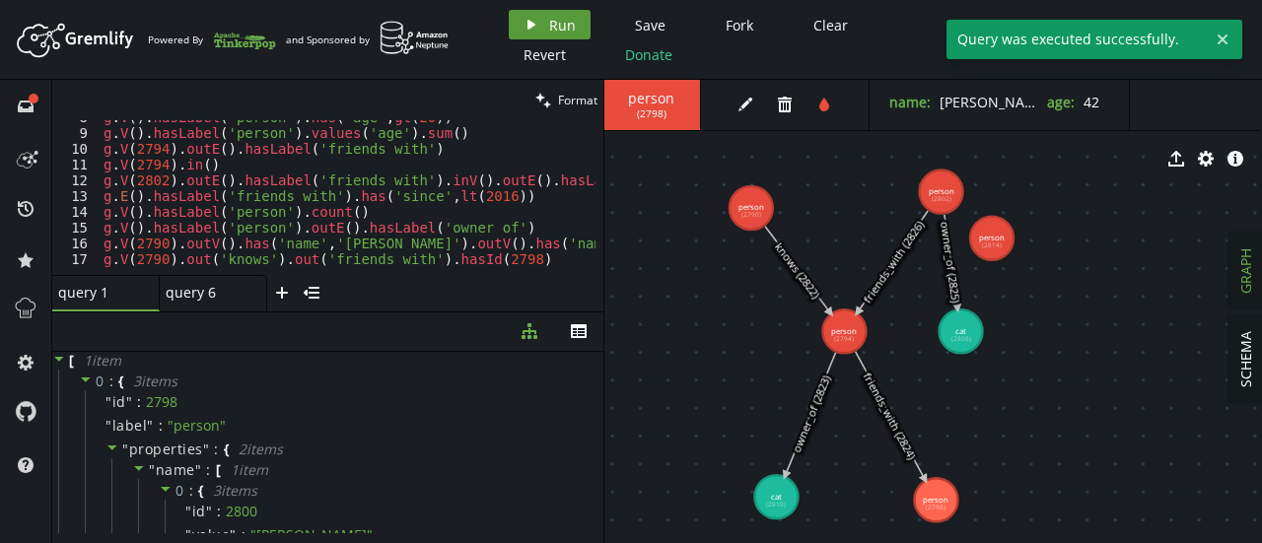
click at [552, 11] on button "play Run" at bounding box center [550, 25] width 82 height 30
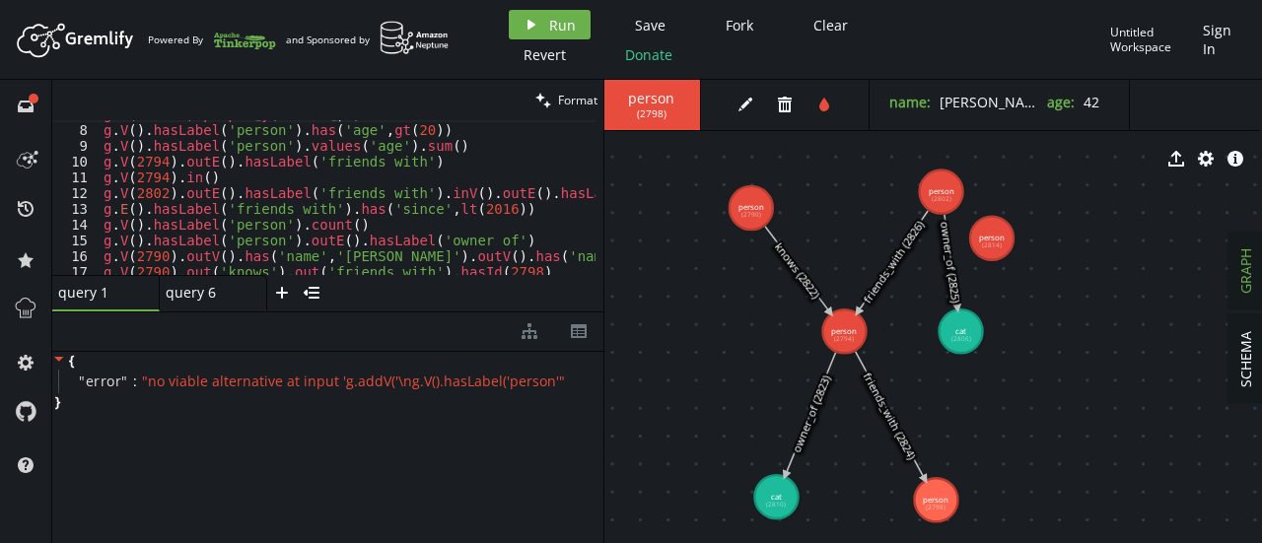
scroll to position [0, 0]
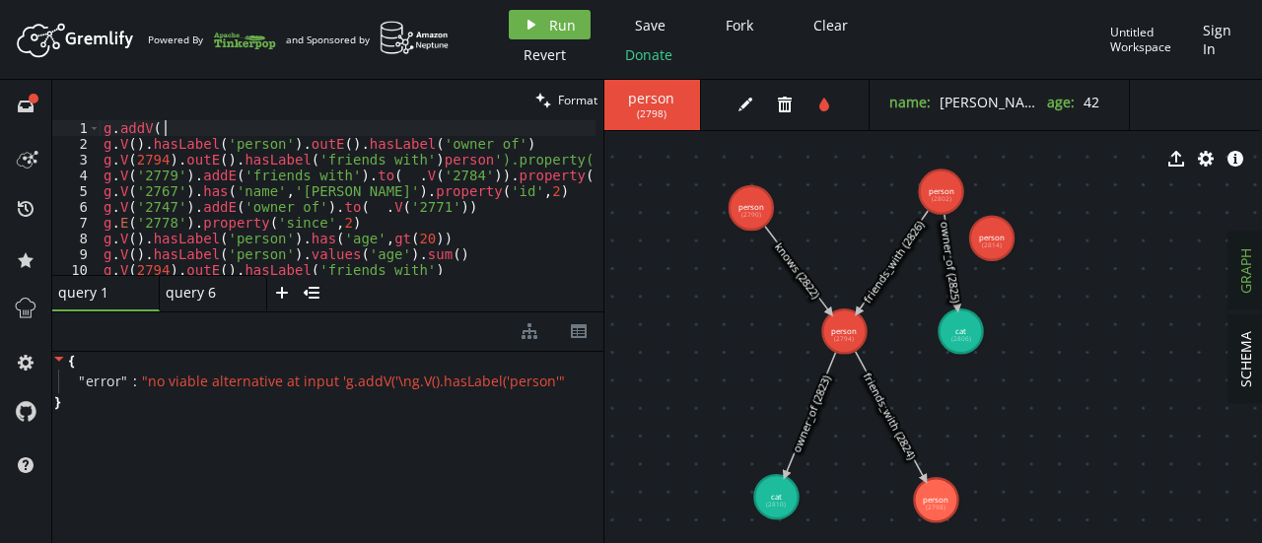
click at [172, 123] on div "g . addV ( ' g . V ( ) . hasLabel ( 'person' ) . outE ( ) . hasLabel ( 'owner_o…" at bounding box center [533, 209] width 866 height 178
type textarea "g"
click at [521, 22] on button "play Run" at bounding box center [550, 25] width 82 height 30
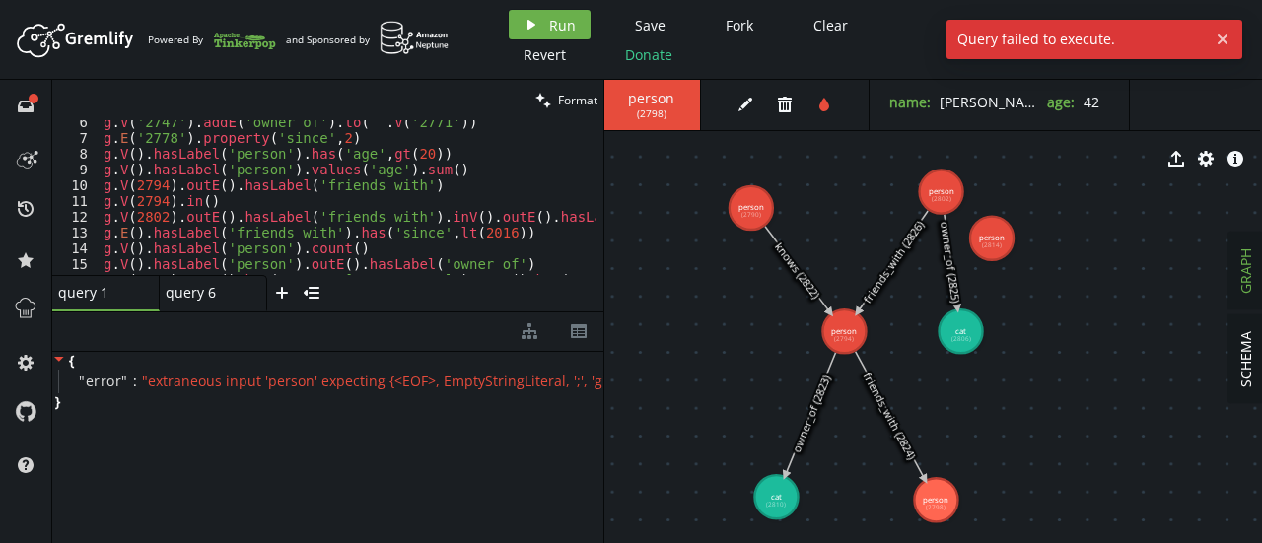
scroll to position [120, 0]
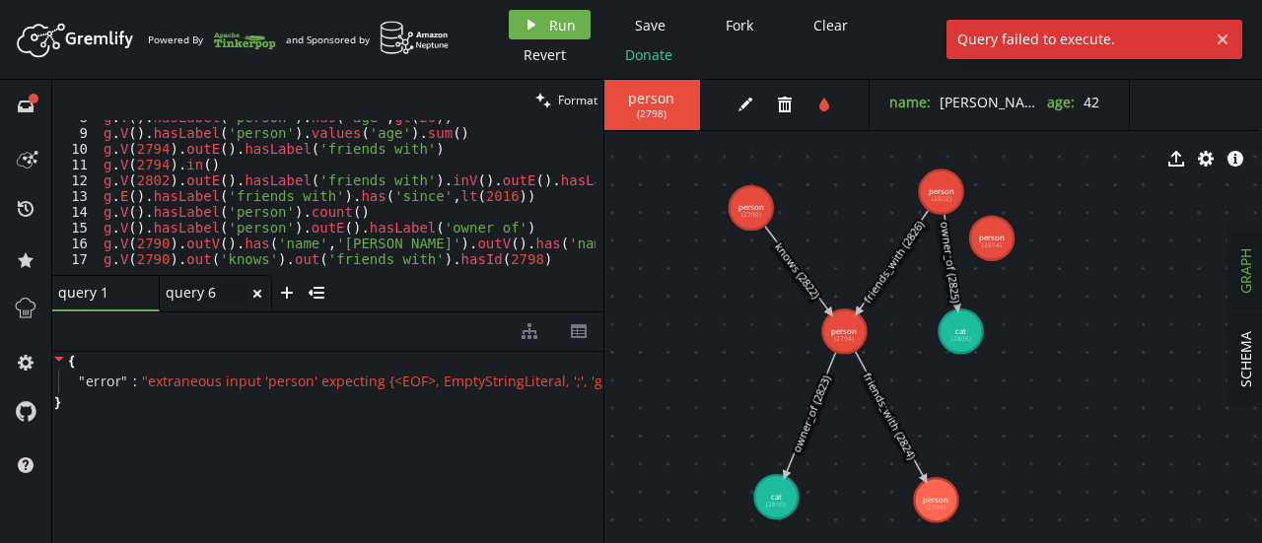
click at [189, 284] on div "query 6 query 6" at bounding box center [208, 293] width 84 height 18
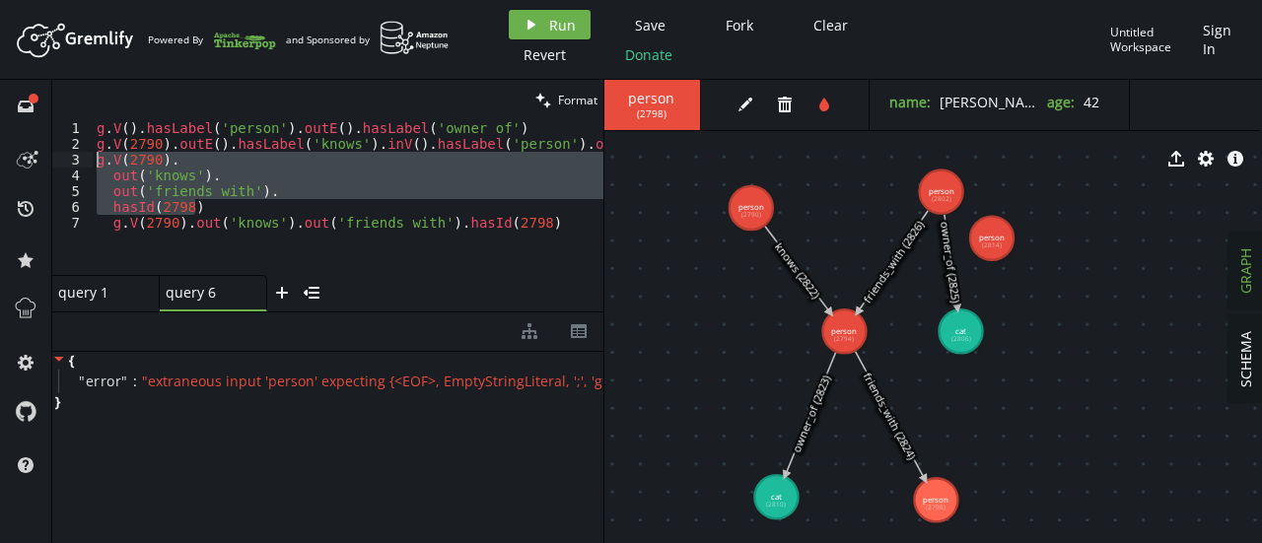
drag, startPoint x: 191, startPoint y: 208, endPoint x: 90, endPoint y: 162, distance: 111.7
click at [90, 162] on div "hasId(2798) 1 2 3 4 5 6 7 g . V ( ) . hasLabel ( 'person' ) . outE ( ) . hasLab…" at bounding box center [327, 197] width 551 height 155
type textarea "g.V(2790). out('knows')."
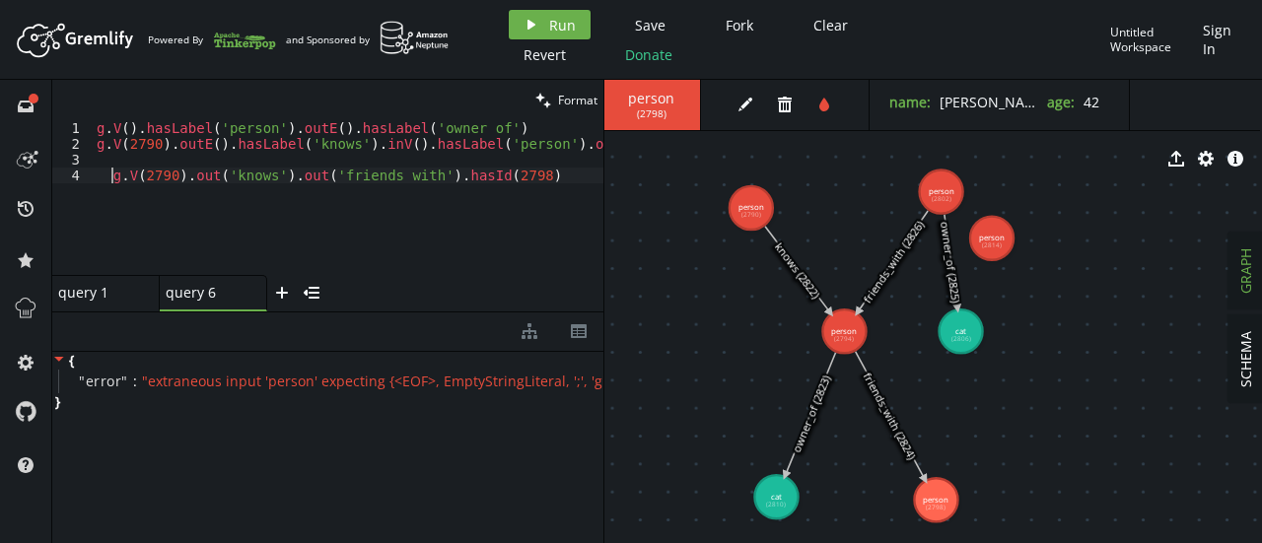
click at [109, 178] on div "g . V ( ) . hasLabel ( 'person' ) . outE ( ) . hasLabel ( 'owner_of' ) [PERSON_…" at bounding box center [537, 209] width 889 height 178
type textarea "g.V(2790).out('knows').out('friends_with').hasId(2798)"
